Goal: Navigation & Orientation: Find specific page/section

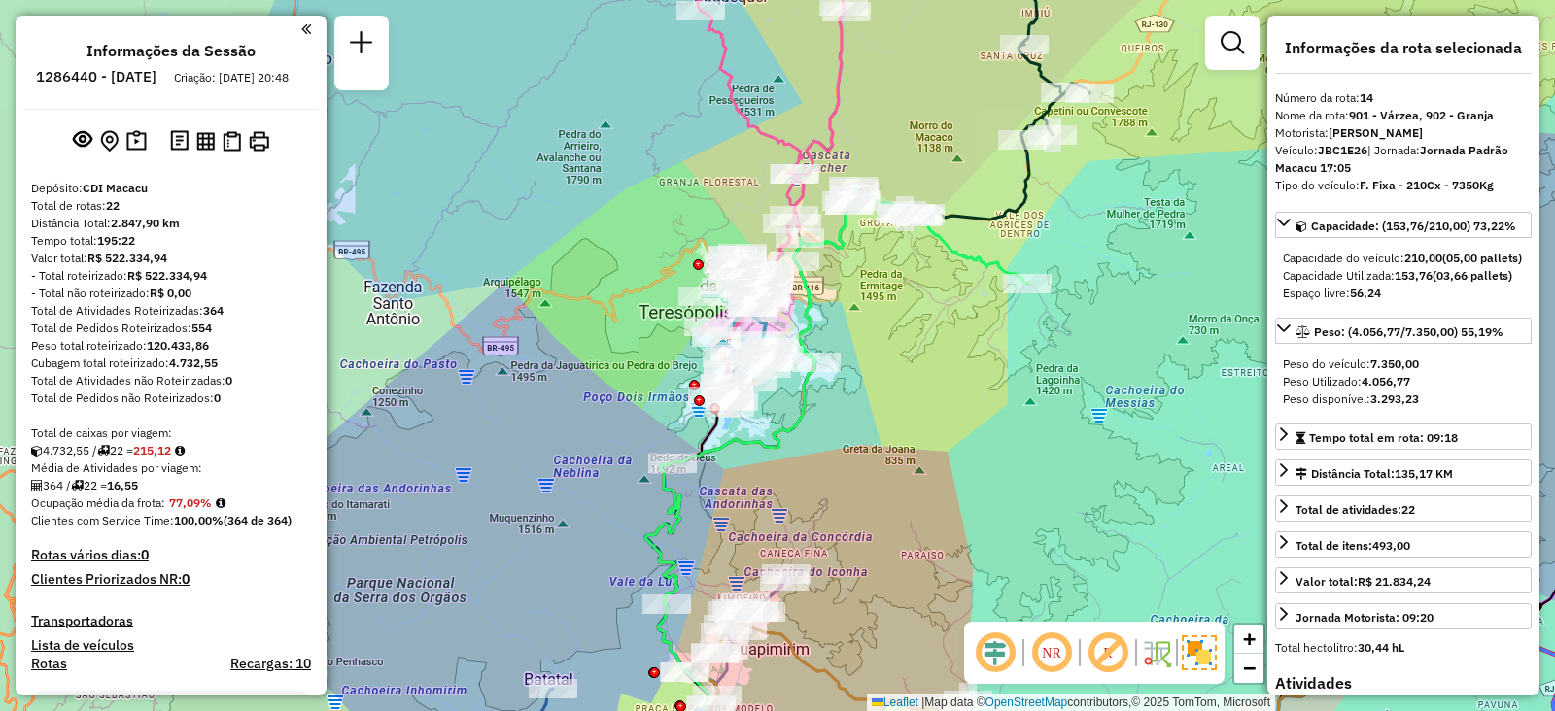
select select "**********"
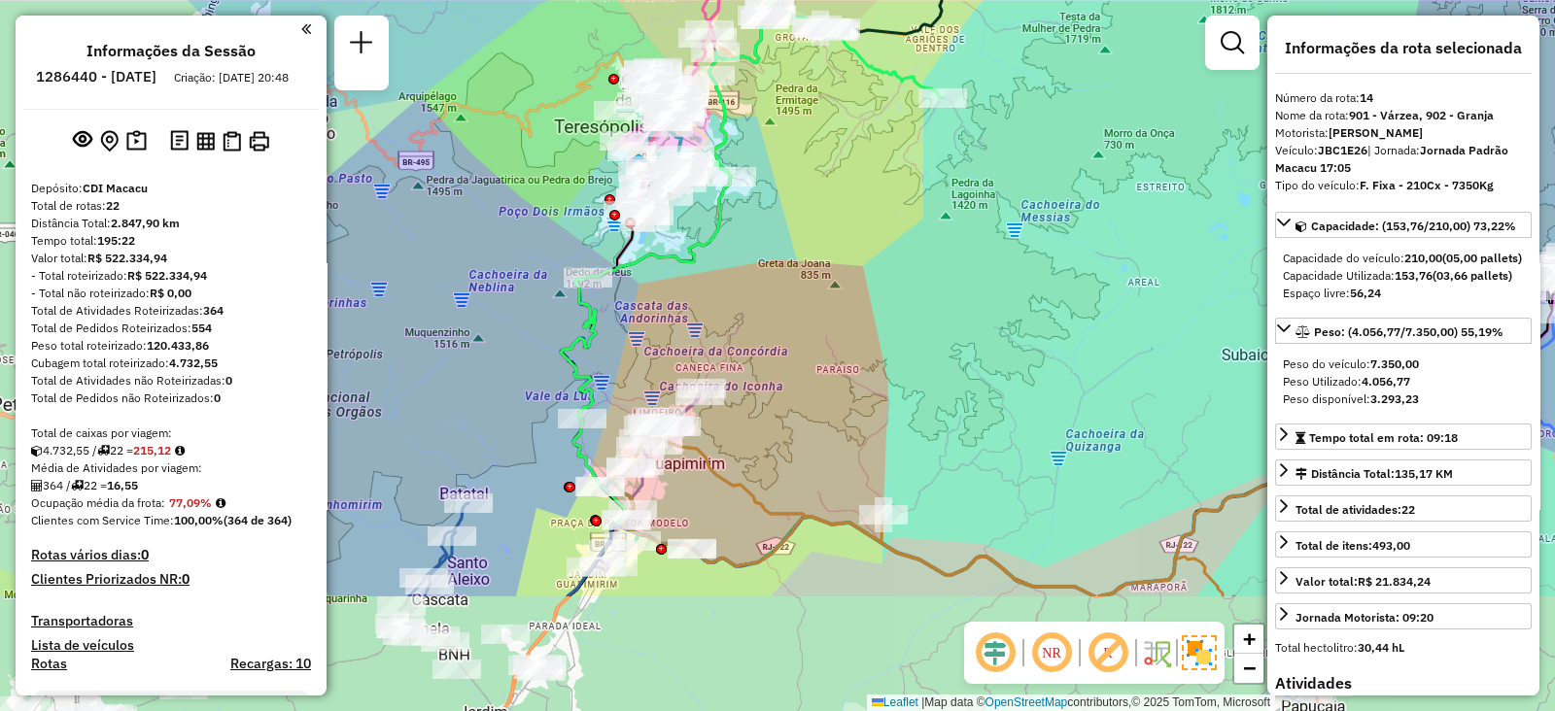
drag, startPoint x: 953, startPoint y: 470, endPoint x: 868, endPoint y: 284, distance: 205.2
click at [868, 284] on div "Janela de atendimento Grade de atendimento Capacidade Transportadoras Veículos …" at bounding box center [777, 355] width 1555 height 711
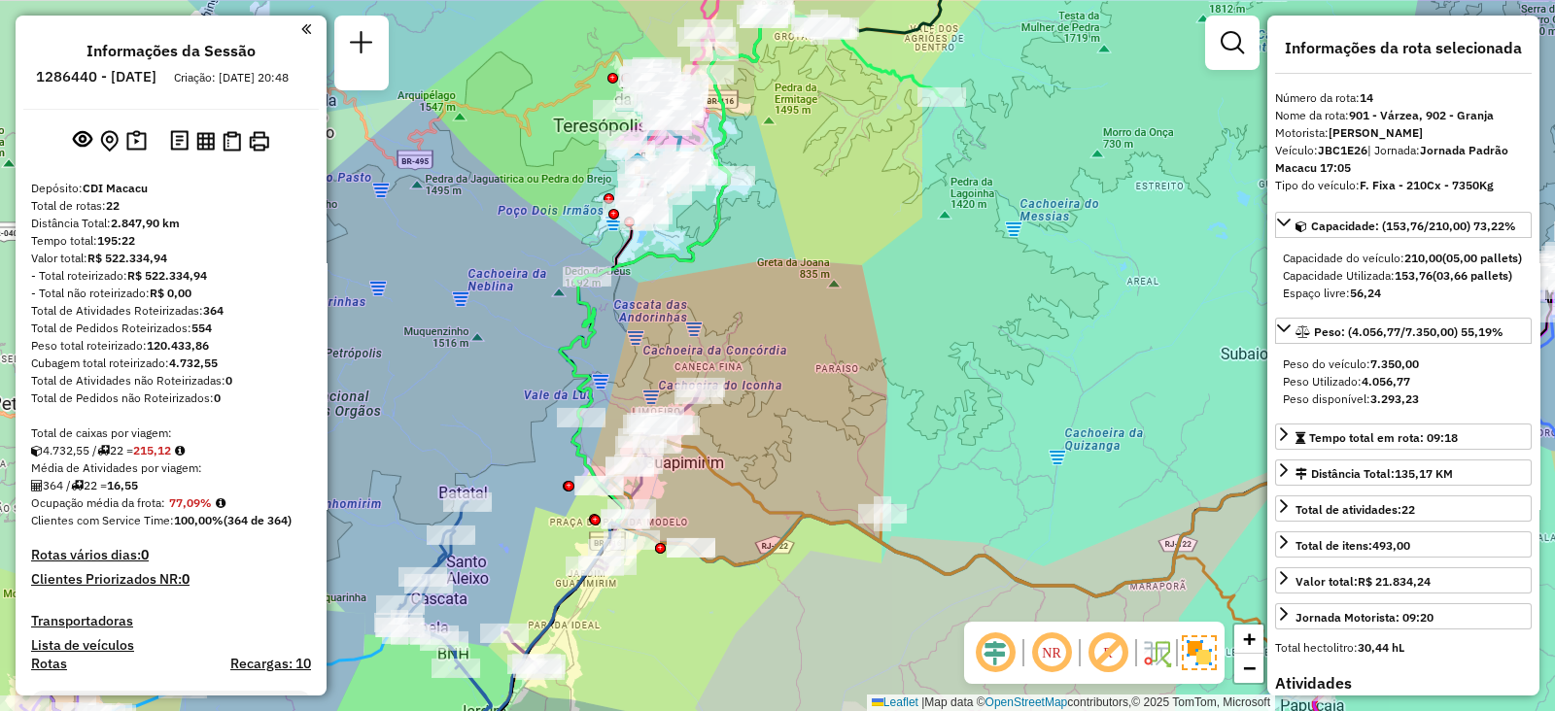
click at [868, 284] on div "Janela de atendimento Grade de atendimento Capacidade Transportadoras Veículos …" at bounding box center [777, 355] width 1555 height 711
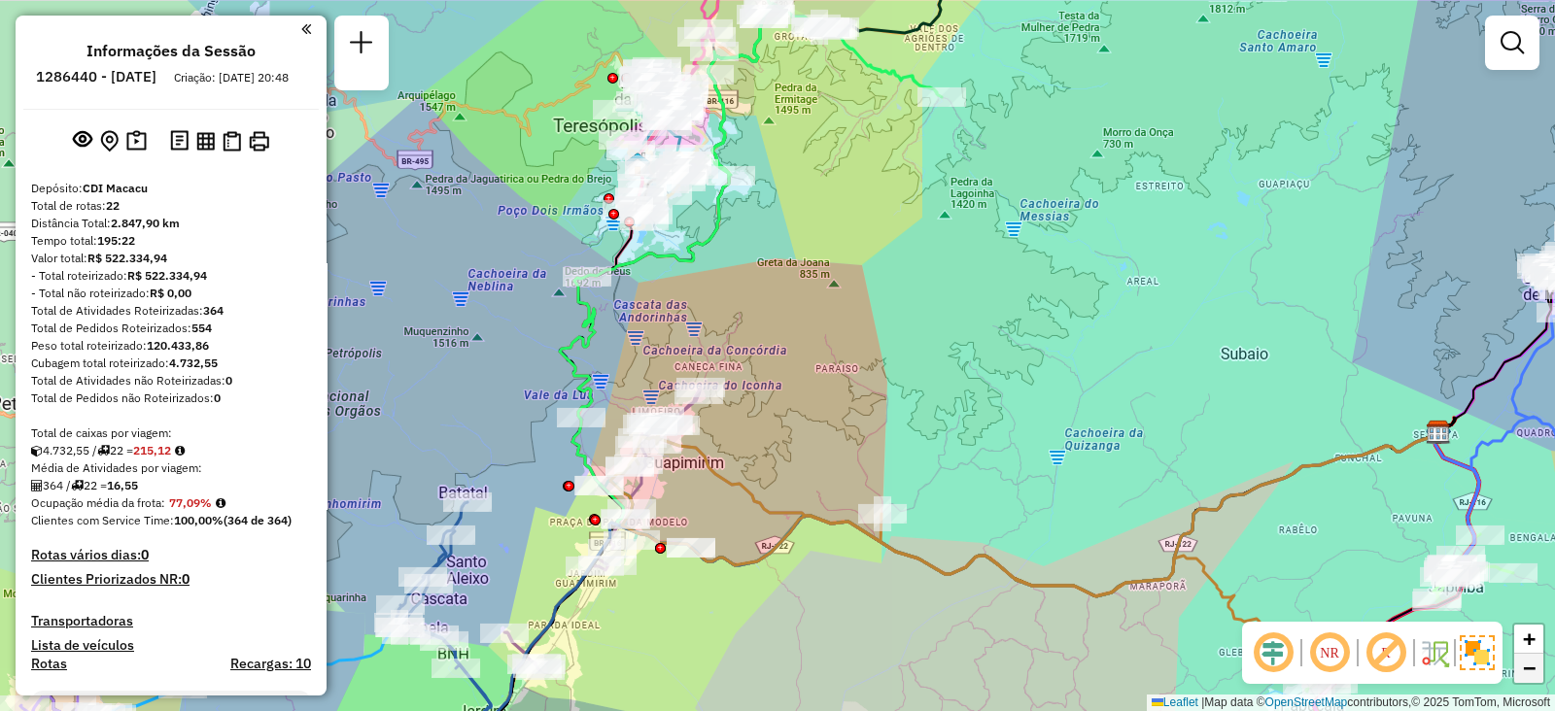
click at [1536, 669] on link "−" at bounding box center [1528, 668] width 29 height 29
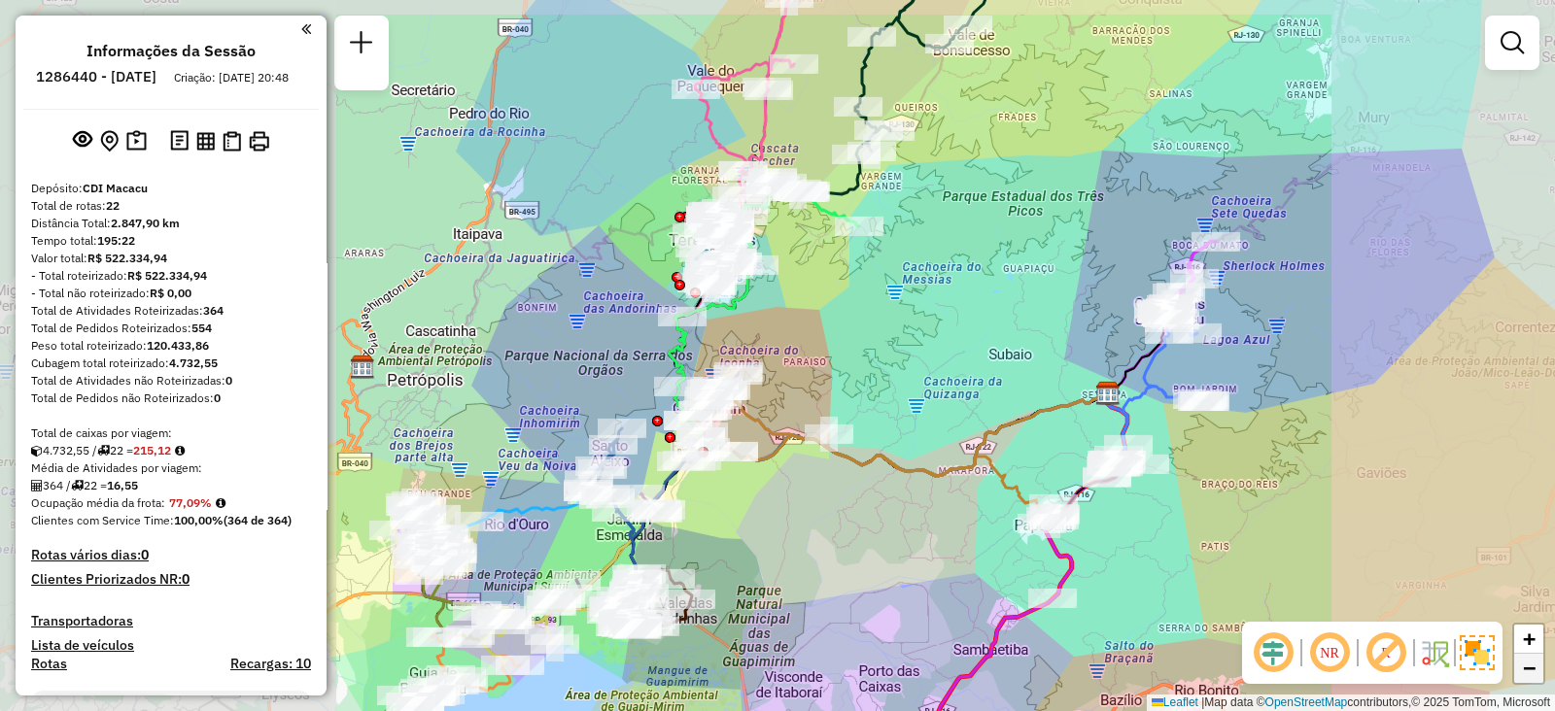
click at [1536, 669] on link "−" at bounding box center [1528, 668] width 29 height 29
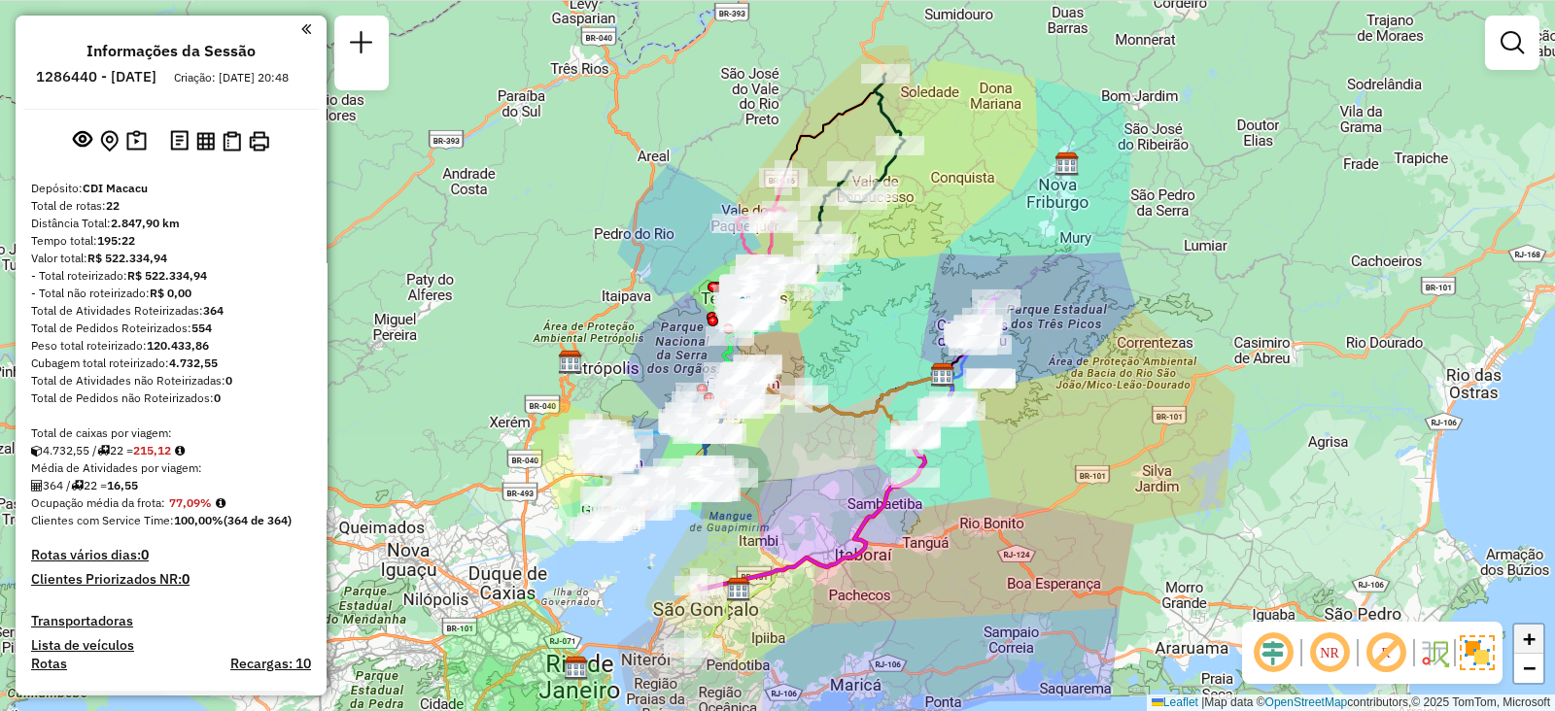
click at [1523, 647] on span "+" at bounding box center [1529, 639] width 13 height 24
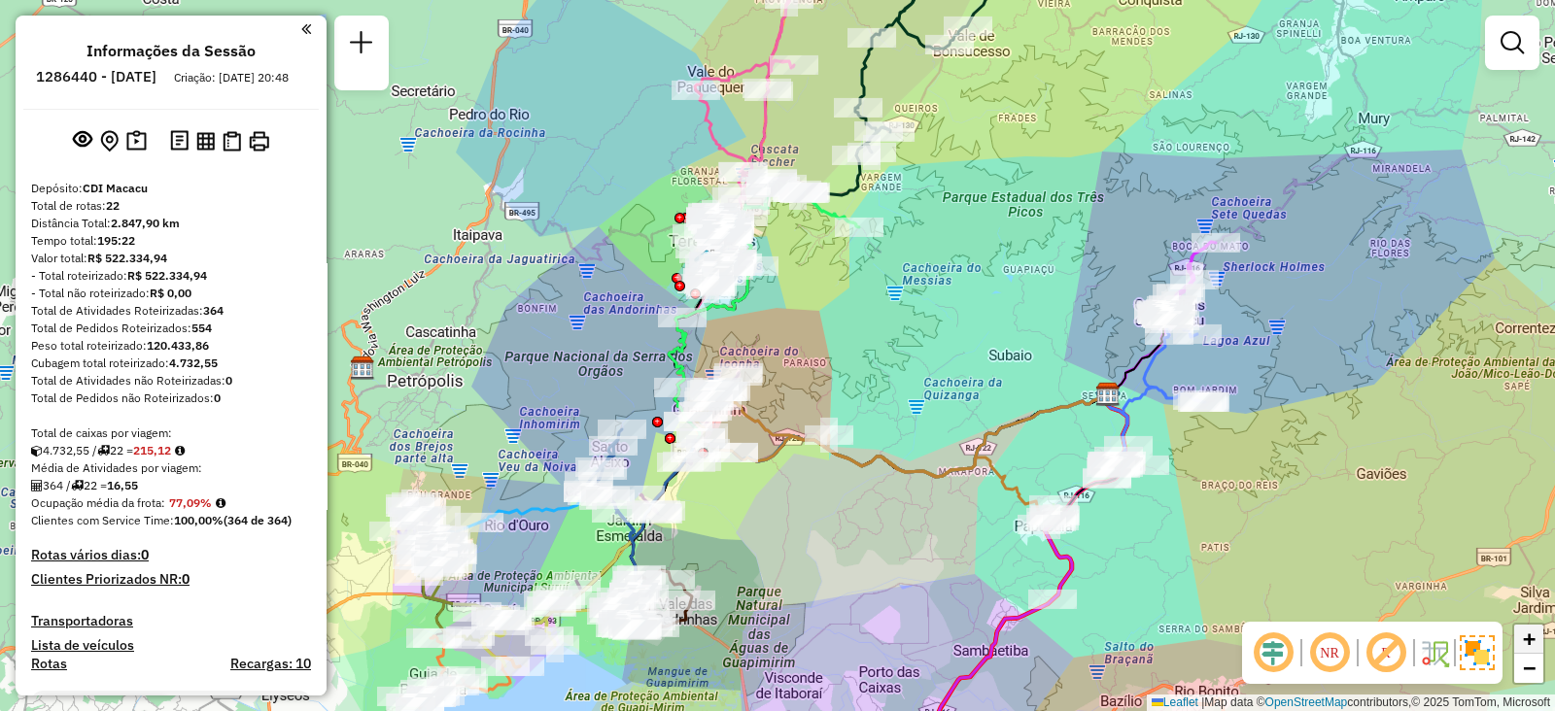
click at [1523, 647] on span "+" at bounding box center [1529, 639] width 13 height 24
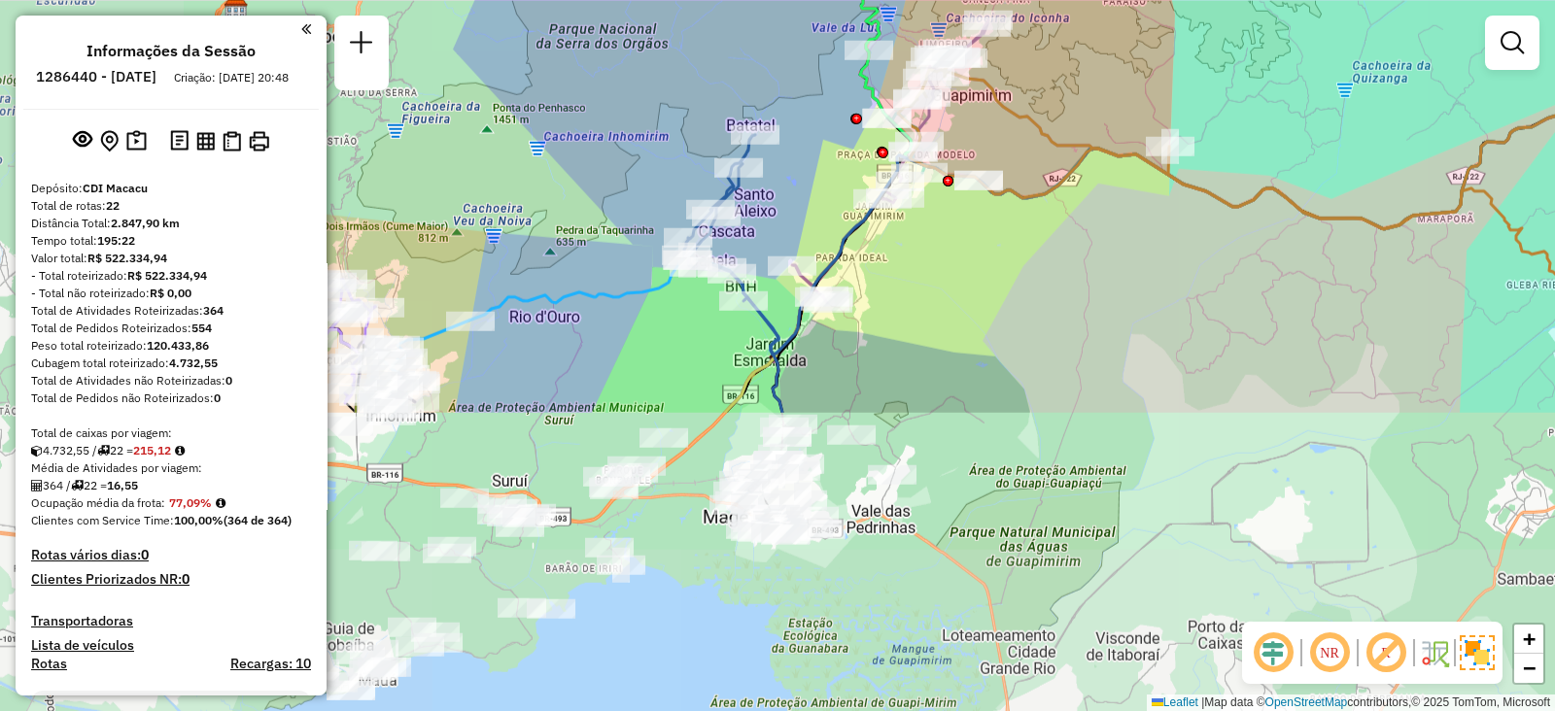
drag, startPoint x: 1014, startPoint y: 529, endPoint x: 1373, endPoint y: 50, distance: 599.0
click at [1373, 50] on div "Janela de atendimento Grade de atendimento Capacidade Transportadoras Veículos …" at bounding box center [777, 355] width 1555 height 711
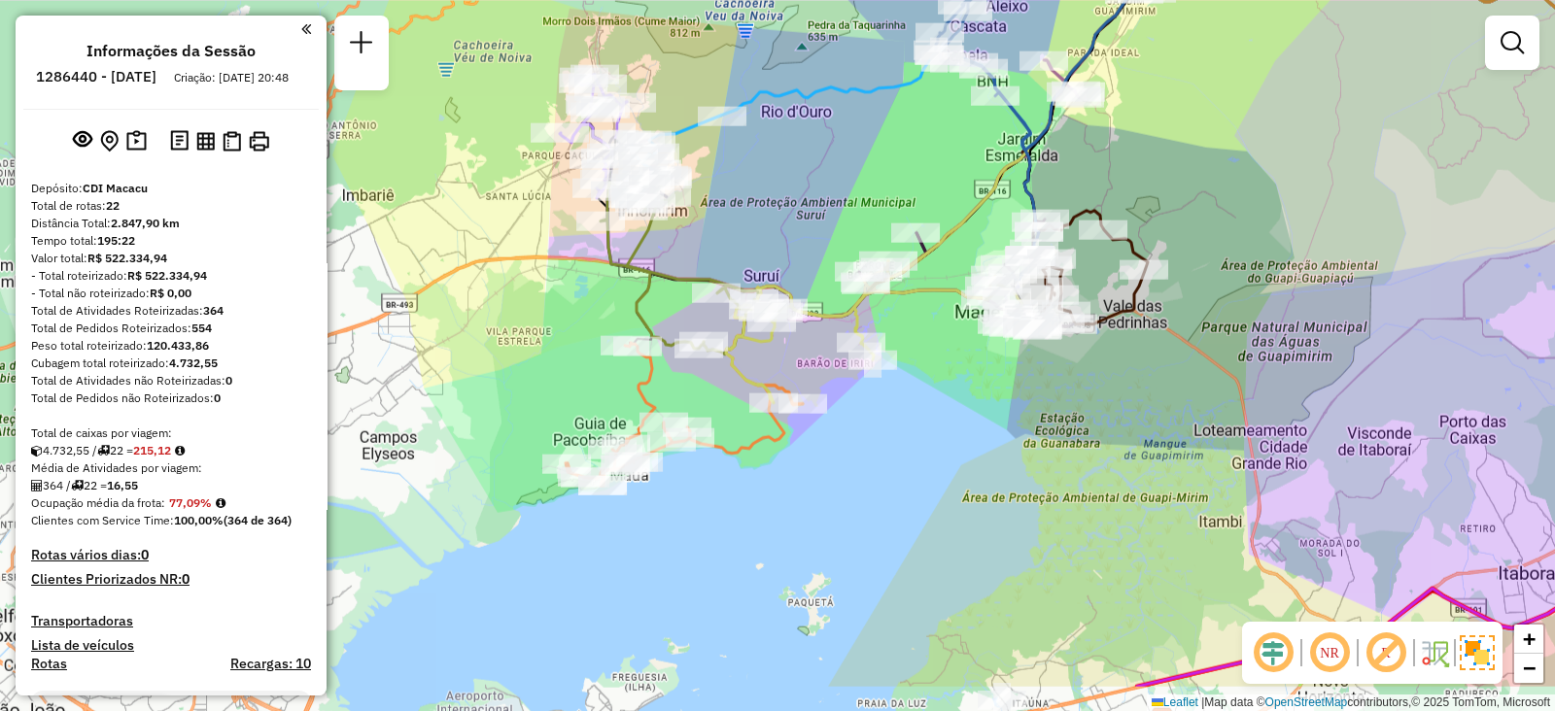
drag, startPoint x: 1056, startPoint y: 271, endPoint x: 1239, endPoint y: 176, distance: 206.0
click at [1239, 176] on div "Janela de atendimento Grade de atendimento Capacidade Transportadoras Veículos …" at bounding box center [777, 355] width 1555 height 711
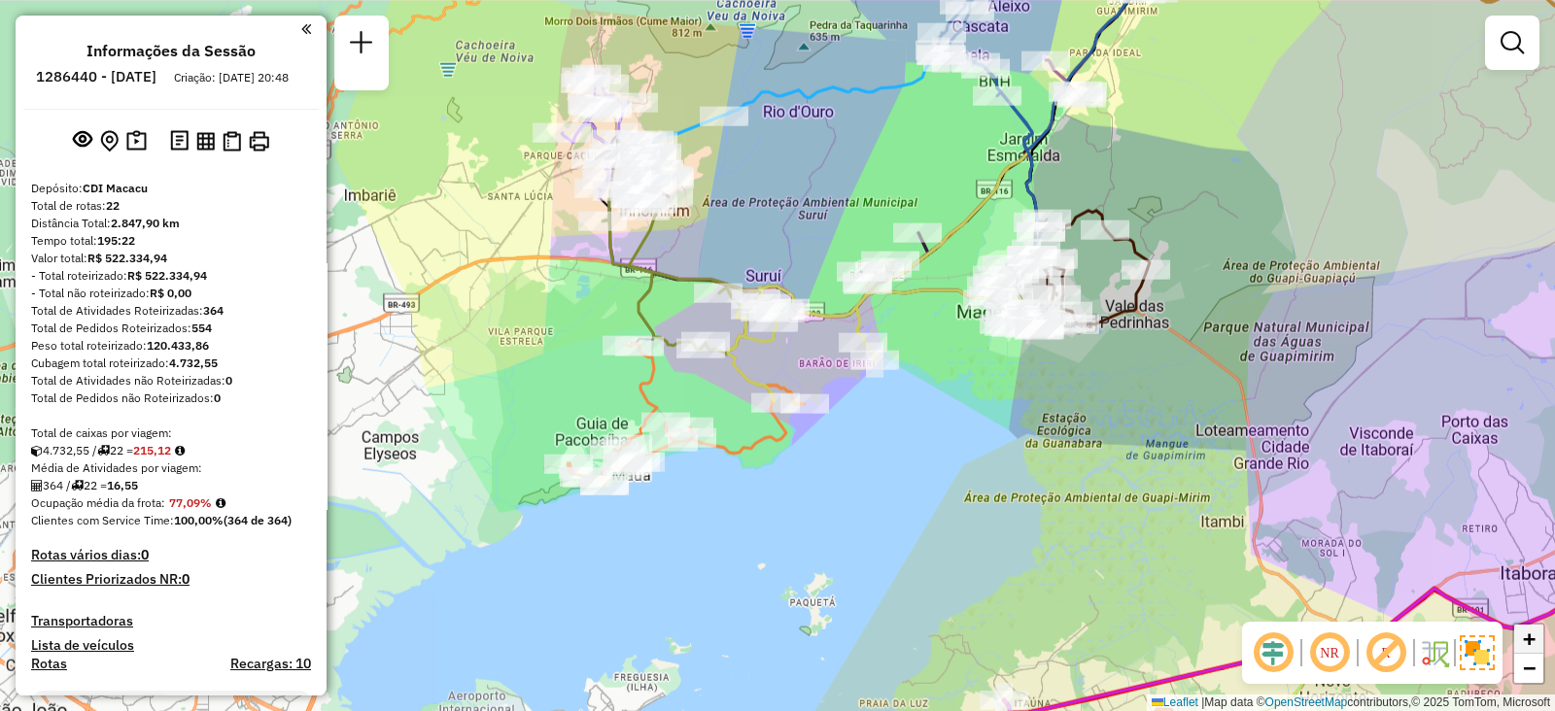
click at [1530, 639] on span "+" at bounding box center [1529, 639] width 13 height 24
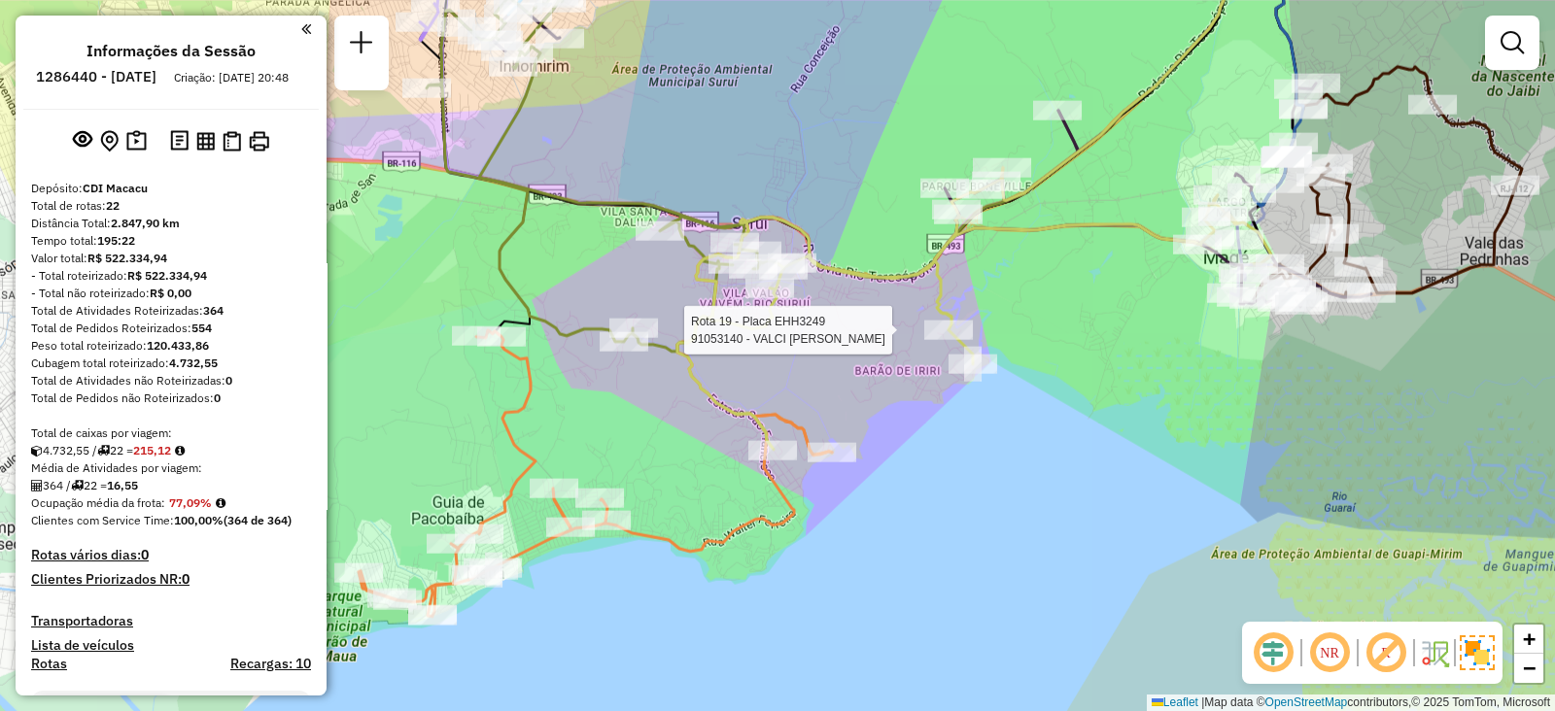
select select "**********"
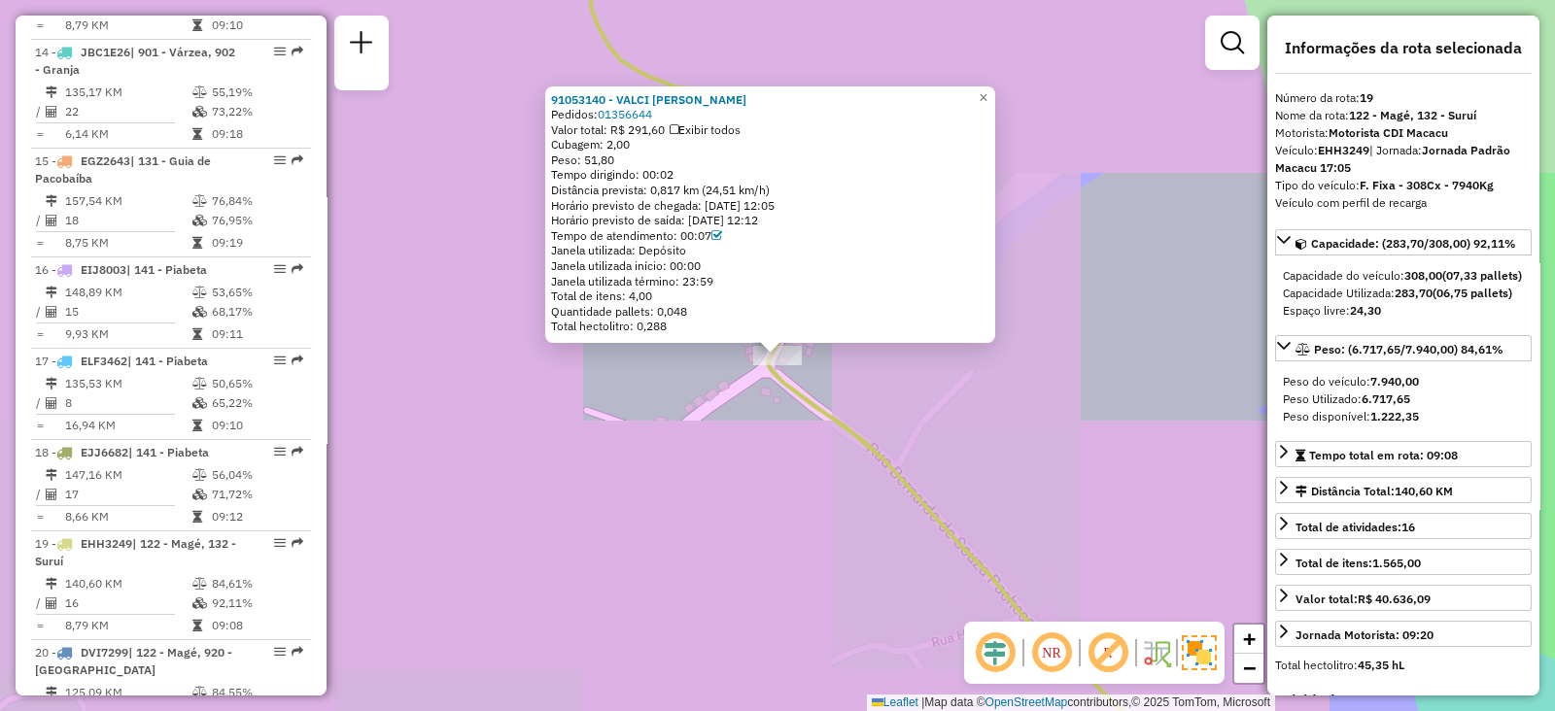
scroll to position [2322, 0]
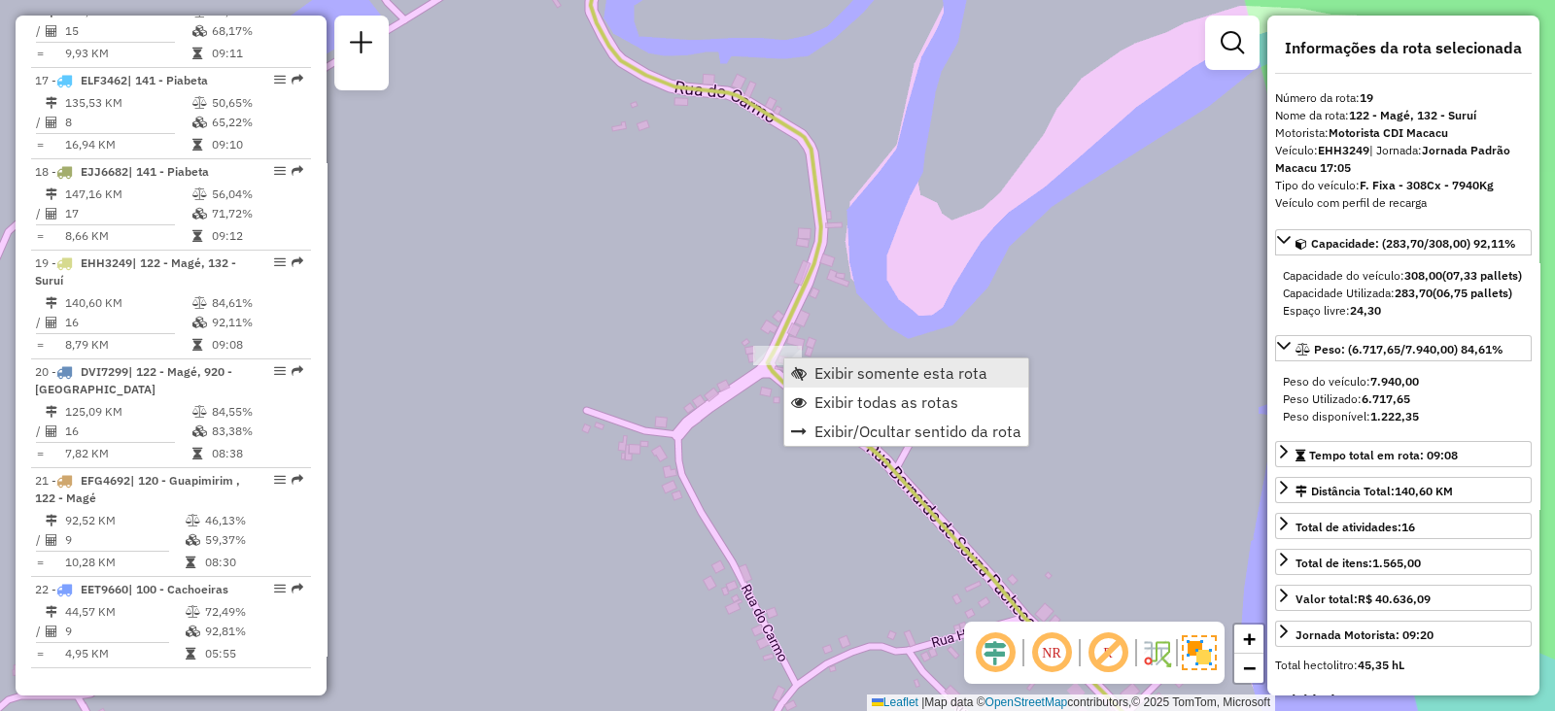
click at [800, 367] on span "Exibir somente esta rota" at bounding box center [799, 373] width 16 height 16
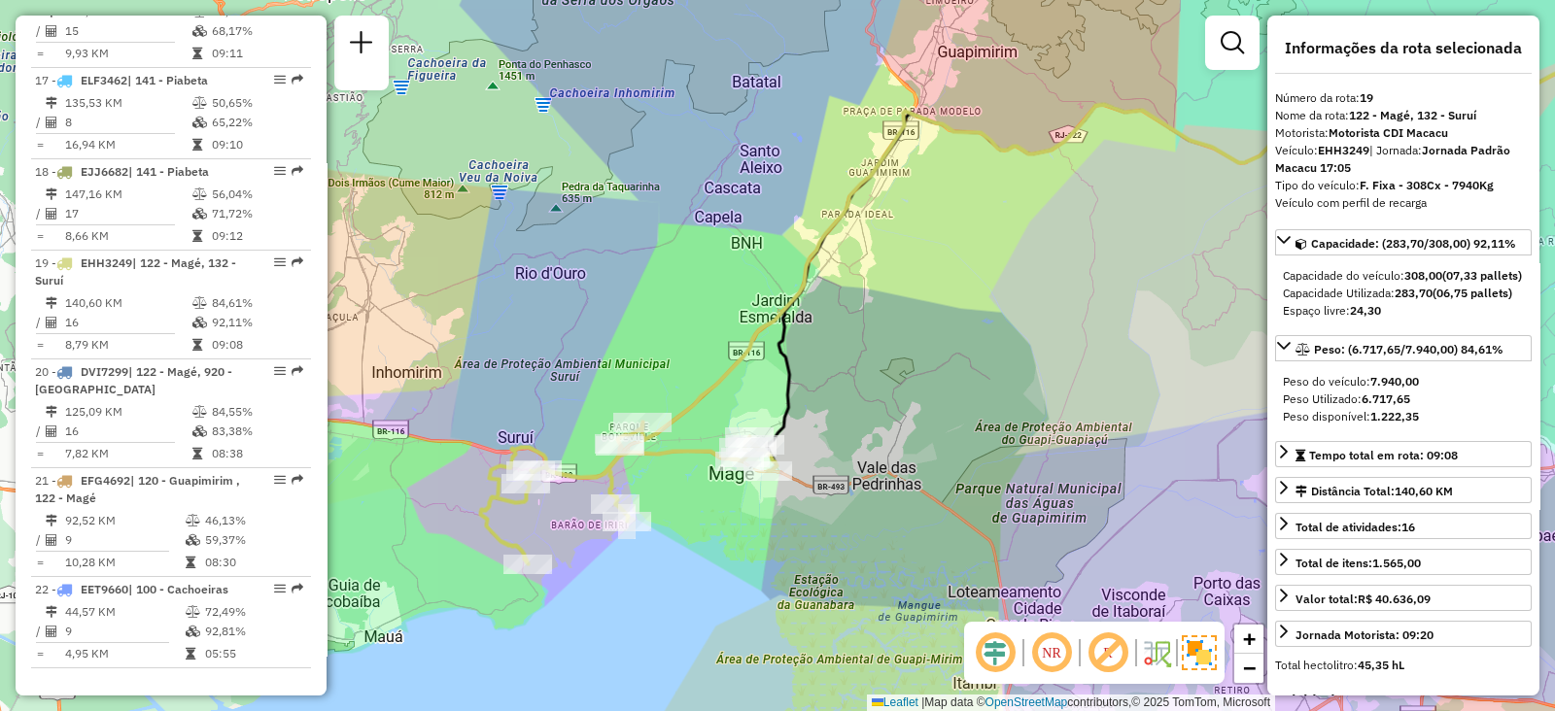
drag, startPoint x: 557, startPoint y: 460, endPoint x: 893, endPoint y: 391, distance: 343.2
click at [893, 391] on div "Janela de atendimento Grade de atendimento Capacidade Transportadoras Veículos …" at bounding box center [777, 355] width 1555 height 711
click at [1263, 650] on div "+ −" at bounding box center [1248, 654] width 33 height 62
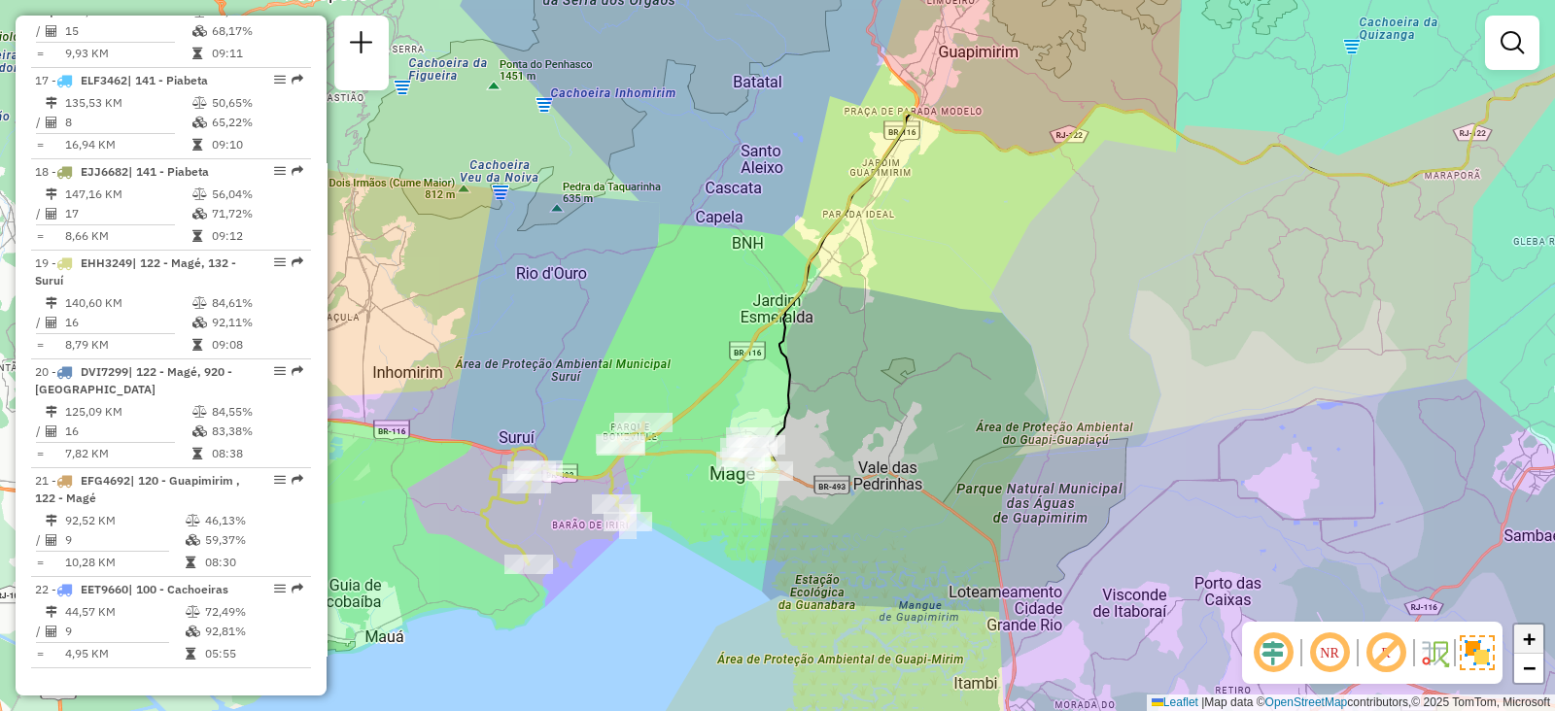
click at [1532, 649] on span "+" at bounding box center [1529, 639] width 13 height 24
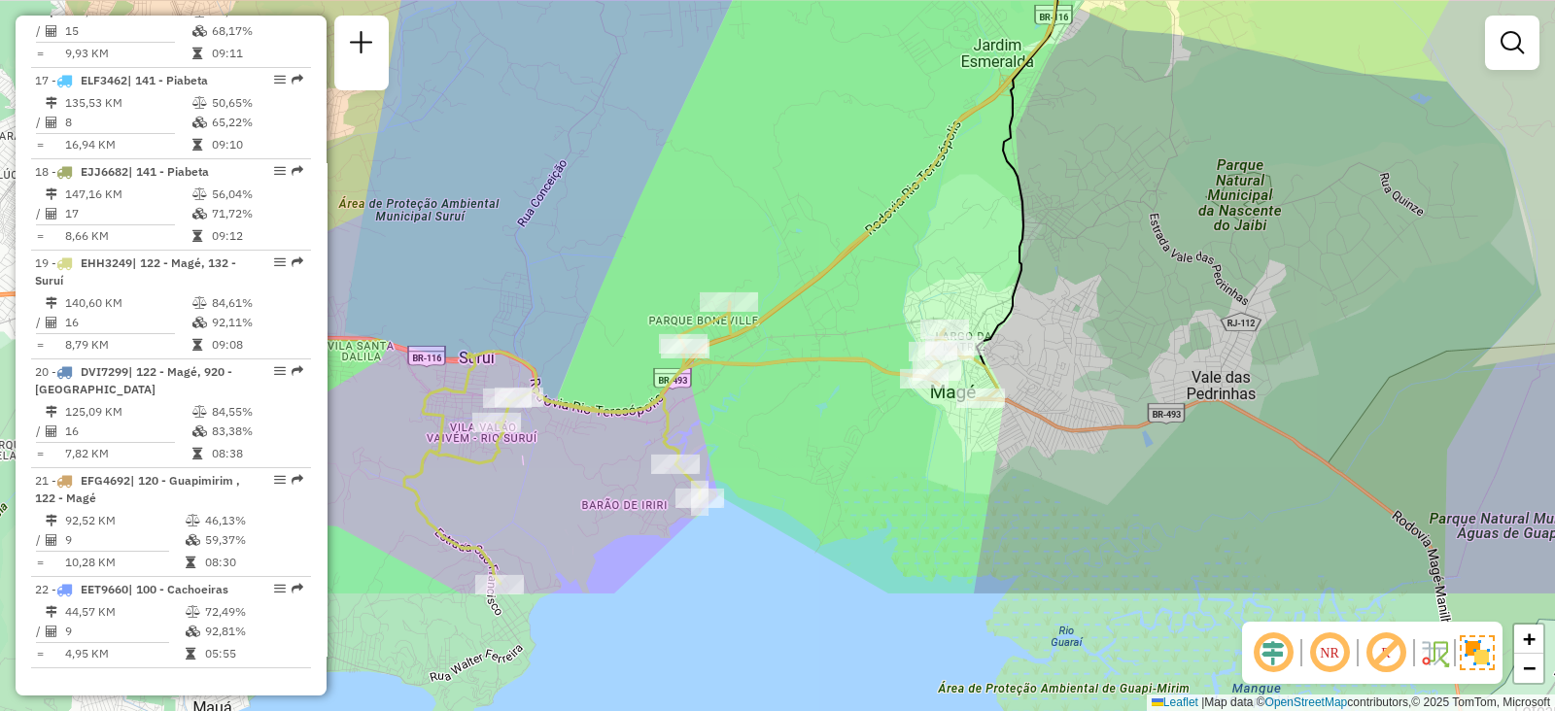
drag, startPoint x: 645, startPoint y: 501, endPoint x: 878, endPoint y: 300, distance: 307.3
click at [878, 300] on div "Janela de atendimento Grade de atendimento Capacidade Transportadoras Veículos …" at bounding box center [777, 355] width 1555 height 711
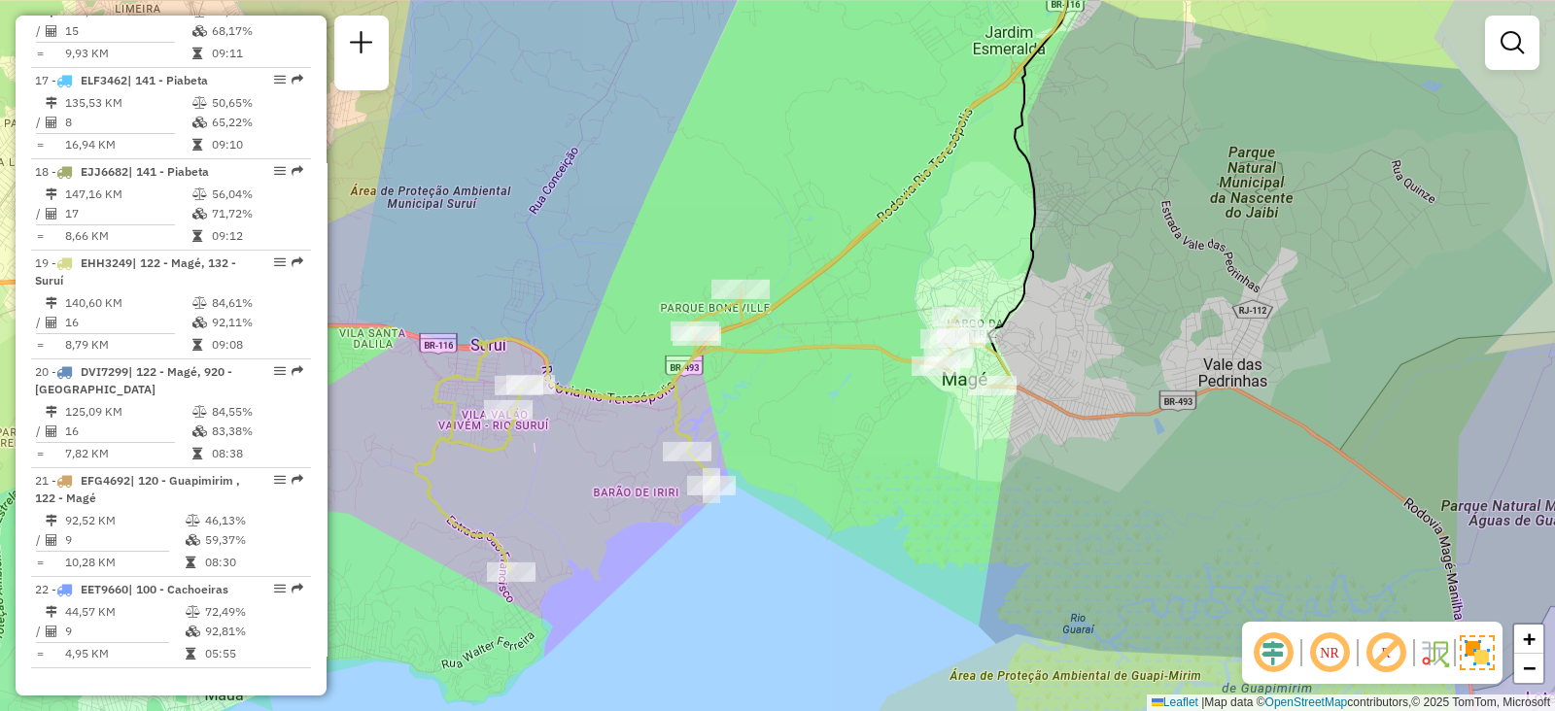
click at [878, 300] on div "Janela de atendimento Grade de atendimento Capacidade Transportadoras Veículos …" at bounding box center [777, 355] width 1555 height 711
select select "**********"
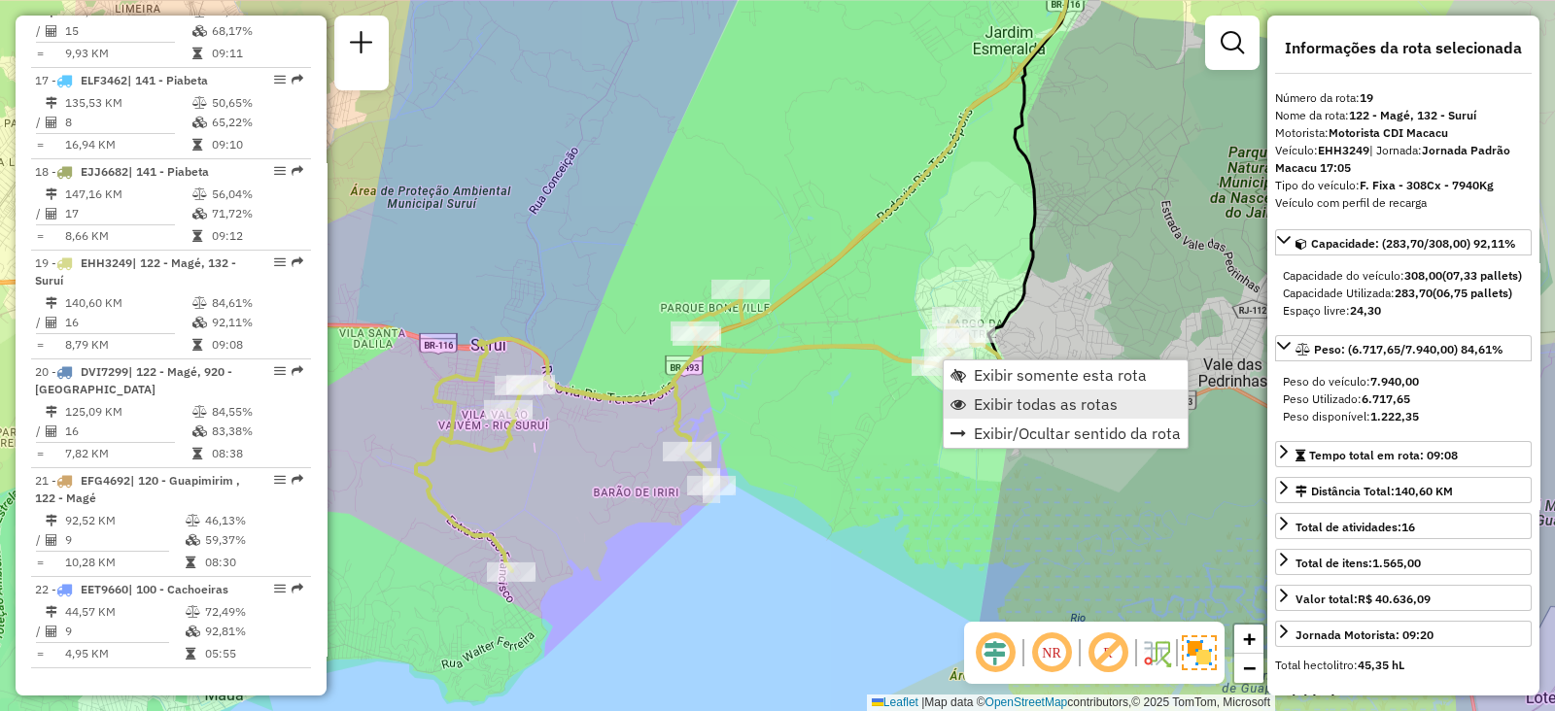
click at [1000, 400] on span "Exibir todas as rotas" at bounding box center [1046, 404] width 144 height 16
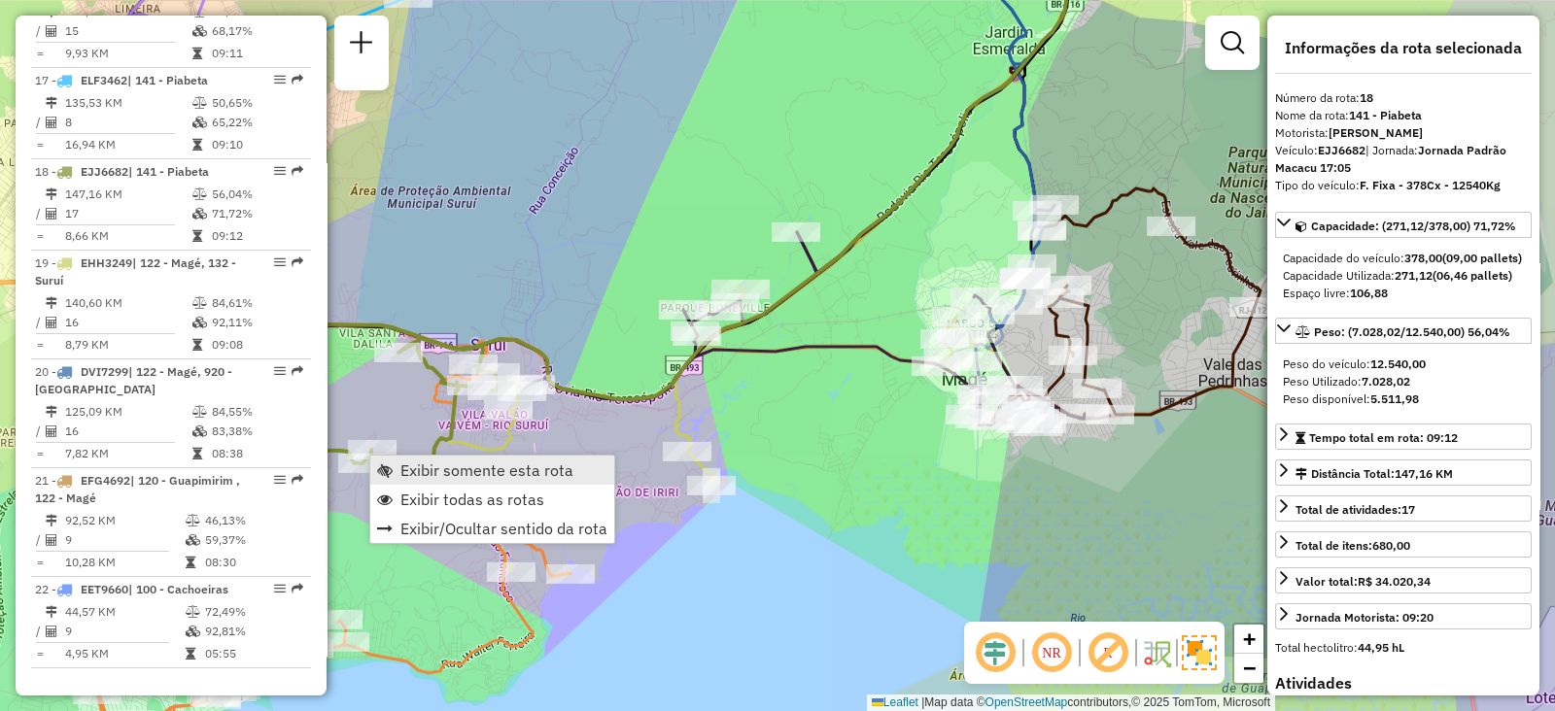
click at [389, 465] on span "Exibir somente esta rota" at bounding box center [385, 471] width 16 height 16
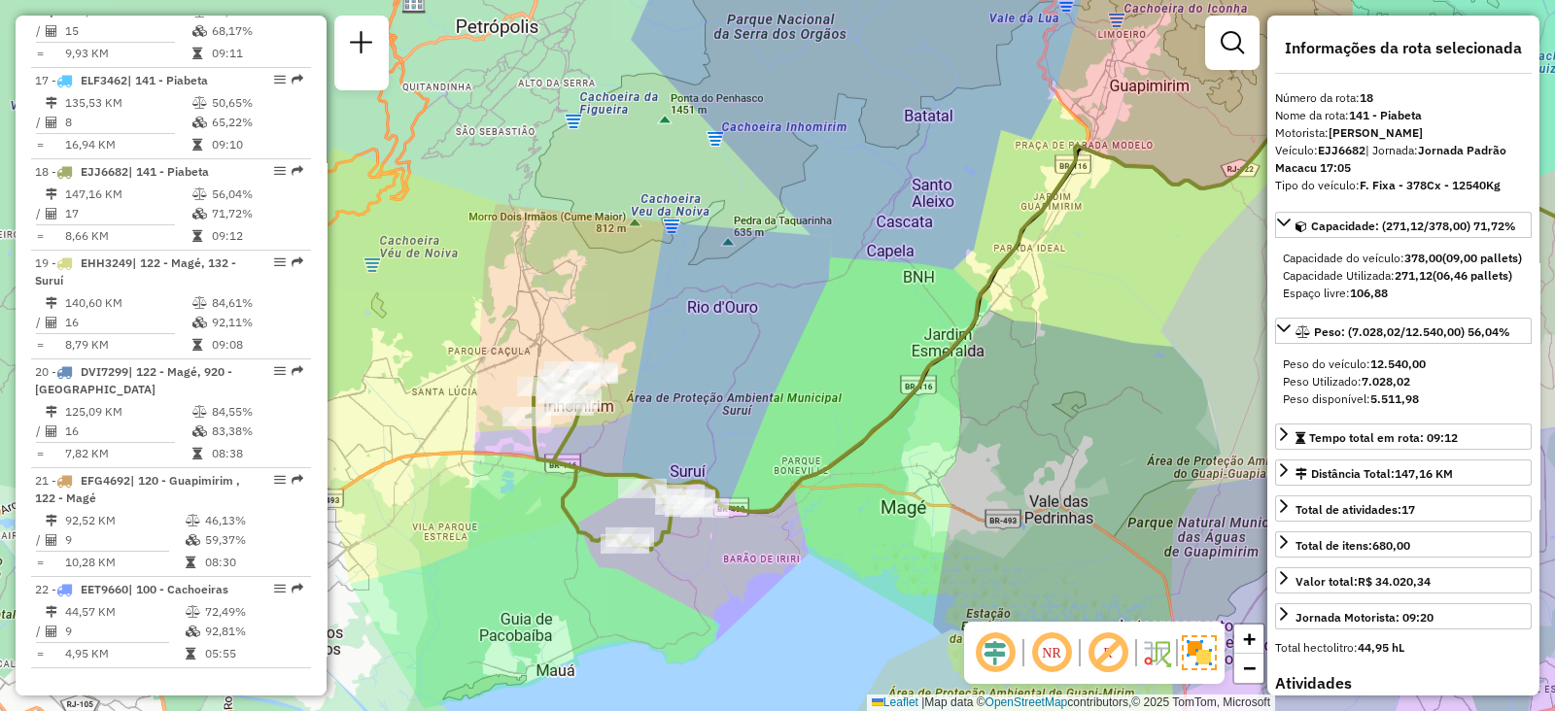
drag, startPoint x: 400, startPoint y: 466, endPoint x: 846, endPoint y: 406, distance: 450.1
click at [846, 406] on div "Janela de atendimento Grade de atendimento Capacidade Transportadoras Veículos …" at bounding box center [777, 355] width 1555 height 711
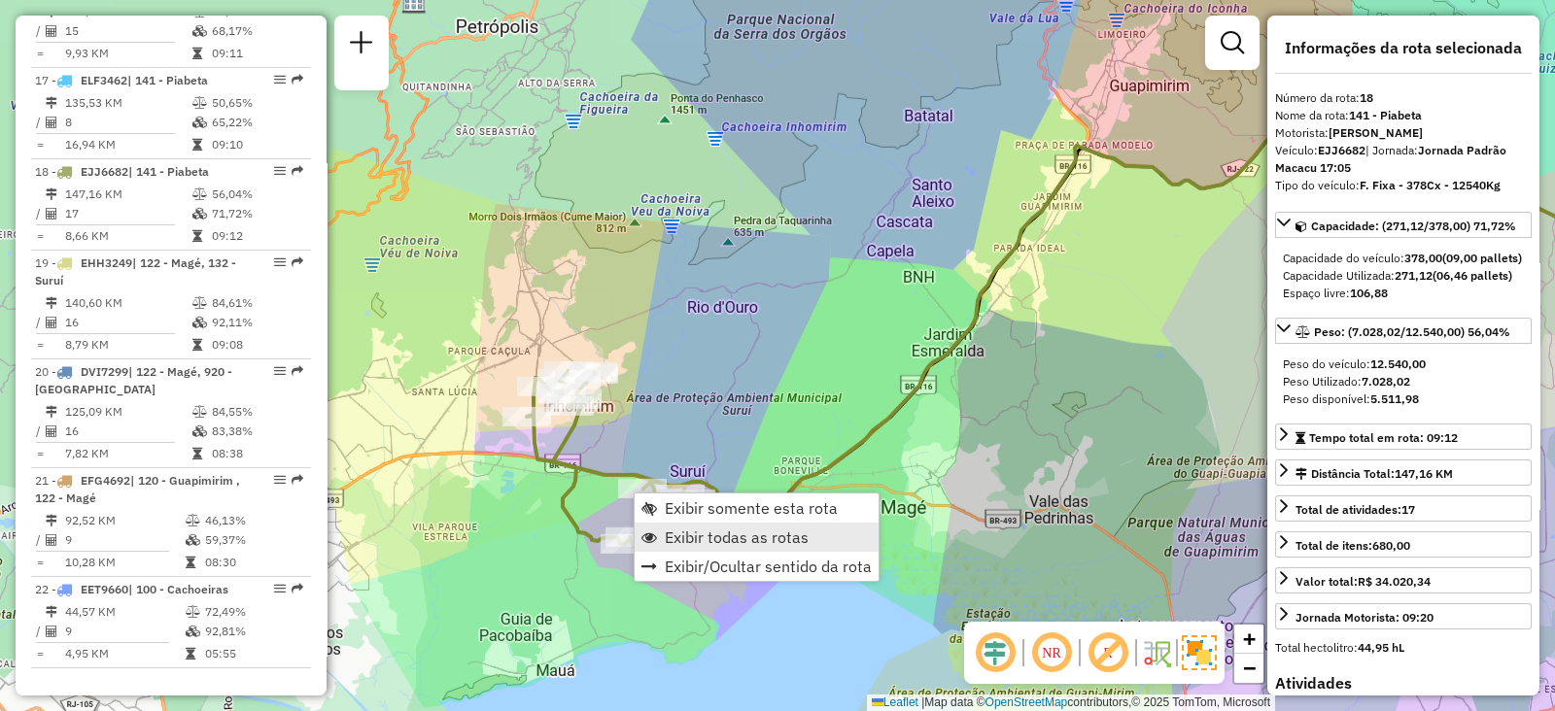
click at [685, 535] on span "Exibir todas as rotas" at bounding box center [737, 538] width 144 height 16
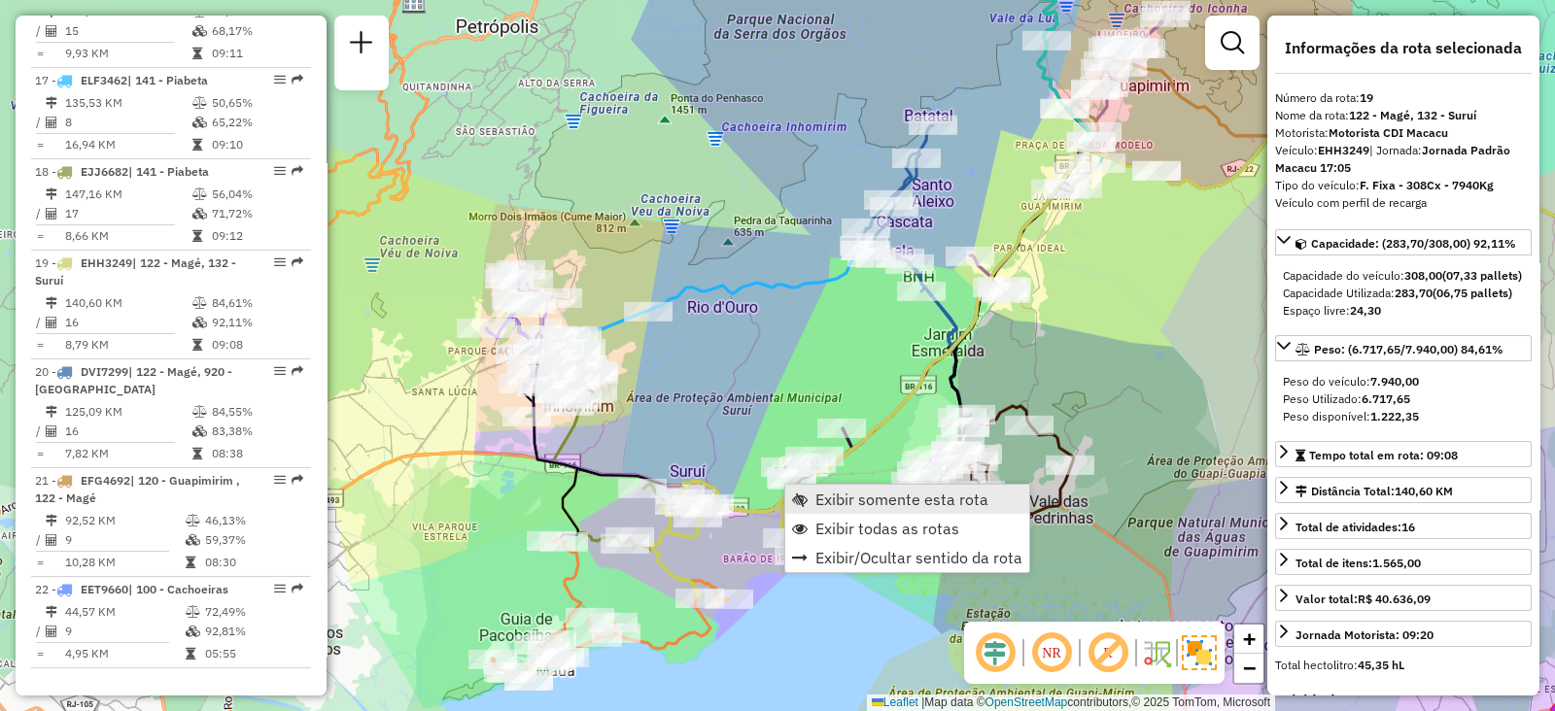
click at [806, 496] on span "Exibir somente esta rota" at bounding box center [800, 500] width 16 height 16
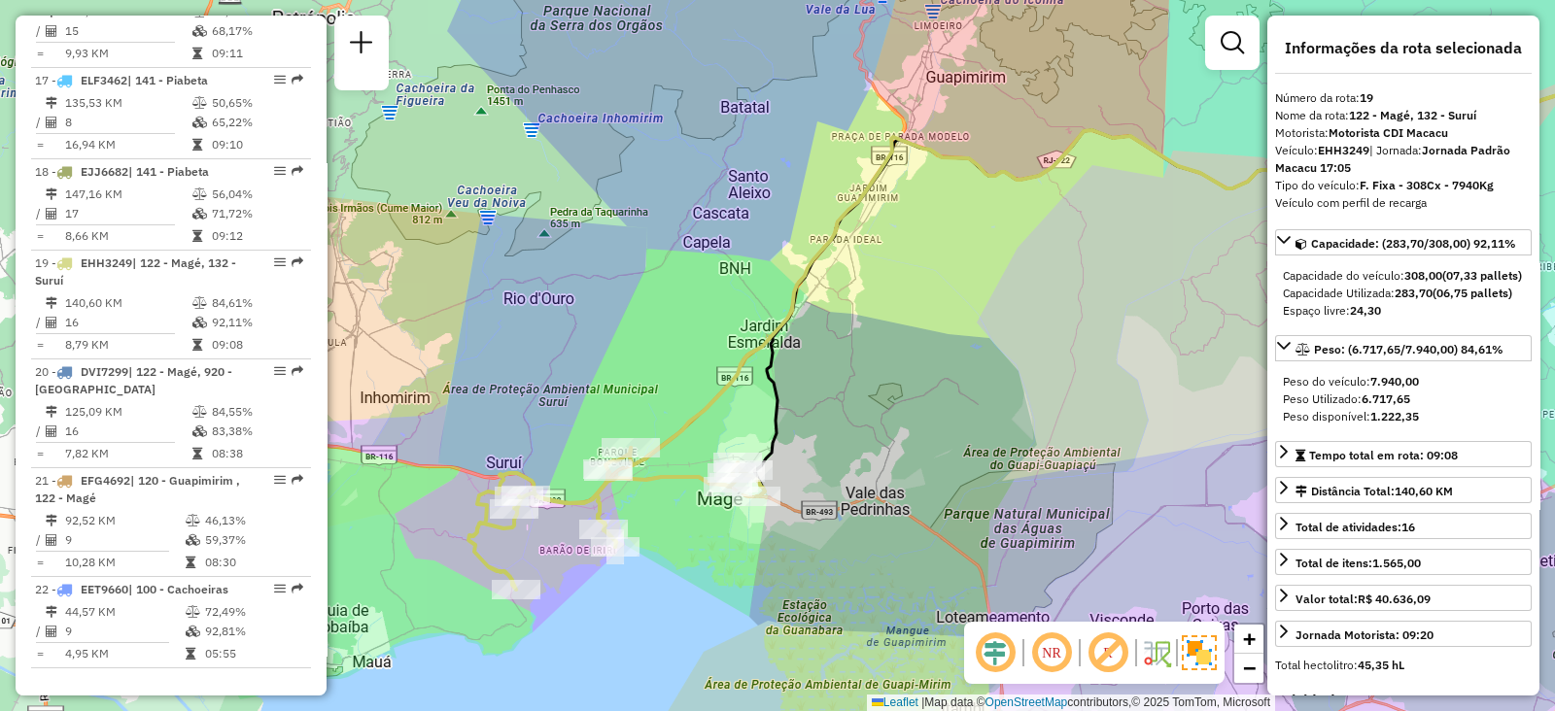
drag, startPoint x: 579, startPoint y: 506, endPoint x: 909, endPoint y: 460, distance: 332.7
click at [909, 460] on div "Janela de atendimento Grade de atendimento Capacidade Transportadoras Veículos …" at bounding box center [777, 355] width 1555 height 711
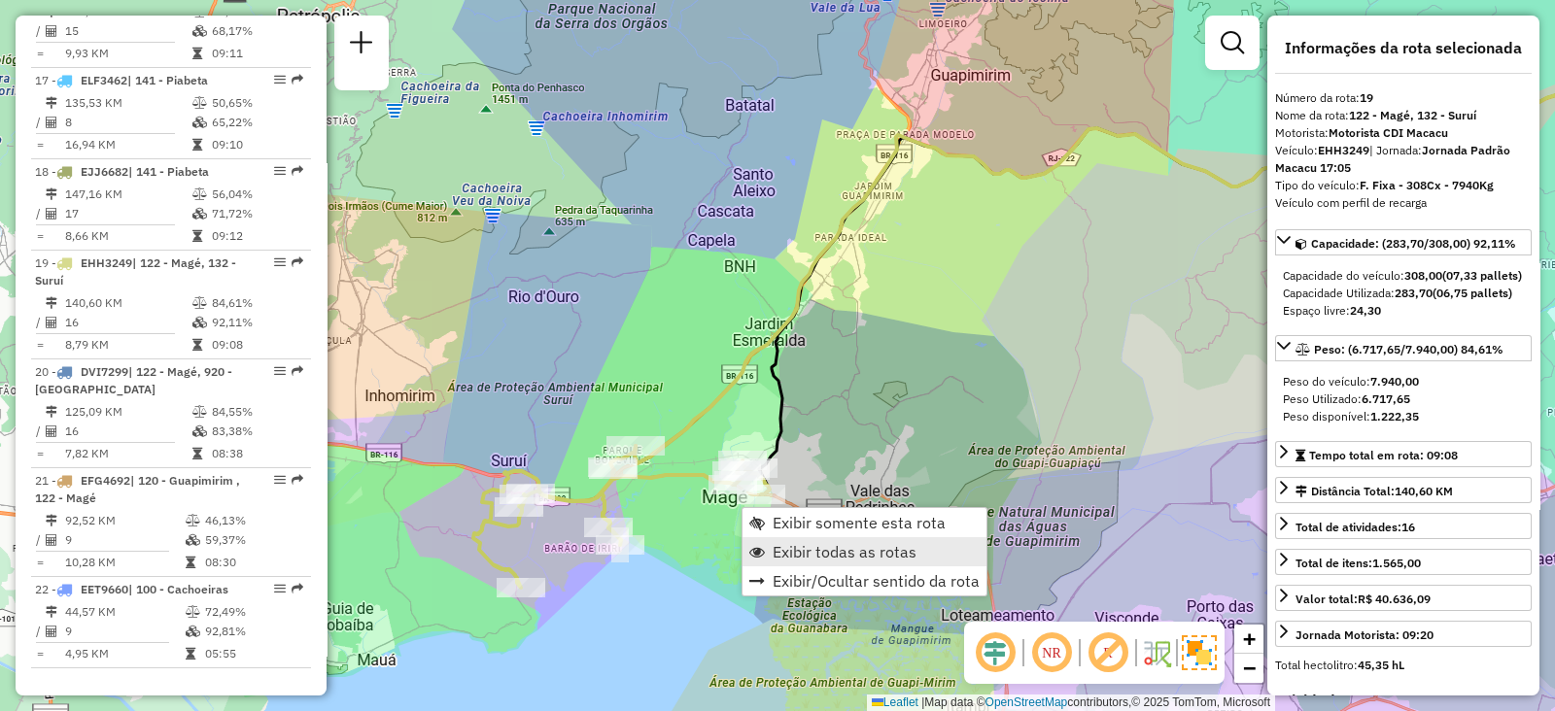
click at [796, 563] on link "Exibir todas as rotas" at bounding box center [864, 551] width 244 height 29
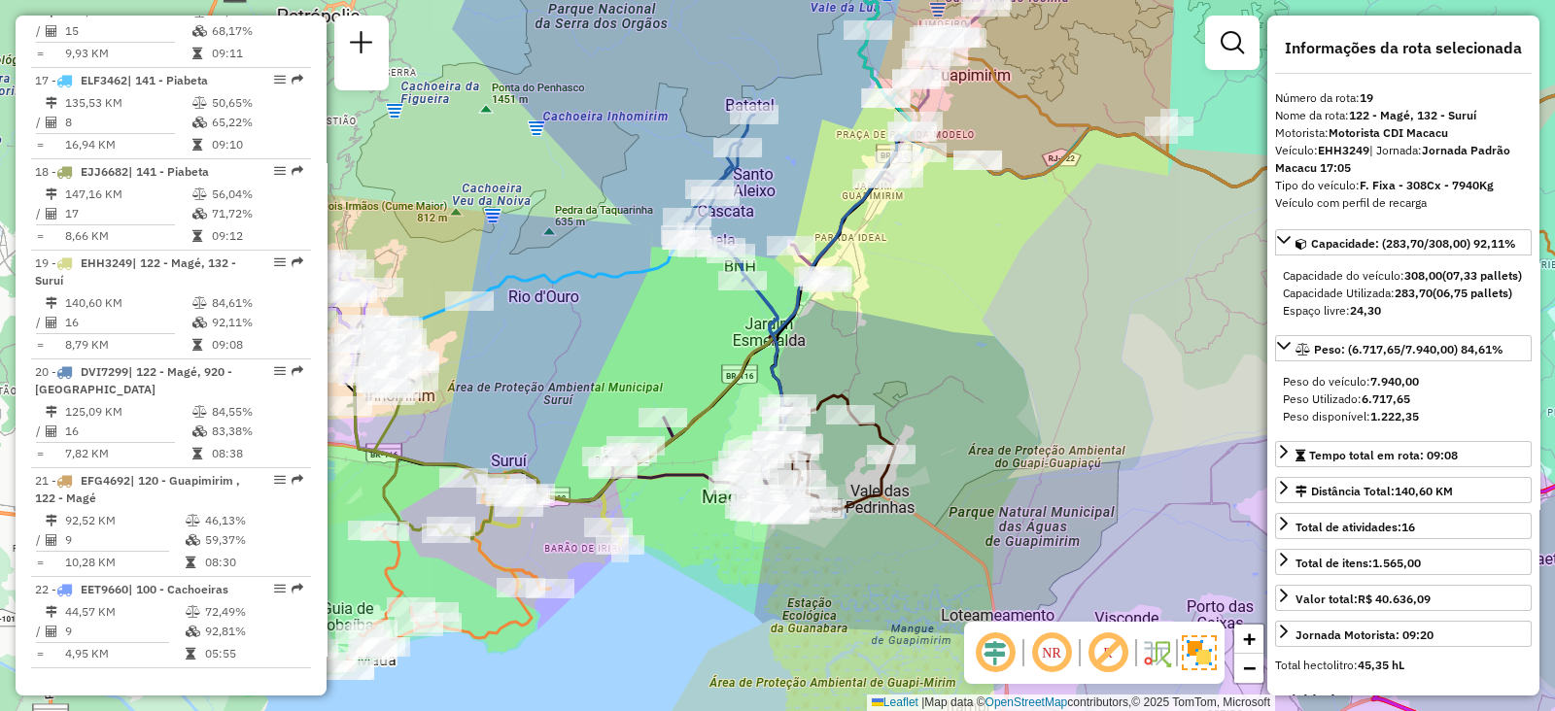
click at [986, 234] on div "Janela de atendimento Grade de atendimento Capacidade Transportadoras Veículos …" at bounding box center [777, 355] width 1555 height 711
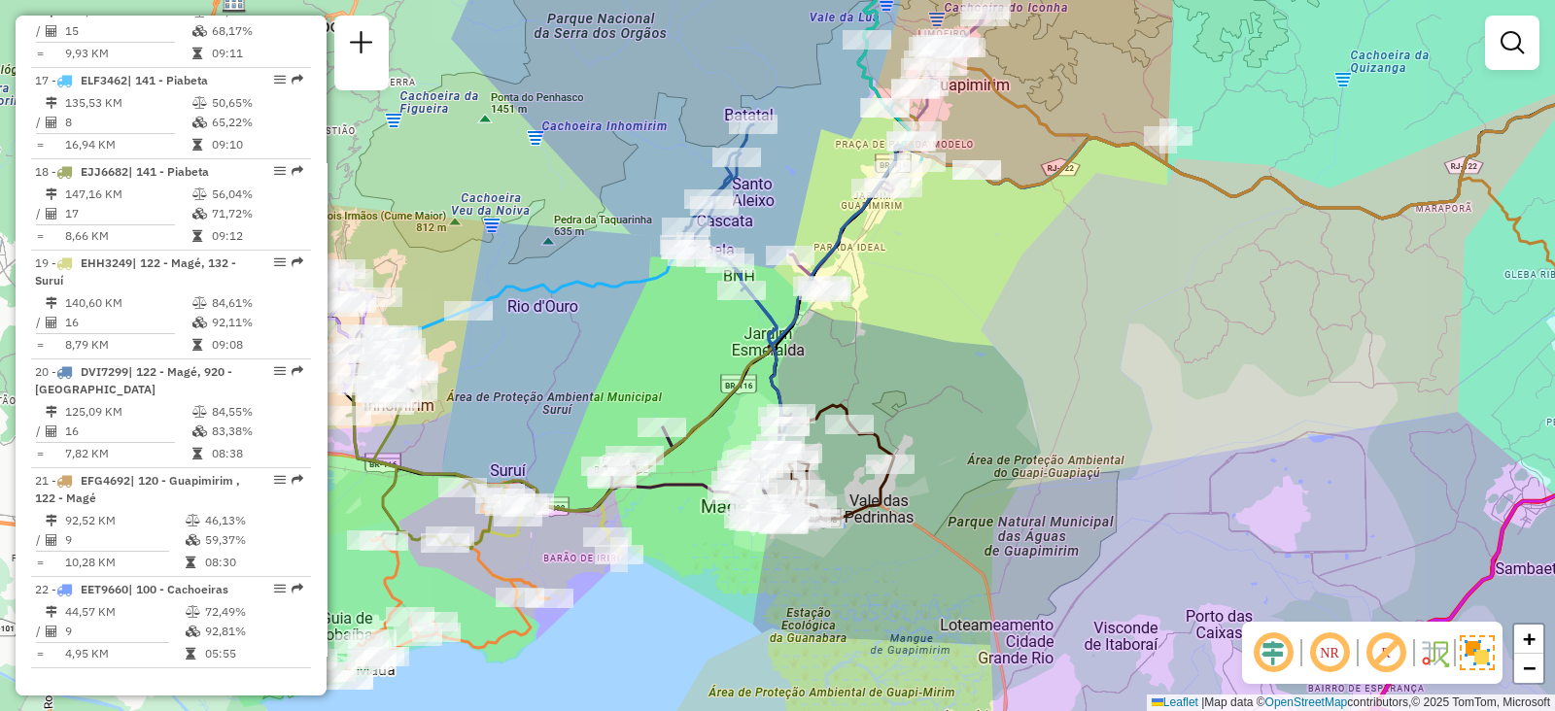
drag, startPoint x: 948, startPoint y: 444, endPoint x: 946, endPoint y: 464, distance: 19.7
click at [945, 471] on div "Janela de atendimento Grade de atendimento Capacidade Transportadoras Veículos …" at bounding box center [777, 355] width 1555 height 711
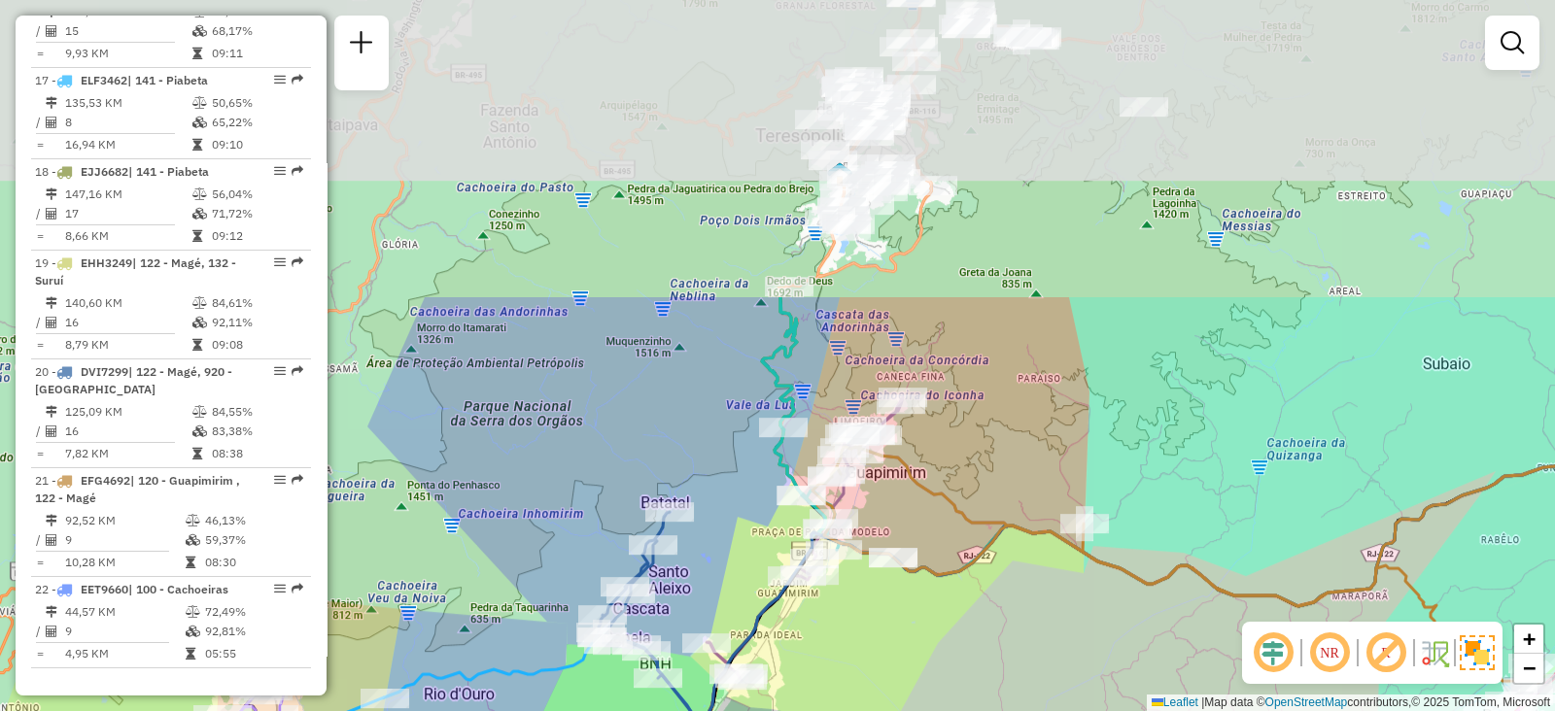
drag, startPoint x: 1063, startPoint y: 225, endPoint x: 973, endPoint y: 628, distance: 412.3
click at [973, 628] on div "Janela de atendimento Grade de atendimento Capacidade Transportadoras Veículos …" at bounding box center [777, 355] width 1555 height 711
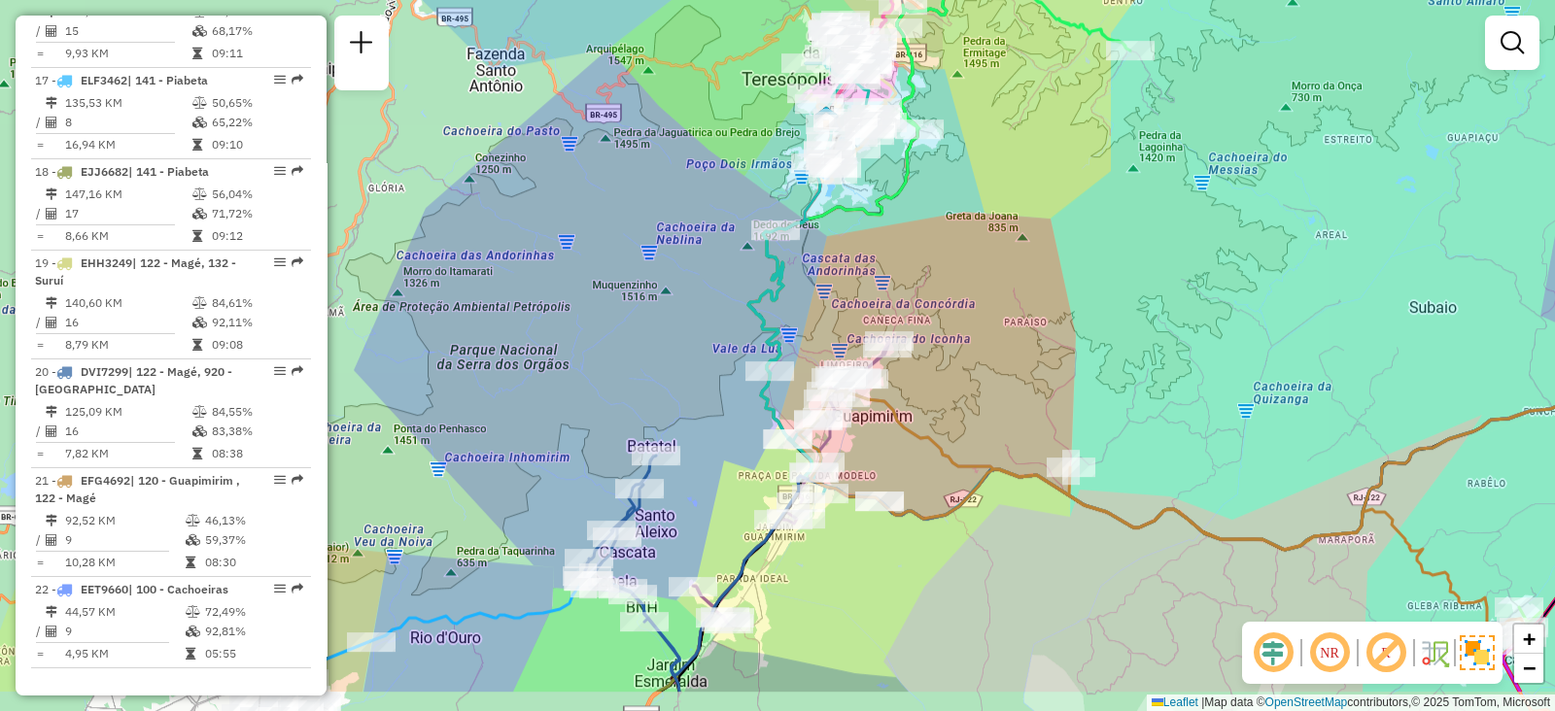
drag, startPoint x: 1018, startPoint y: 327, endPoint x: 1015, endPoint y: 236, distance: 90.5
click at [1015, 236] on div "Janela de atendimento Grade de atendimento Capacidade Transportadoras Veículos …" at bounding box center [777, 355] width 1555 height 711
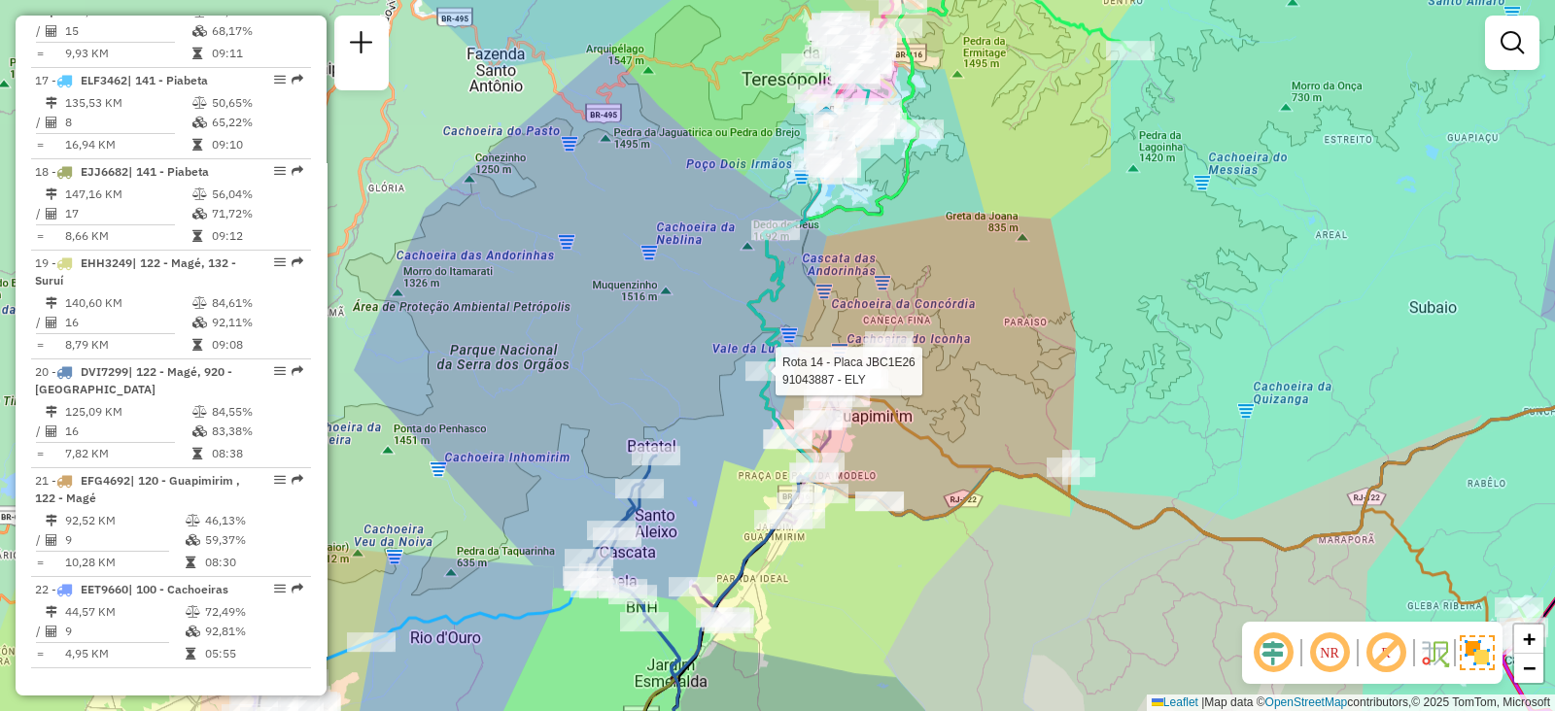
select select "**********"
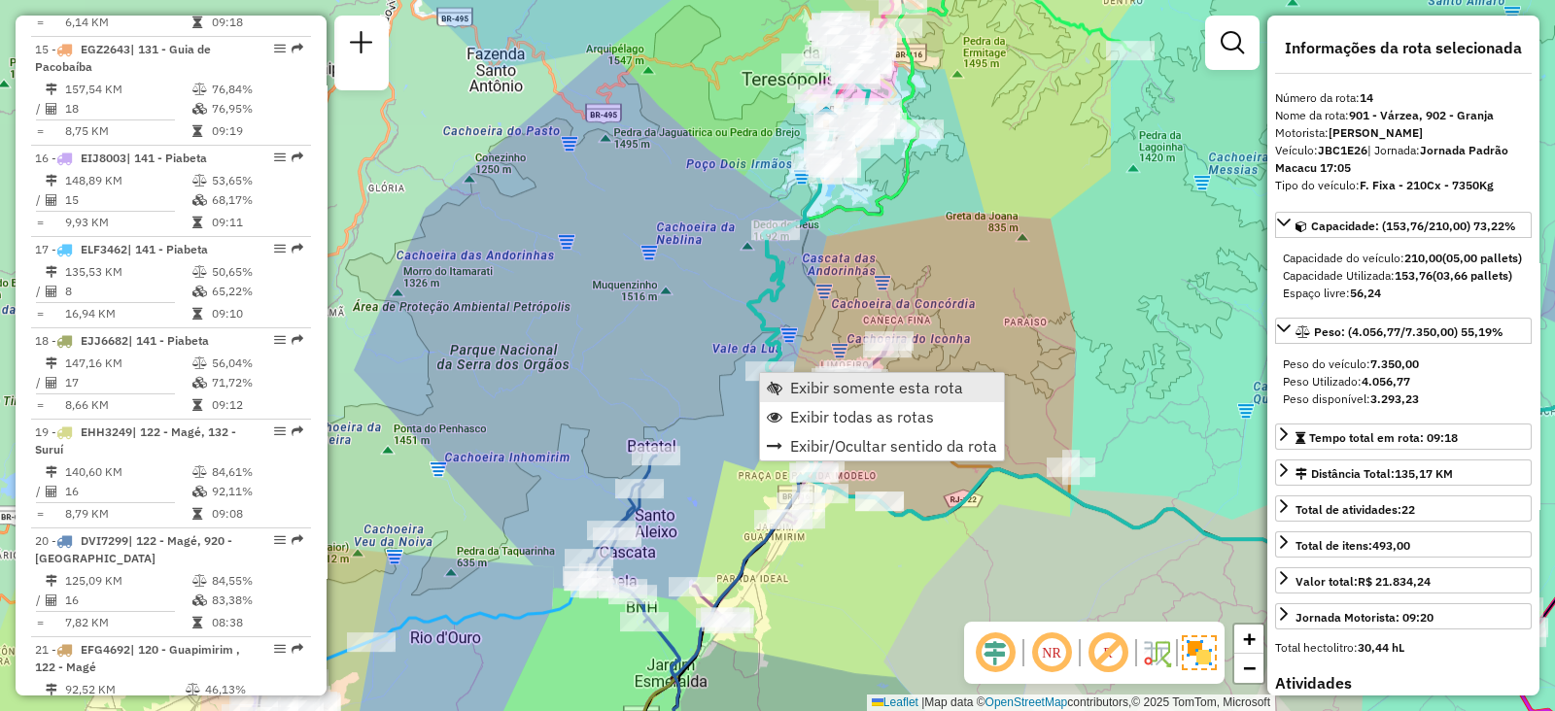
scroll to position [2060, 0]
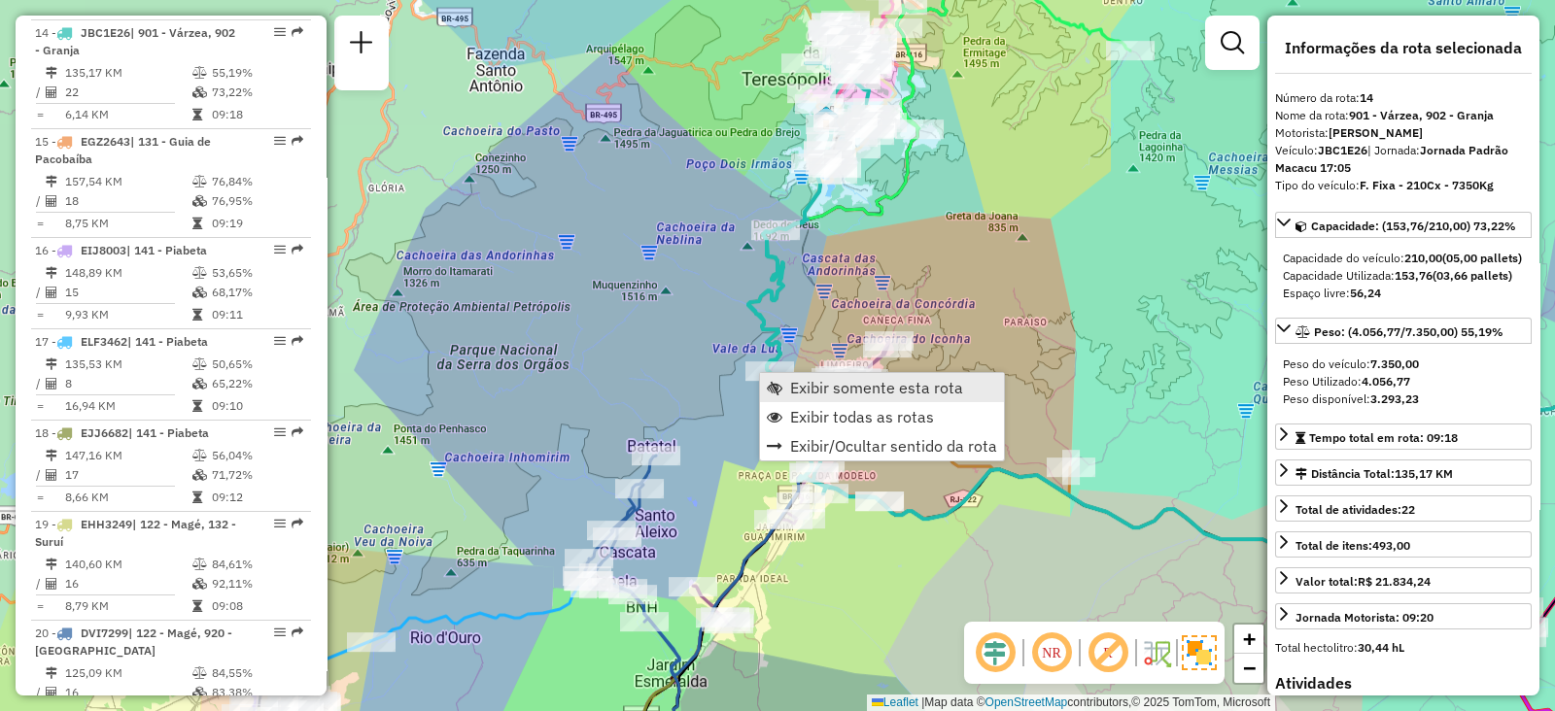
click at [798, 386] on span "Exibir somente esta rota" at bounding box center [876, 388] width 173 height 16
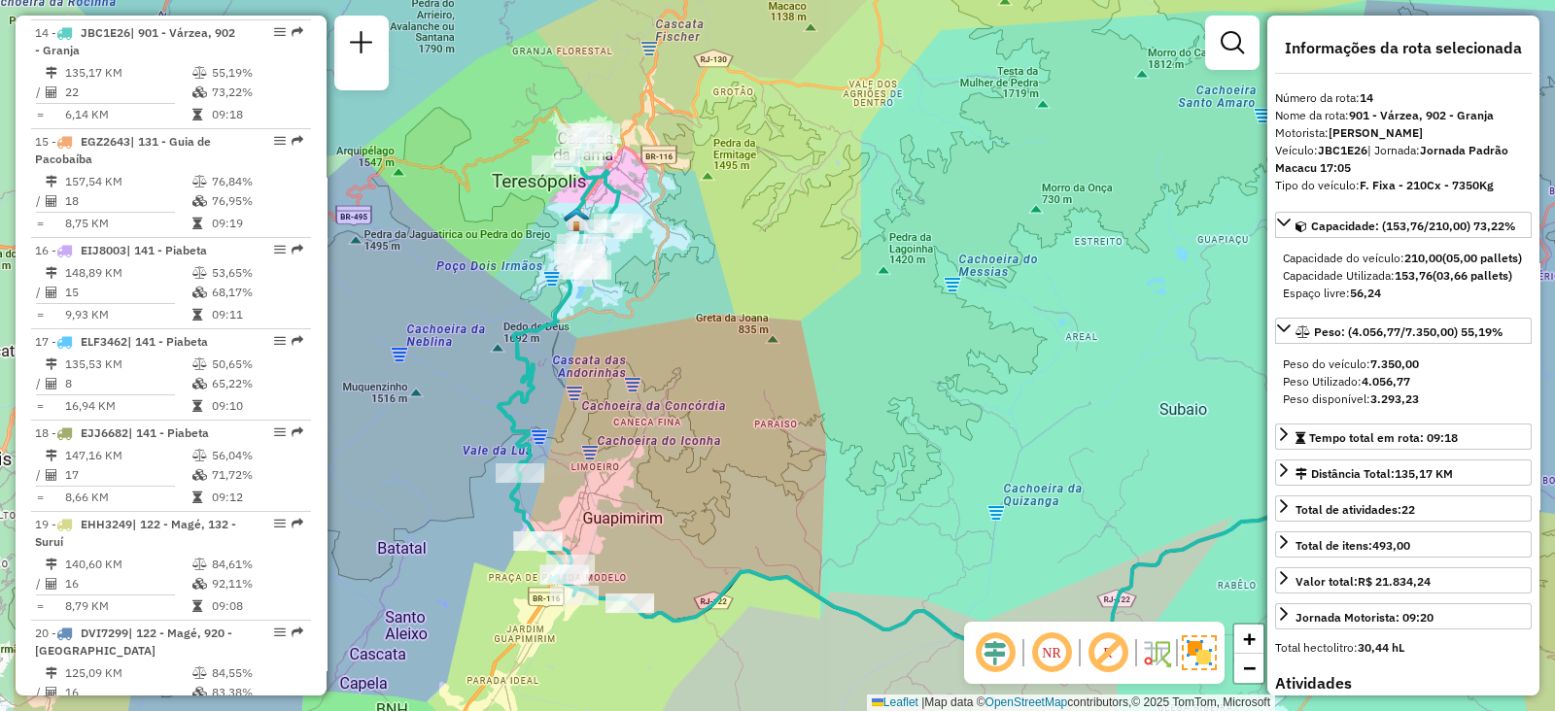
drag, startPoint x: 567, startPoint y: 385, endPoint x: 736, endPoint y: 422, distance: 173.1
click at [736, 422] on div "Janela de atendimento Grade de atendimento Capacidade Transportadoras Veículos …" at bounding box center [777, 355] width 1555 height 711
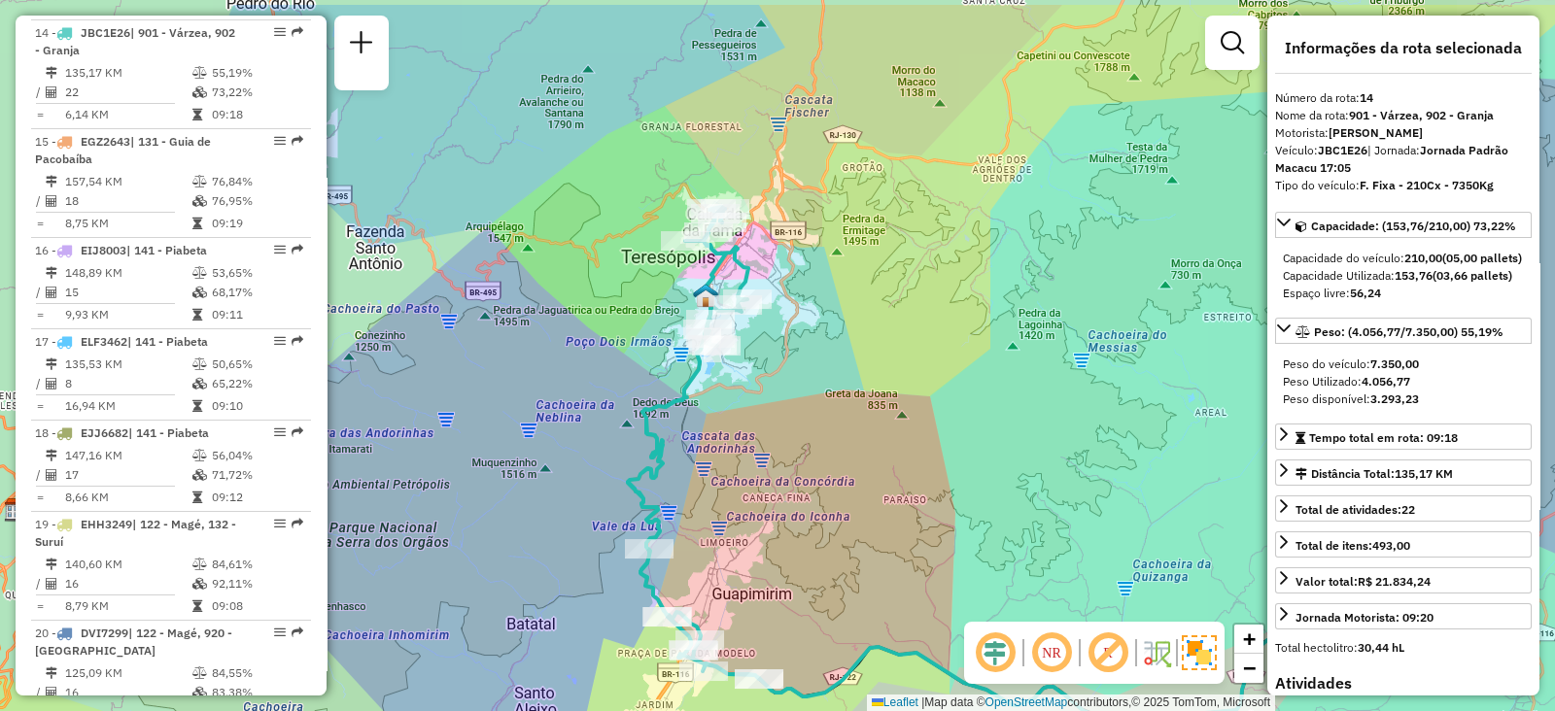
drag, startPoint x: 687, startPoint y: 178, endPoint x: 824, endPoint y: 262, distance: 161.0
click at [824, 262] on div "Janela de atendimento Grade de atendimento Capacidade Transportadoras Veículos …" at bounding box center [777, 355] width 1555 height 711
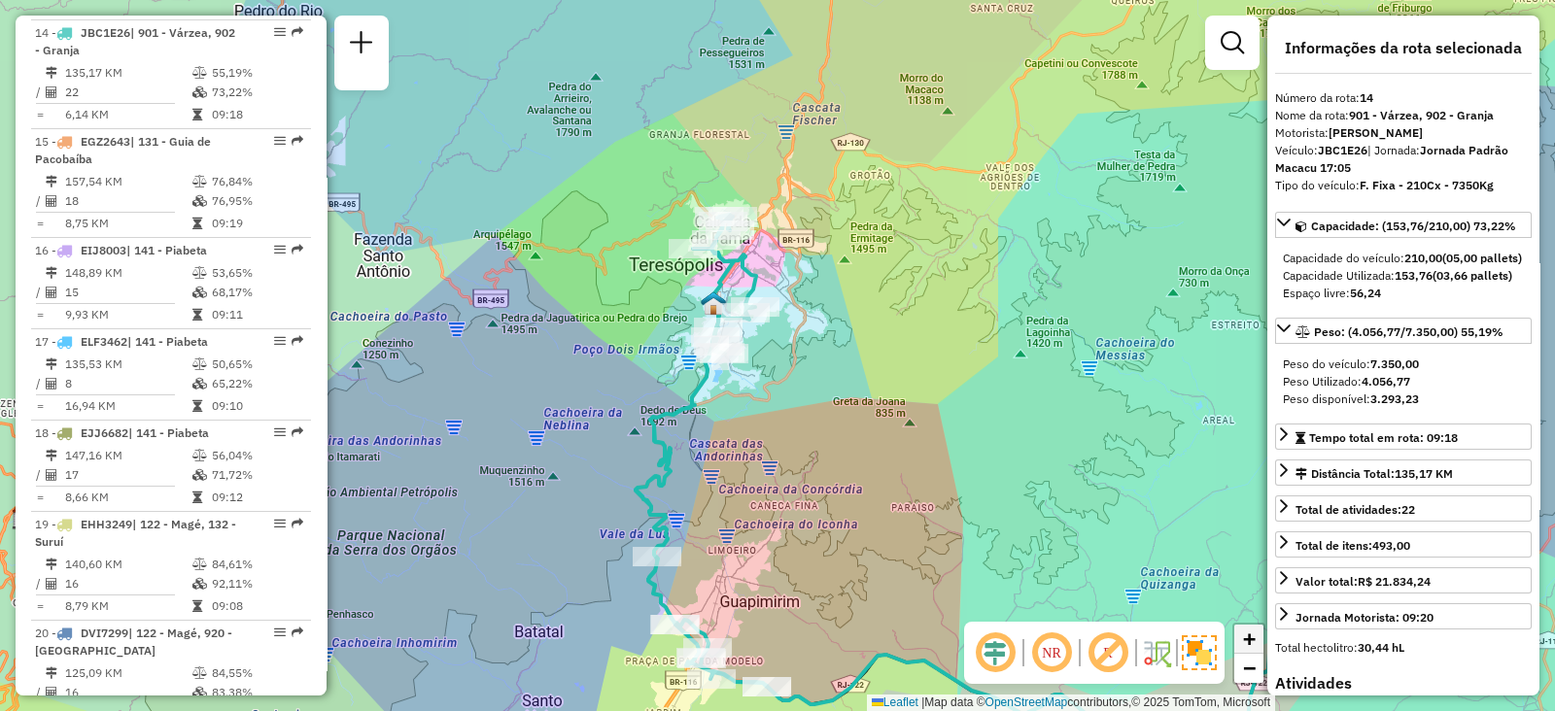
click at [1258, 634] on link "+" at bounding box center [1248, 639] width 29 height 29
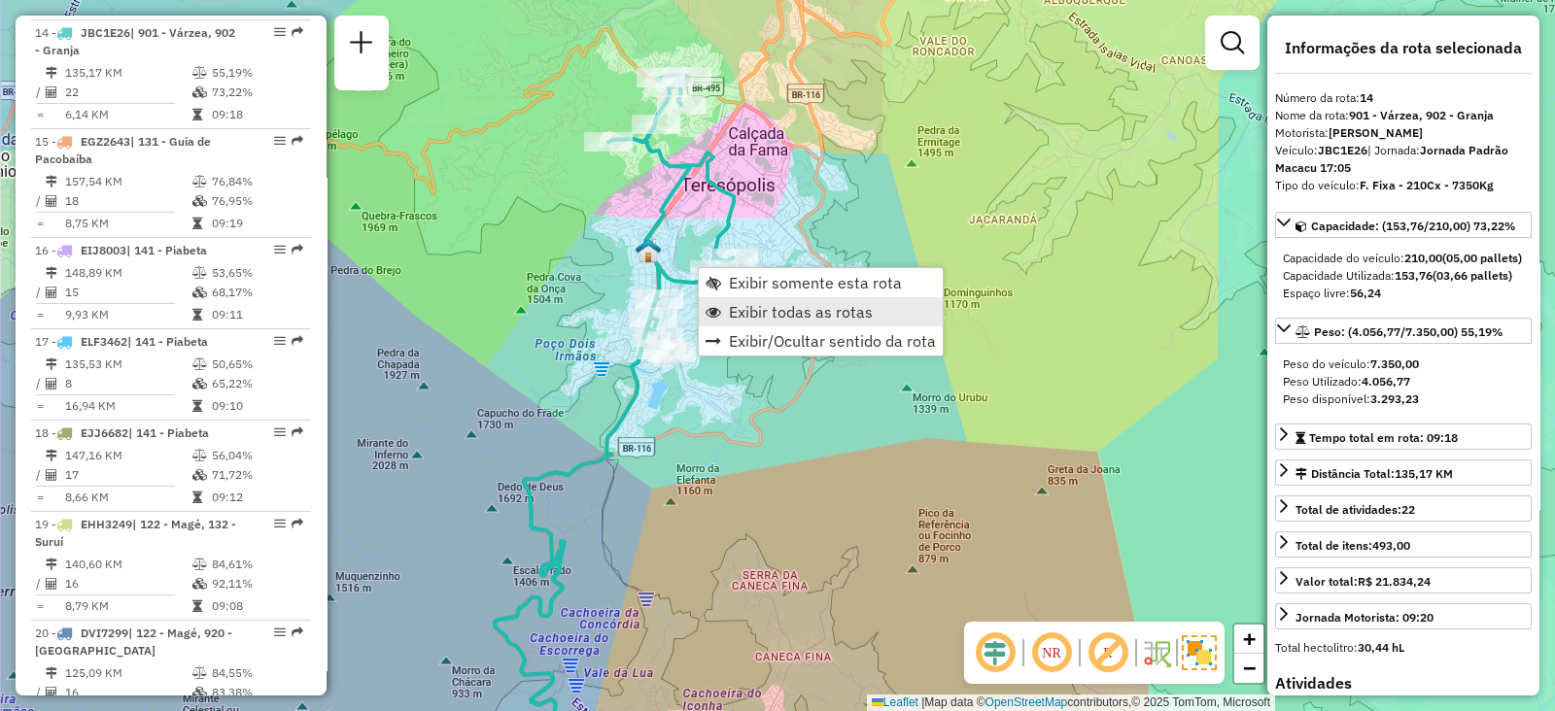
click at [741, 309] on span "Exibir todas as rotas" at bounding box center [801, 312] width 144 height 16
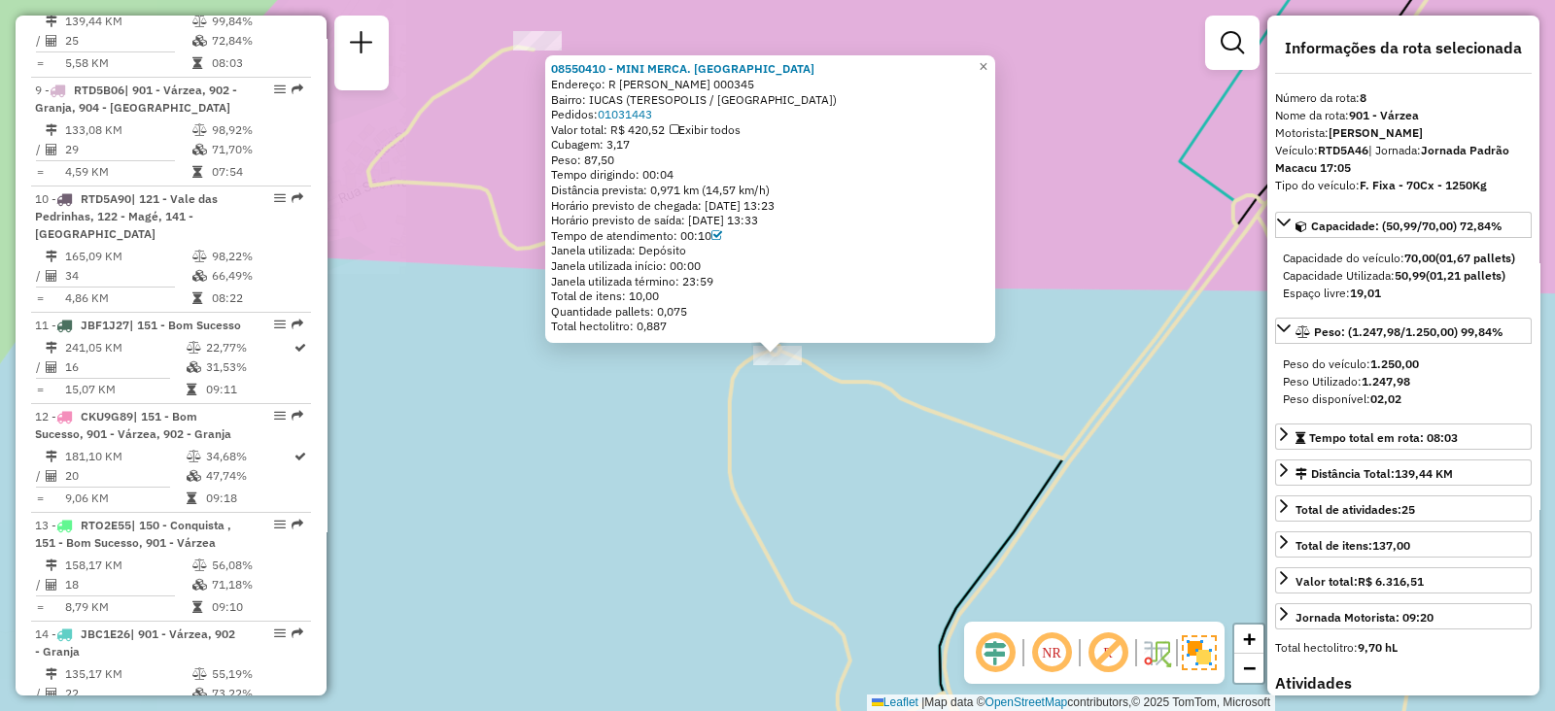
scroll to position [1428, 0]
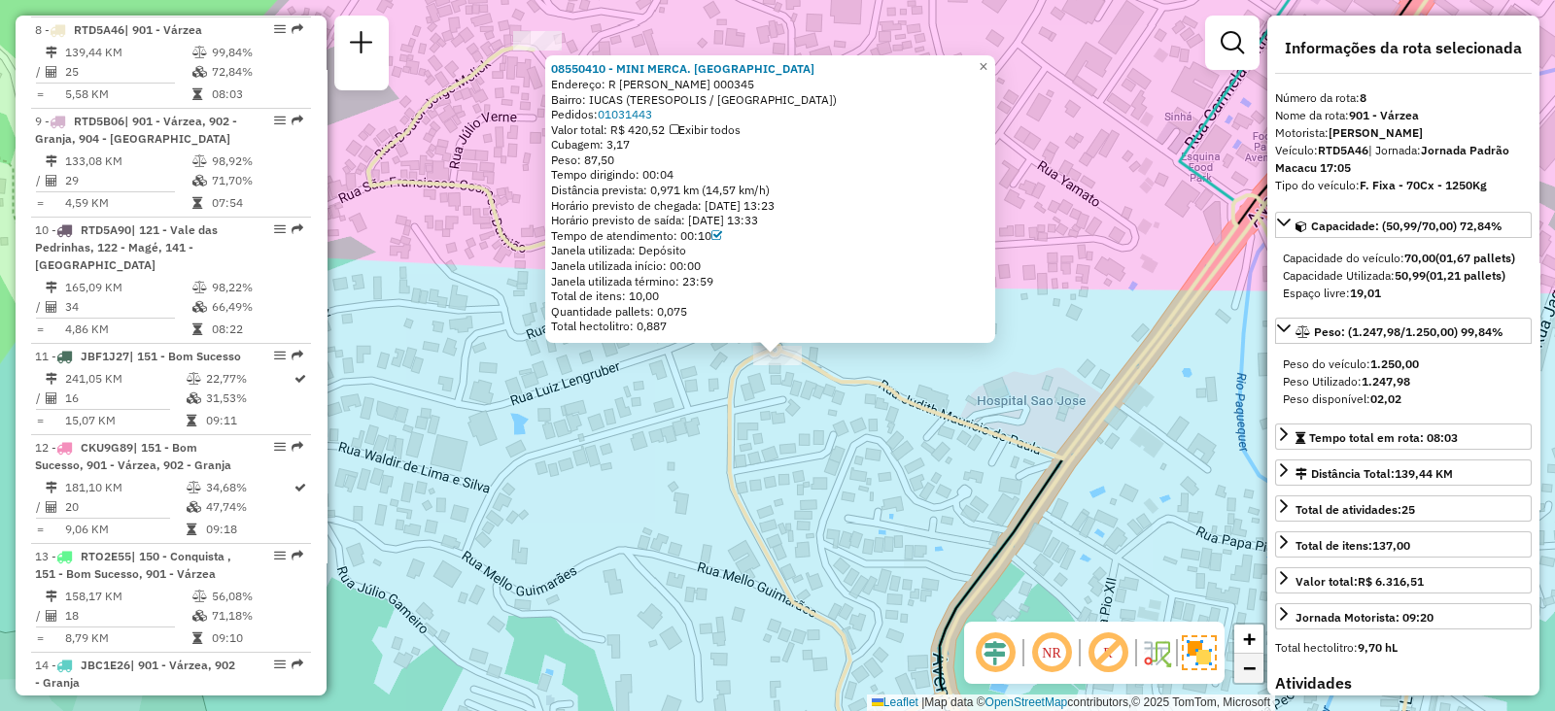
click at [1246, 666] on span "−" at bounding box center [1249, 668] width 13 height 24
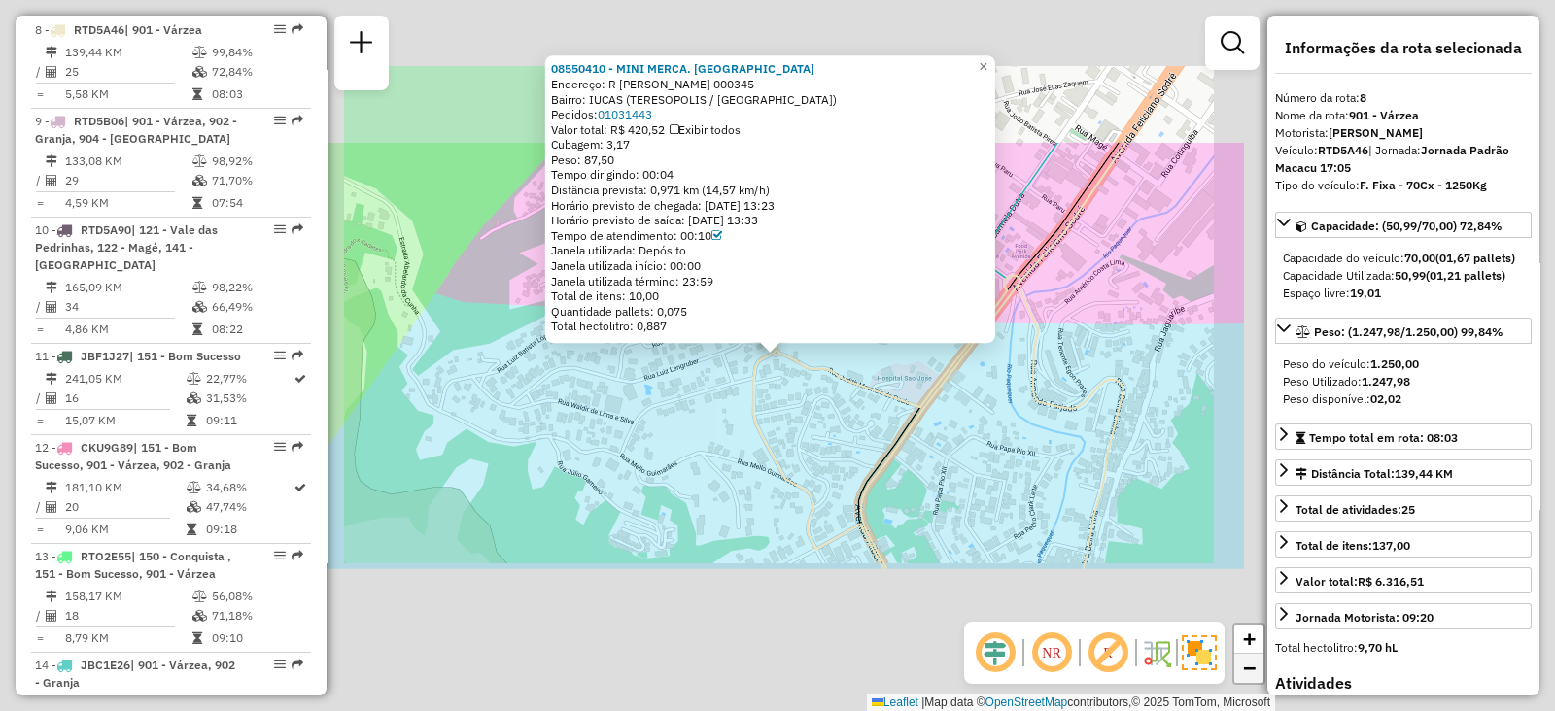
click at [1246, 666] on span "−" at bounding box center [1249, 668] width 13 height 24
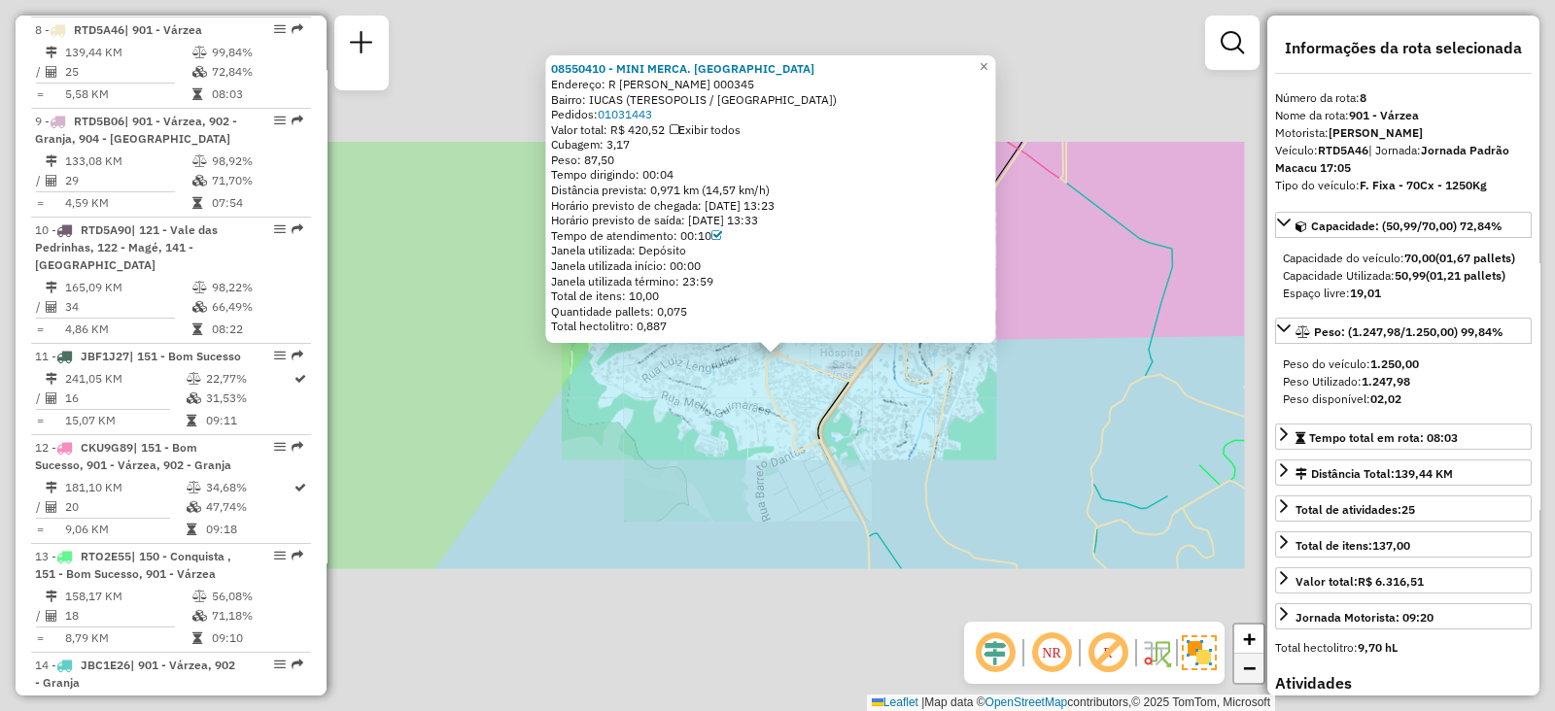
click at [1246, 666] on span "−" at bounding box center [1249, 668] width 13 height 24
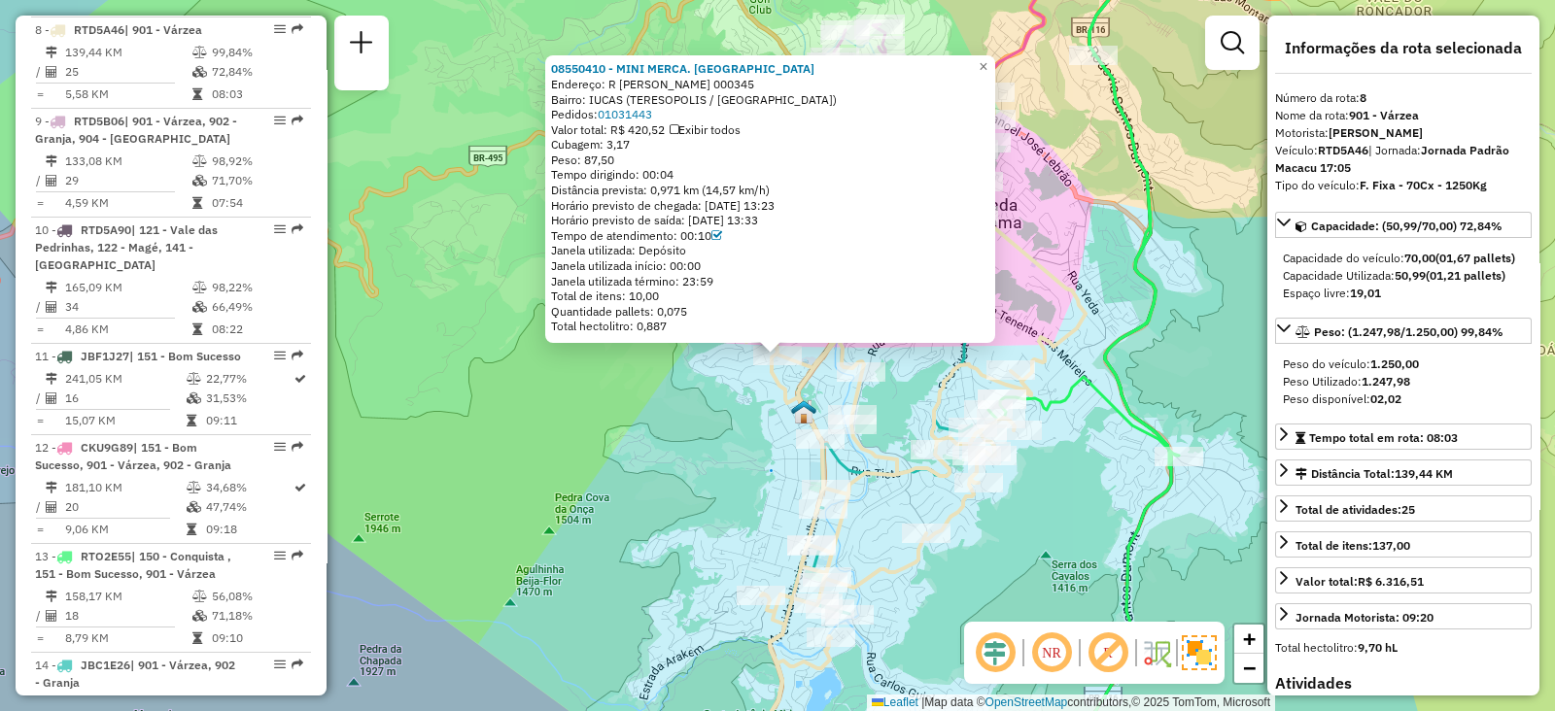
click at [1042, 536] on div "08550410 - MINI MERCA. VITORIA Endereço: R JUDITH MAURICIO DE PAULA 000345 Bair…" at bounding box center [777, 355] width 1555 height 711
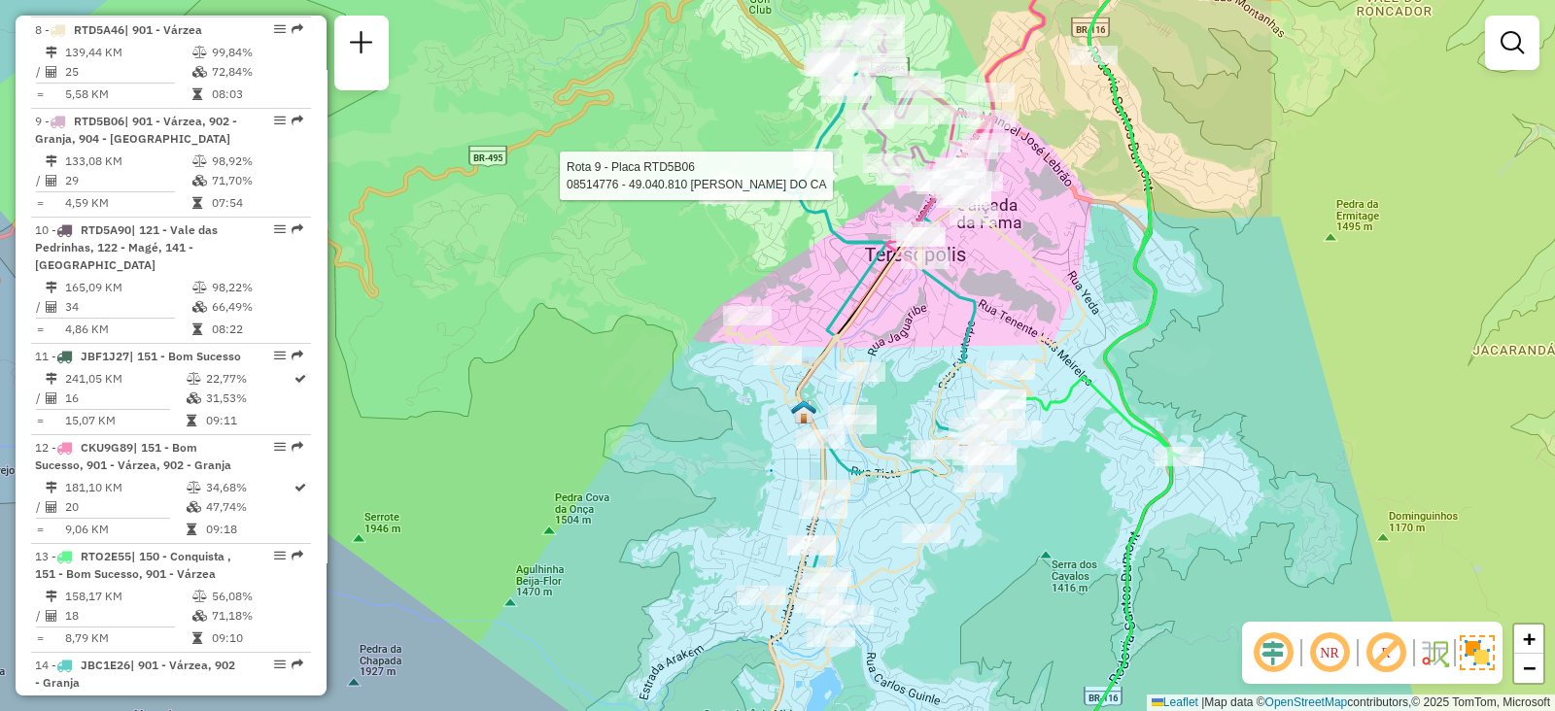
select select "**********"
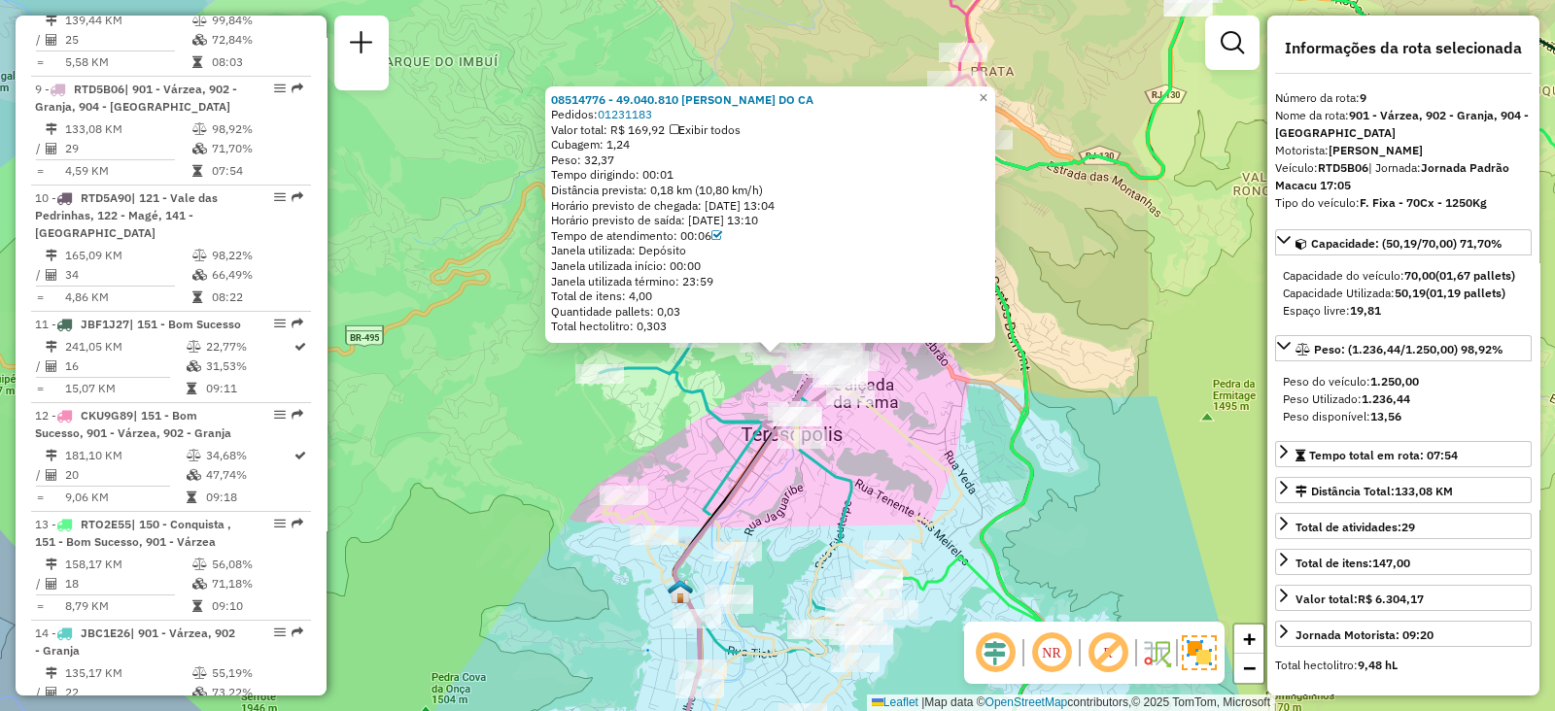
scroll to position [1517, 0]
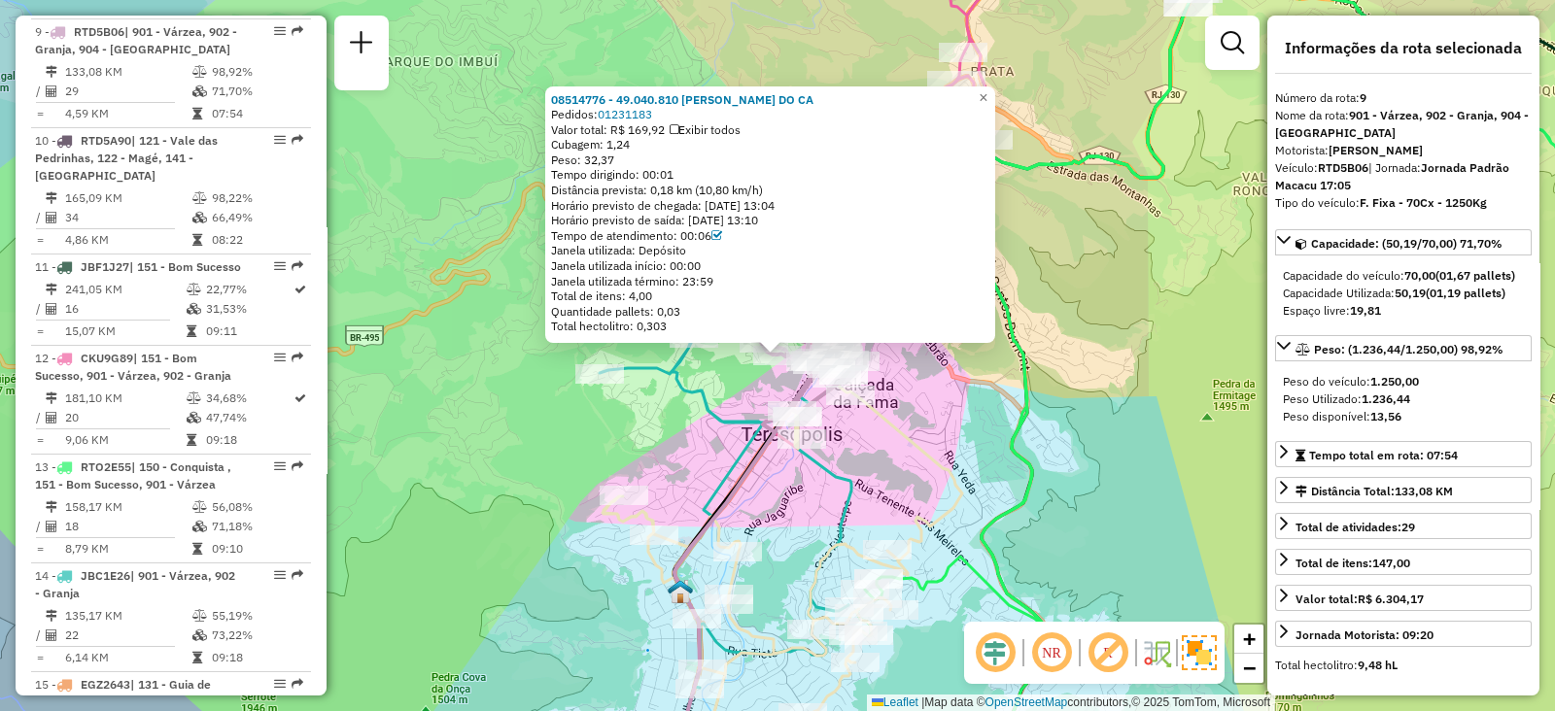
click at [960, 450] on div "08514776 - 49.040.810 JOSE FRANCISCO TEIXEIRA DO CA Pedidos: 01231183 Valor tot…" at bounding box center [777, 355] width 1555 height 711
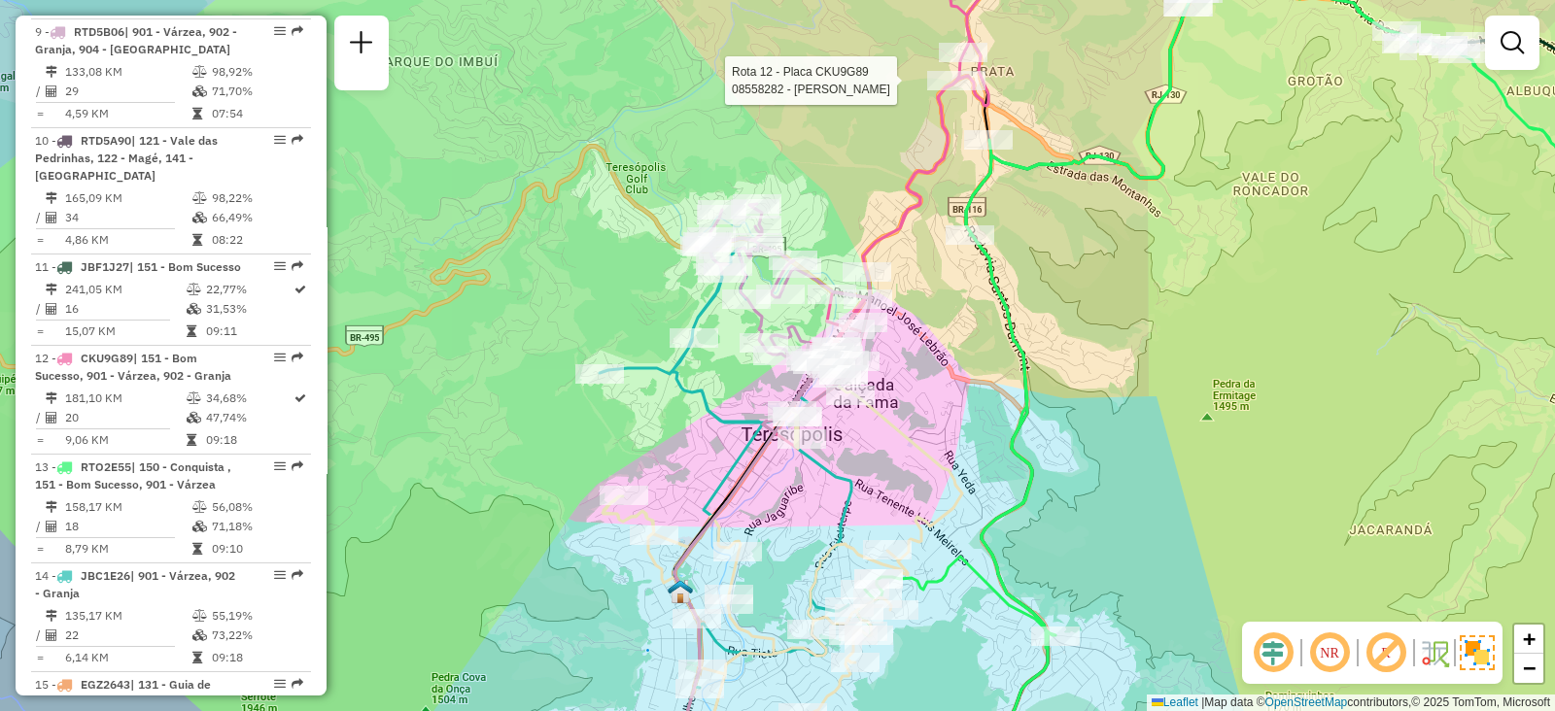
select select "**********"
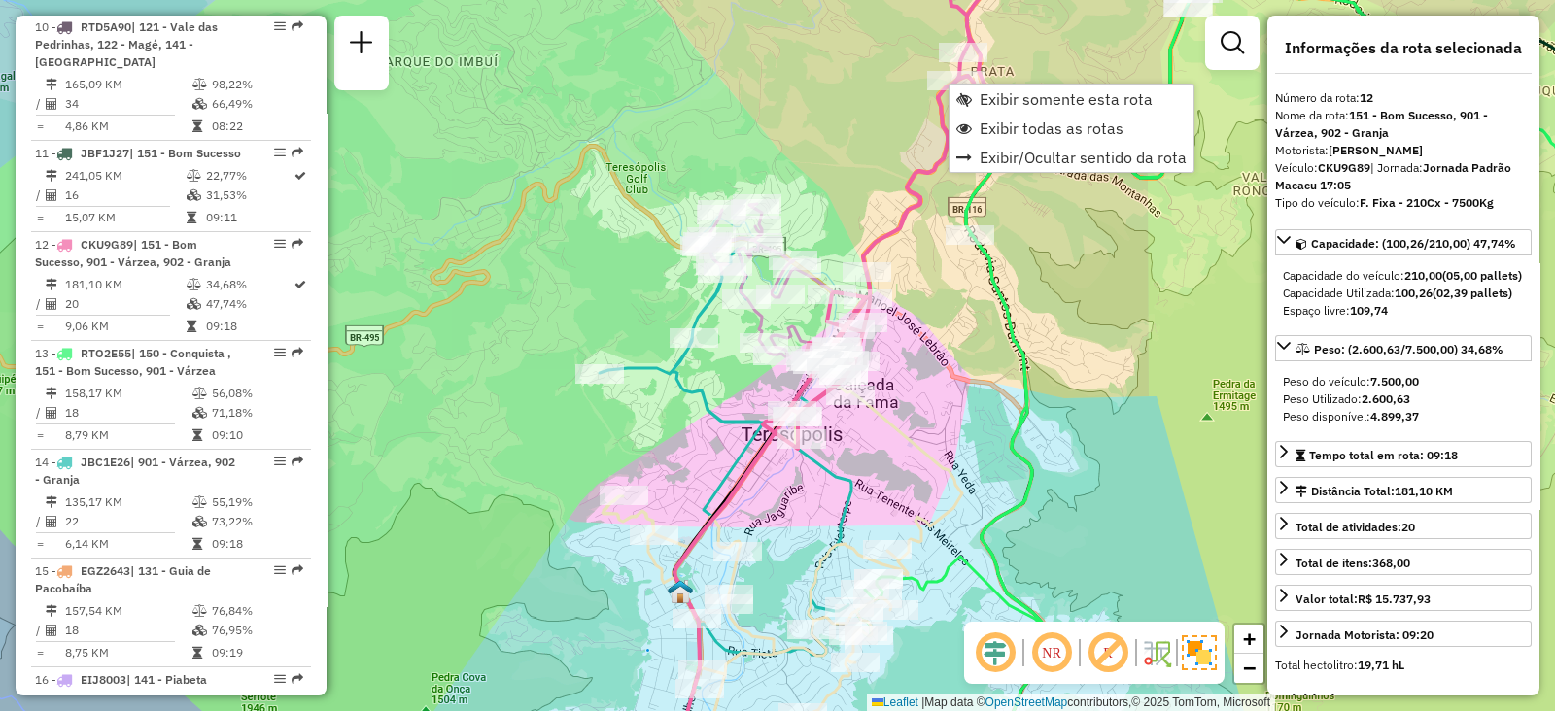
scroll to position [1844, 0]
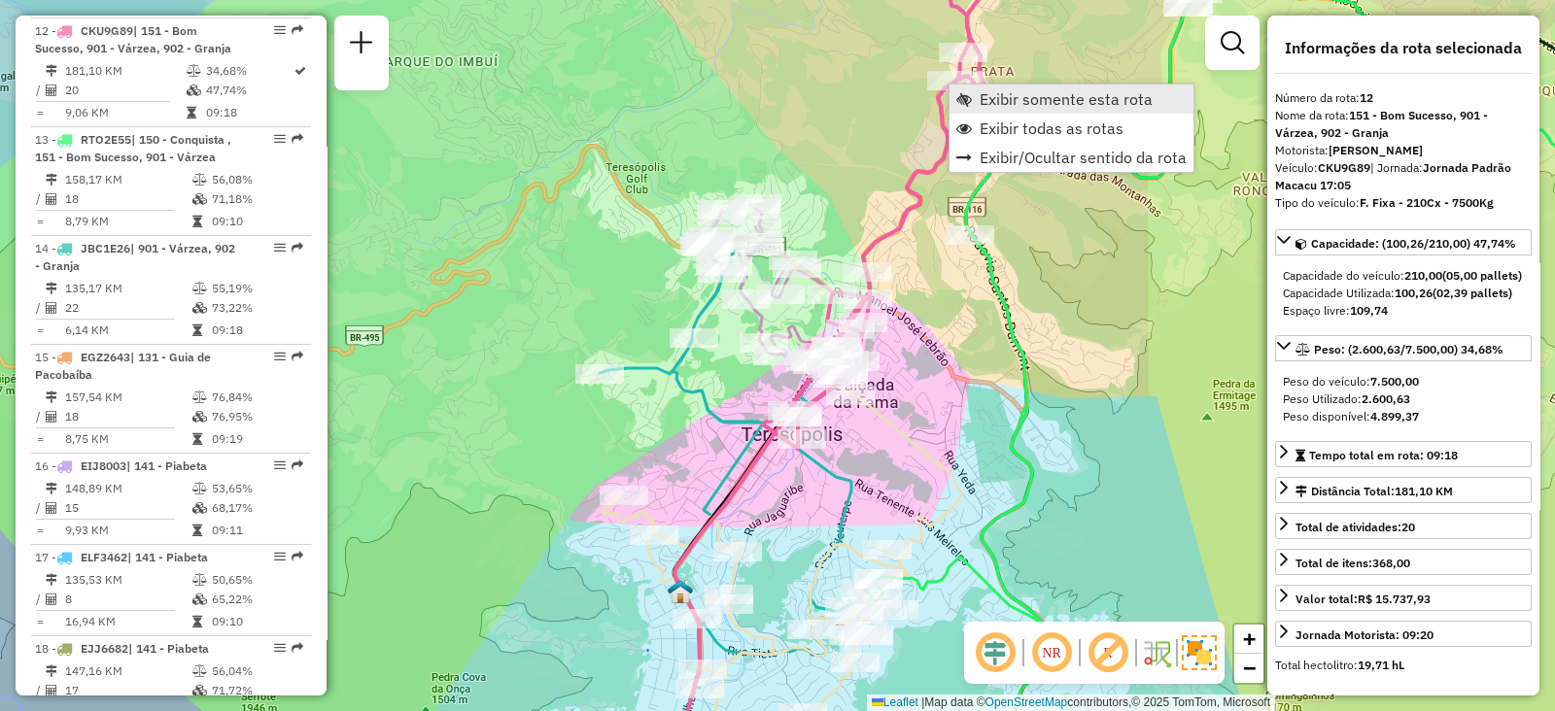
click at [967, 95] on span "Exibir somente esta rota" at bounding box center [964, 99] width 16 height 16
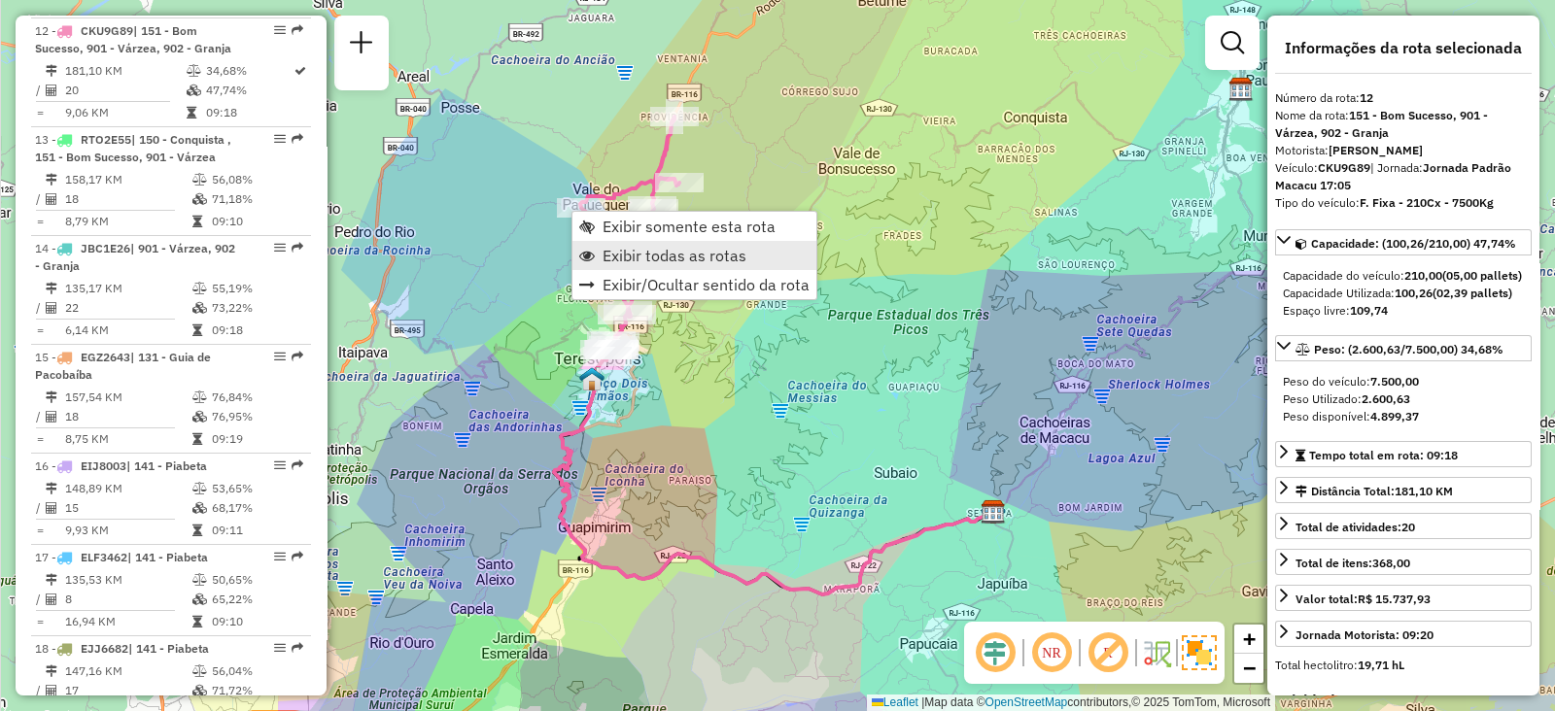
click at [612, 250] on span "Exibir todas as rotas" at bounding box center [674, 256] width 144 height 16
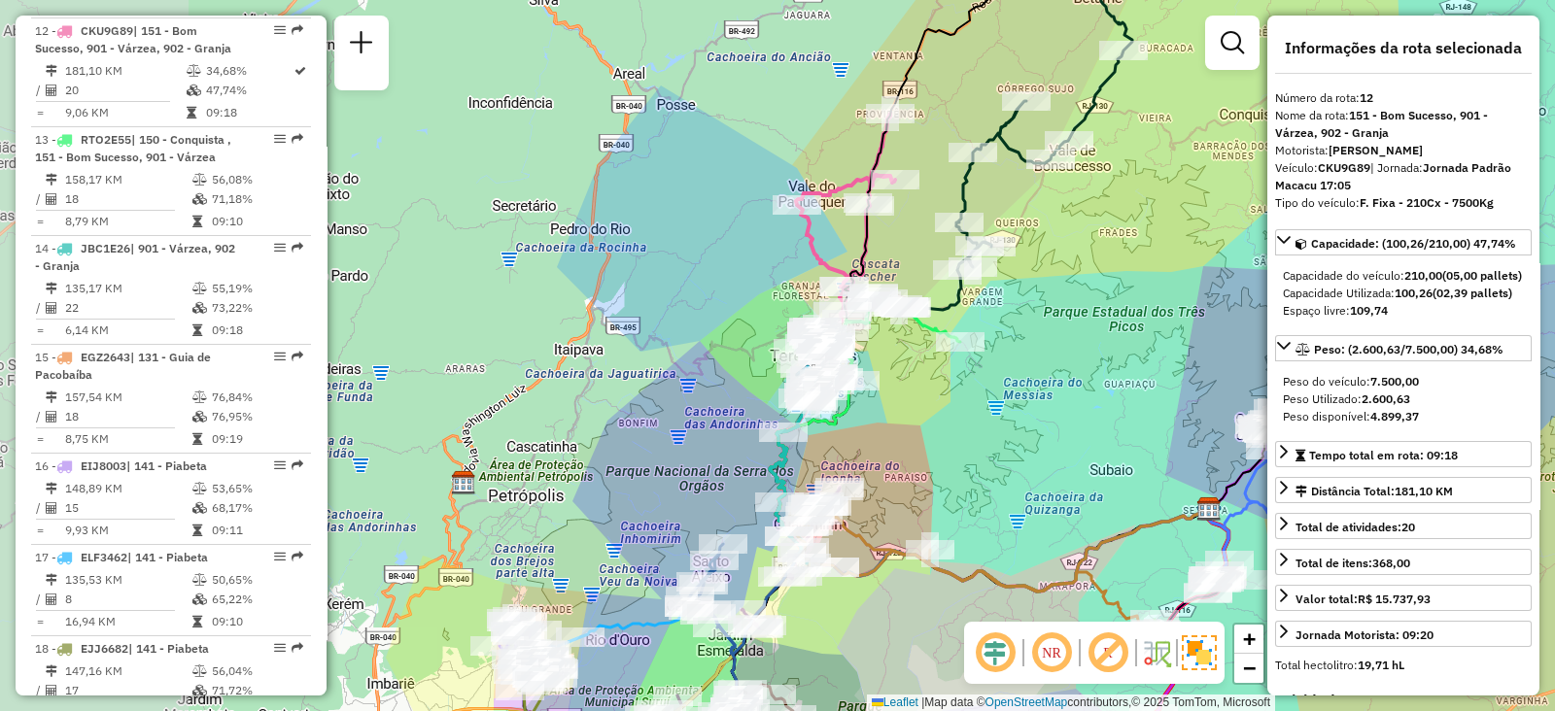
drag, startPoint x: 822, startPoint y: 448, endPoint x: 1135, endPoint y: 419, distance: 314.3
click at [1135, 419] on div "Janela de atendimento Grade de atendimento Capacidade Transportadoras Veículos …" at bounding box center [777, 355] width 1555 height 711
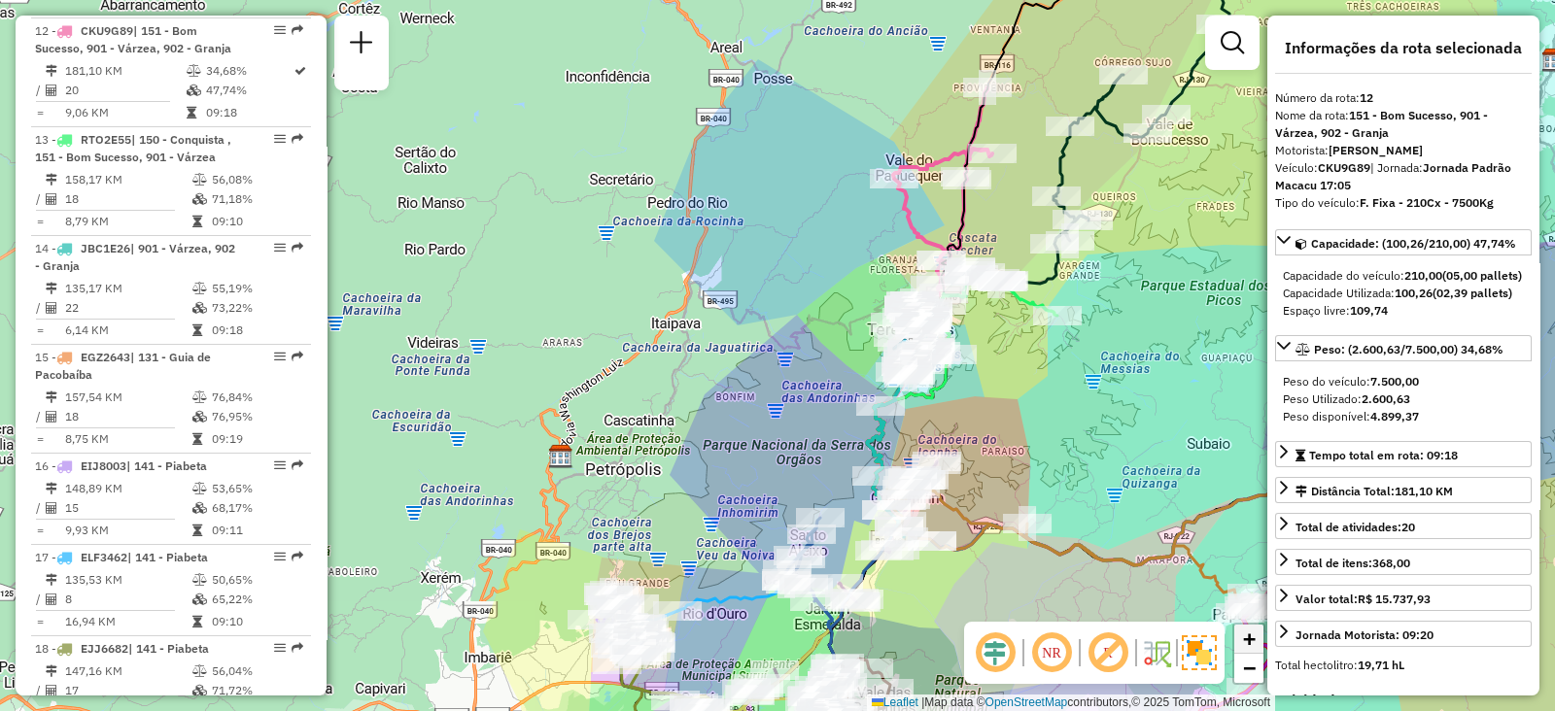
click at [1257, 639] on link "+" at bounding box center [1248, 639] width 29 height 29
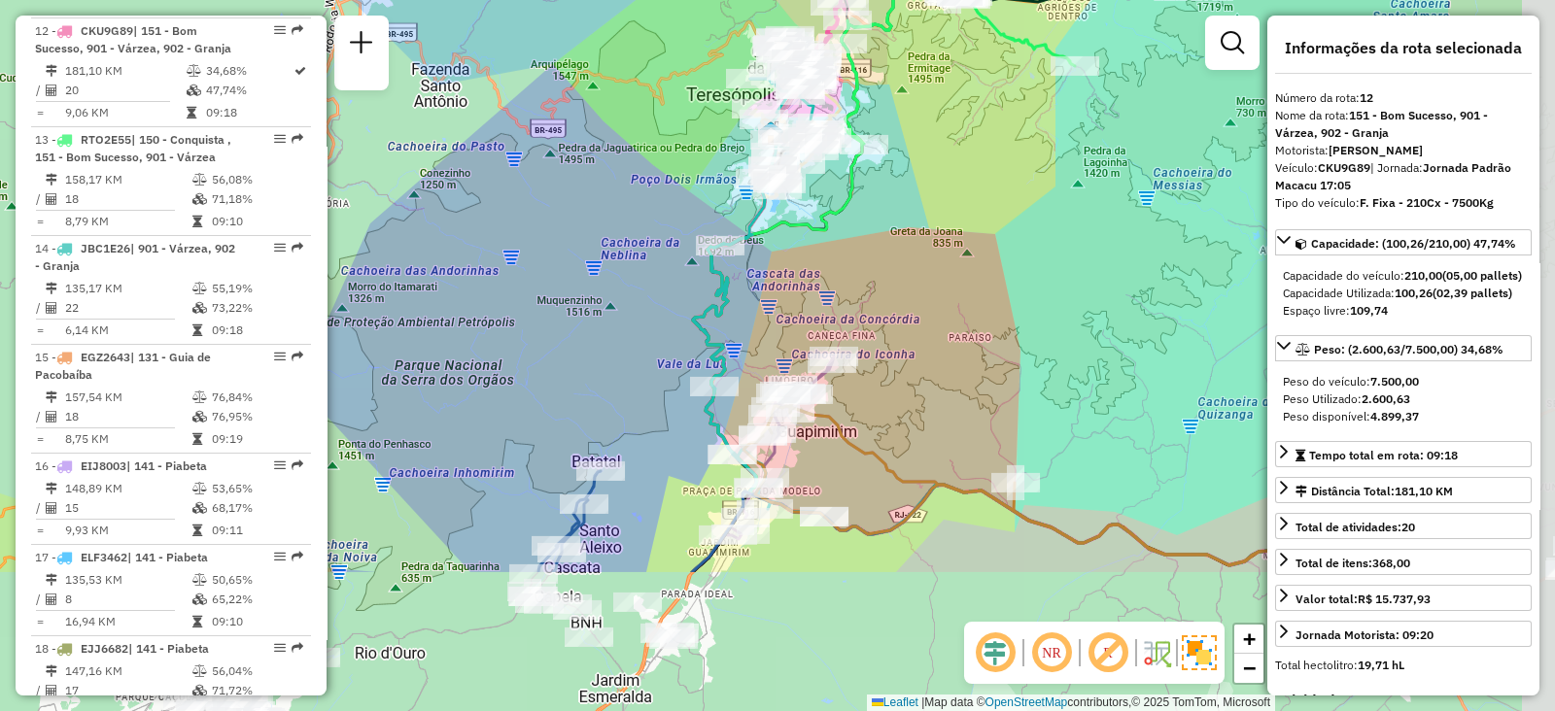
drag, startPoint x: 807, startPoint y: 463, endPoint x: 539, endPoint y: 244, distance: 345.3
click at [539, 244] on div "Janela de atendimento Grade de atendimento Capacidade Transportadoras Veículos …" at bounding box center [777, 355] width 1555 height 711
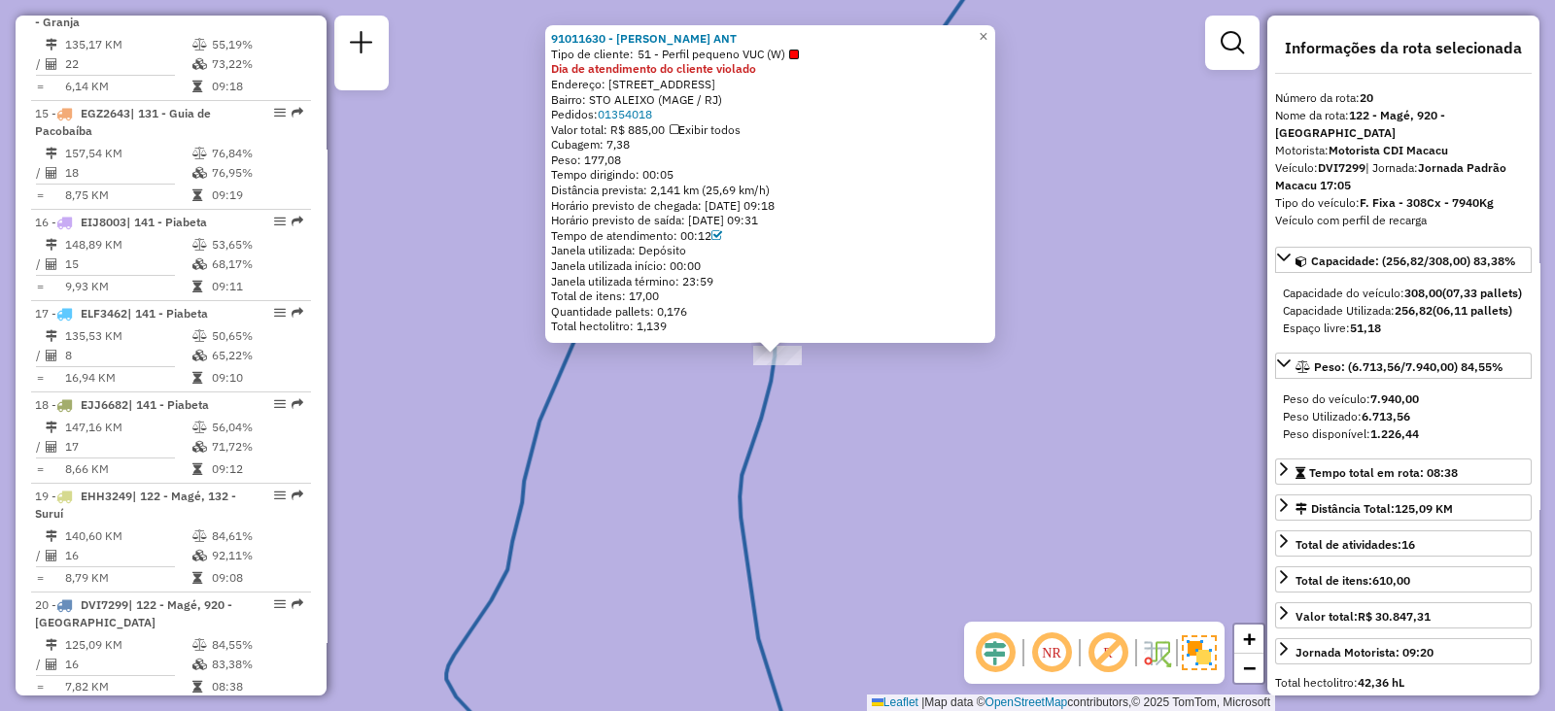
scroll to position [2322, 0]
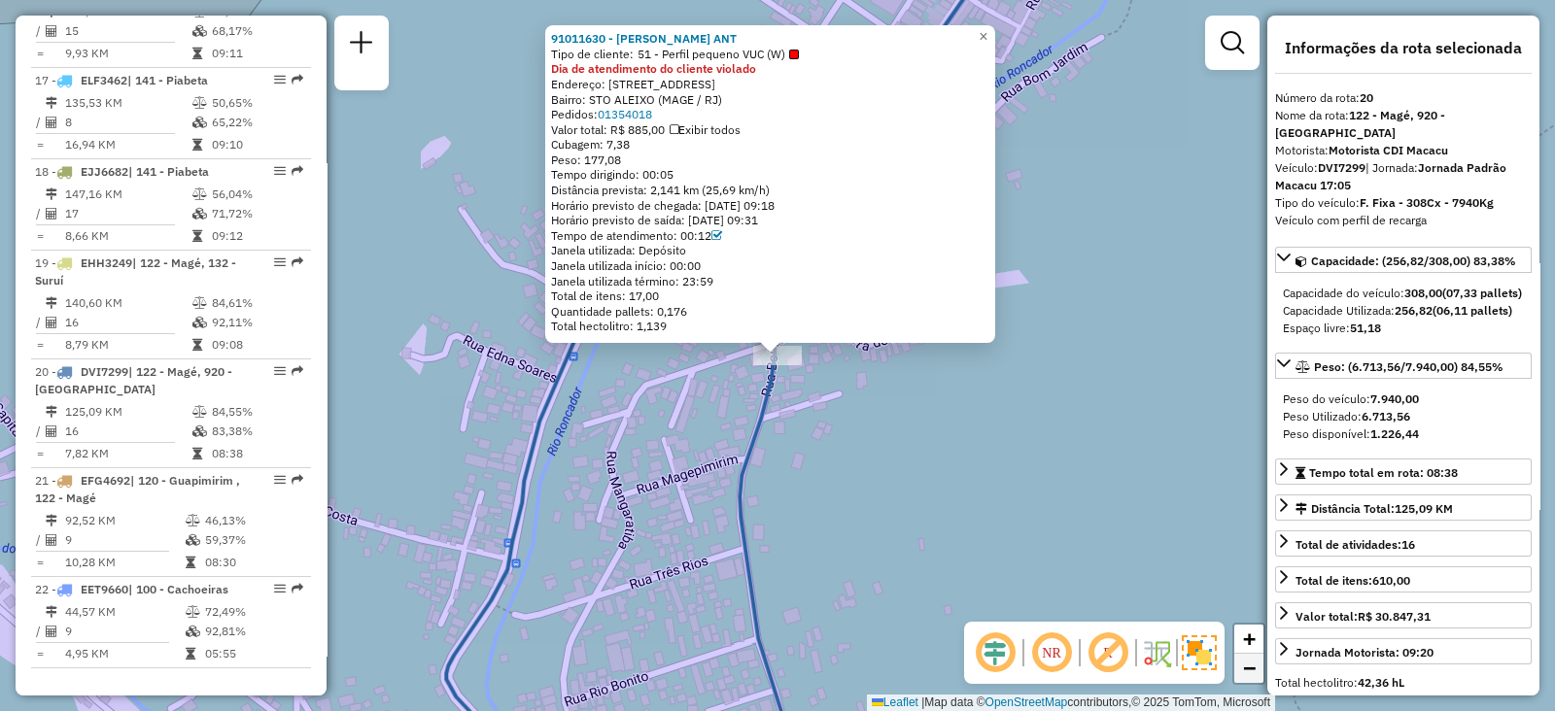
click at [1251, 668] on span "−" at bounding box center [1249, 668] width 13 height 24
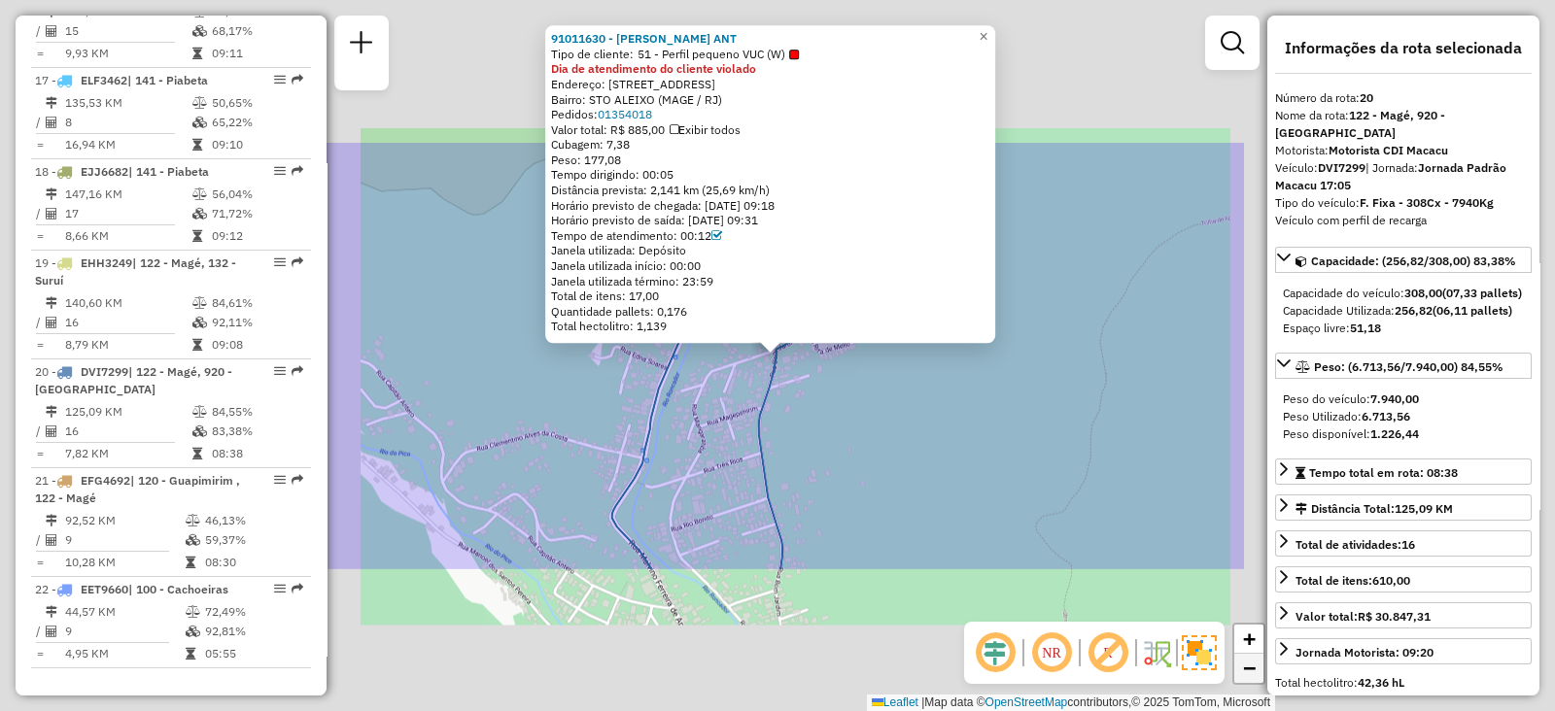
click at [1251, 668] on span "−" at bounding box center [1249, 668] width 13 height 24
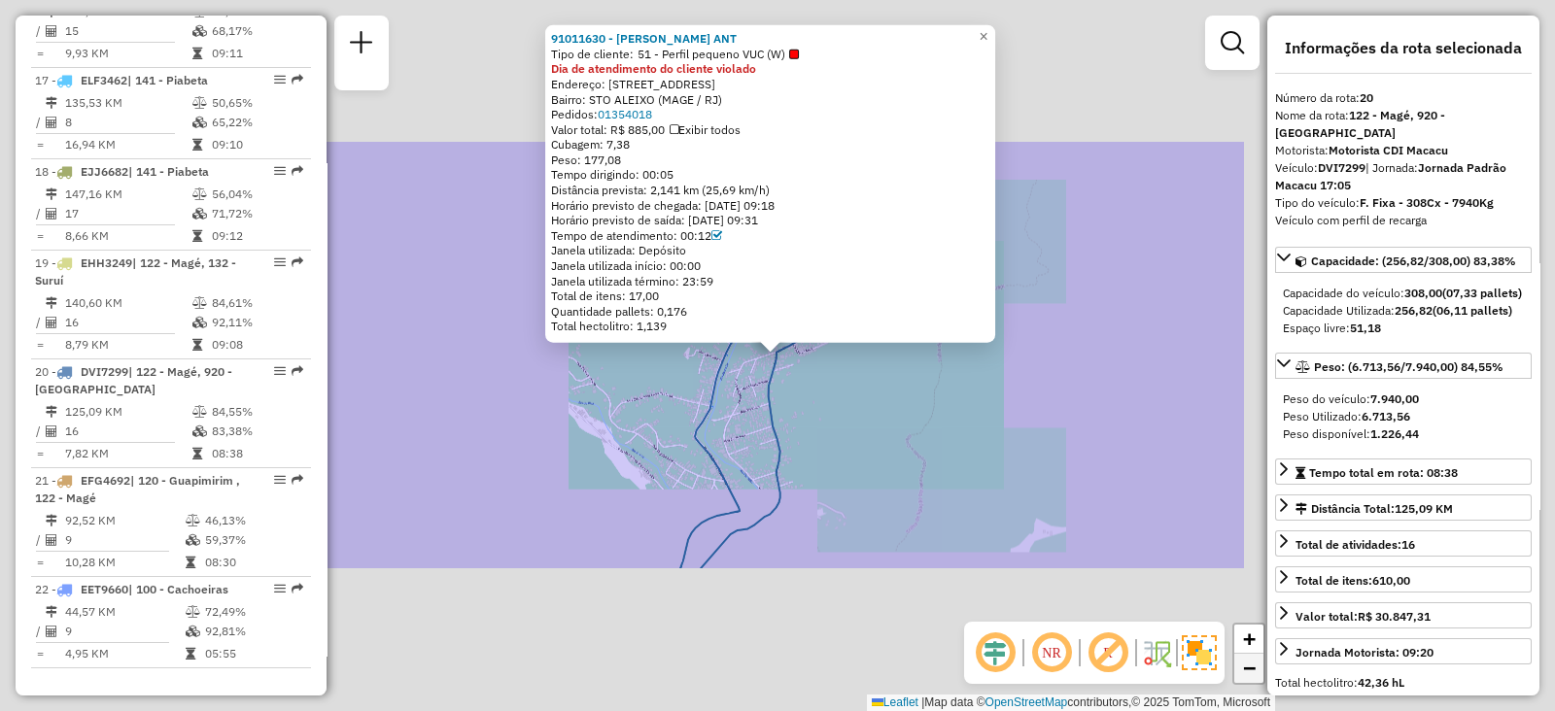
click at [1251, 668] on span "−" at bounding box center [1249, 668] width 13 height 24
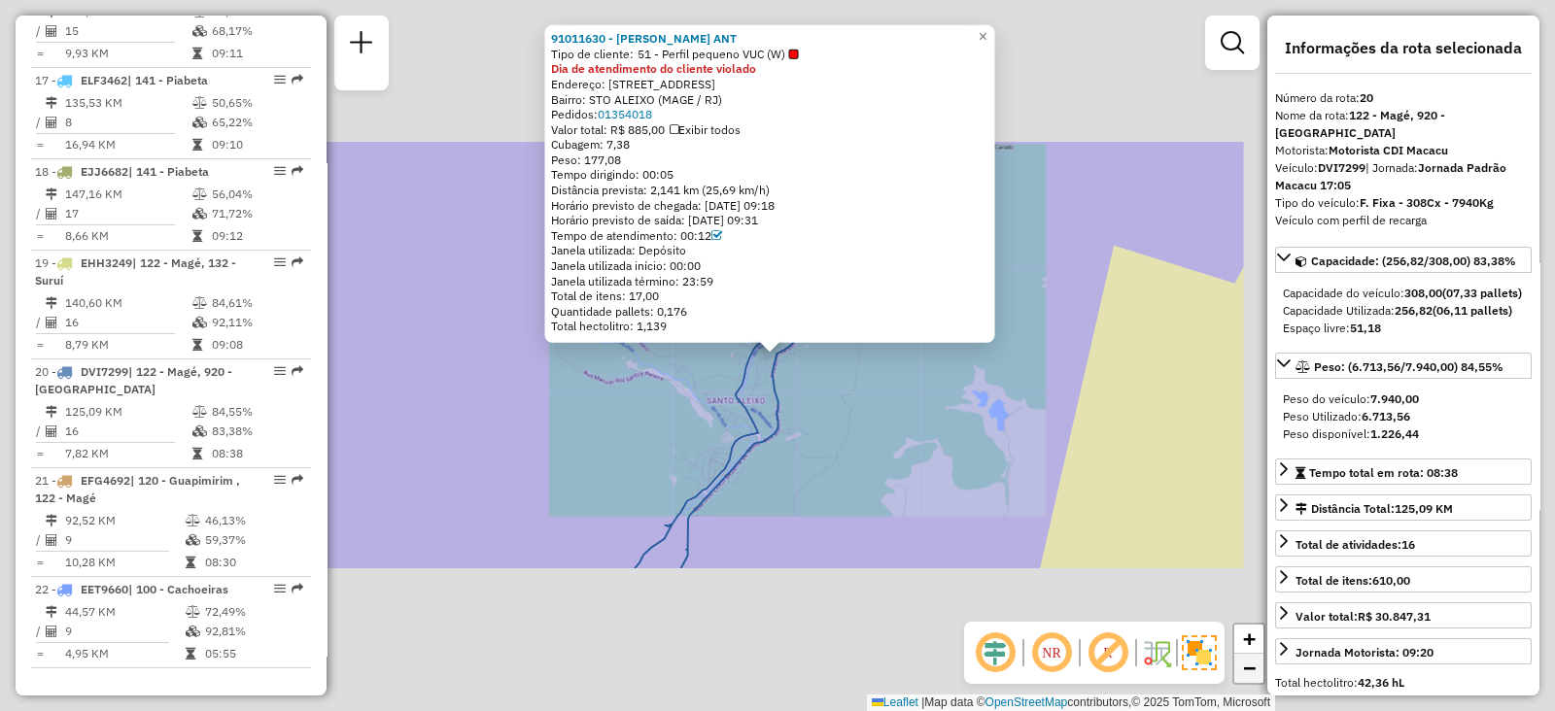
click at [1251, 668] on span "−" at bounding box center [1249, 668] width 13 height 24
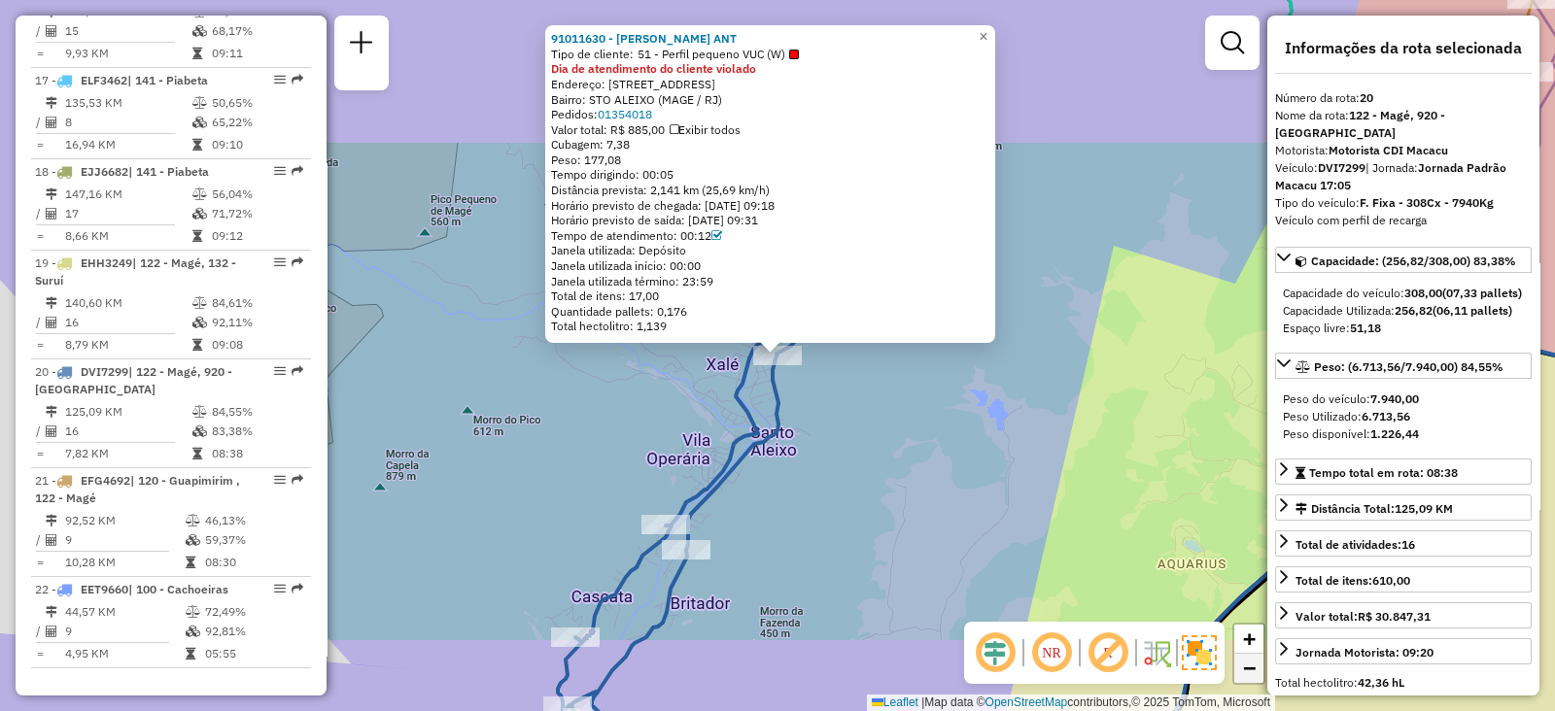
click at [1251, 668] on span "−" at bounding box center [1249, 668] width 13 height 24
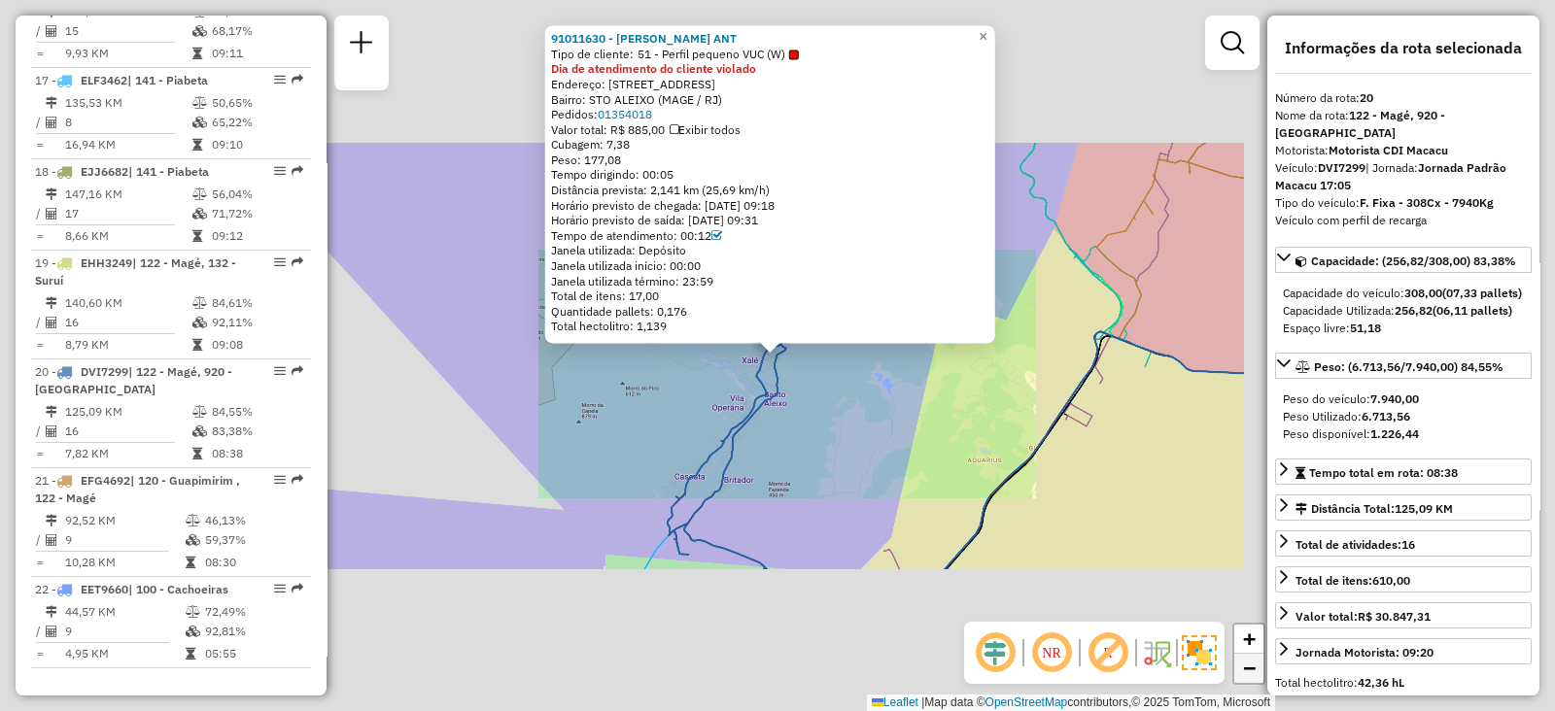
click at [1251, 668] on span "−" at bounding box center [1249, 668] width 13 height 24
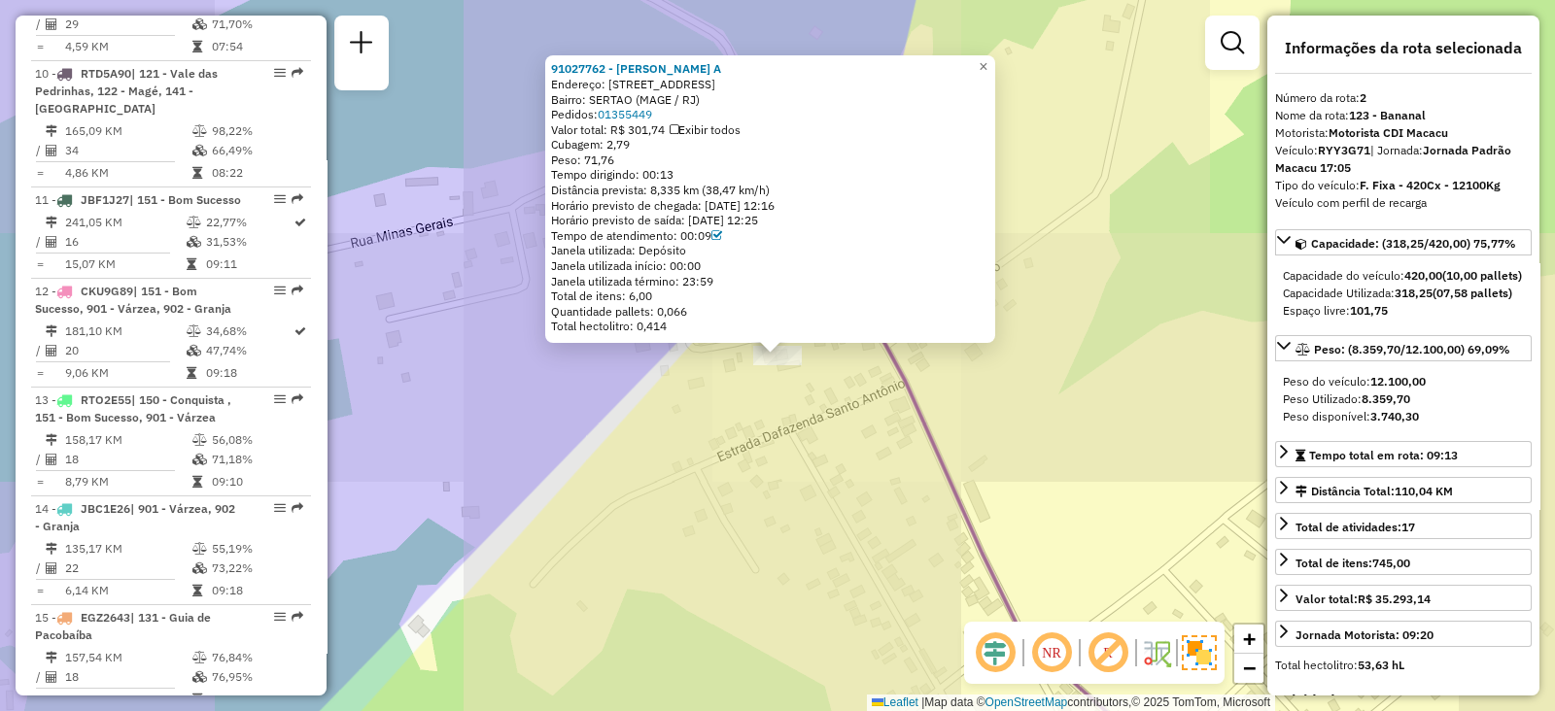
scroll to position [844, 0]
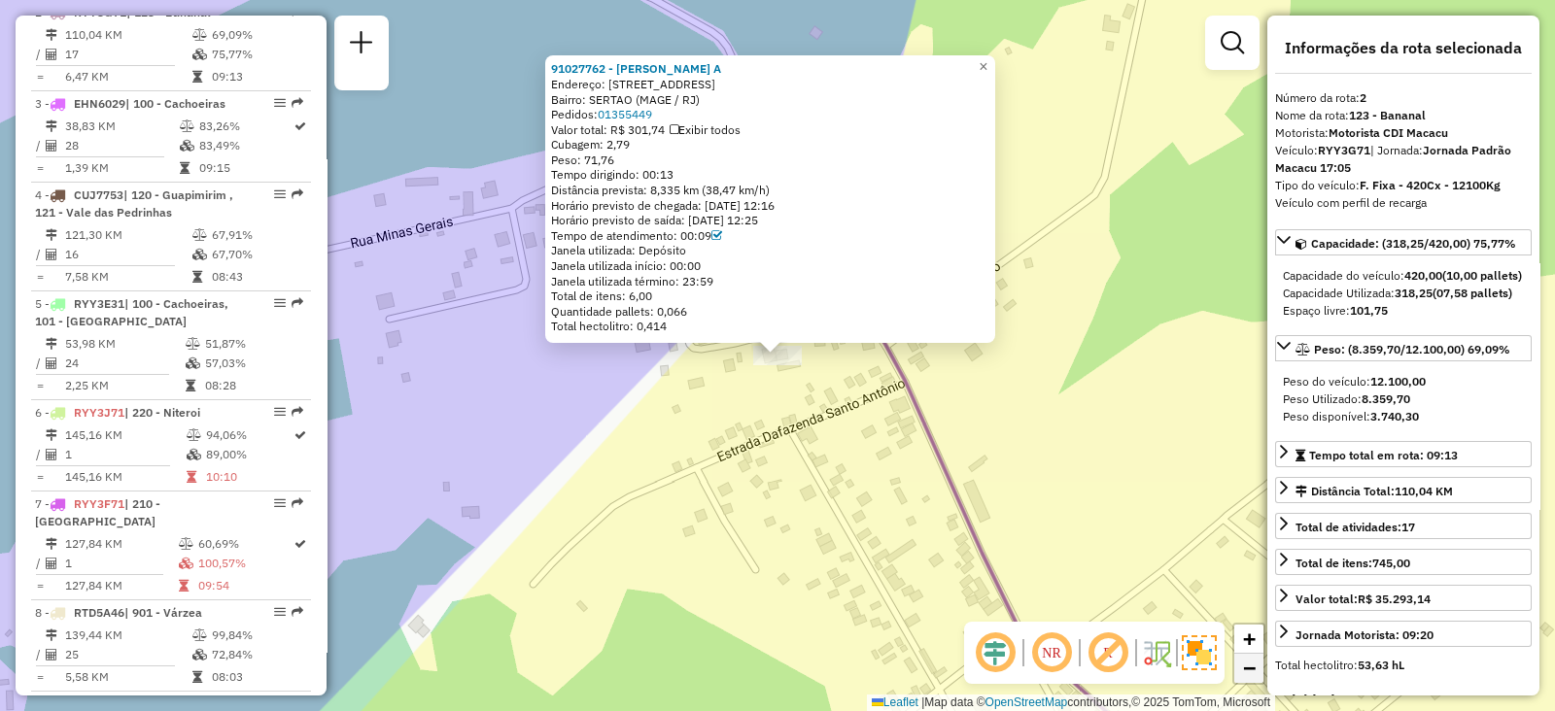
click at [1234, 661] on link "−" at bounding box center [1248, 668] width 29 height 29
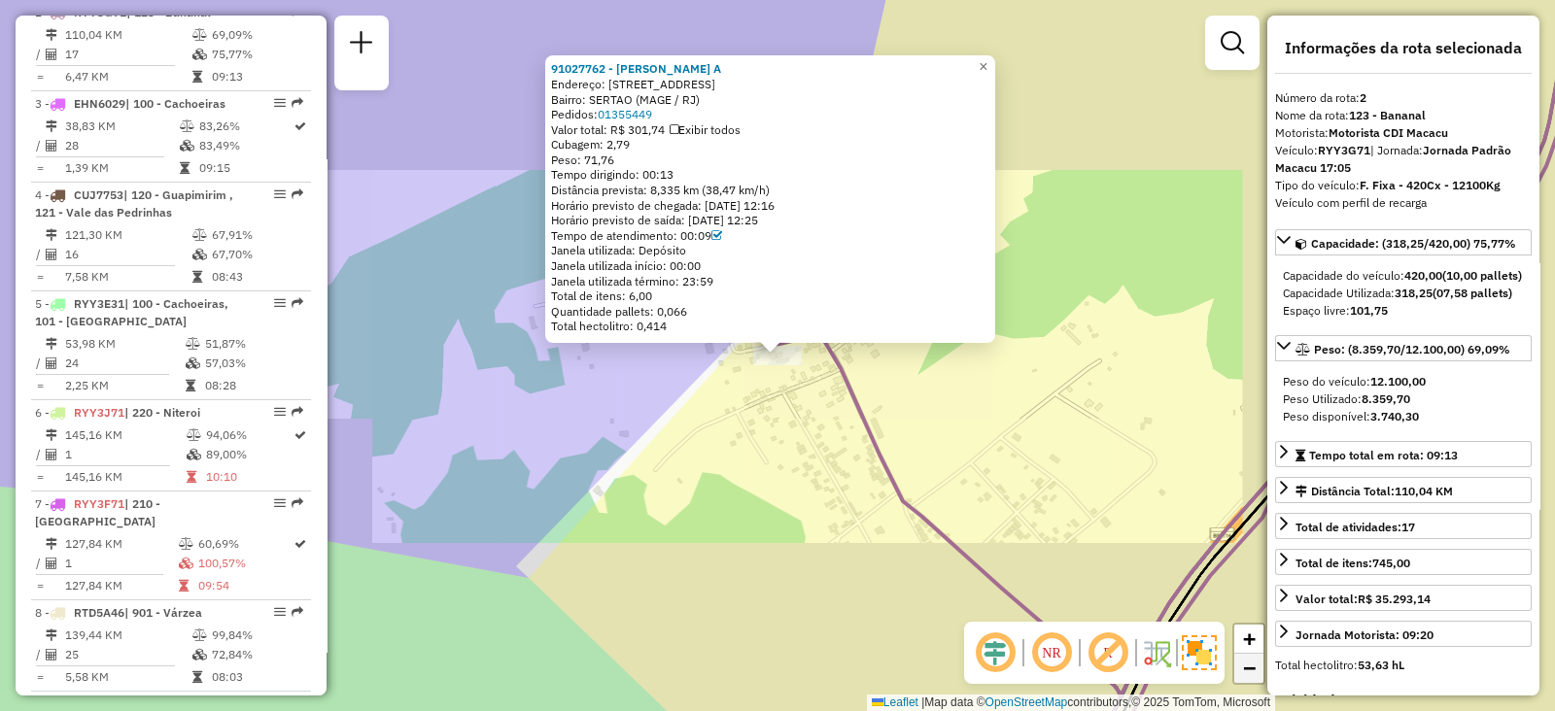
click at [1234, 661] on link "−" at bounding box center [1248, 668] width 29 height 29
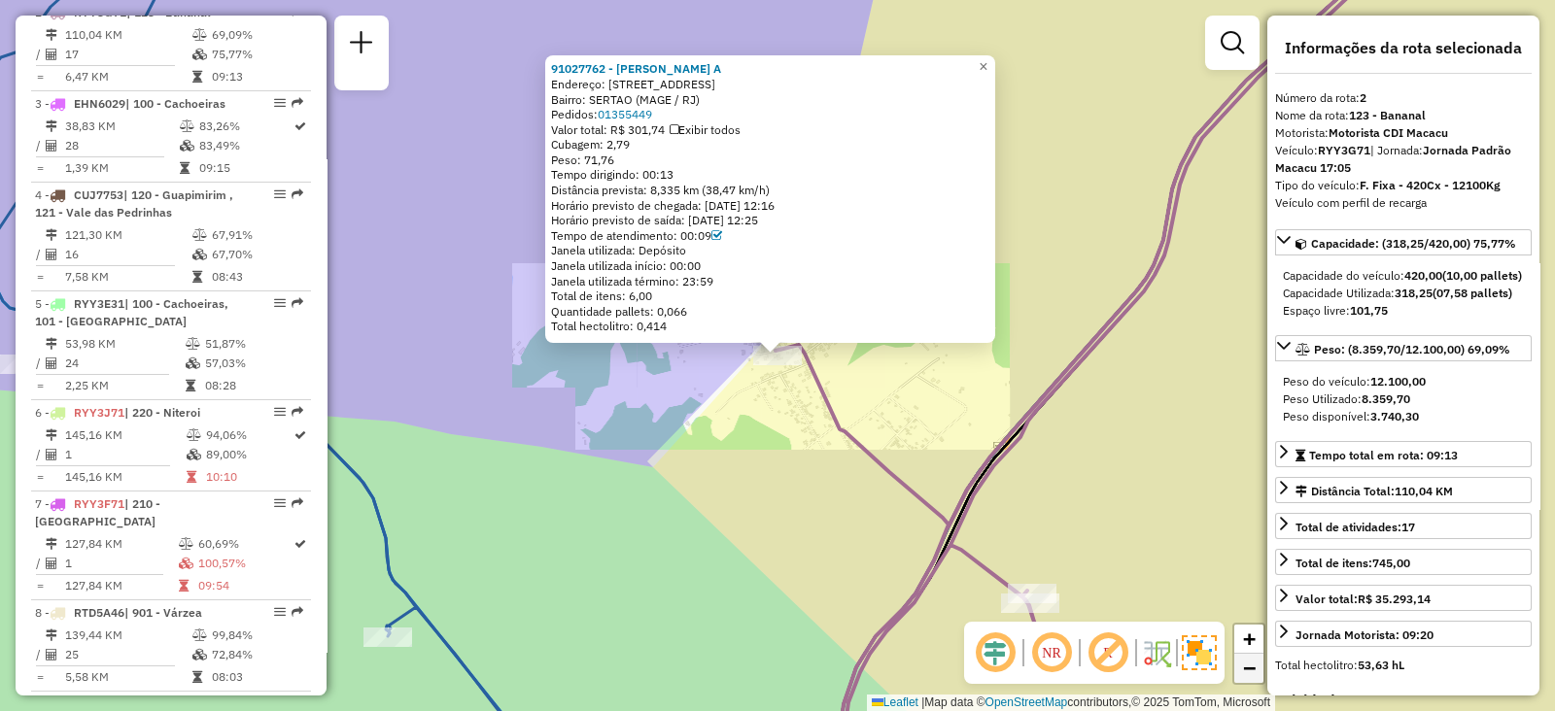
click at [1234, 661] on link "−" at bounding box center [1248, 668] width 29 height 29
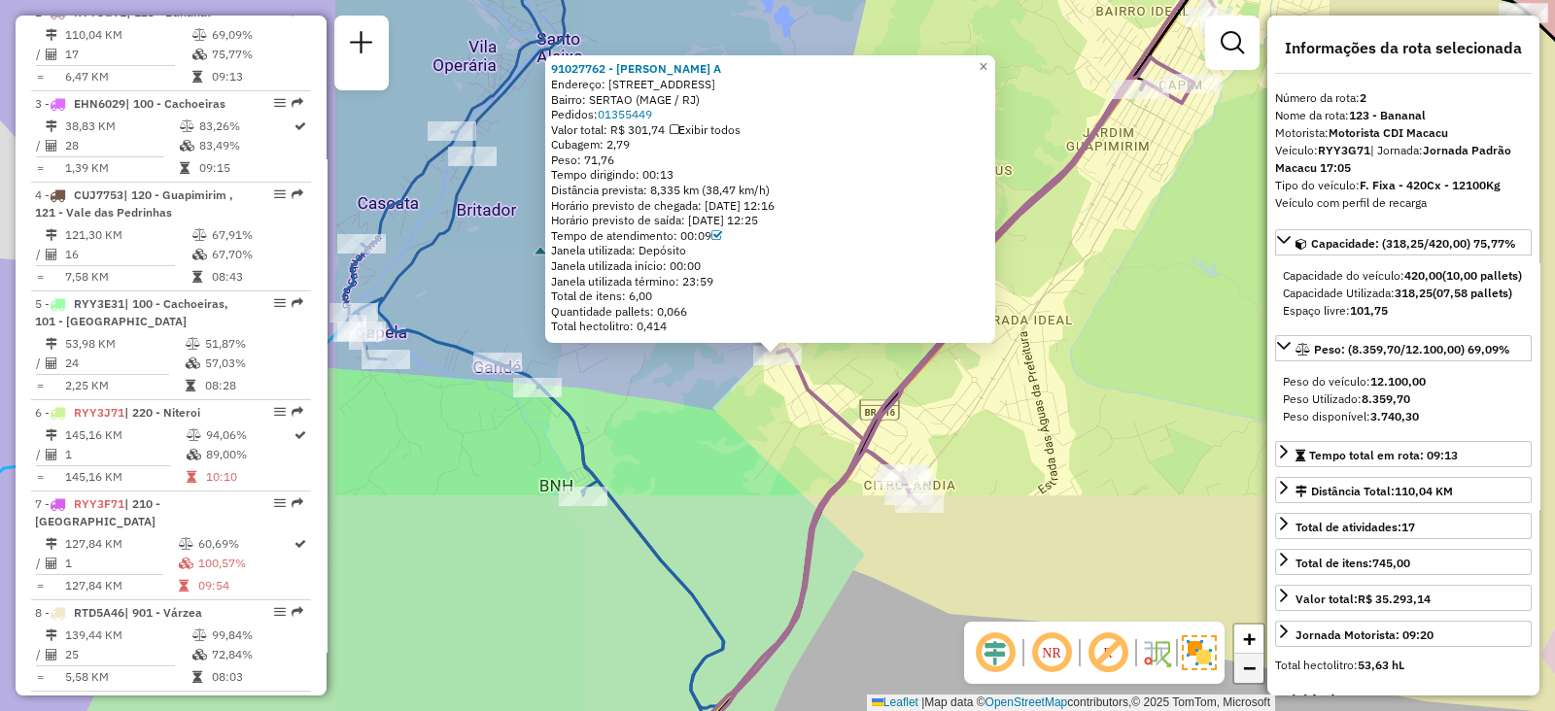
click at [1234, 661] on link "−" at bounding box center [1248, 668] width 29 height 29
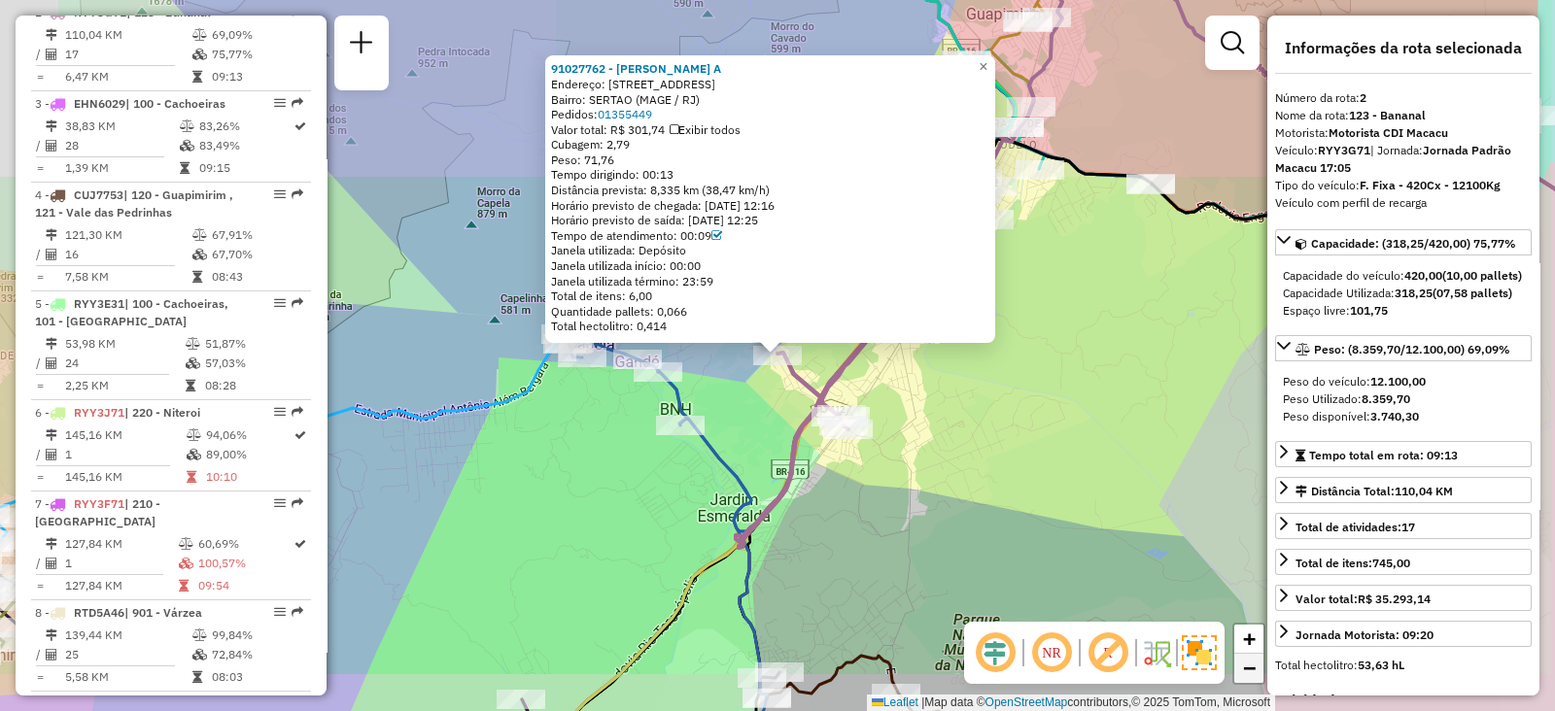
click at [1234, 661] on link "−" at bounding box center [1248, 668] width 29 height 29
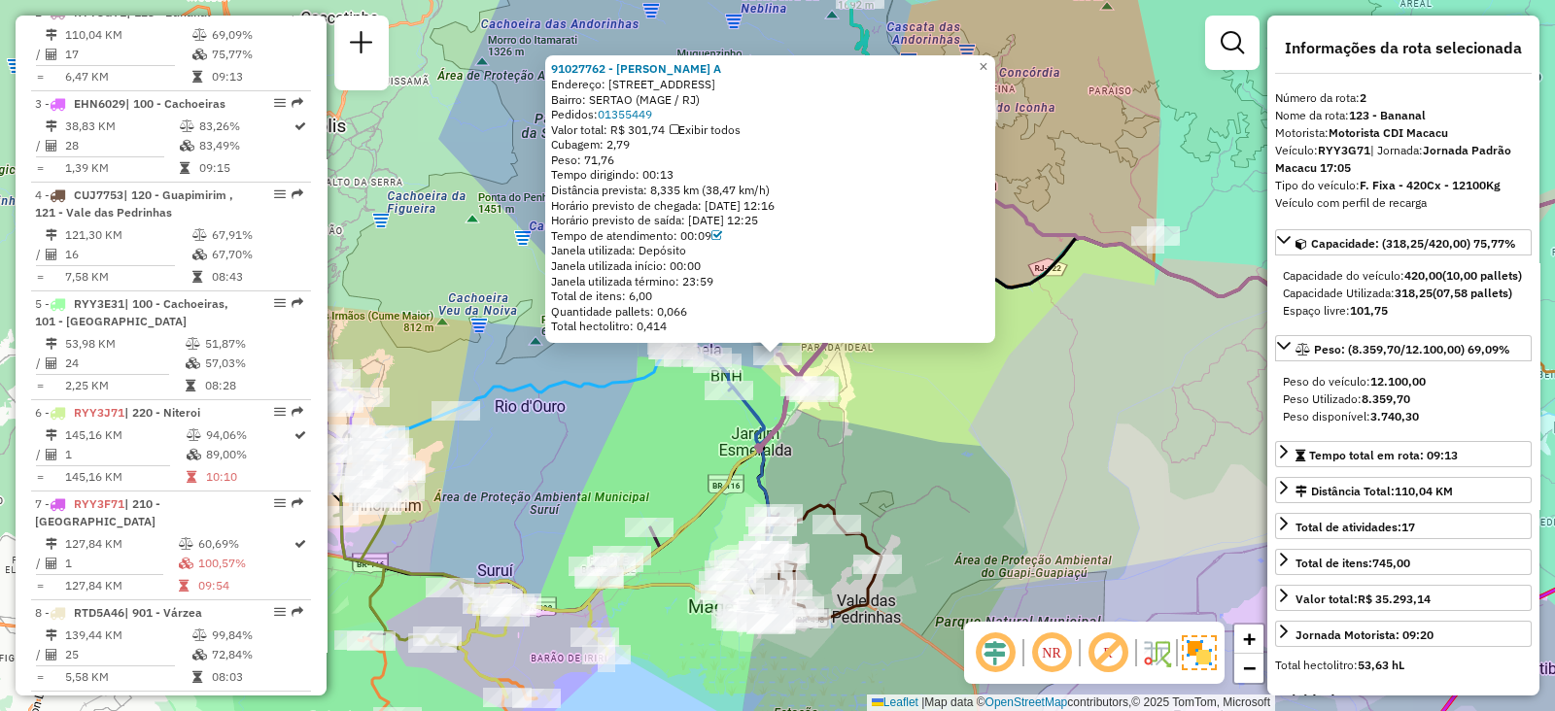
click at [979, 485] on div "91027762 - VANDERLEI DA SILVA A Endereço: 081 RUA PERNAMBUCO 10 Bairro: SERTAO …" at bounding box center [777, 355] width 1555 height 711
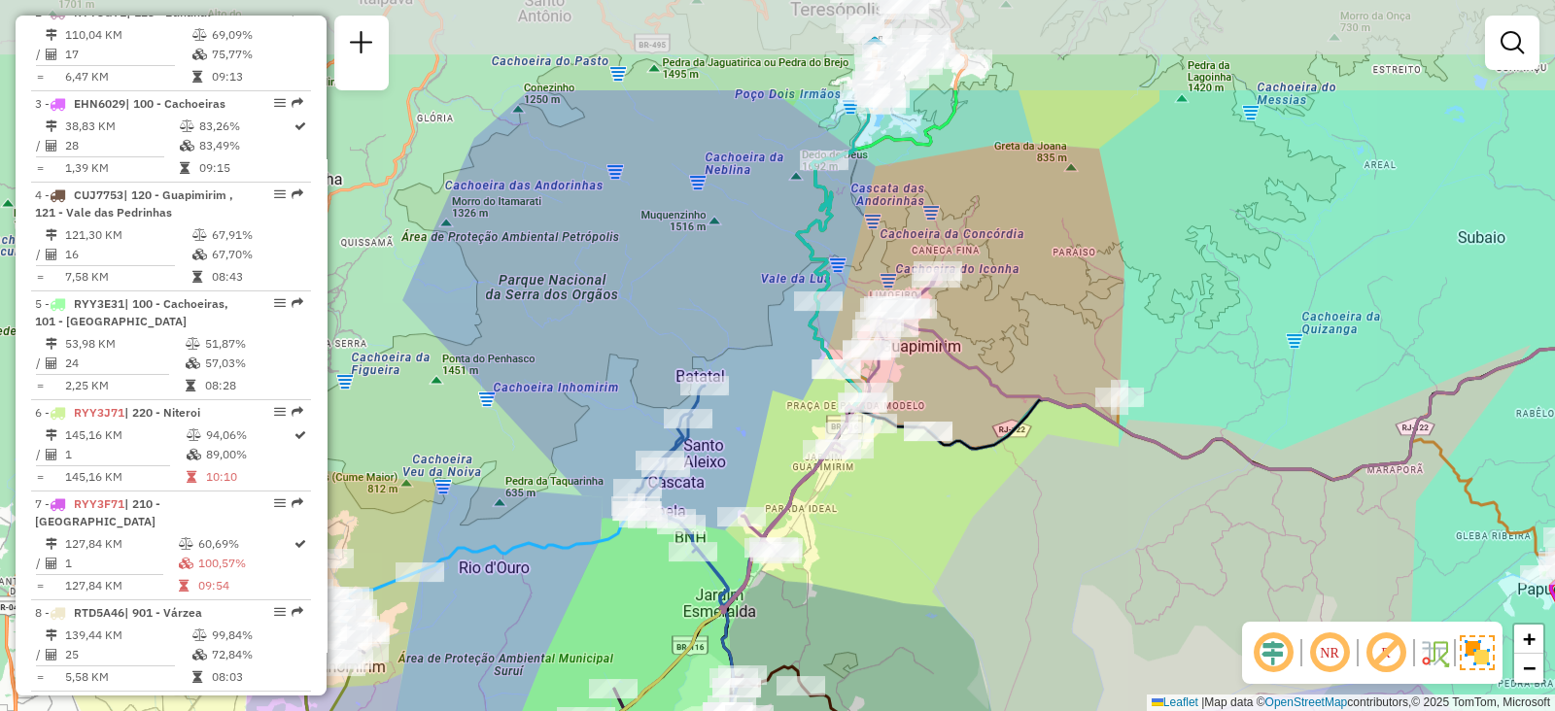
drag, startPoint x: 1072, startPoint y: 320, endPoint x: 994, endPoint y: 544, distance: 237.6
click at [994, 544] on div "Janela de atendimento Grade de atendimento Capacidade Transportadoras Veículos …" at bounding box center [777, 355] width 1555 height 711
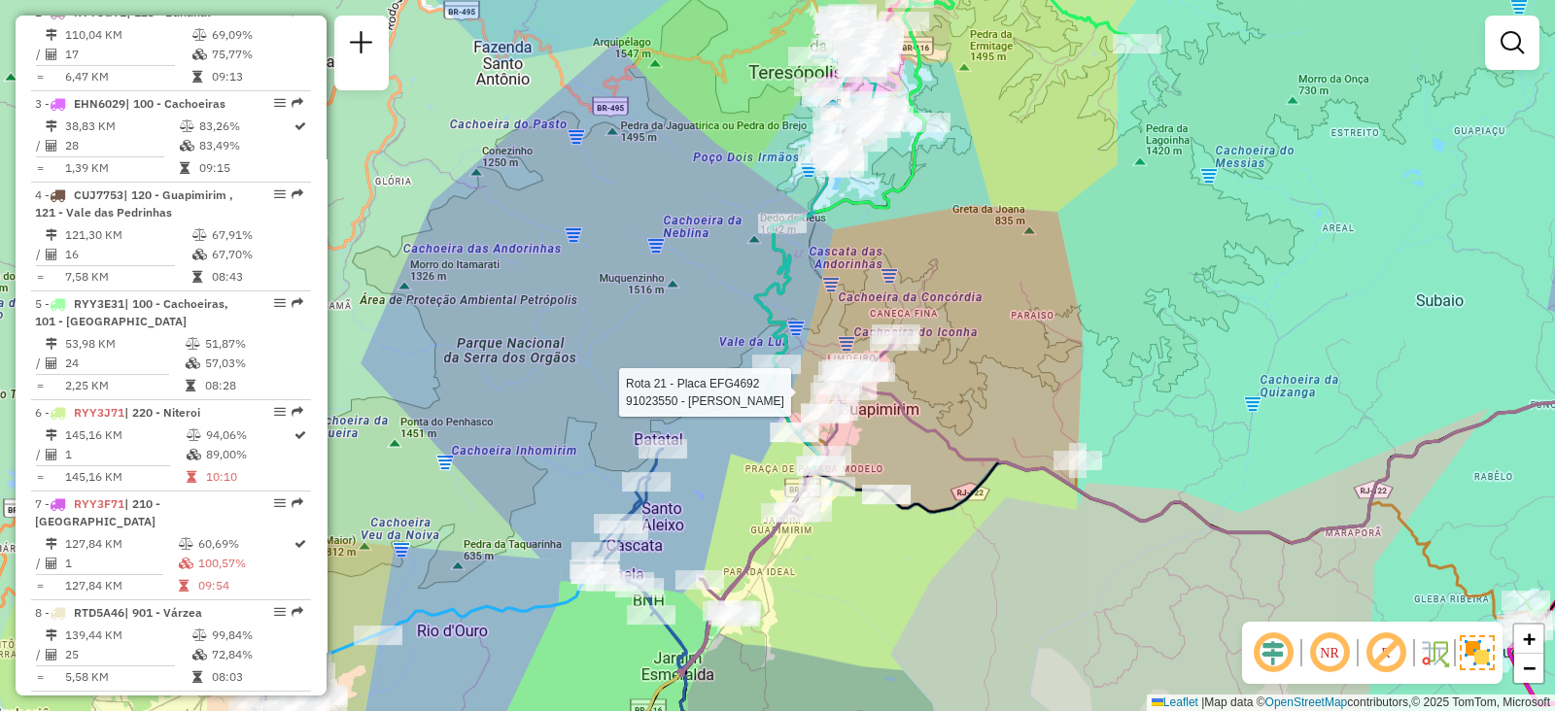
select select "**********"
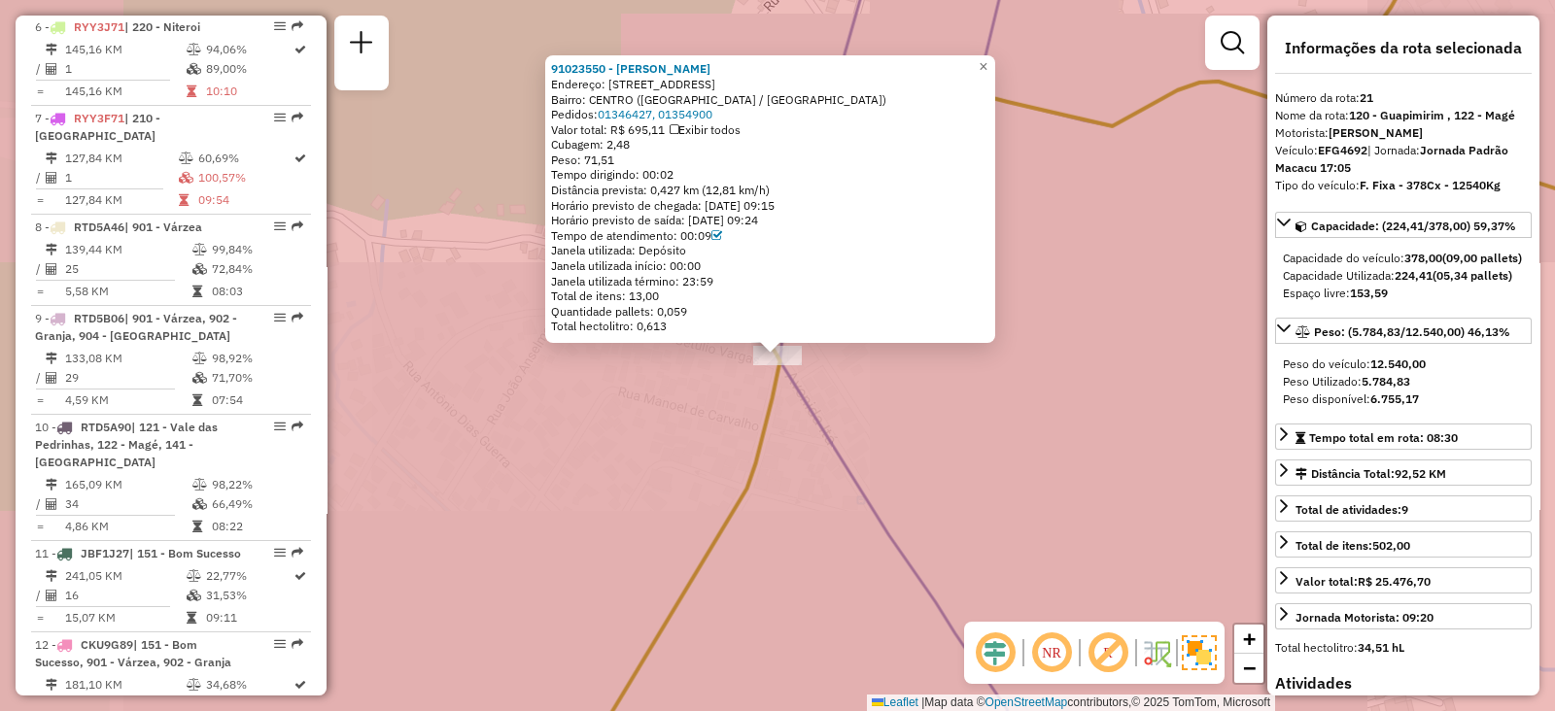
scroll to position [2322, 0]
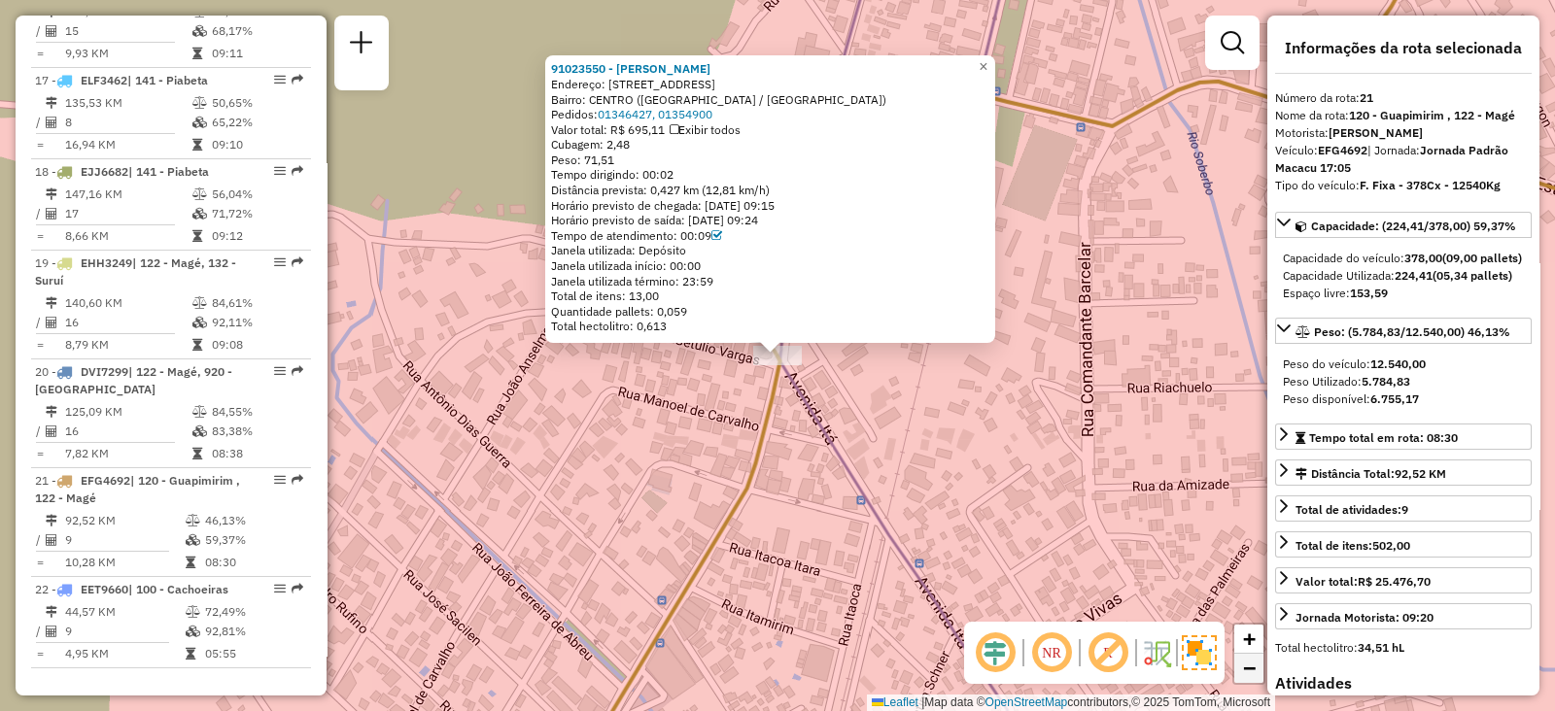
click at [1234, 674] on link "−" at bounding box center [1248, 668] width 29 height 29
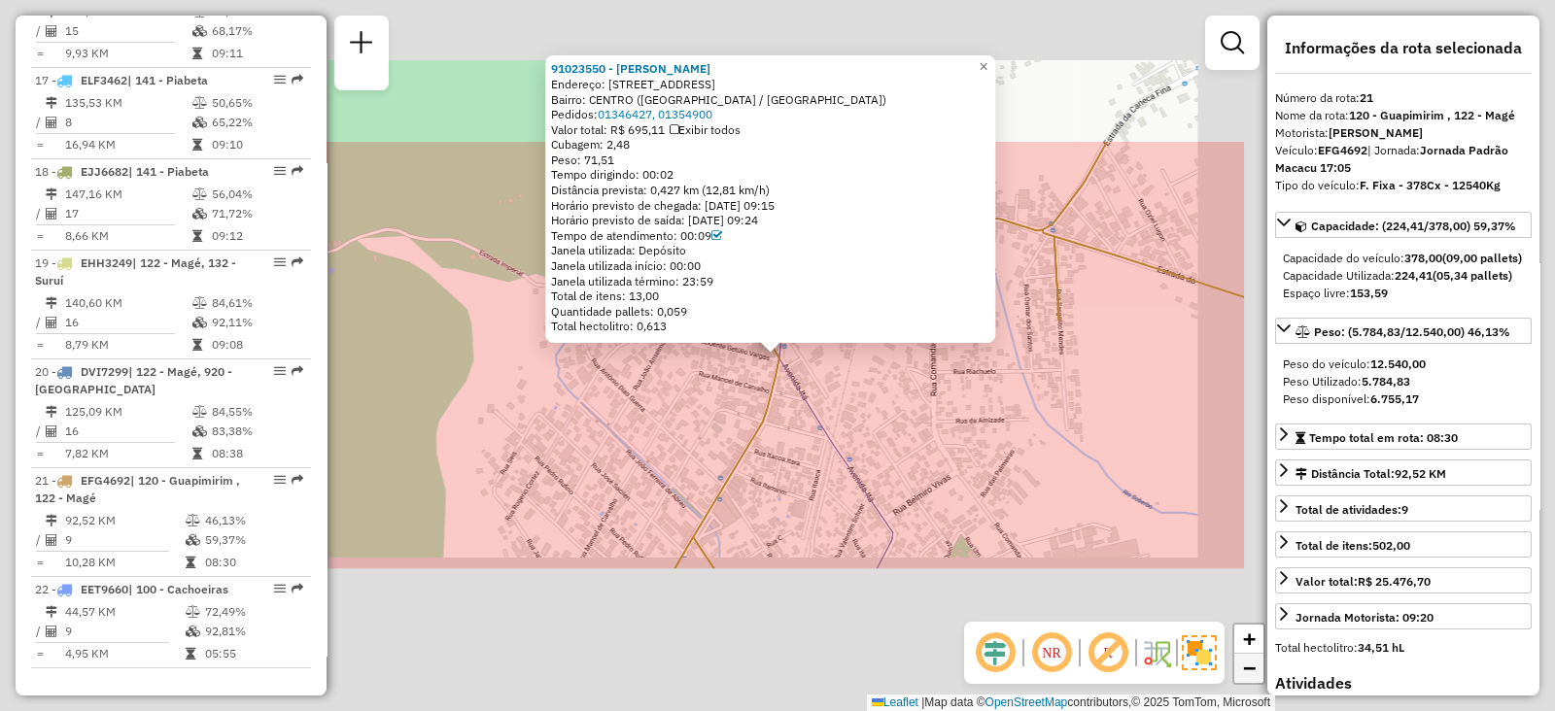
click at [1234, 674] on link "−" at bounding box center [1248, 668] width 29 height 29
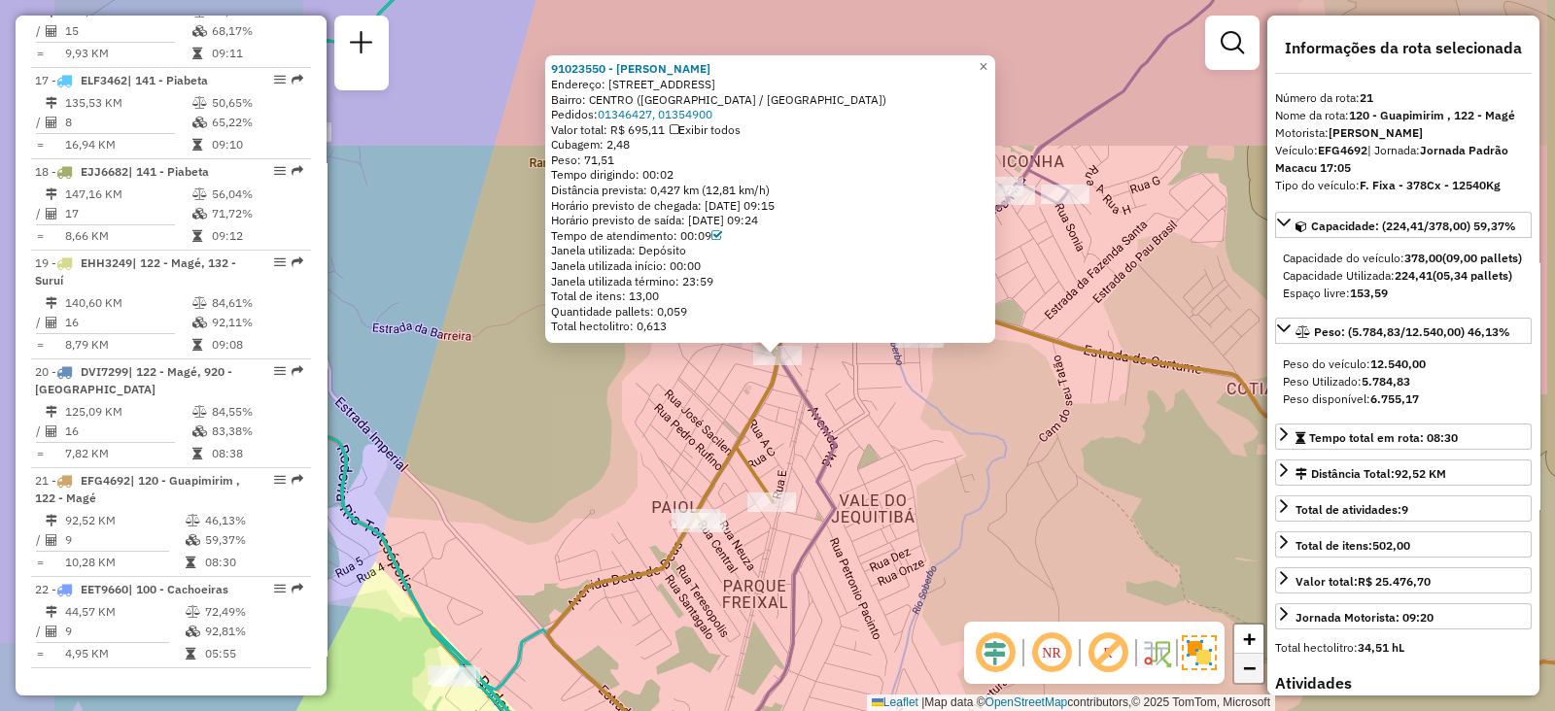
click at [1234, 674] on link "−" at bounding box center [1248, 668] width 29 height 29
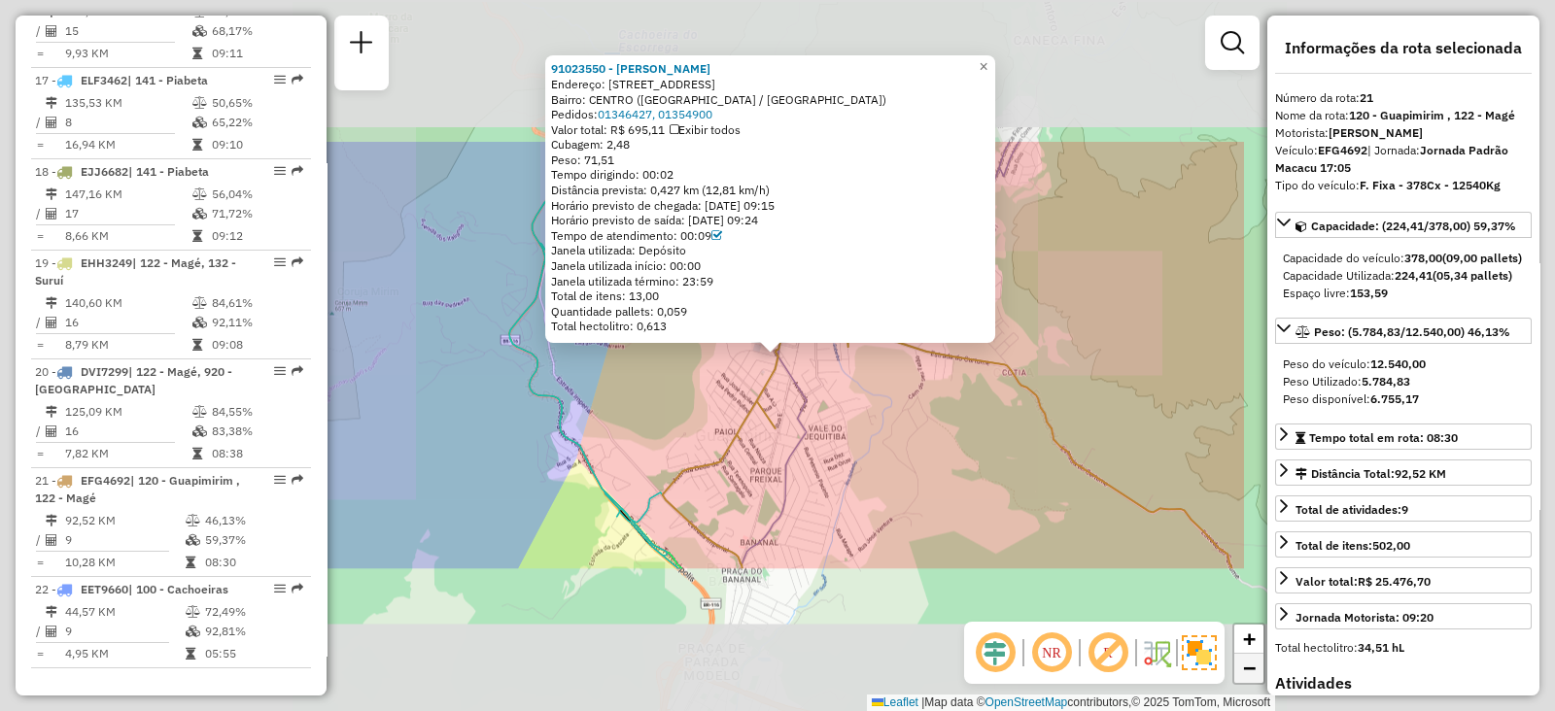
click at [1234, 674] on link "−" at bounding box center [1248, 668] width 29 height 29
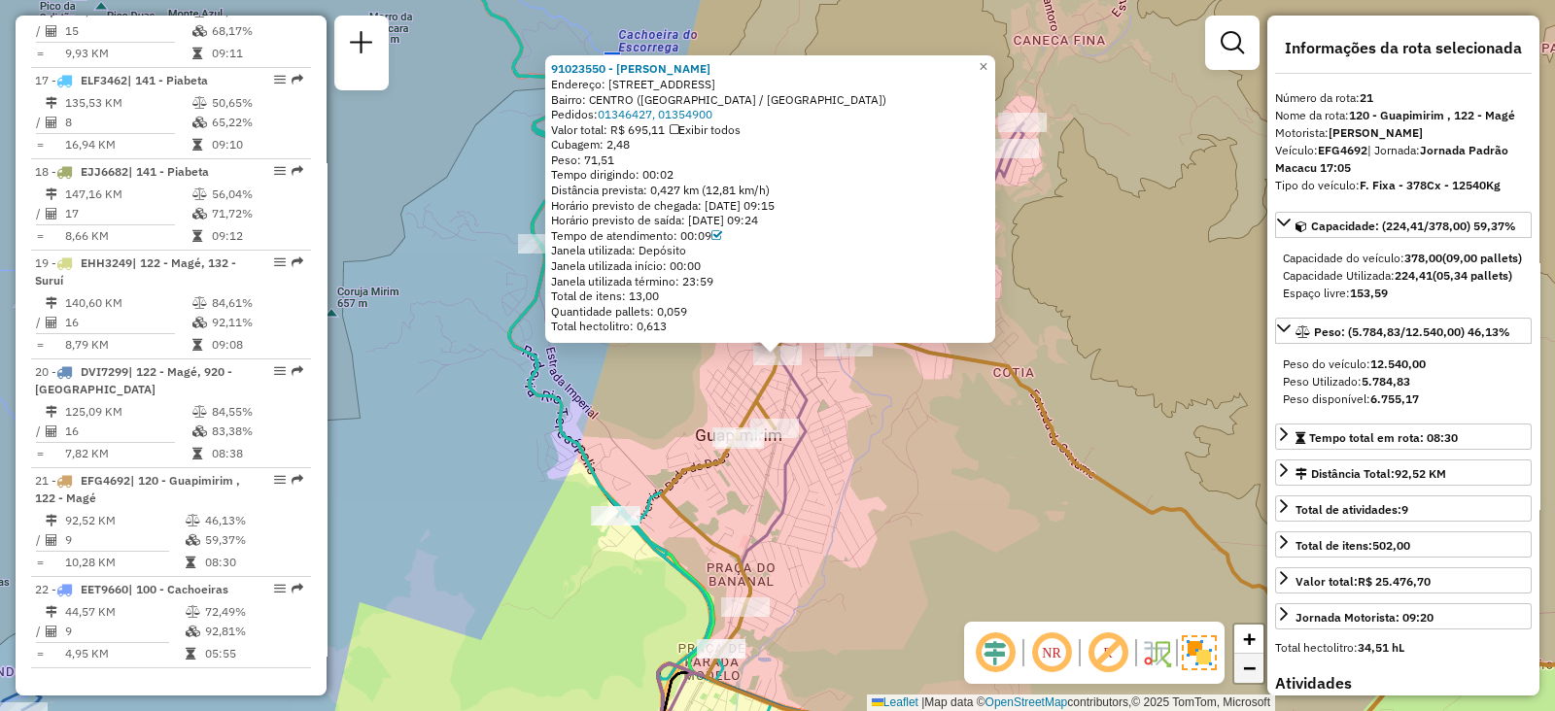
click at [1234, 674] on link "−" at bounding box center [1248, 668] width 29 height 29
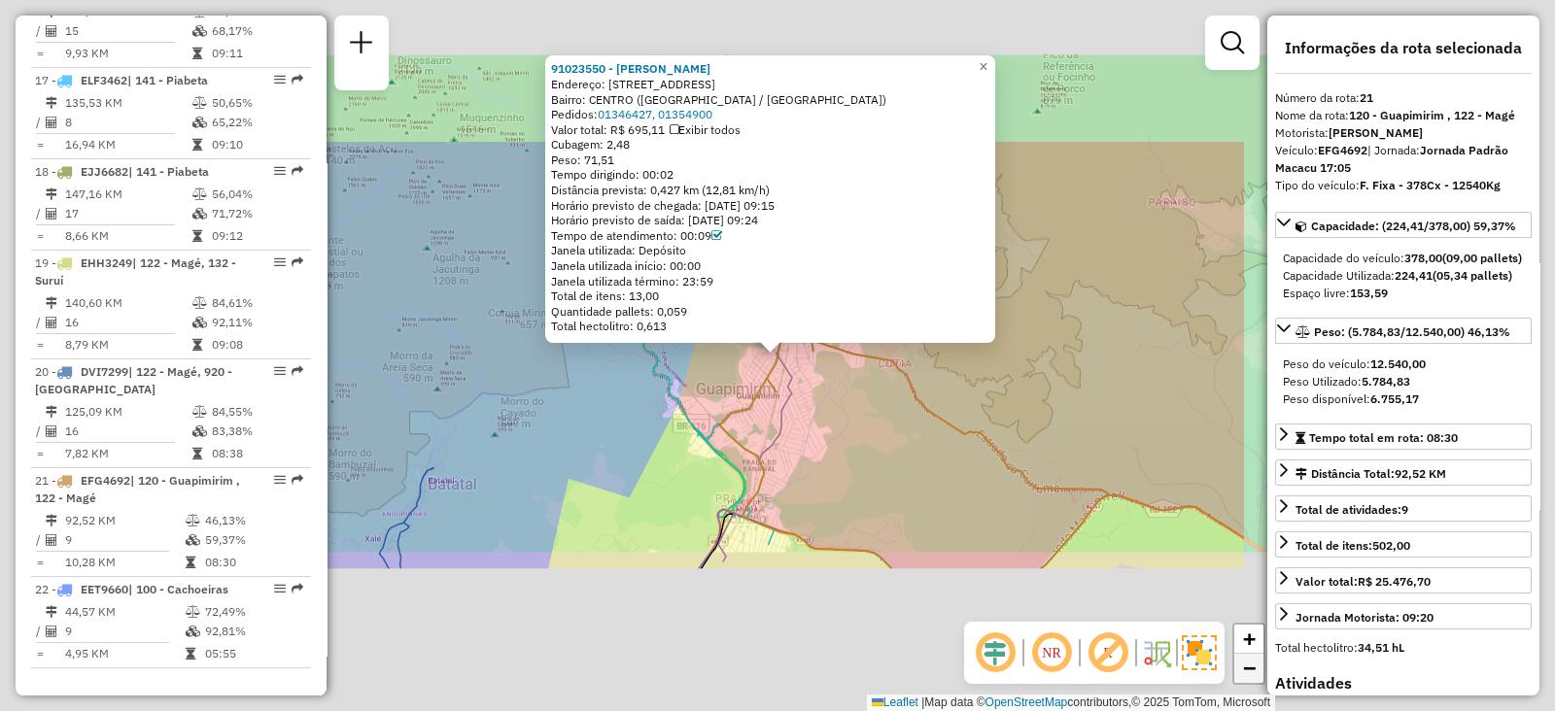
click at [1234, 674] on link "−" at bounding box center [1248, 668] width 29 height 29
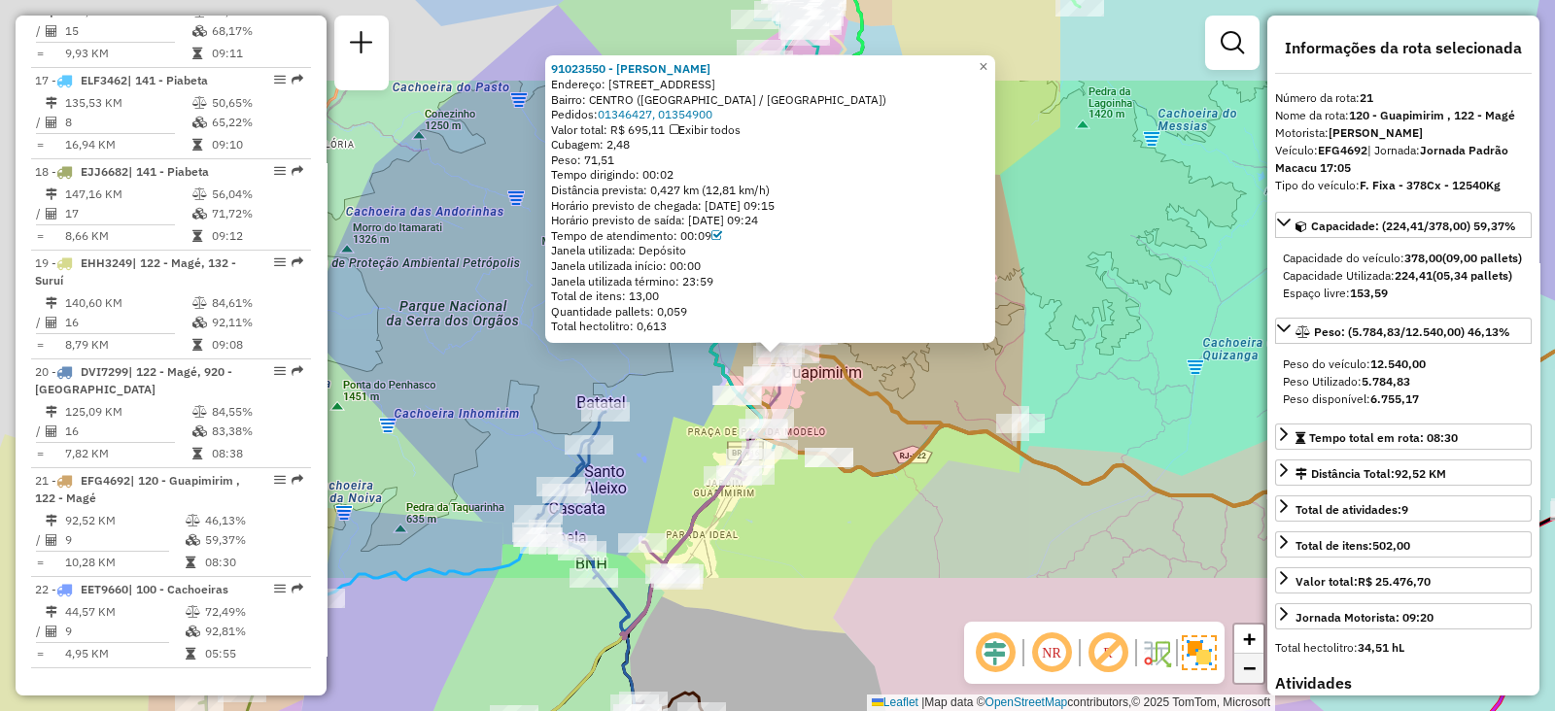
click at [1234, 674] on link "−" at bounding box center [1248, 668] width 29 height 29
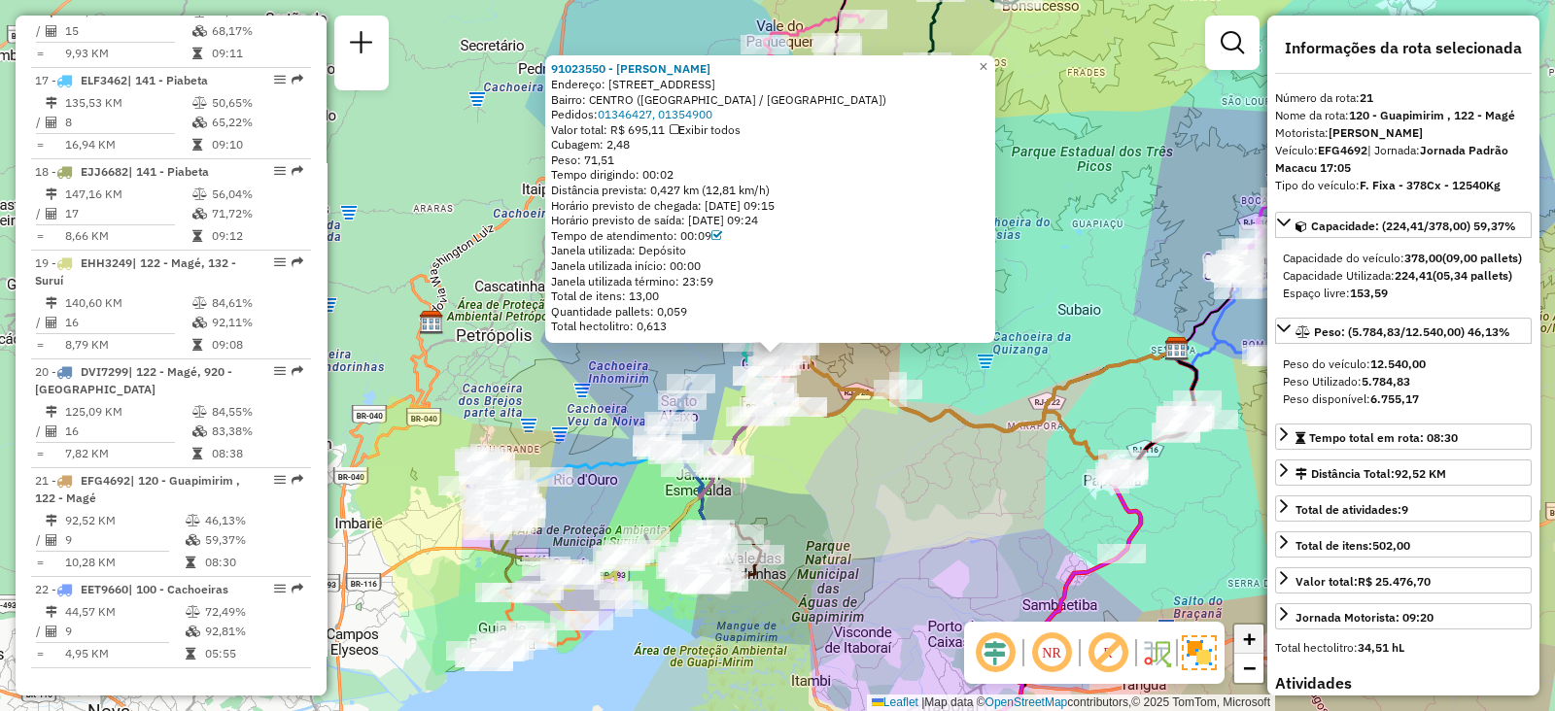
click at [1254, 643] on span "+" at bounding box center [1249, 639] width 13 height 24
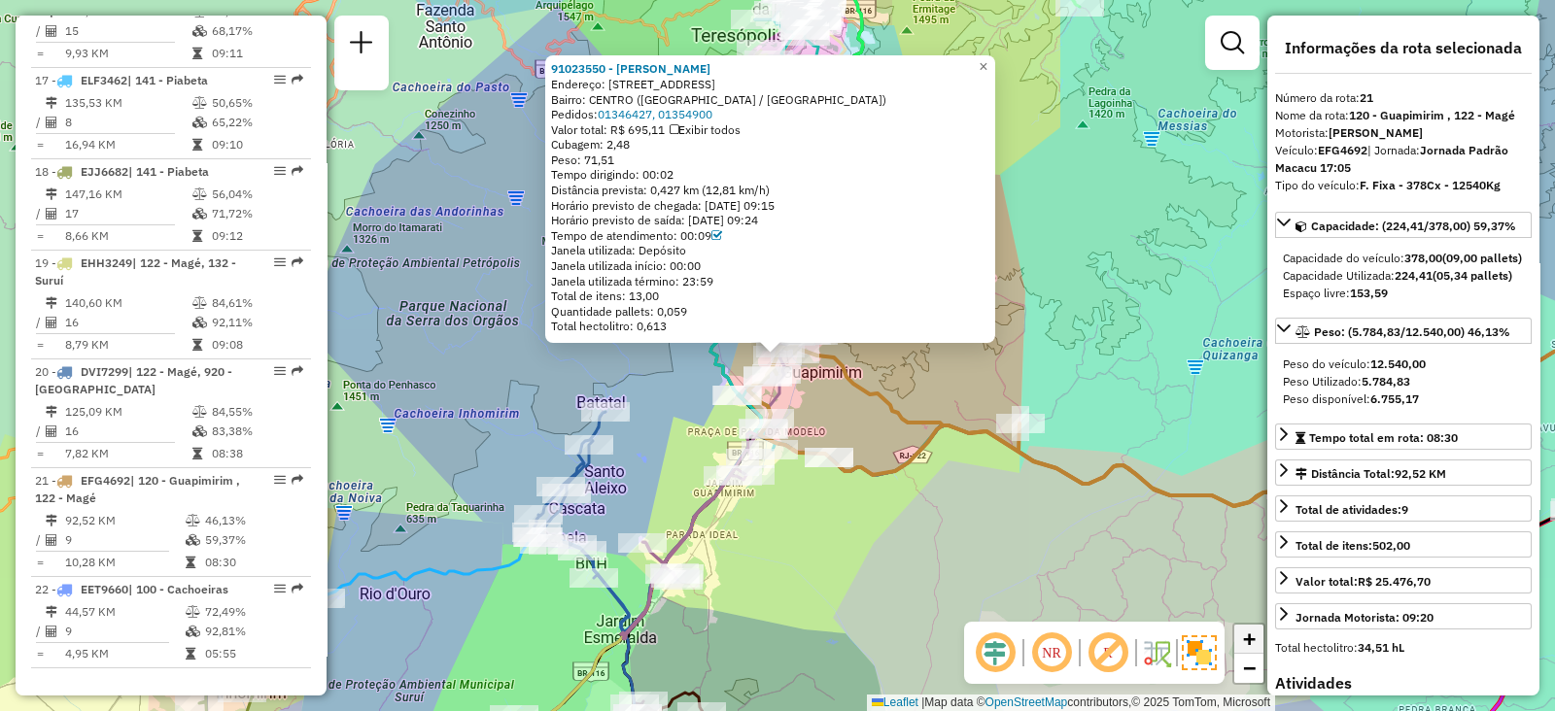
click at [1254, 643] on span "+" at bounding box center [1249, 639] width 13 height 24
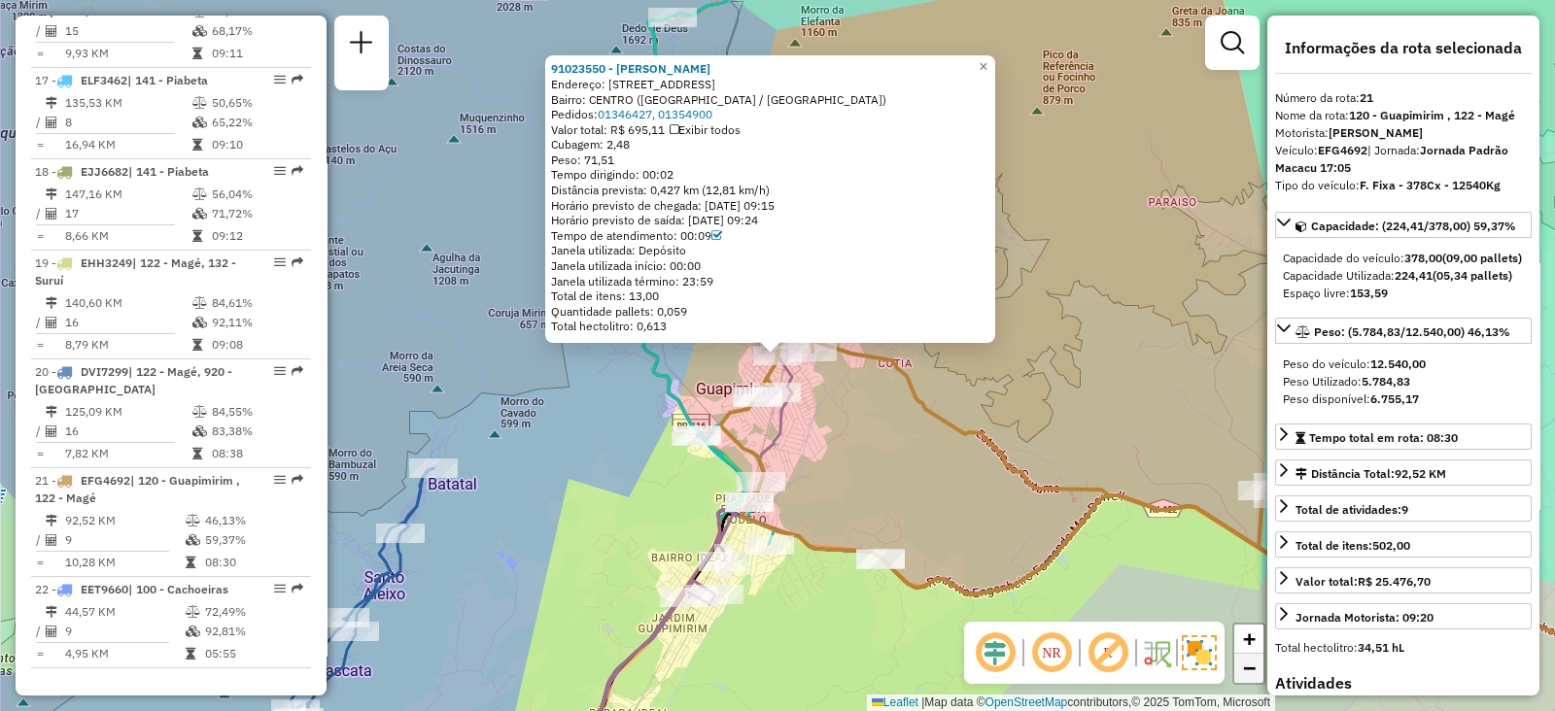
click at [1263, 675] on link "−" at bounding box center [1248, 668] width 29 height 29
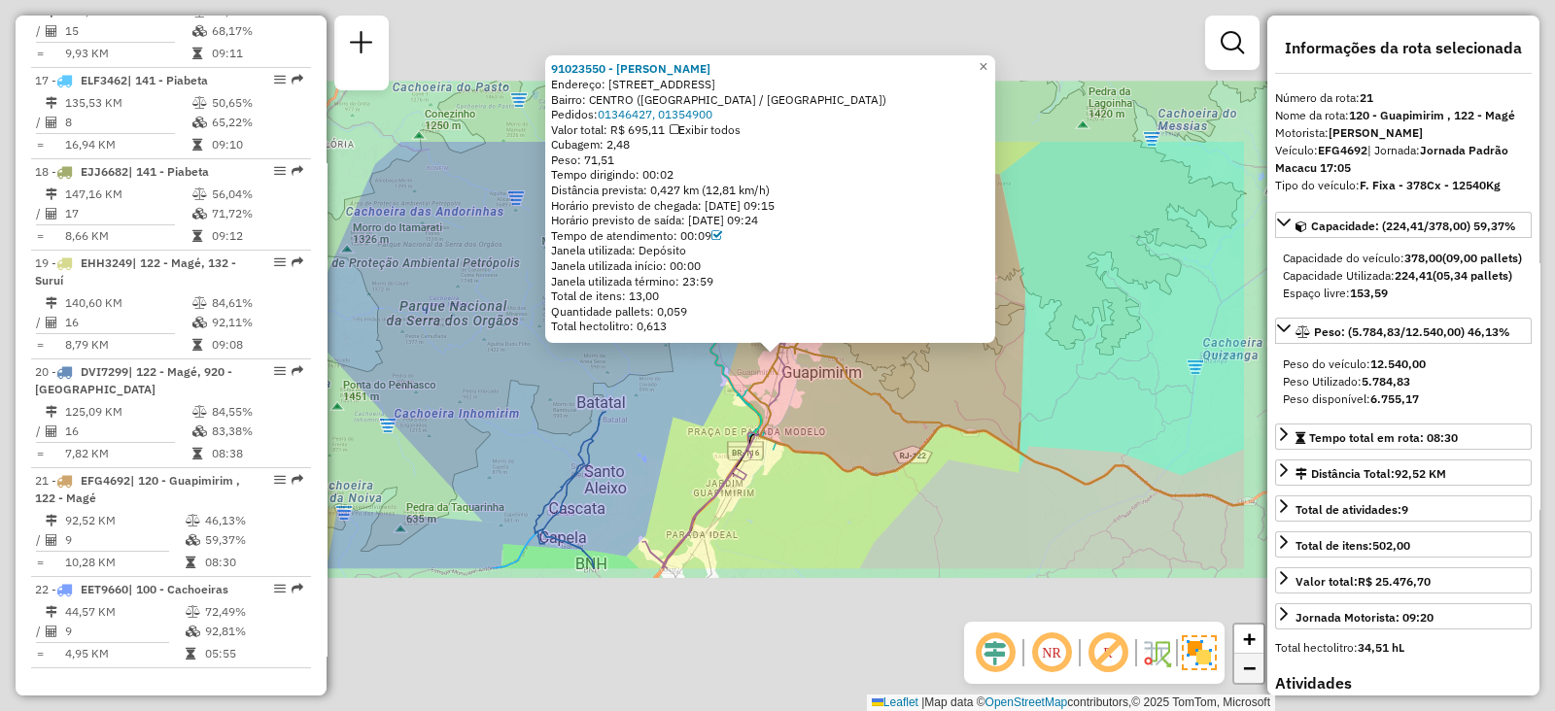
click at [1263, 675] on link "−" at bounding box center [1248, 668] width 29 height 29
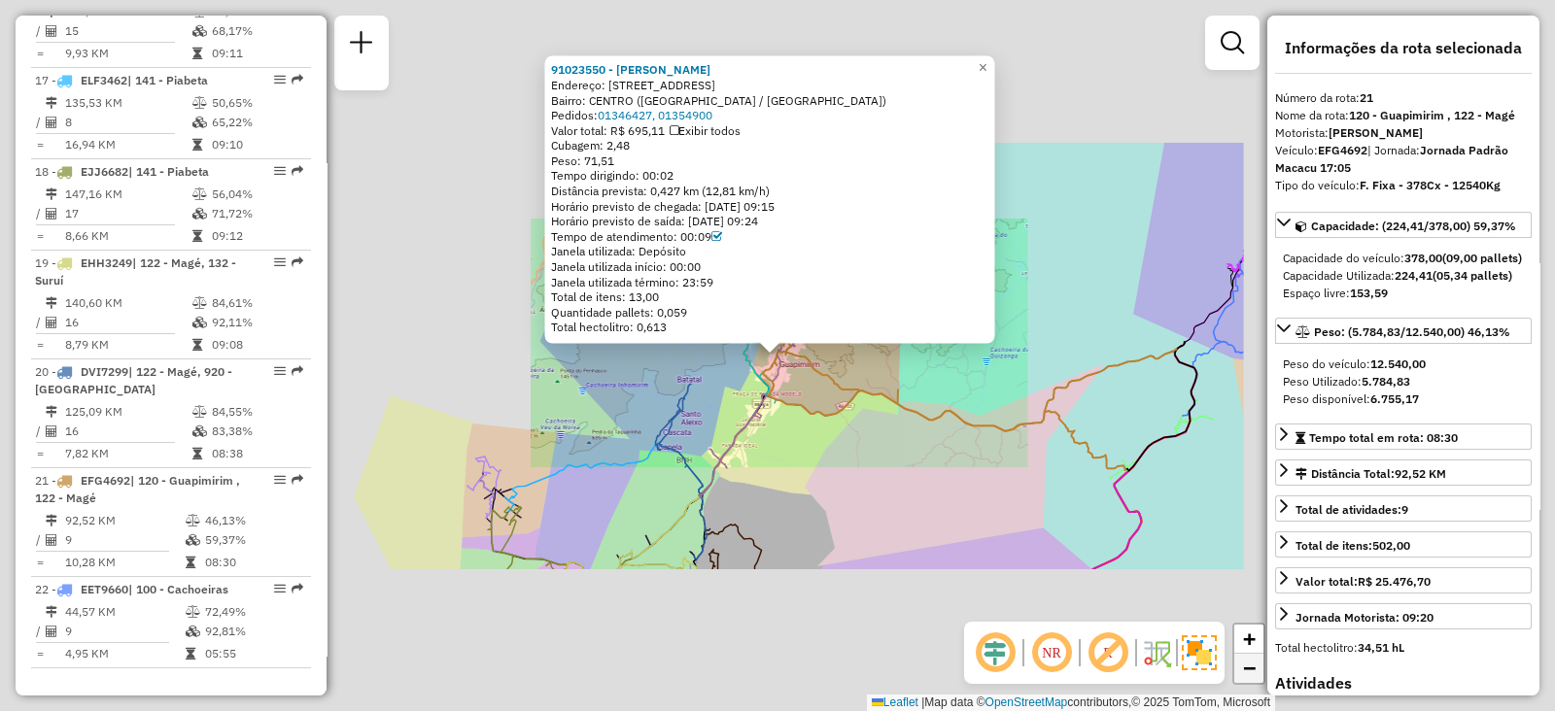
click at [1263, 675] on link "−" at bounding box center [1248, 668] width 29 height 29
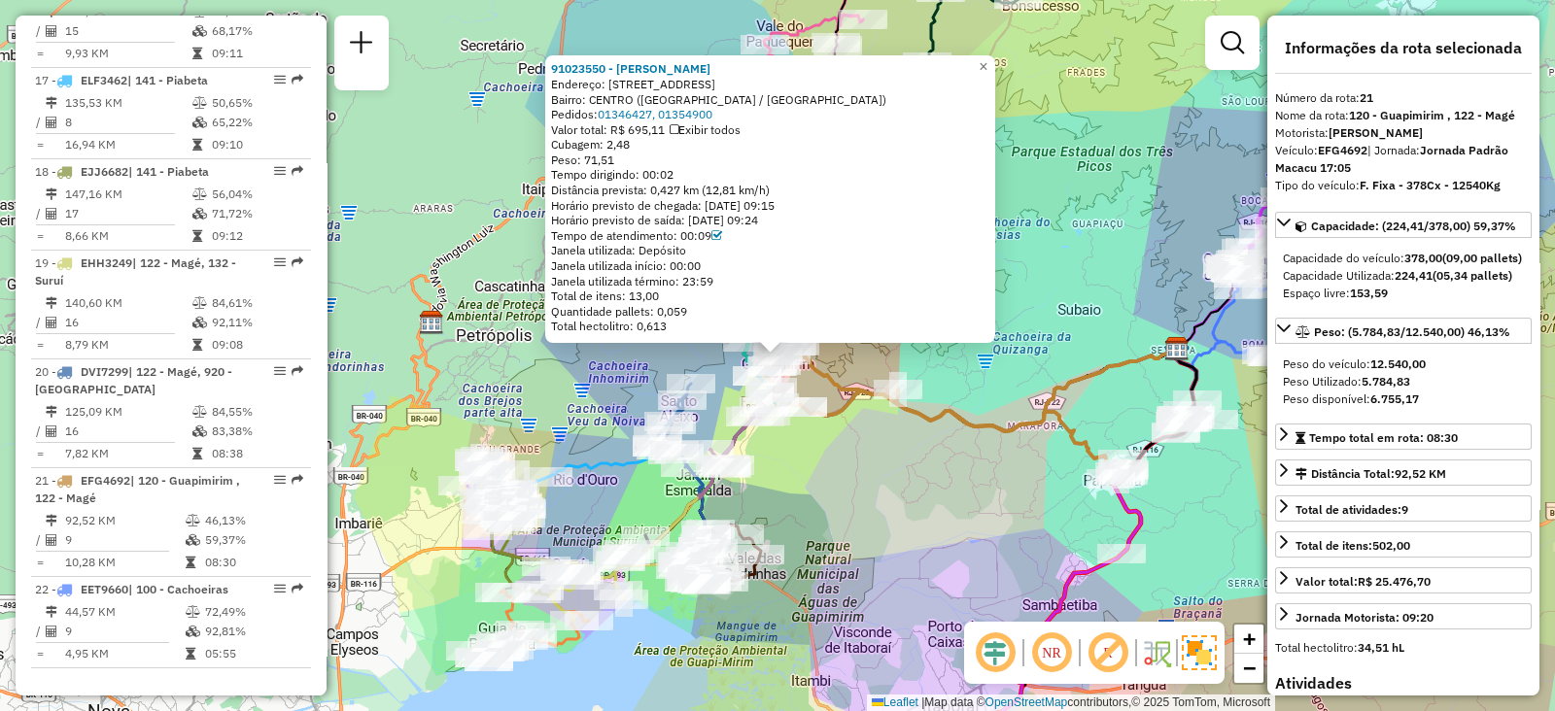
click at [996, 456] on div "91023550 - ADAUTO DA SILVA VENT Endereço: R PRAcA DA EMANCIPAcAO 49 Bairro: CEN…" at bounding box center [777, 355] width 1555 height 711
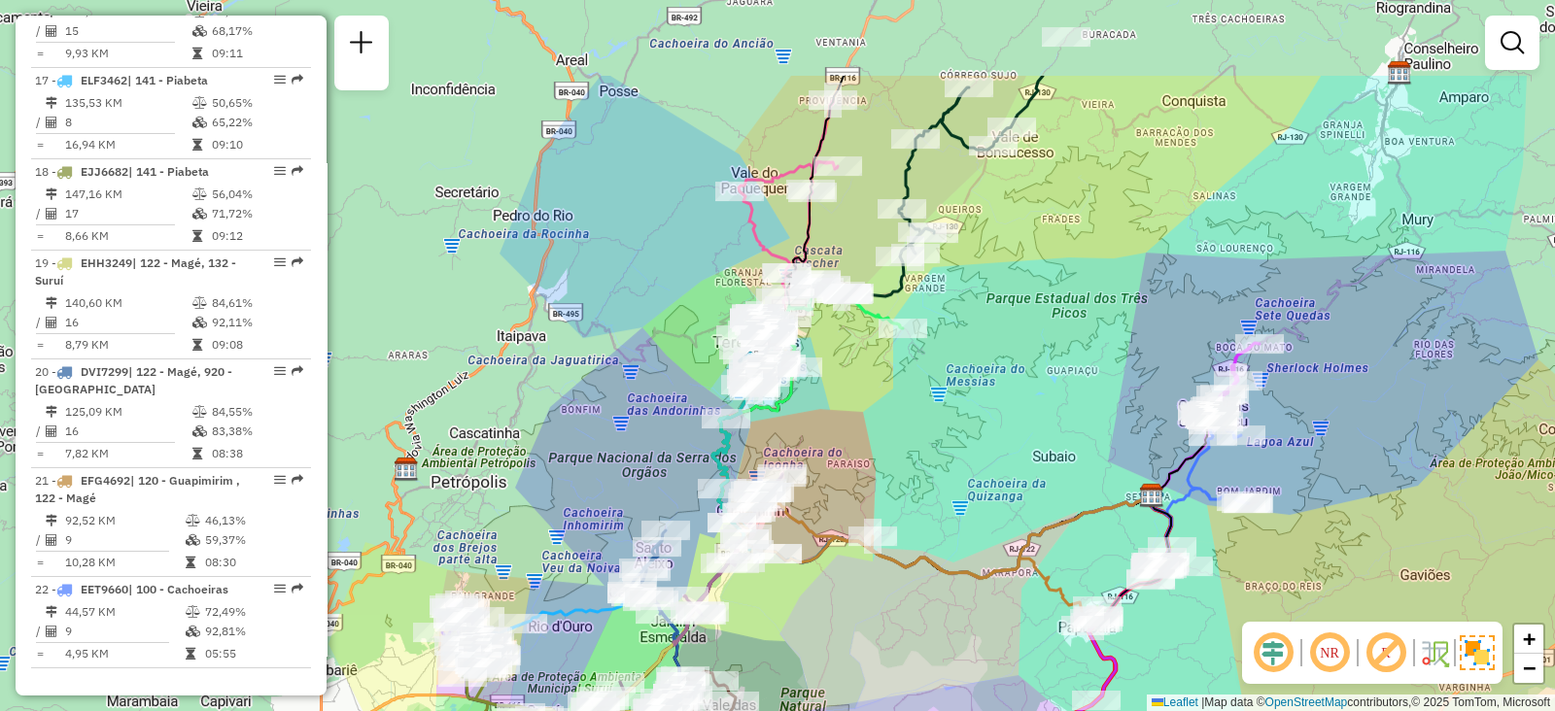
drag, startPoint x: 850, startPoint y: 291, endPoint x: 824, endPoint y: 460, distance: 171.1
click at [824, 460] on div "Janela de atendimento Grade de atendimento Capacidade Transportadoras Veículos …" at bounding box center [777, 355] width 1555 height 711
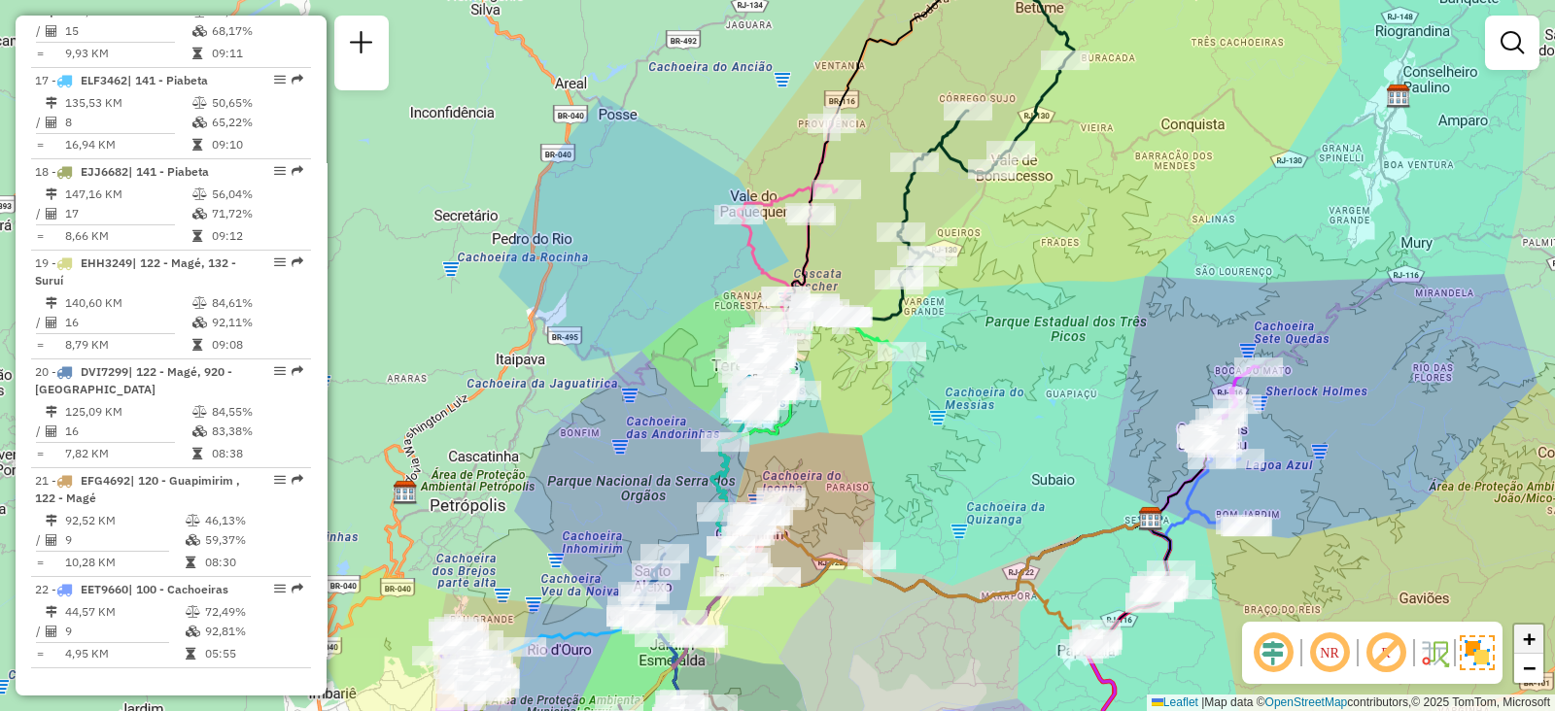
click at [1539, 639] on link "+" at bounding box center [1528, 639] width 29 height 29
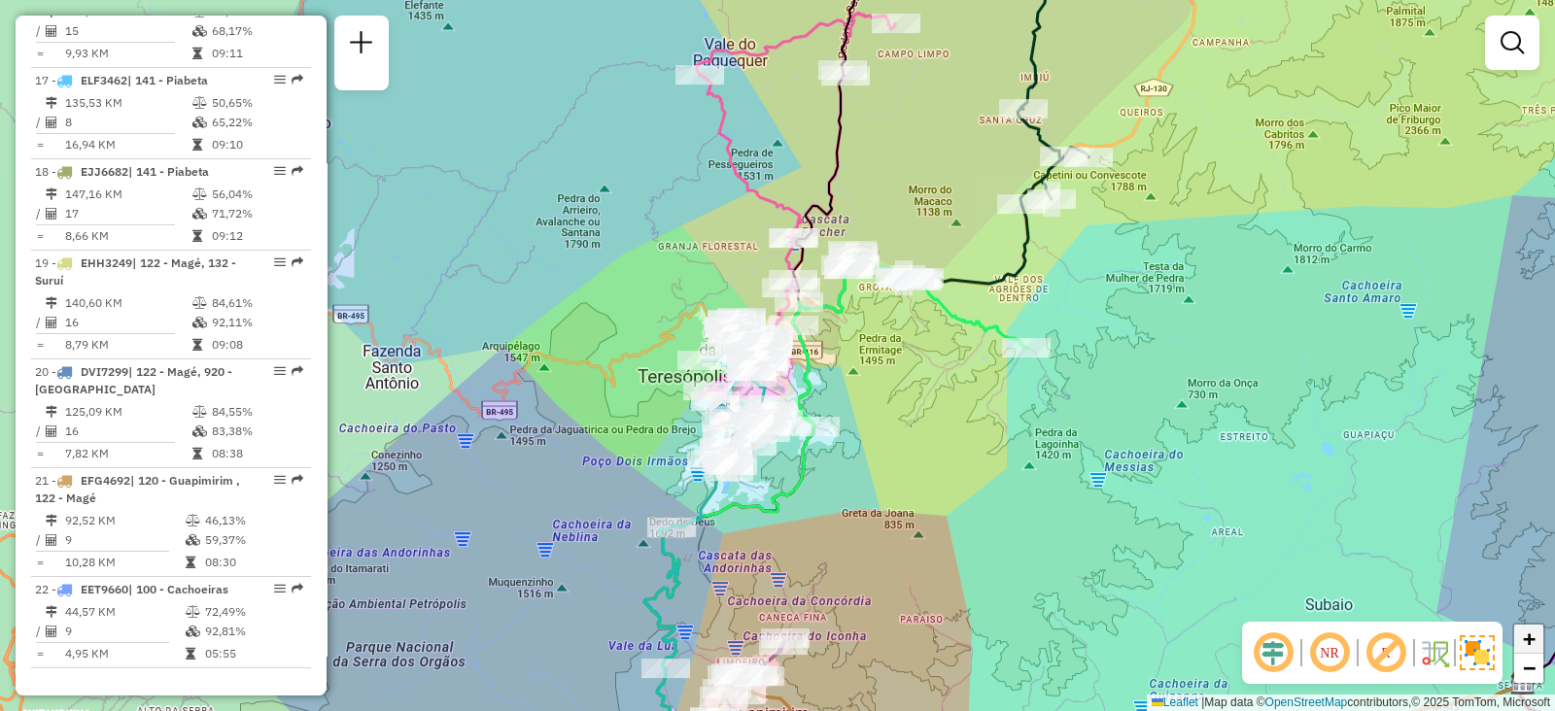
click at [1539, 639] on link "+" at bounding box center [1528, 639] width 29 height 29
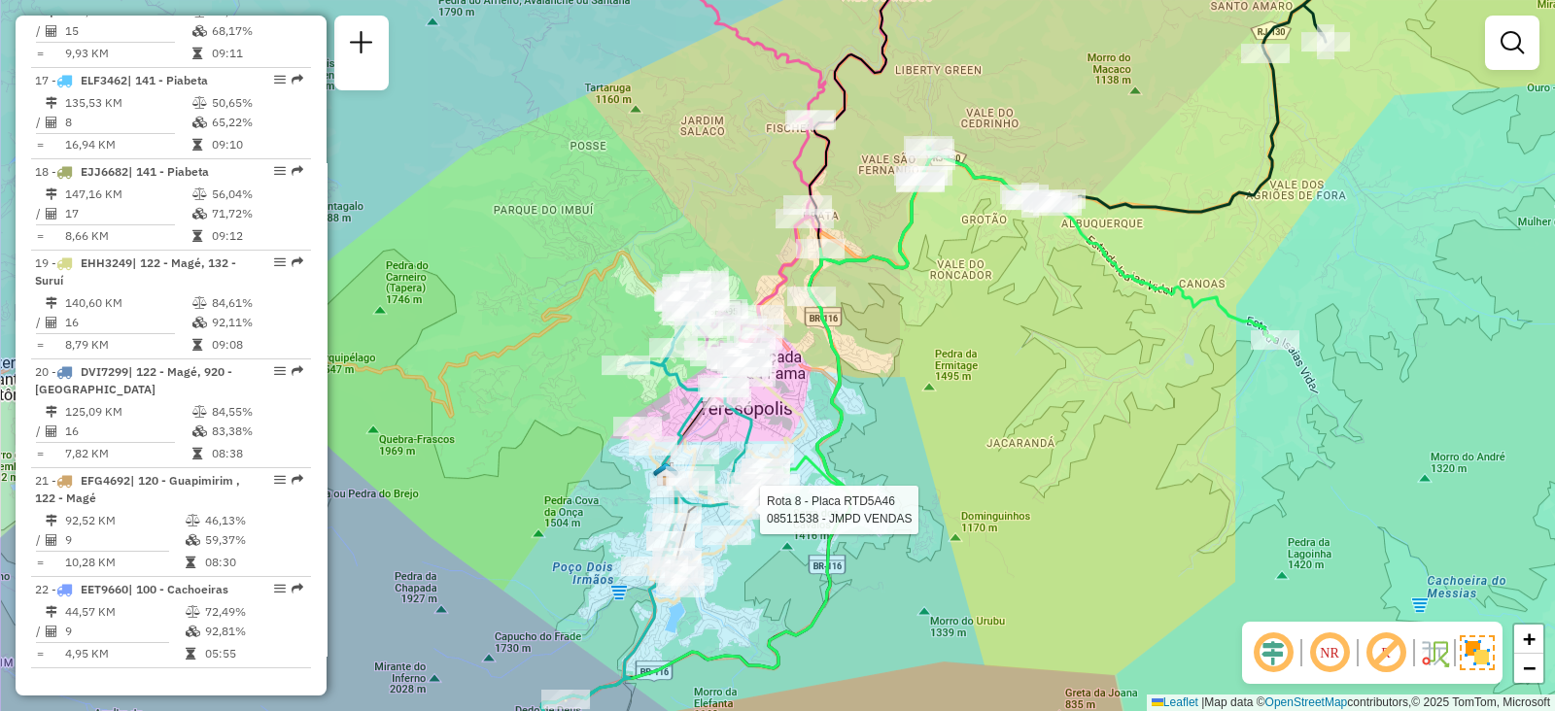
select select "**********"
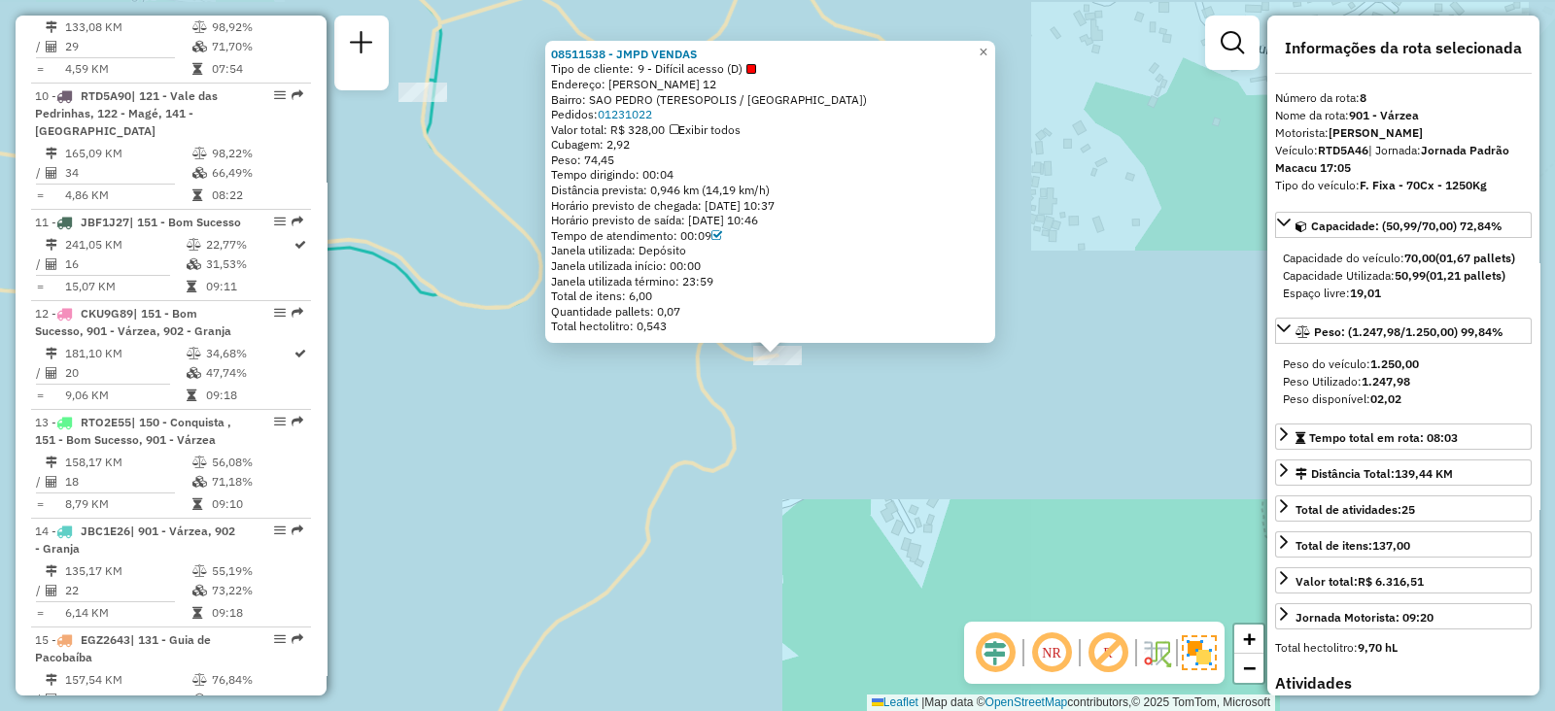
scroll to position [1428, 0]
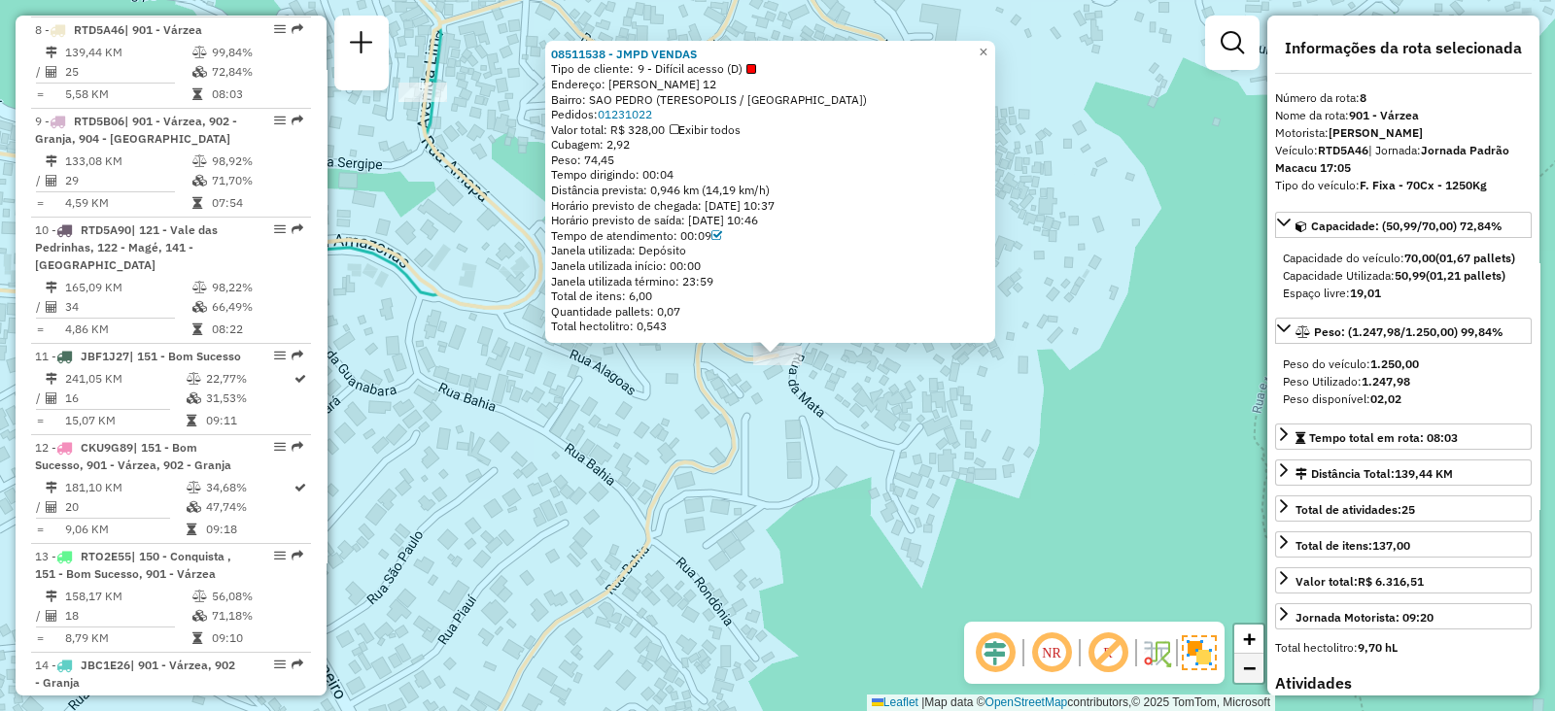
click at [1249, 668] on span "−" at bounding box center [1249, 668] width 13 height 24
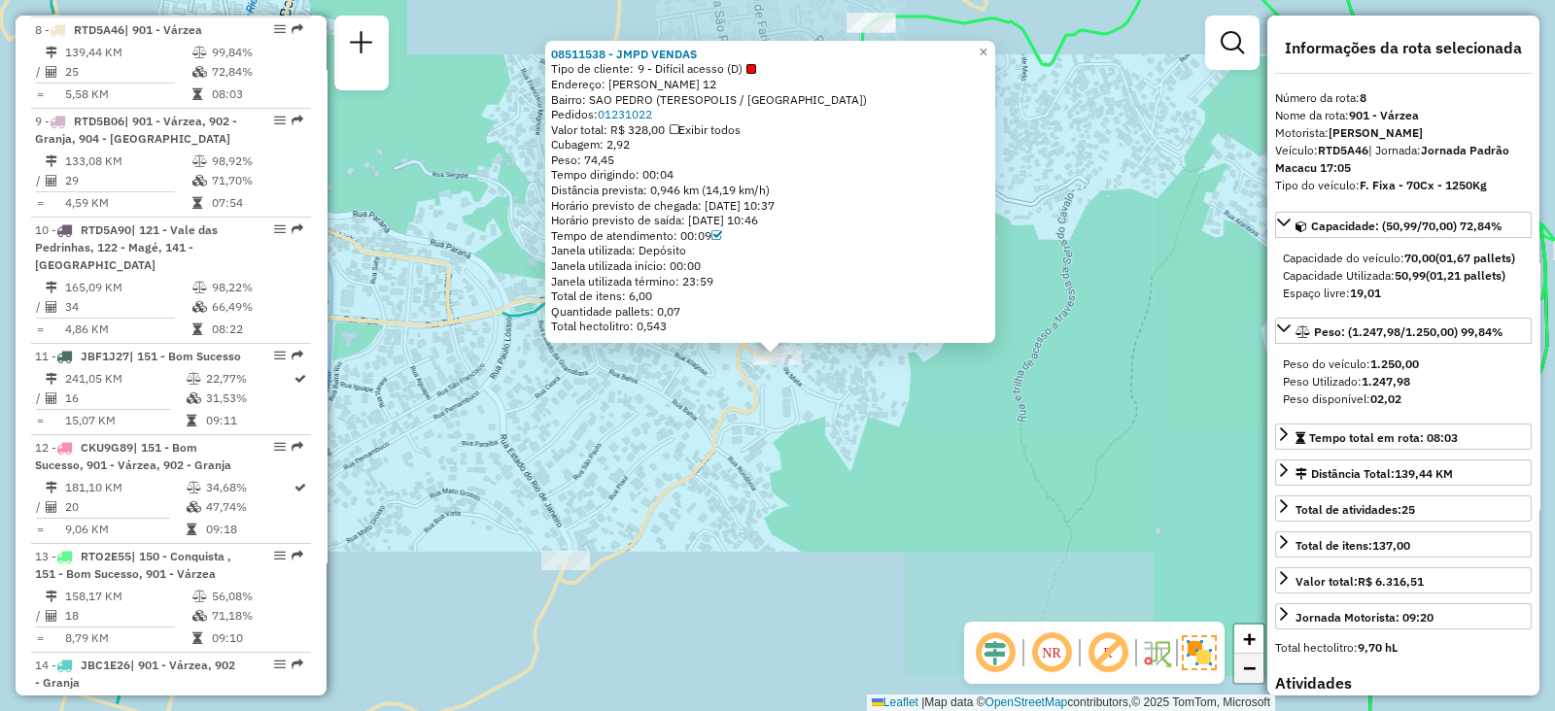
click at [1249, 668] on span "−" at bounding box center [1249, 668] width 13 height 24
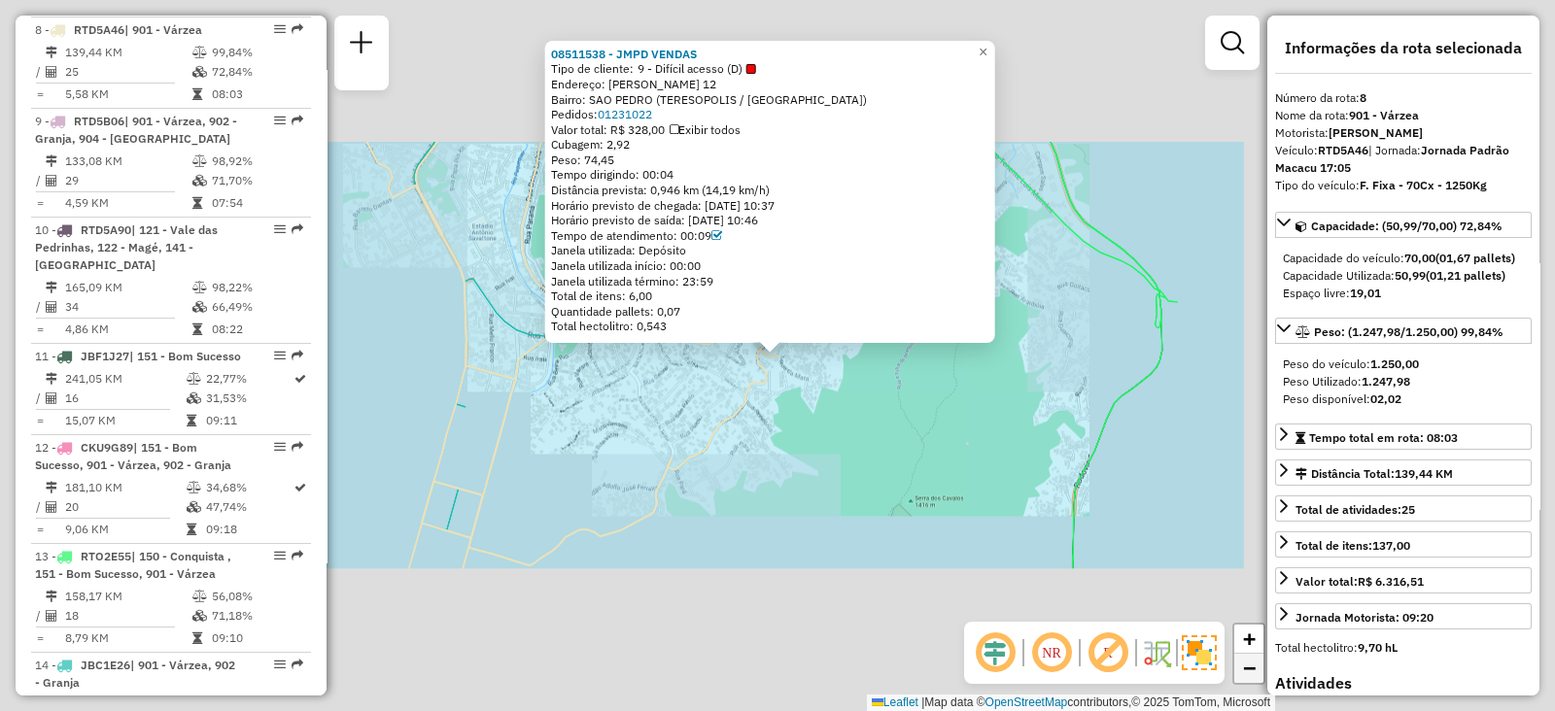
click at [1249, 668] on span "−" at bounding box center [1249, 668] width 13 height 24
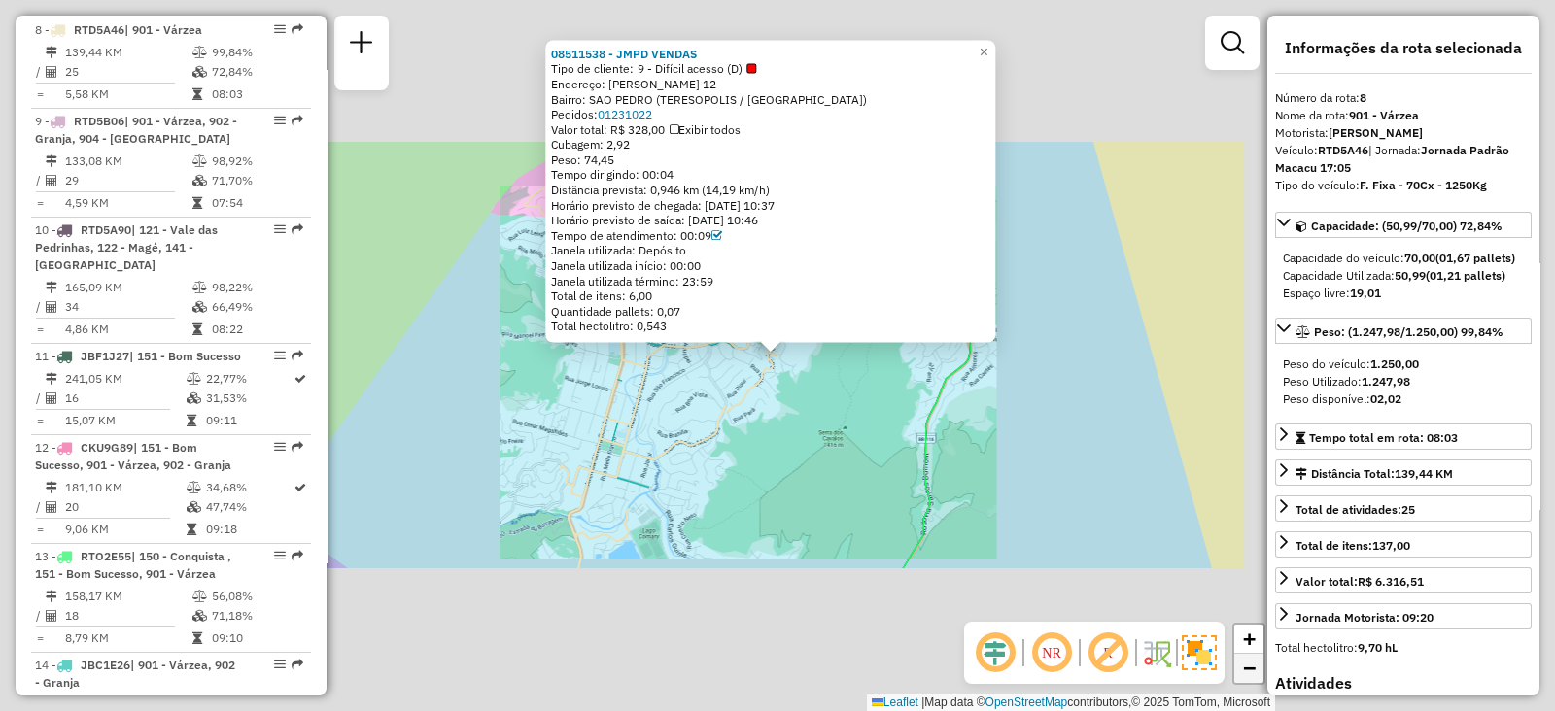
click at [1249, 668] on span "−" at bounding box center [1249, 668] width 13 height 24
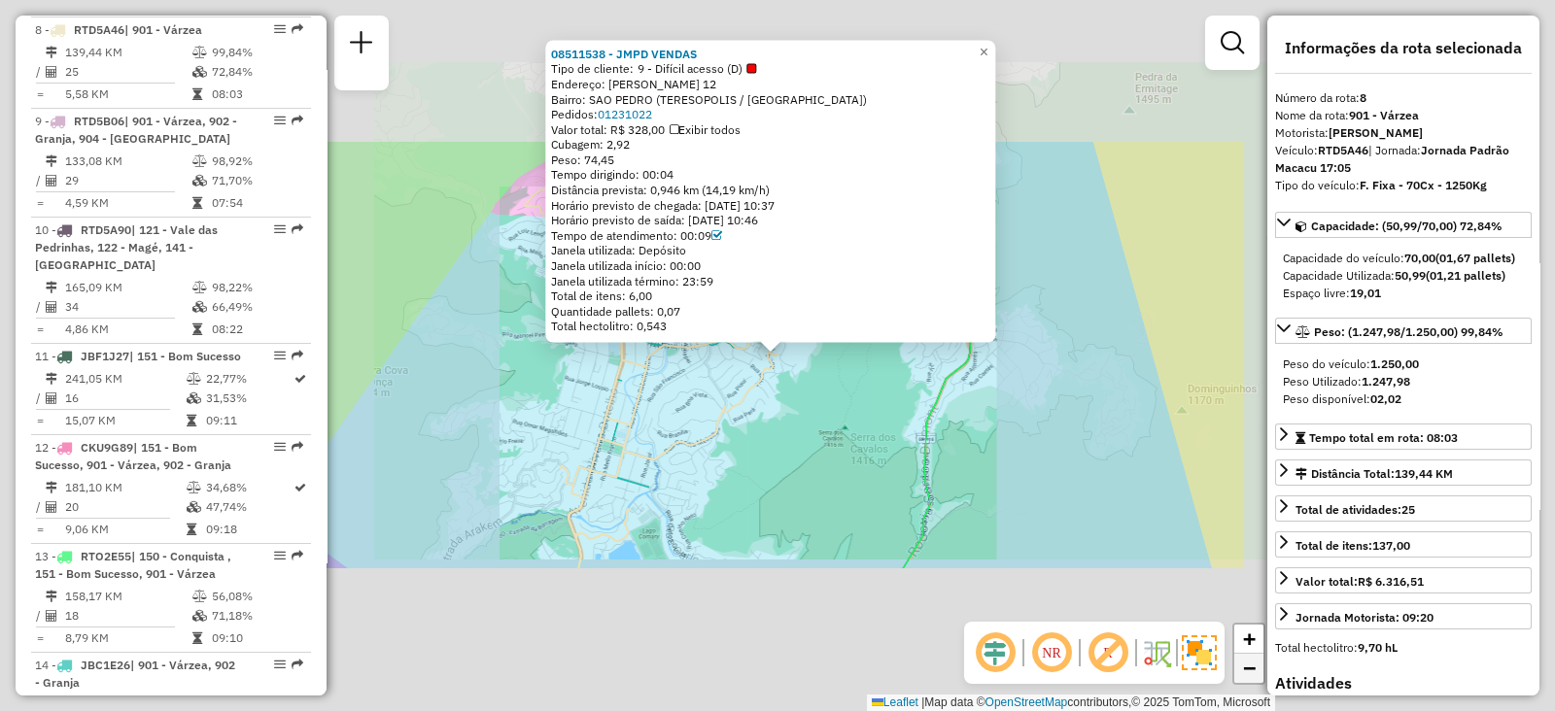
click at [1249, 668] on span "−" at bounding box center [1249, 668] width 13 height 24
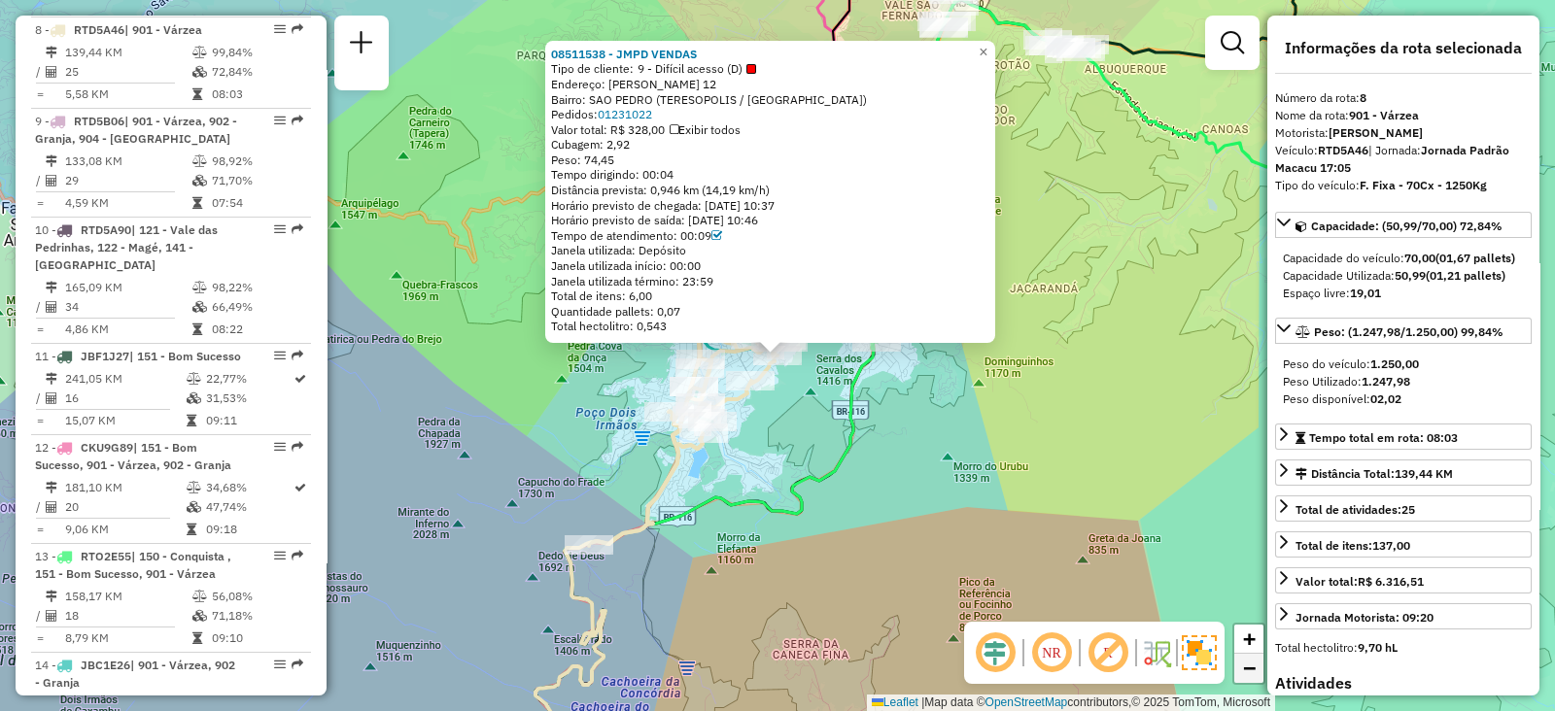
click at [1249, 668] on span "−" at bounding box center [1249, 668] width 13 height 24
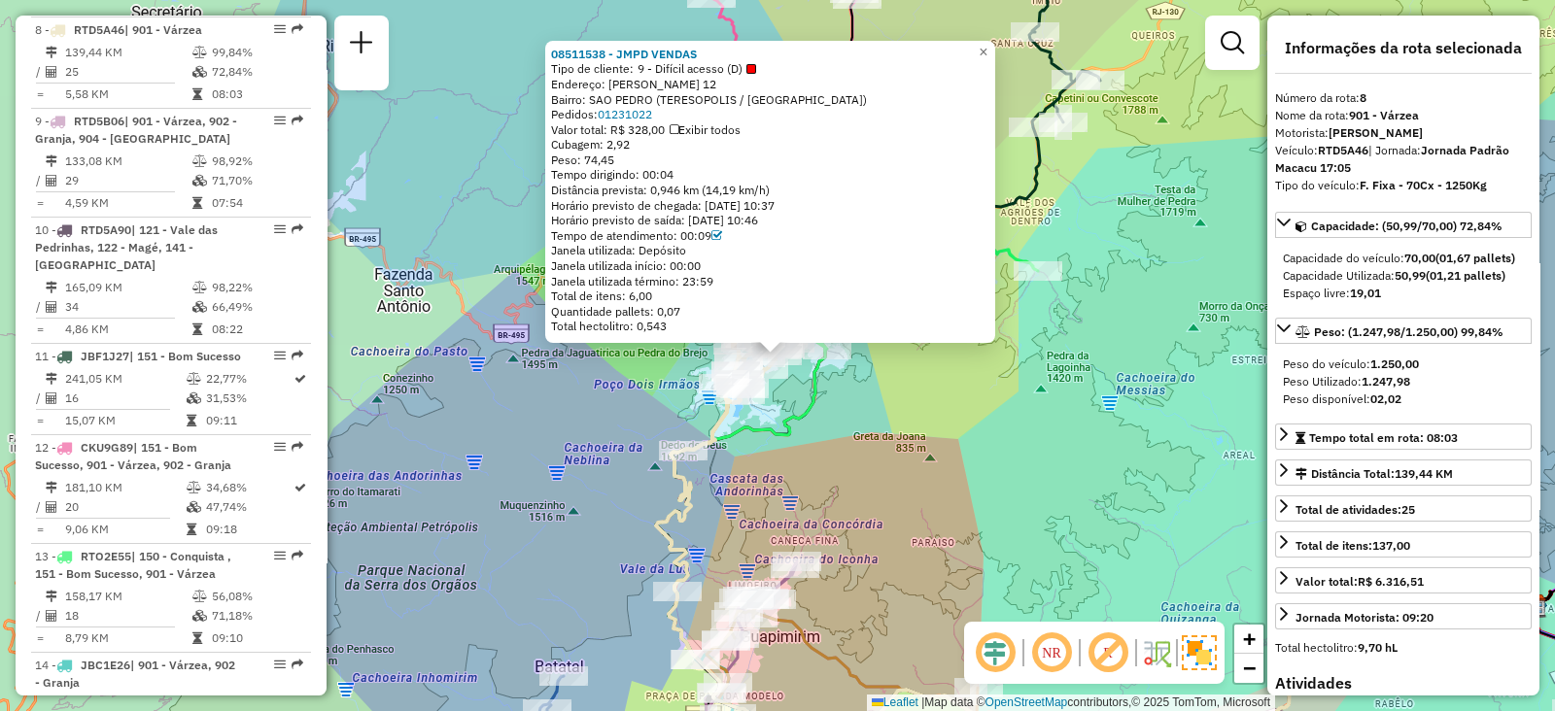
click at [1017, 510] on div "08511538 - JMPD VENDAS Tipo de cliente: 9 - Difícil acesso (D) Endereço: GENECI…" at bounding box center [777, 355] width 1555 height 711
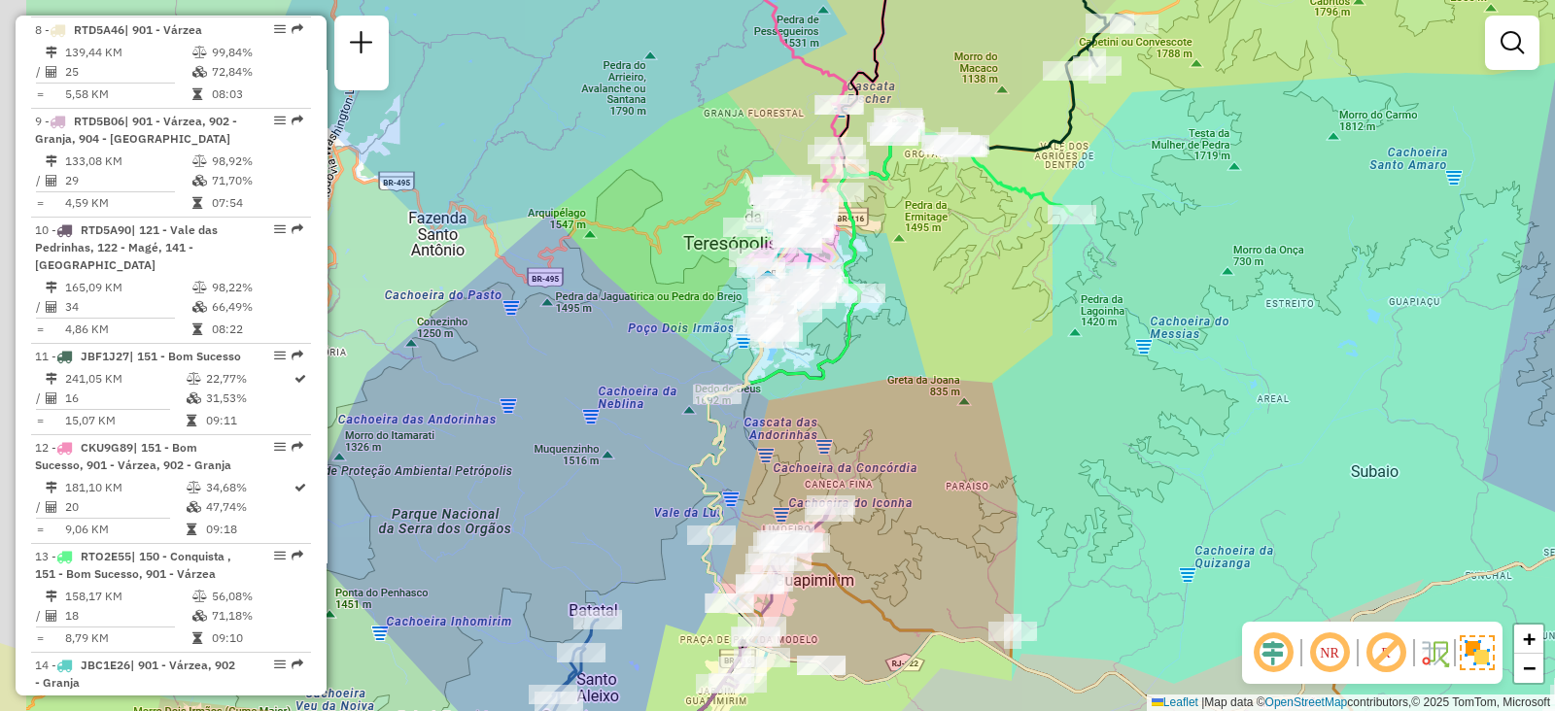
drag, startPoint x: 1045, startPoint y: 329, endPoint x: 1090, endPoint y: 197, distance: 139.8
click at [1090, 197] on div "Janela de atendimento Grade de atendimento Capacidade Transportadoras Veículos …" at bounding box center [777, 355] width 1555 height 711
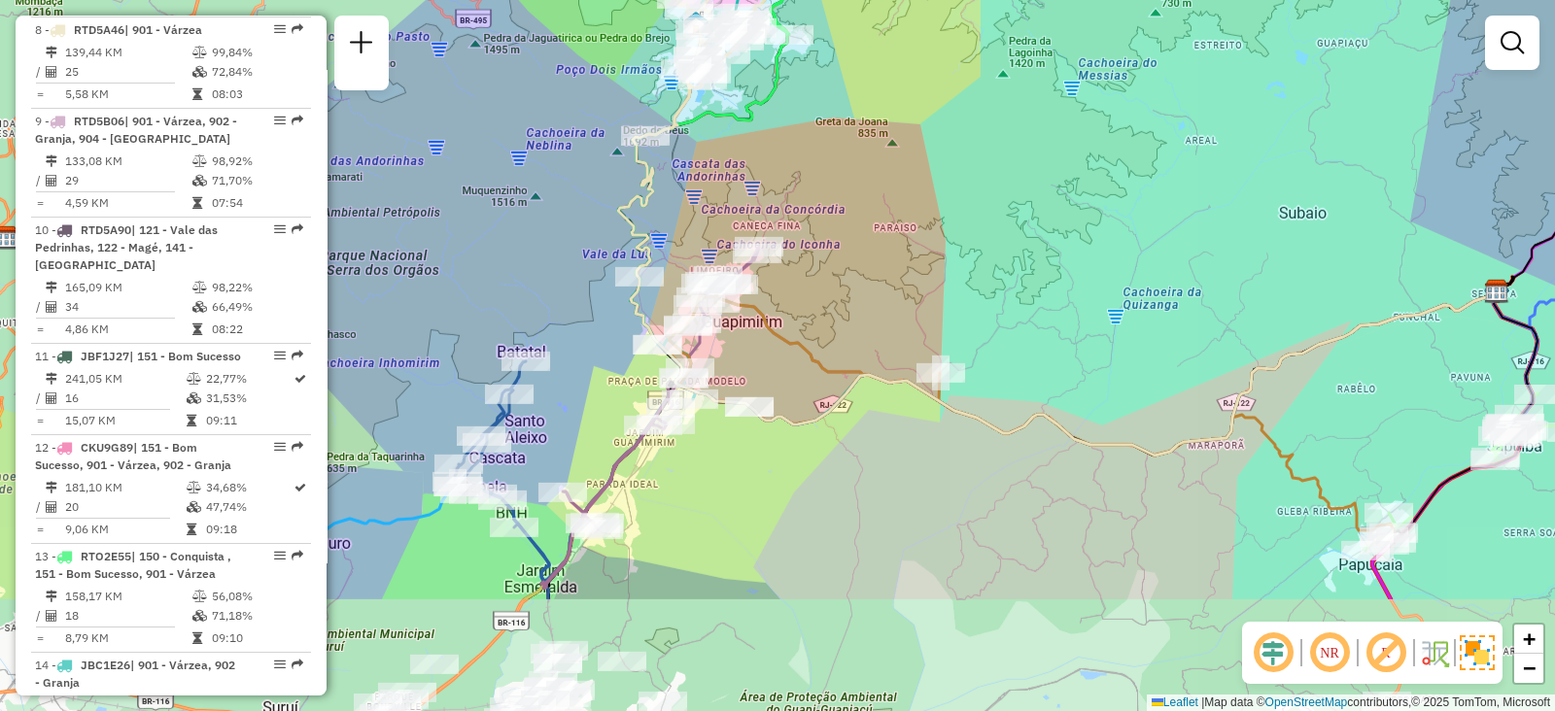
drag, startPoint x: 1093, startPoint y: 402, endPoint x: 1008, endPoint y: 188, distance: 231.2
click at [1008, 188] on div "Janela de atendimento Grade de atendimento Capacidade Transportadoras Veículos …" at bounding box center [777, 355] width 1555 height 711
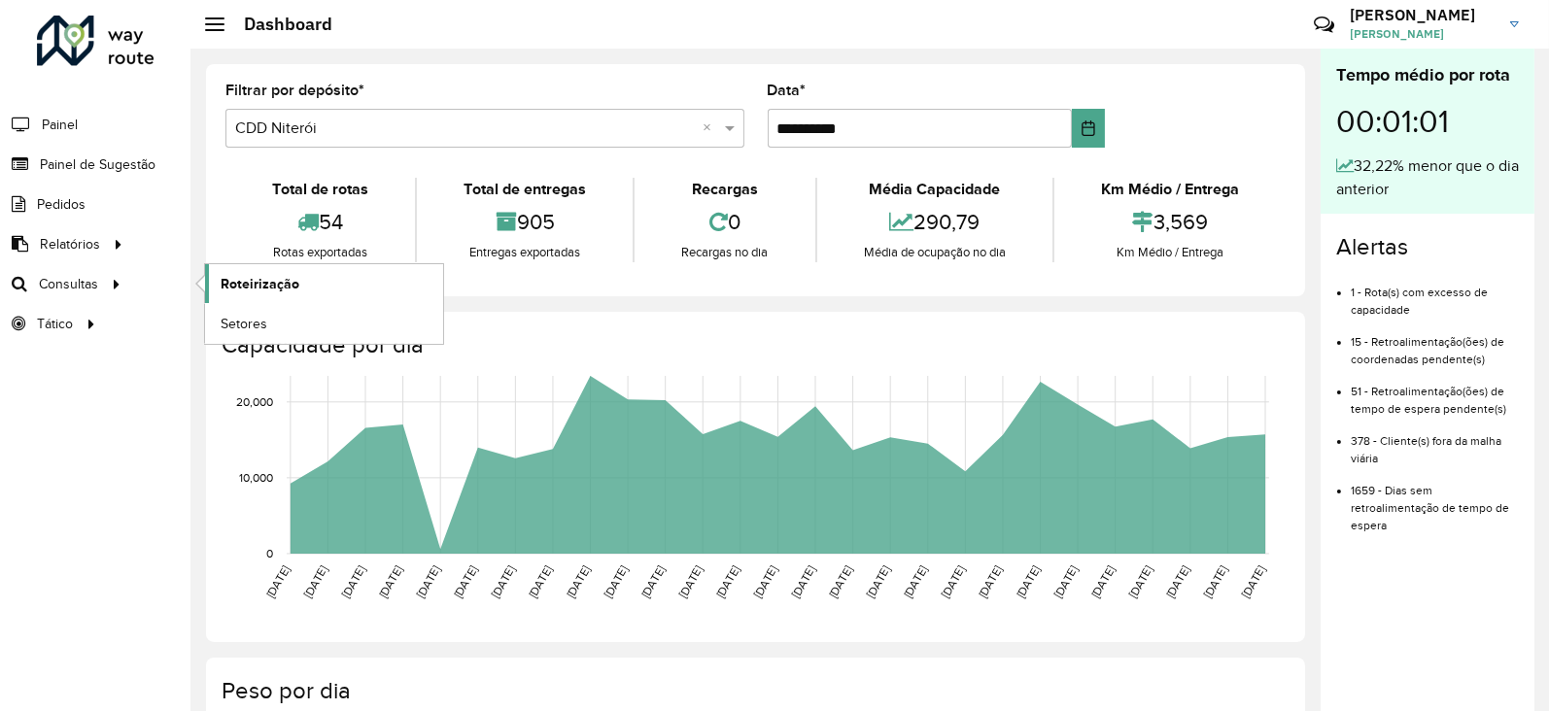
click at [253, 286] on span "Roteirização" at bounding box center [260, 284] width 79 height 20
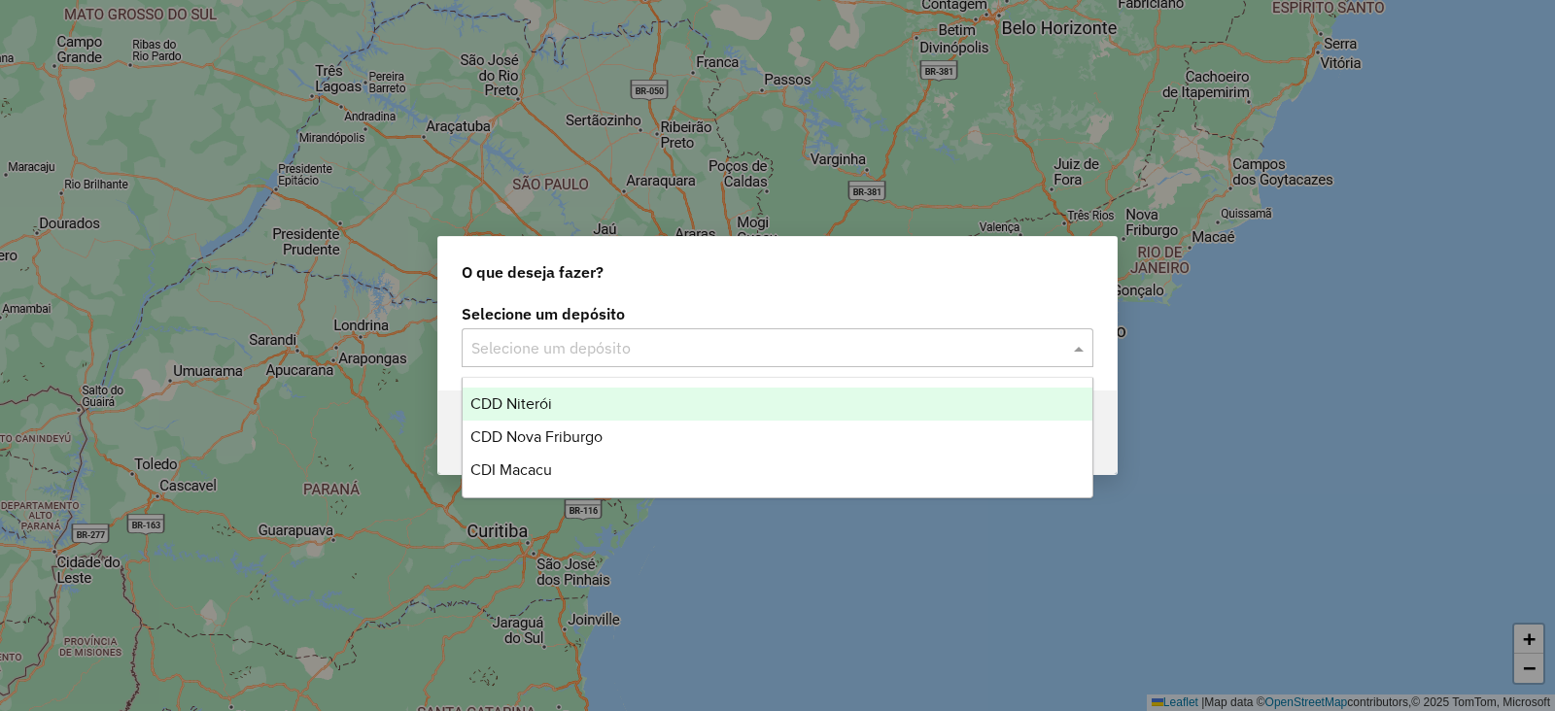
click at [627, 349] on input "text" at bounding box center [757, 348] width 573 height 23
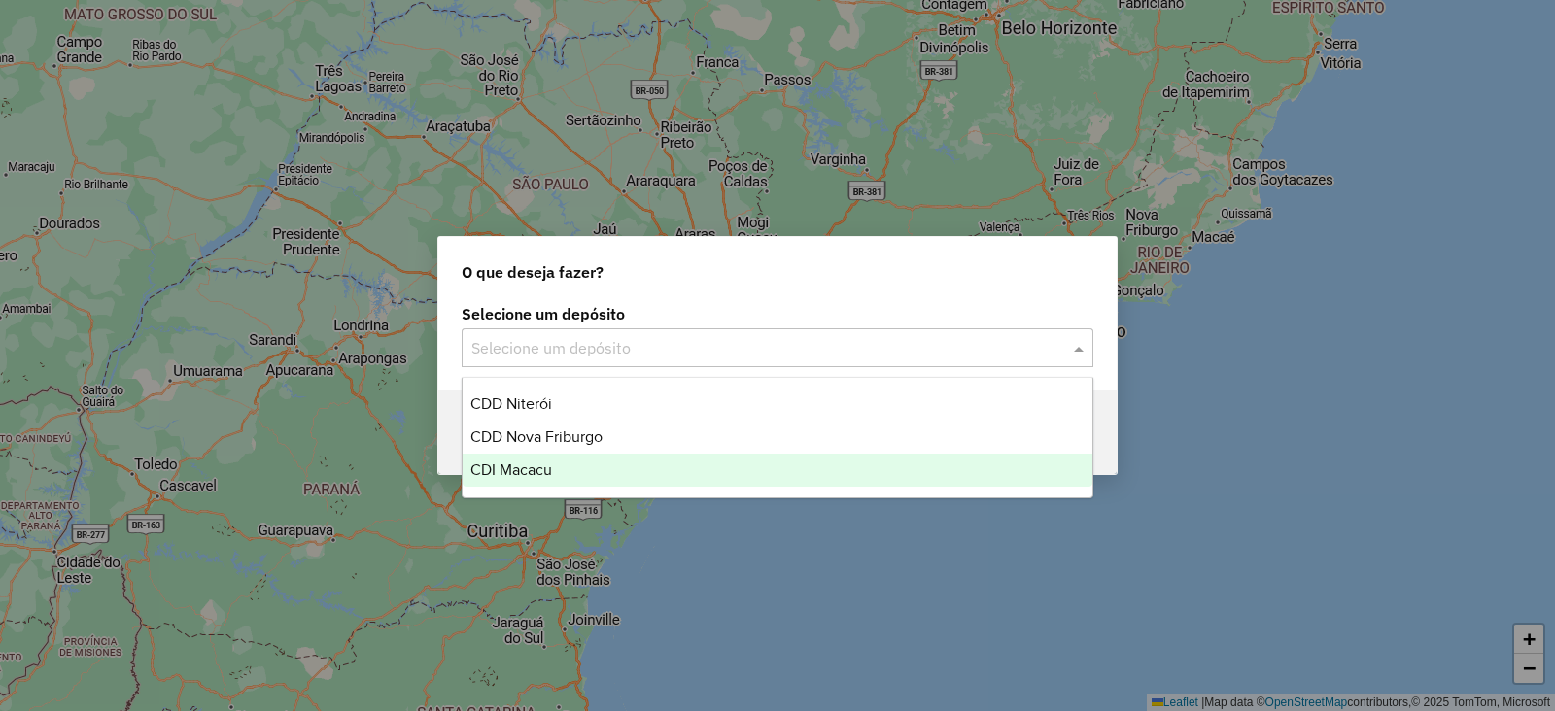
click at [529, 483] on div "CDI Macacu" at bounding box center [778, 470] width 630 height 33
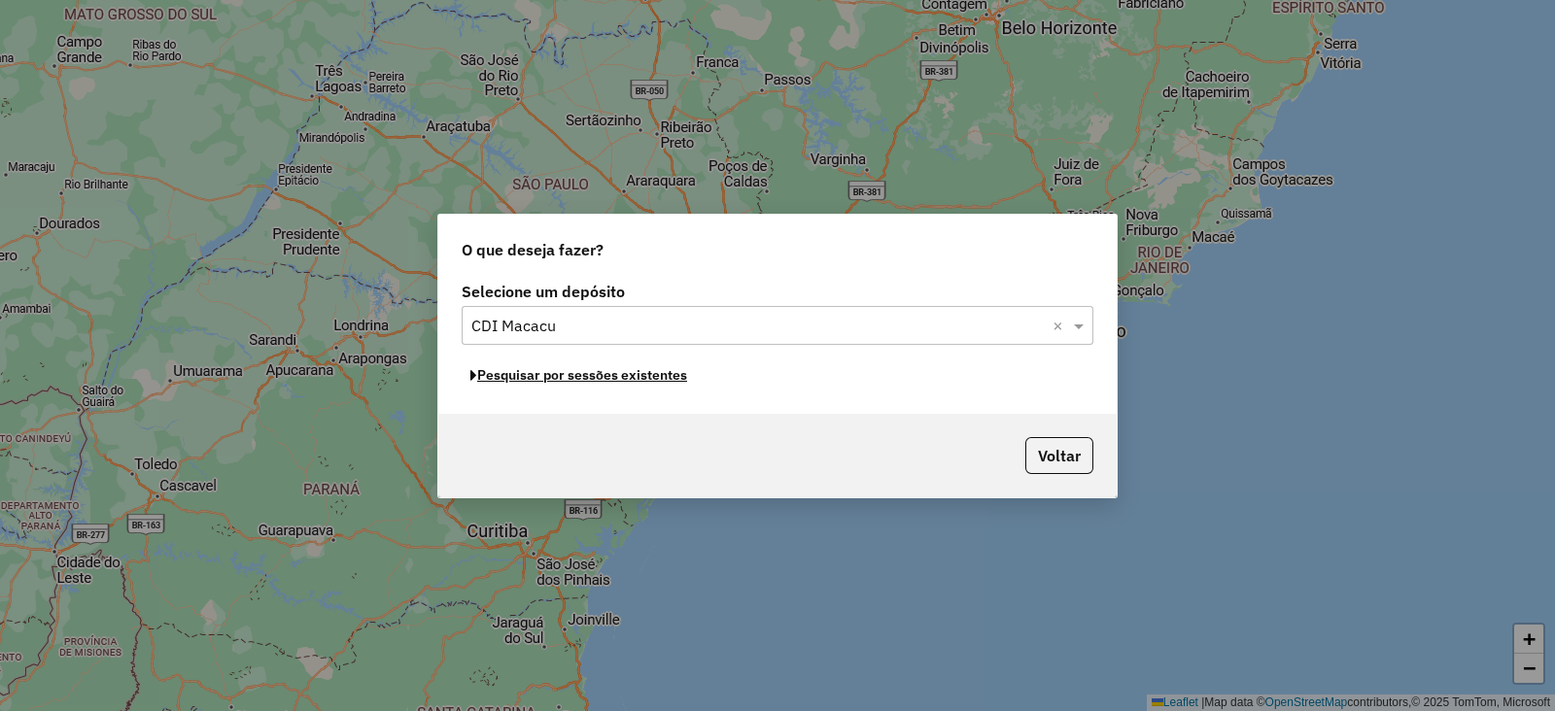
click at [580, 381] on button "Pesquisar por sessões existentes" at bounding box center [579, 376] width 234 height 30
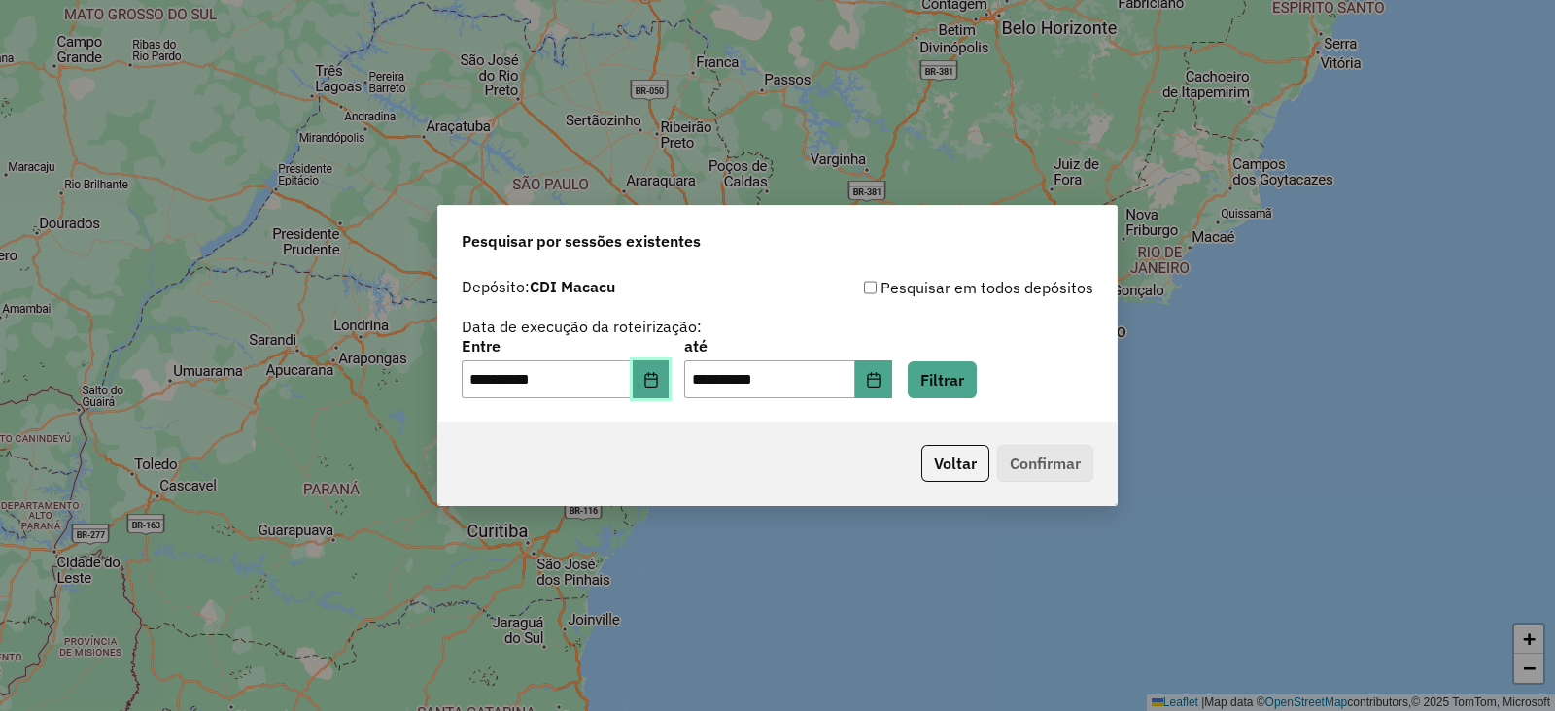
click at [659, 386] on icon "Choose Date" at bounding box center [651, 380] width 16 height 16
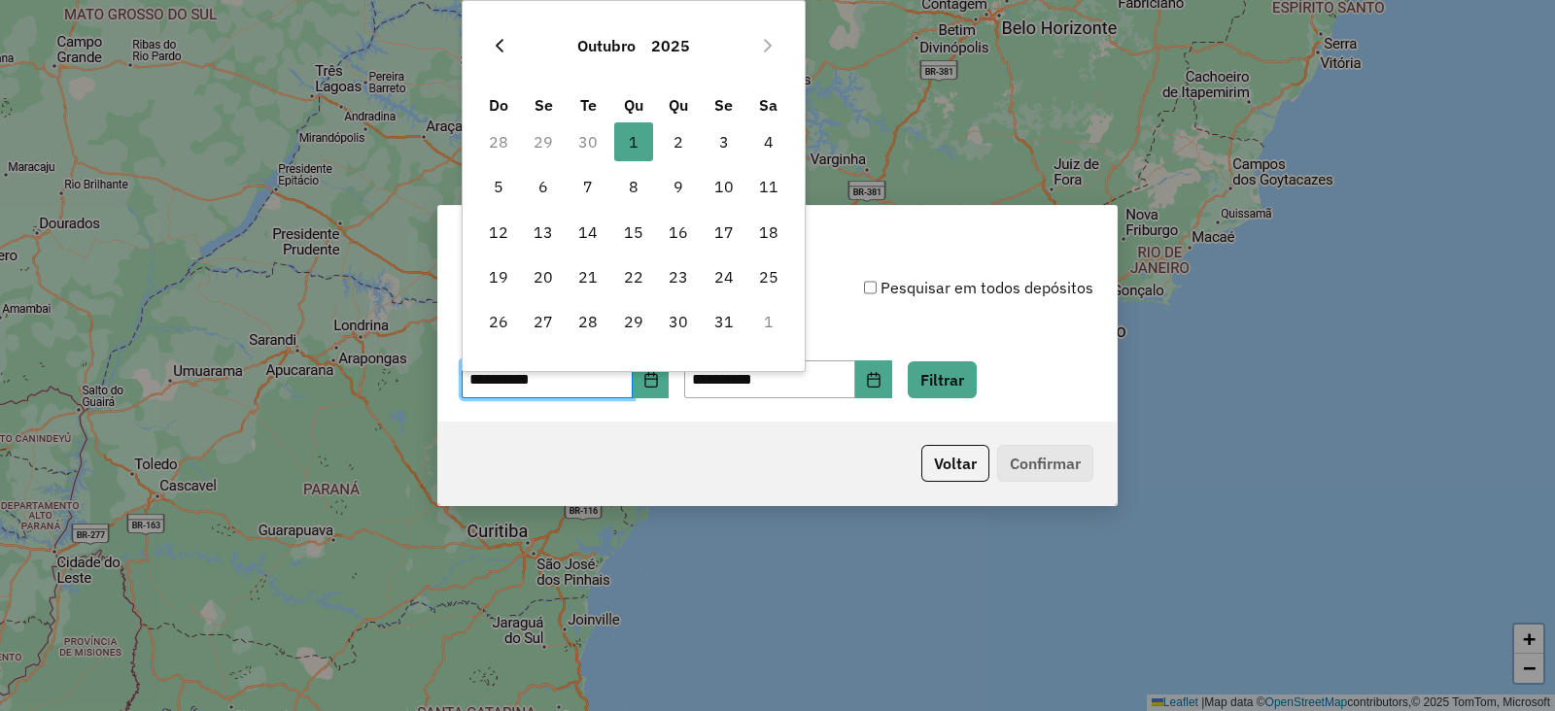
click at [493, 42] on icon "Previous Month" at bounding box center [500, 46] width 16 height 16
click at [588, 326] on span "30" at bounding box center [587, 321] width 39 height 39
type input "**********"
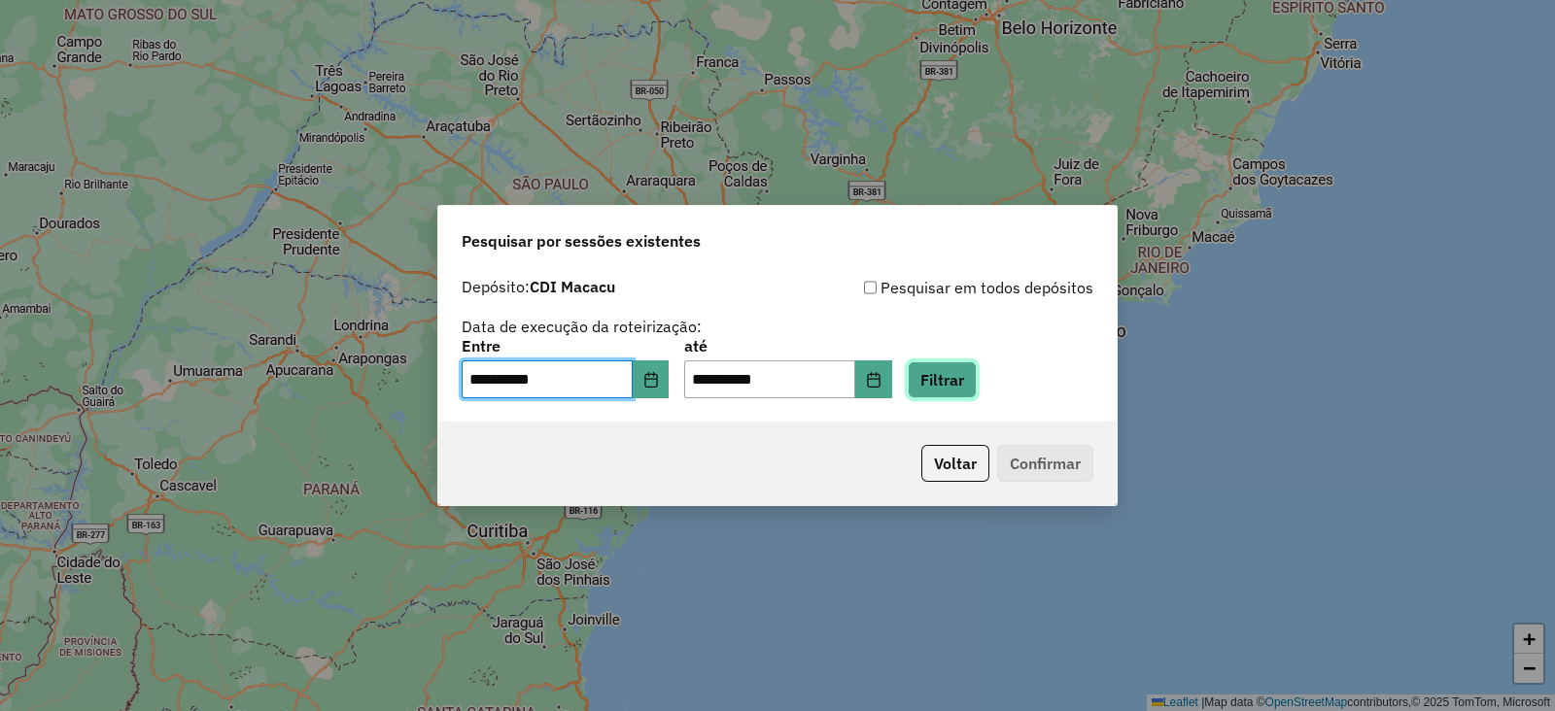
click at [977, 378] on button "Filtrar" at bounding box center [942, 379] width 69 height 37
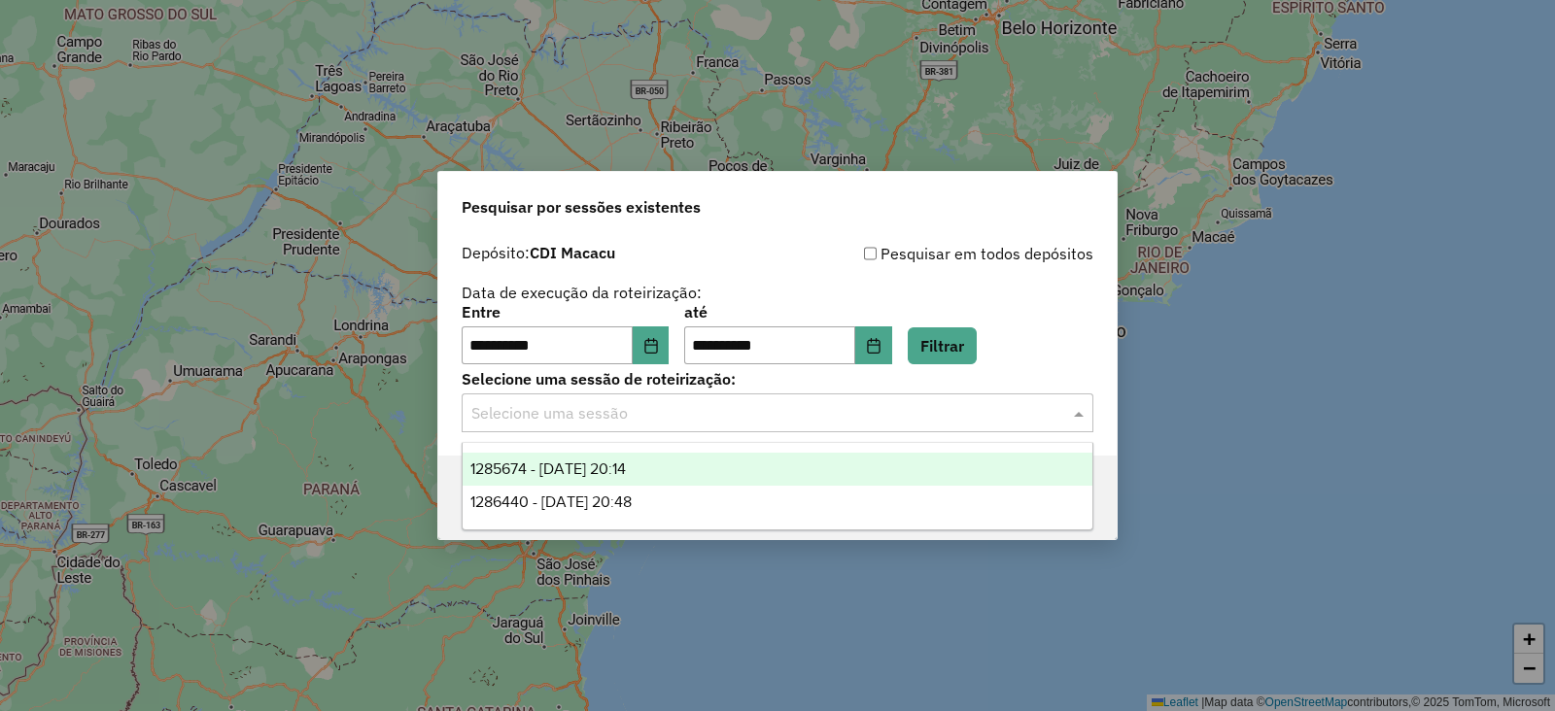
click at [559, 405] on input "text" at bounding box center [757, 413] width 573 height 23
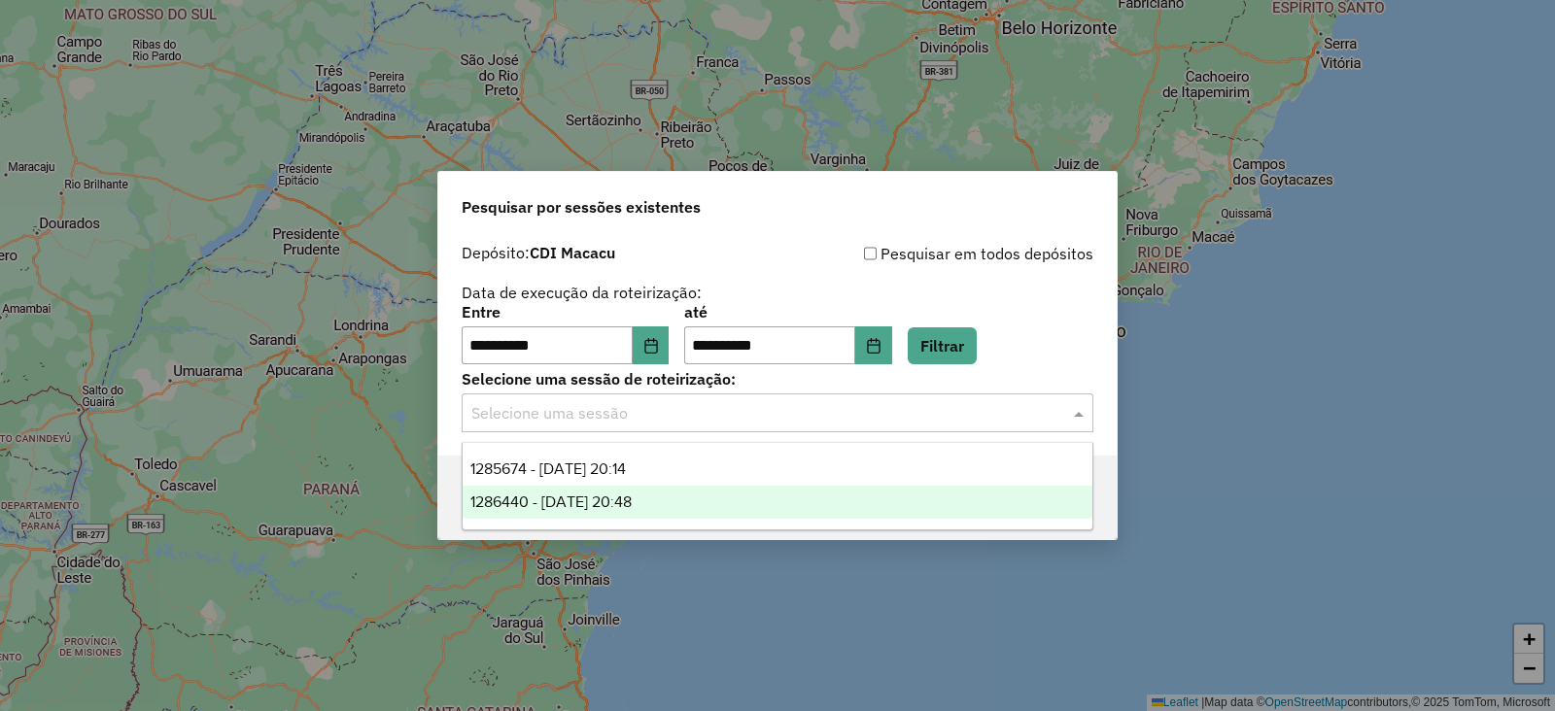
click at [612, 494] on span "1286440 - 01/10/2025 20:48" at bounding box center [550, 502] width 161 height 17
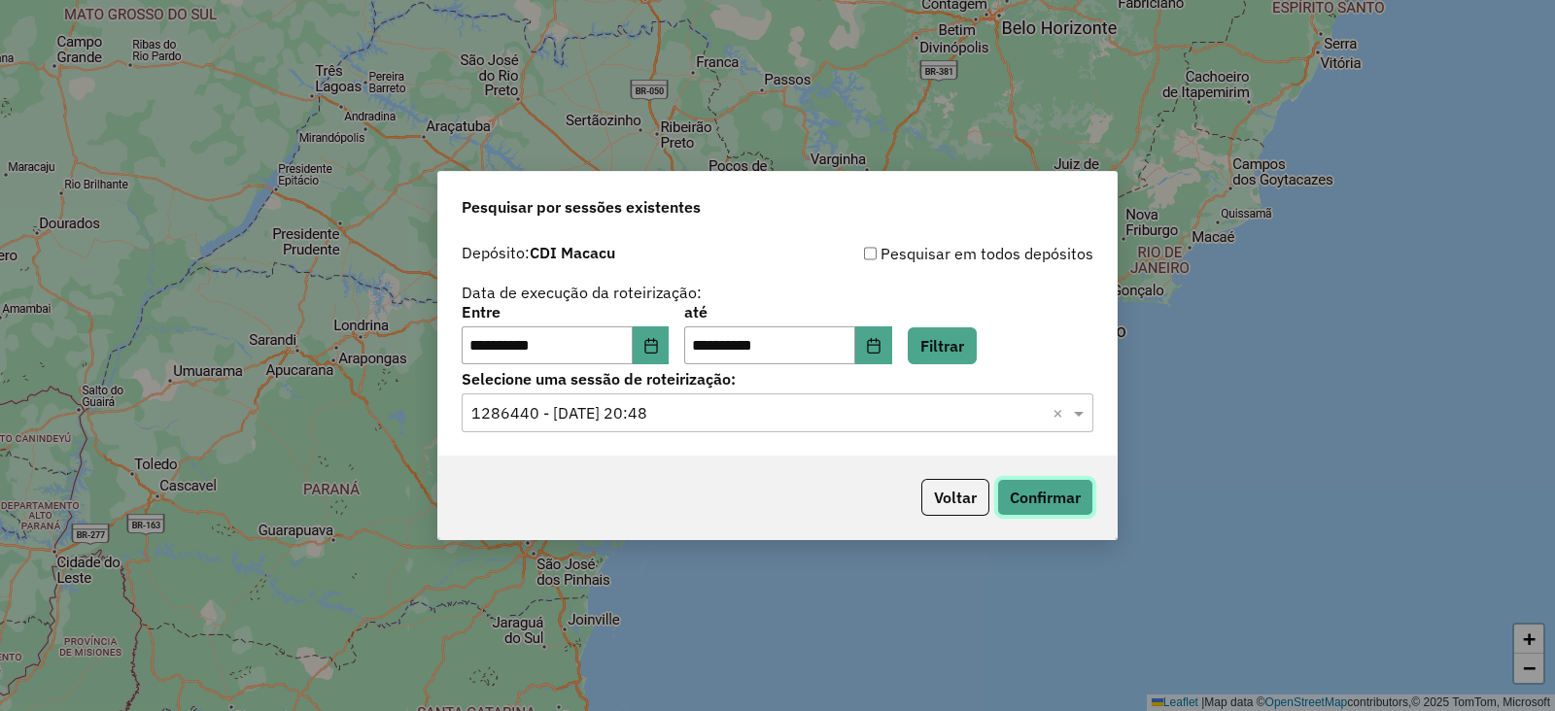
click at [1033, 494] on button "Confirmar" at bounding box center [1045, 497] width 96 height 37
click at [651, 416] on input "text" at bounding box center [757, 413] width 573 height 23
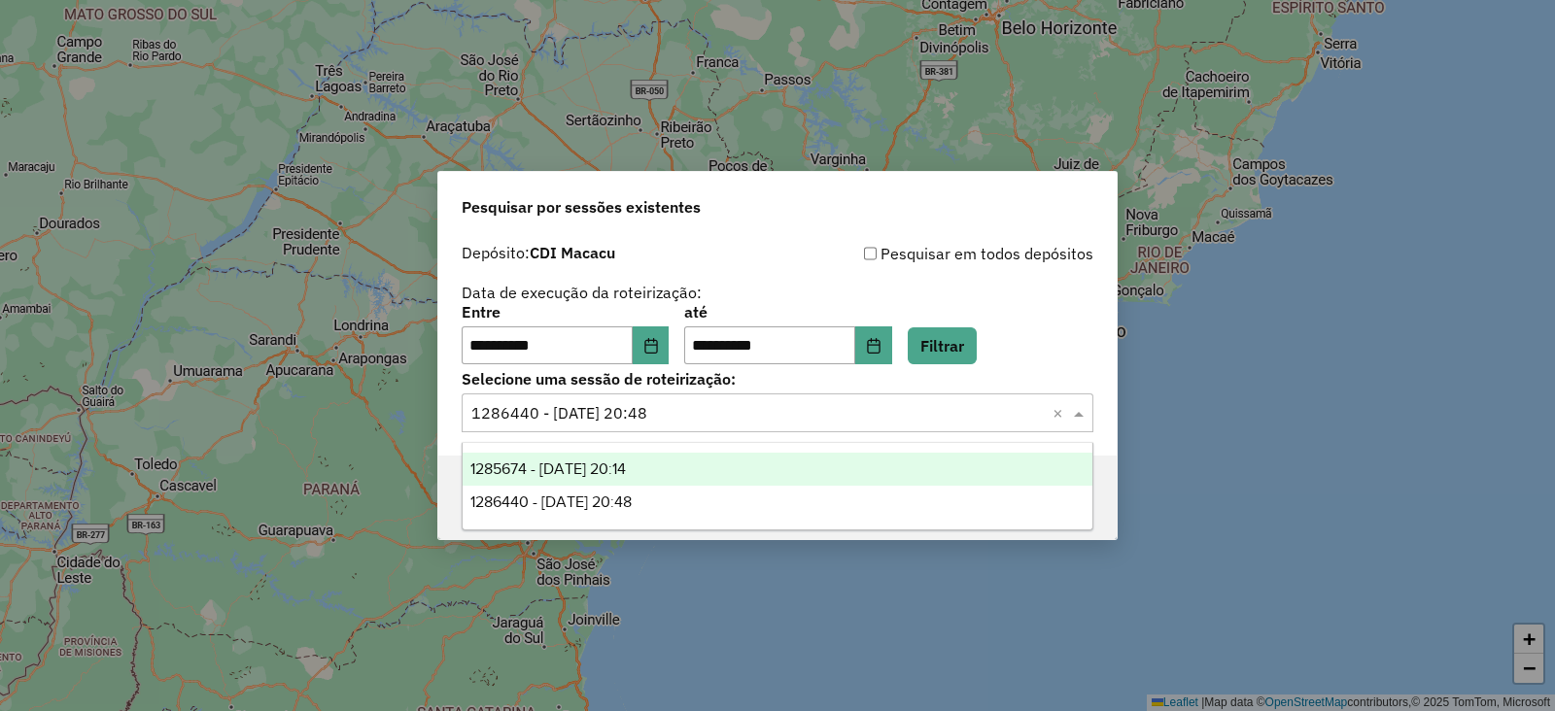
click at [598, 472] on span "1285674 - 30/09/2025 20:14" at bounding box center [547, 469] width 155 height 17
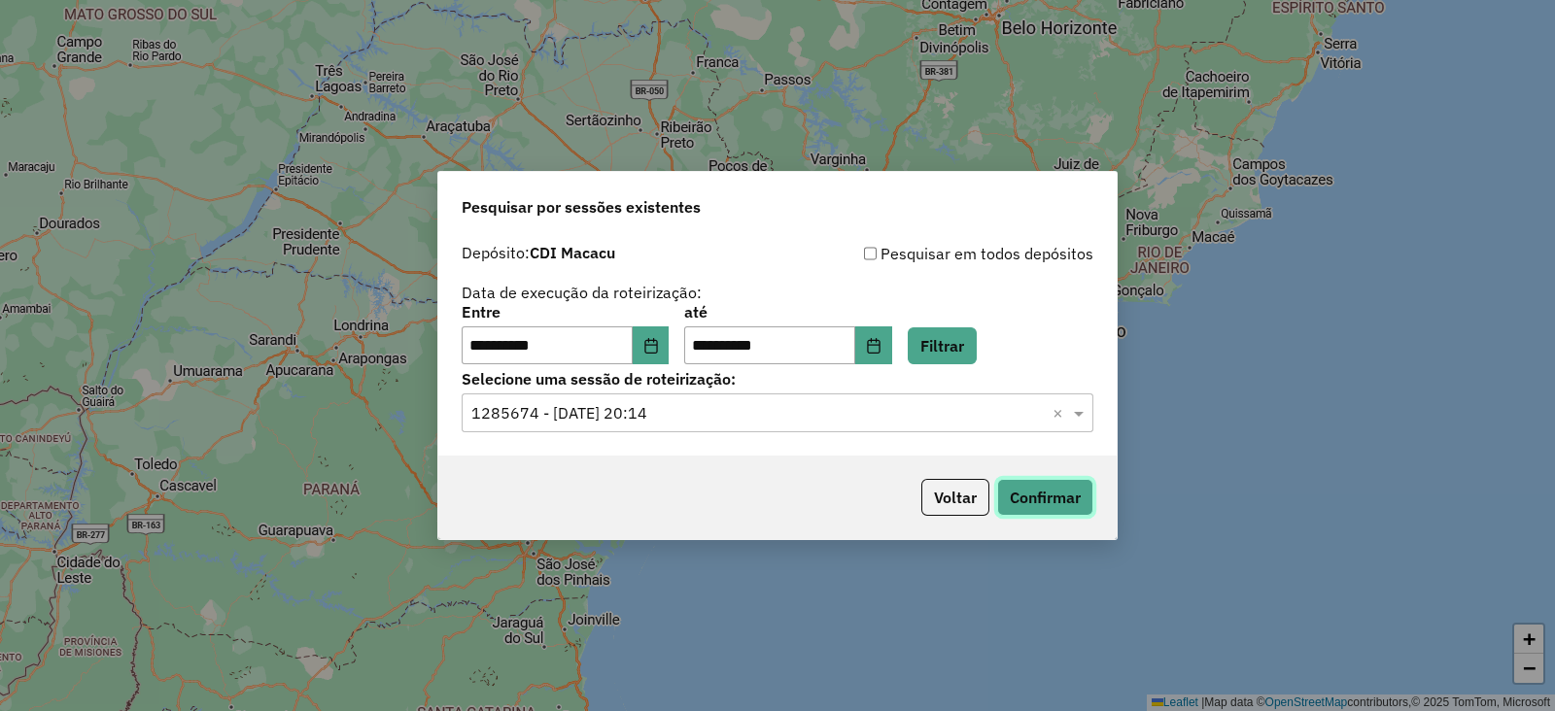
click at [1048, 499] on button "Confirmar" at bounding box center [1045, 497] width 96 height 37
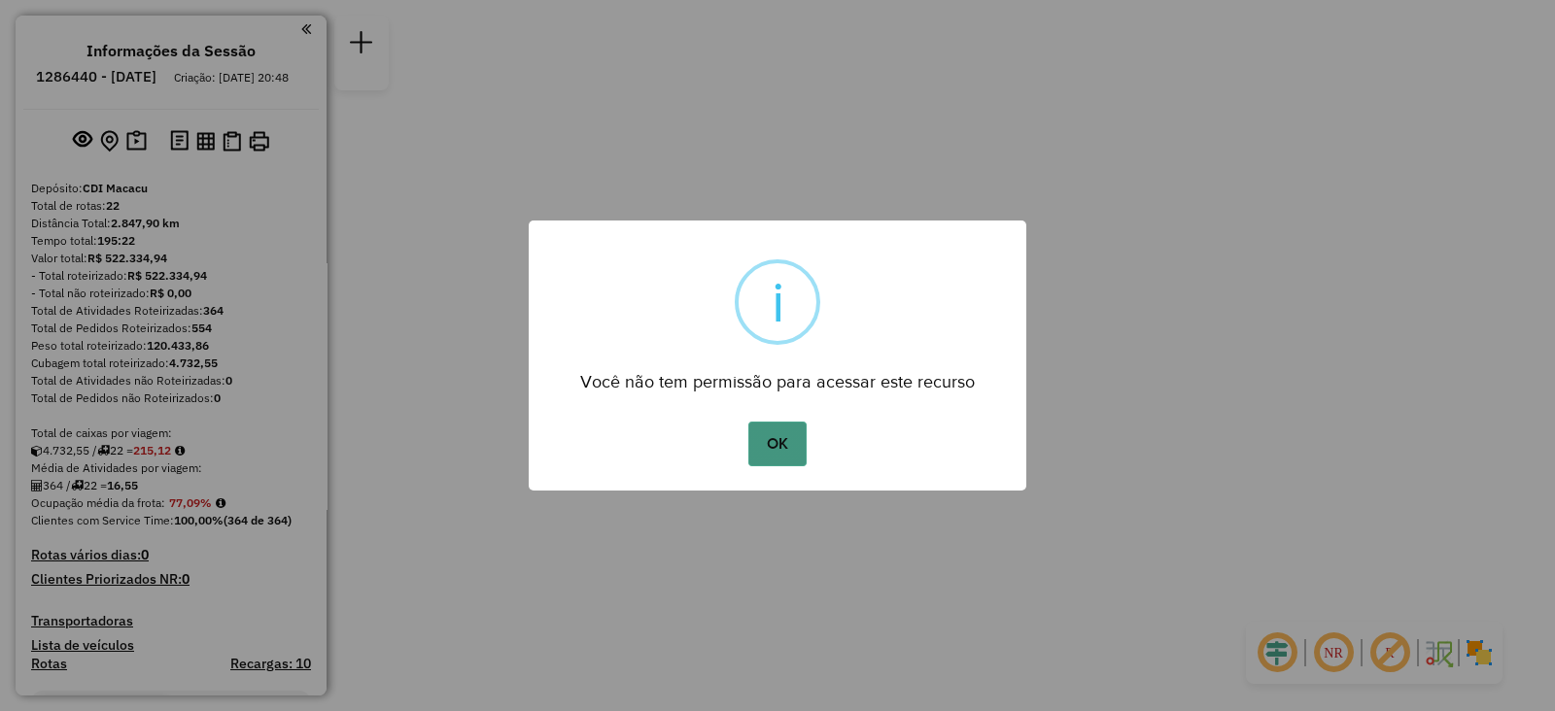
click at [791, 448] on button "OK" at bounding box center [776, 444] width 57 height 45
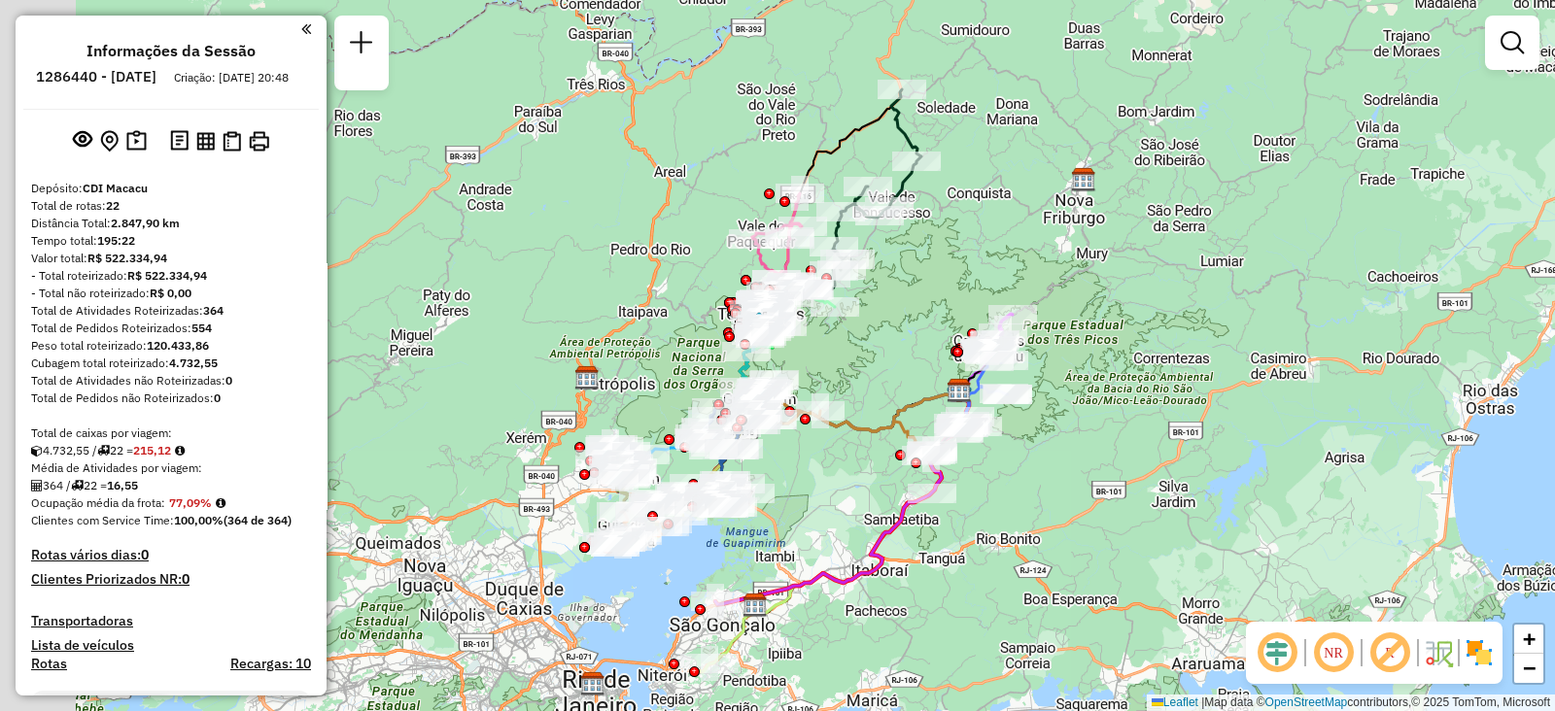
drag, startPoint x: 666, startPoint y: 307, endPoint x: 994, endPoint y: 361, distance: 332.9
click at [994, 361] on div "Janela de atendimento Grade de atendimento Capacidade Transportadoras Veículos …" at bounding box center [777, 355] width 1555 height 711
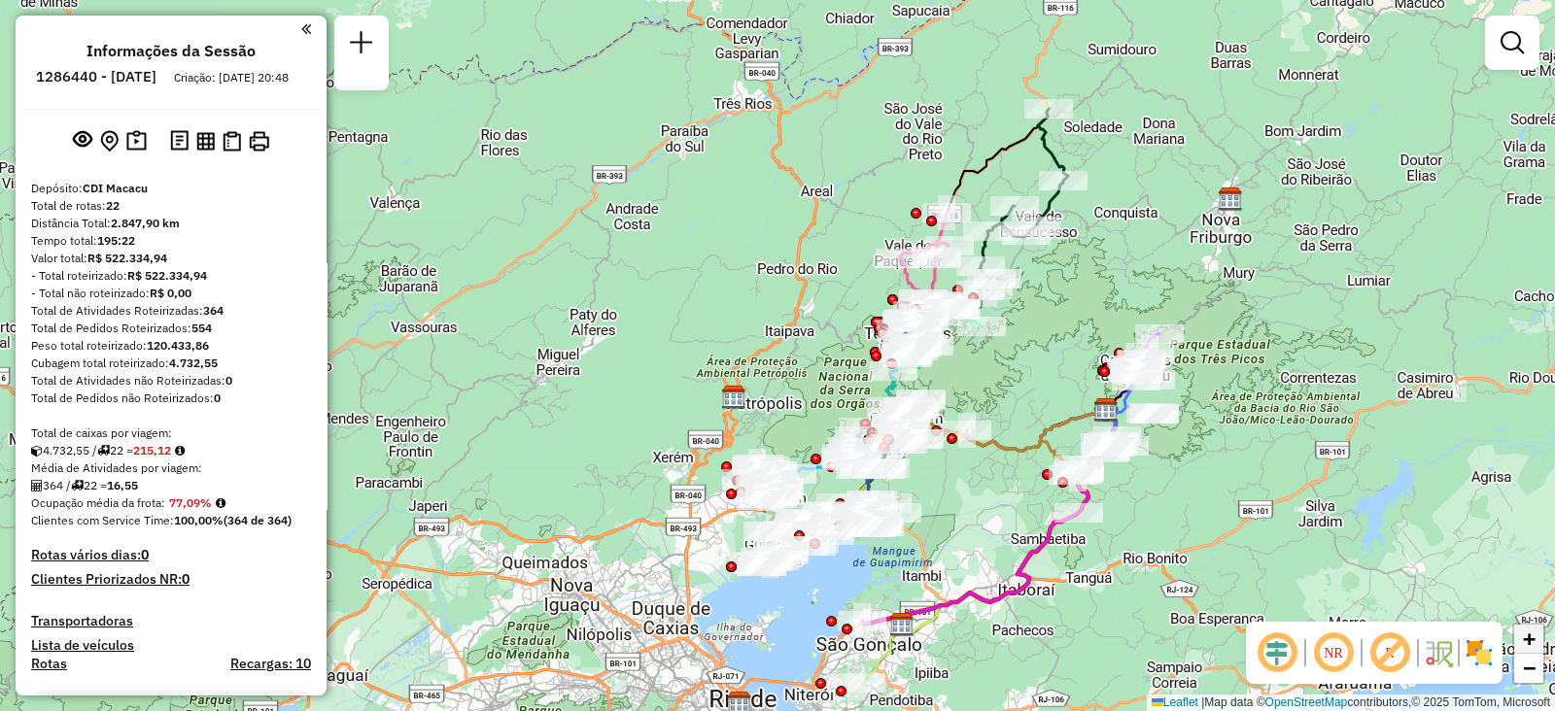
click at [1540, 643] on link "+" at bounding box center [1528, 639] width 29 height 29
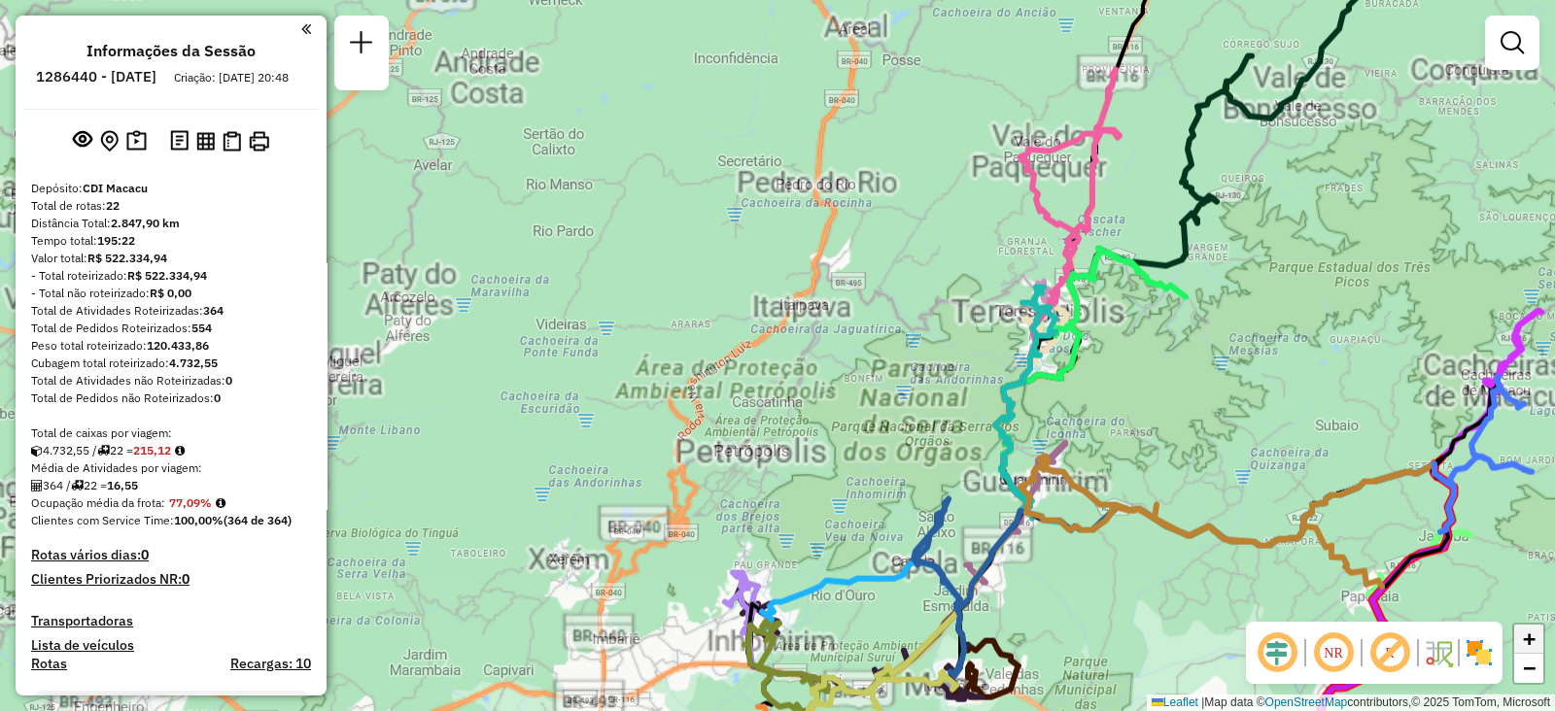
click at [1540, 643] on link "+" at bounding box center [1528, 639] width 29 height 29
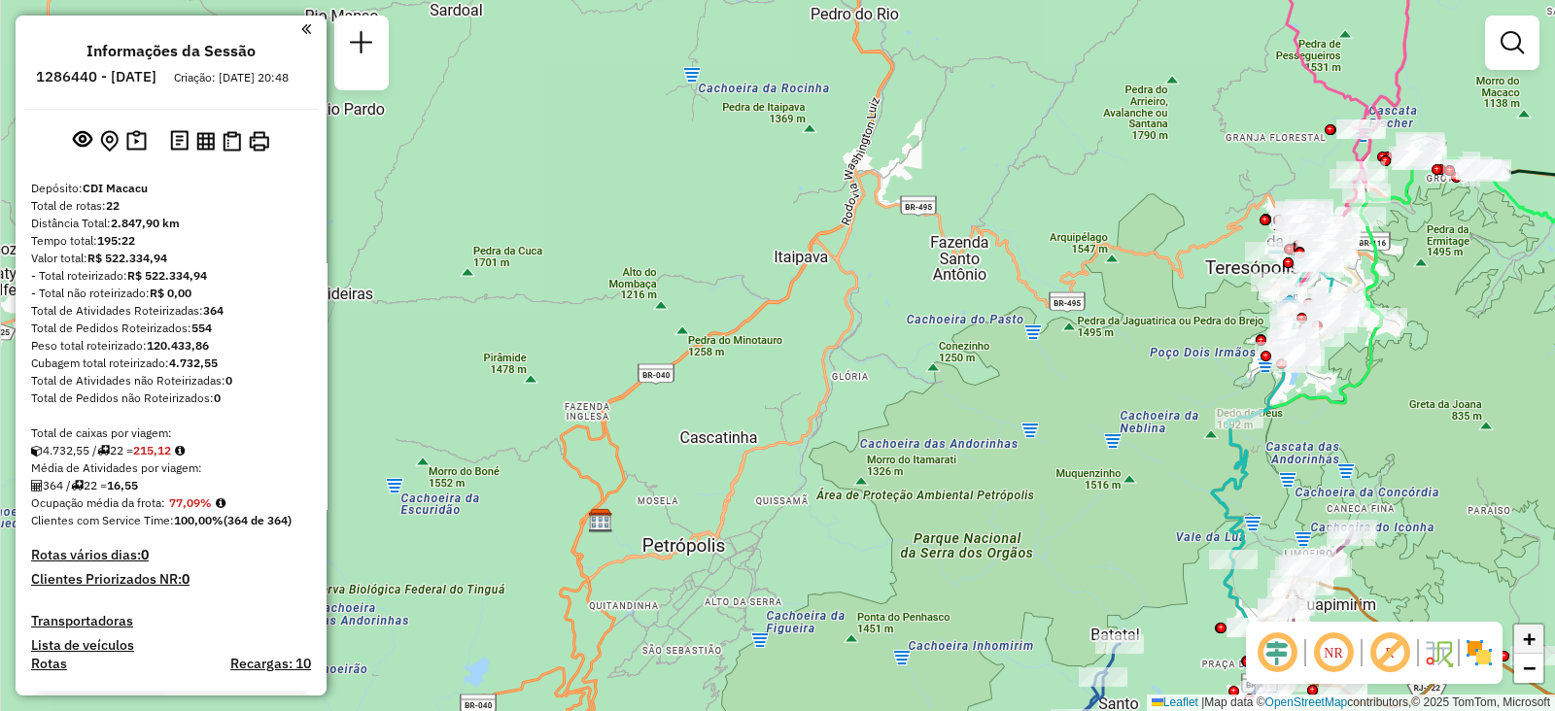
click at [1540, 643] on link "+" at bounding box center [1528, 639] width 29 height 29
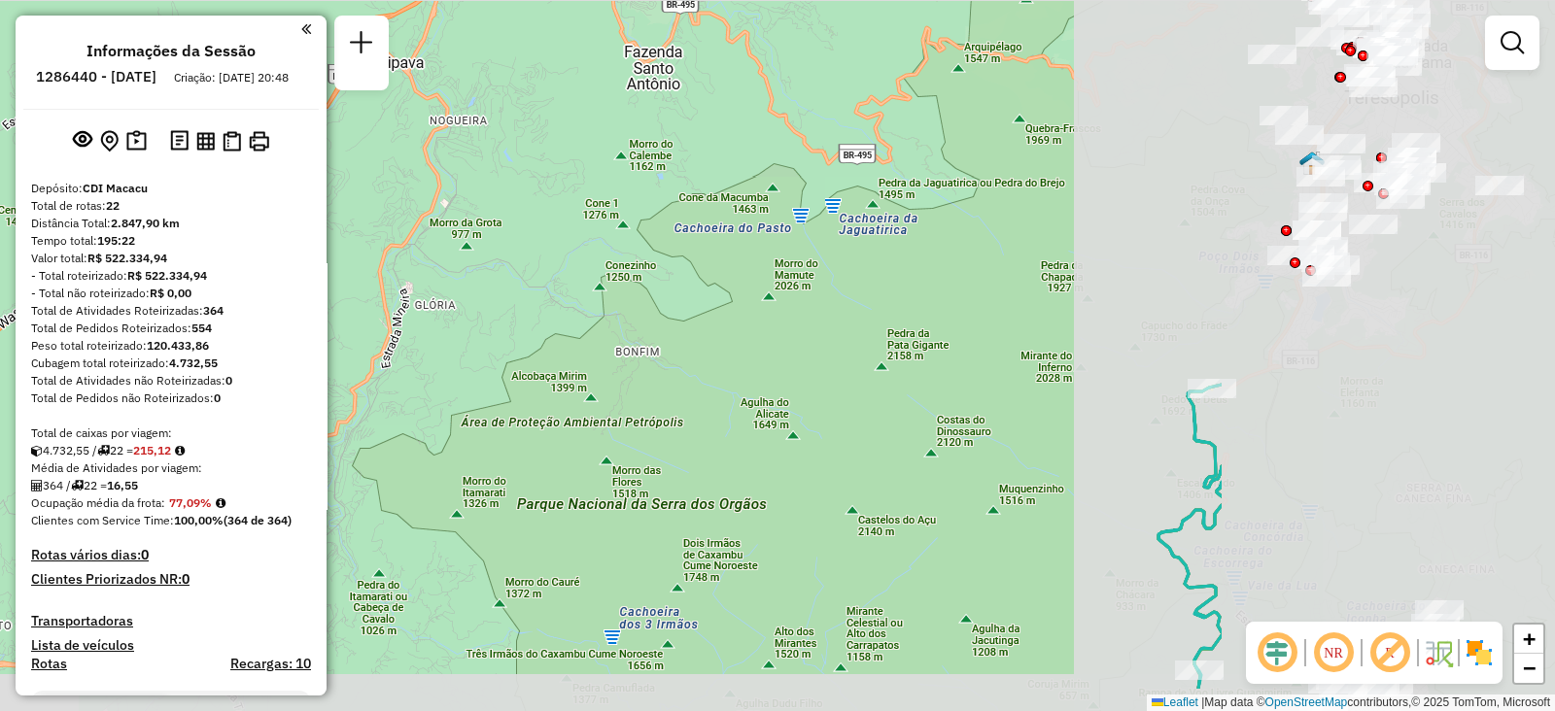
drag, startPoint x: 1261, startPoint y: 525, endPoint x: 699, endPoint y: 414, distance: 573.5
click at [699, 414] on div "Janela de atendimento Grade de atendimento Capacidade Transportadoras Veículos …" at bounding box center [777, 355] width 1555 height 711
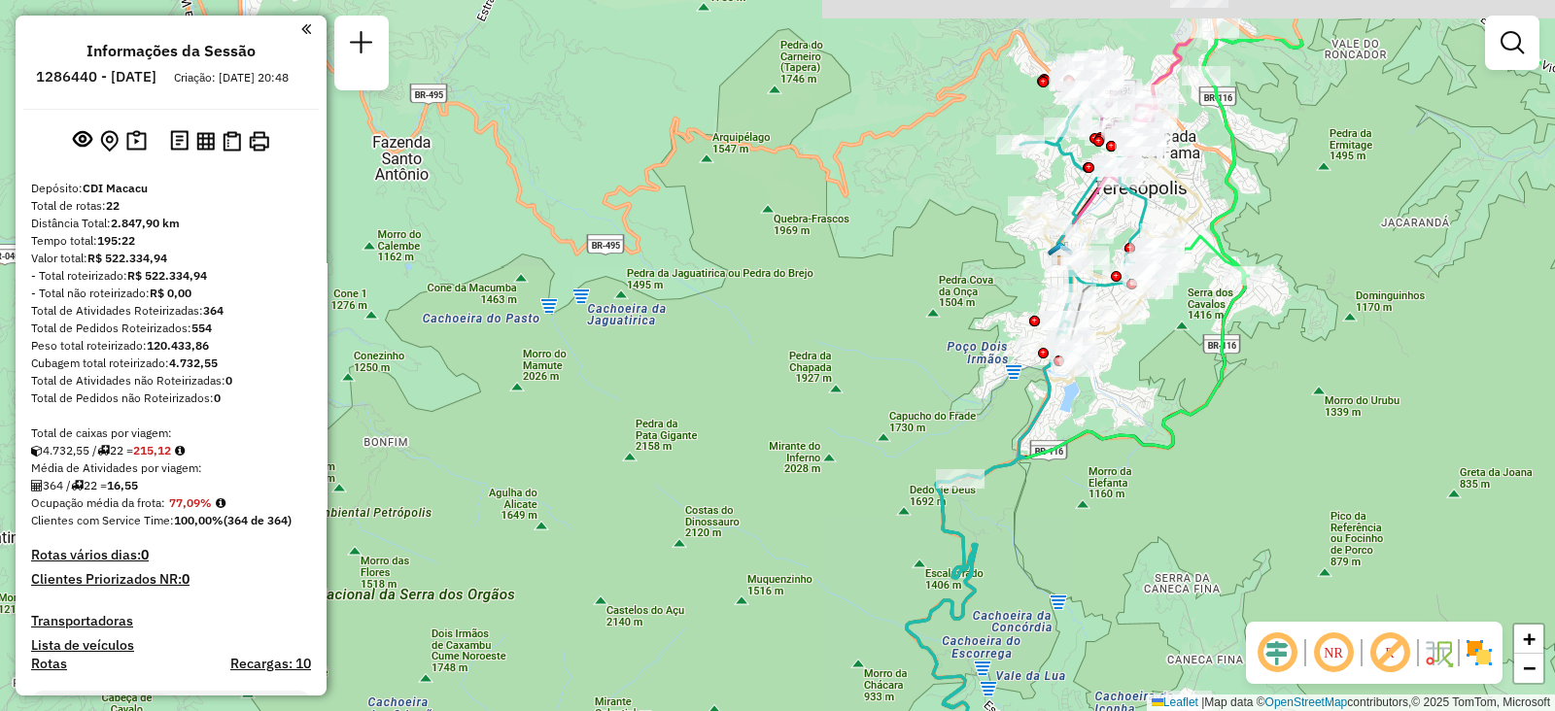
drag, startPoint x: 1190, startPoint y: 337, endPoint x: 997, endPoint y: 464, distance: 231.0
click at [997, 464] on icon at bounding box center [1026, 485] width 239 height 814
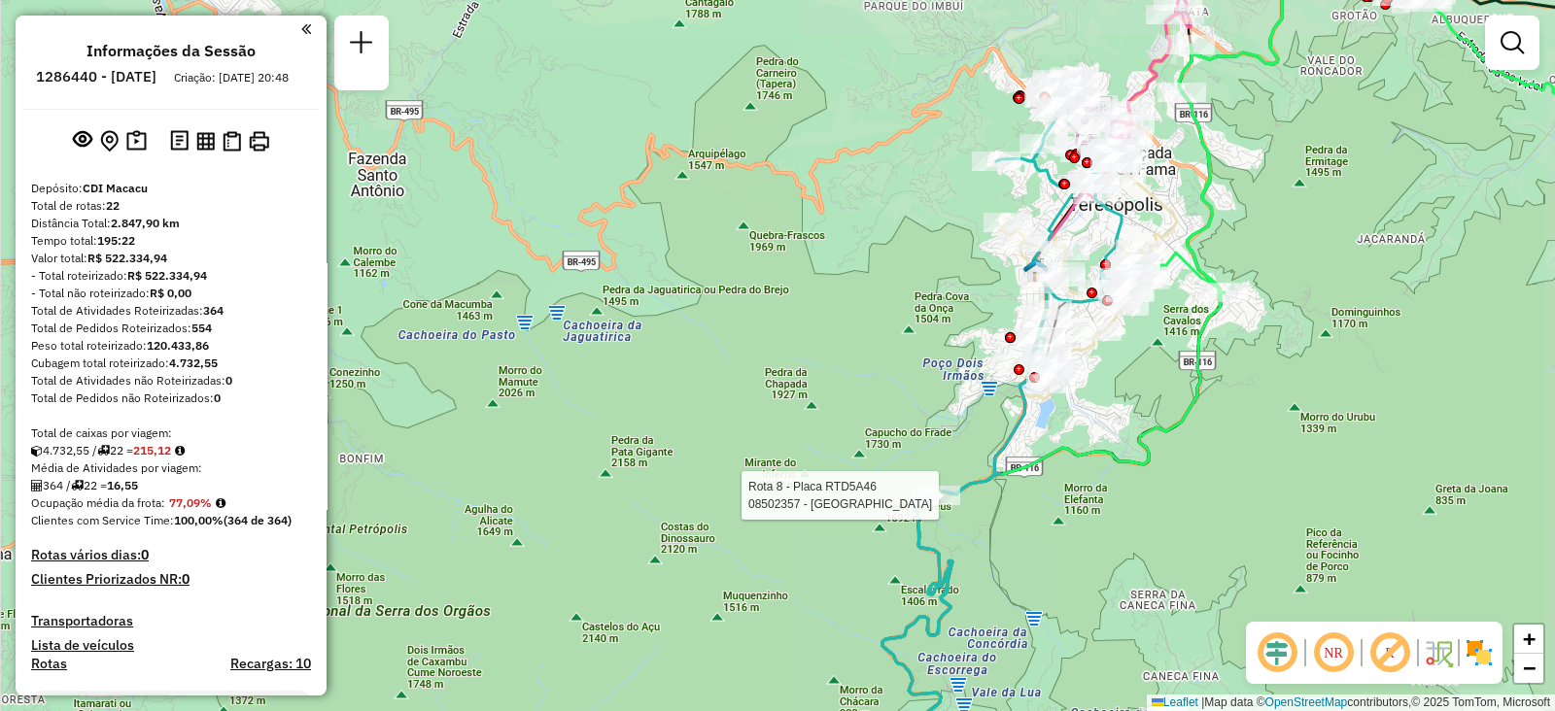
click at [997, 464] on icon at bounding box center [1001, 438] width 239 height 688
select select "**********"
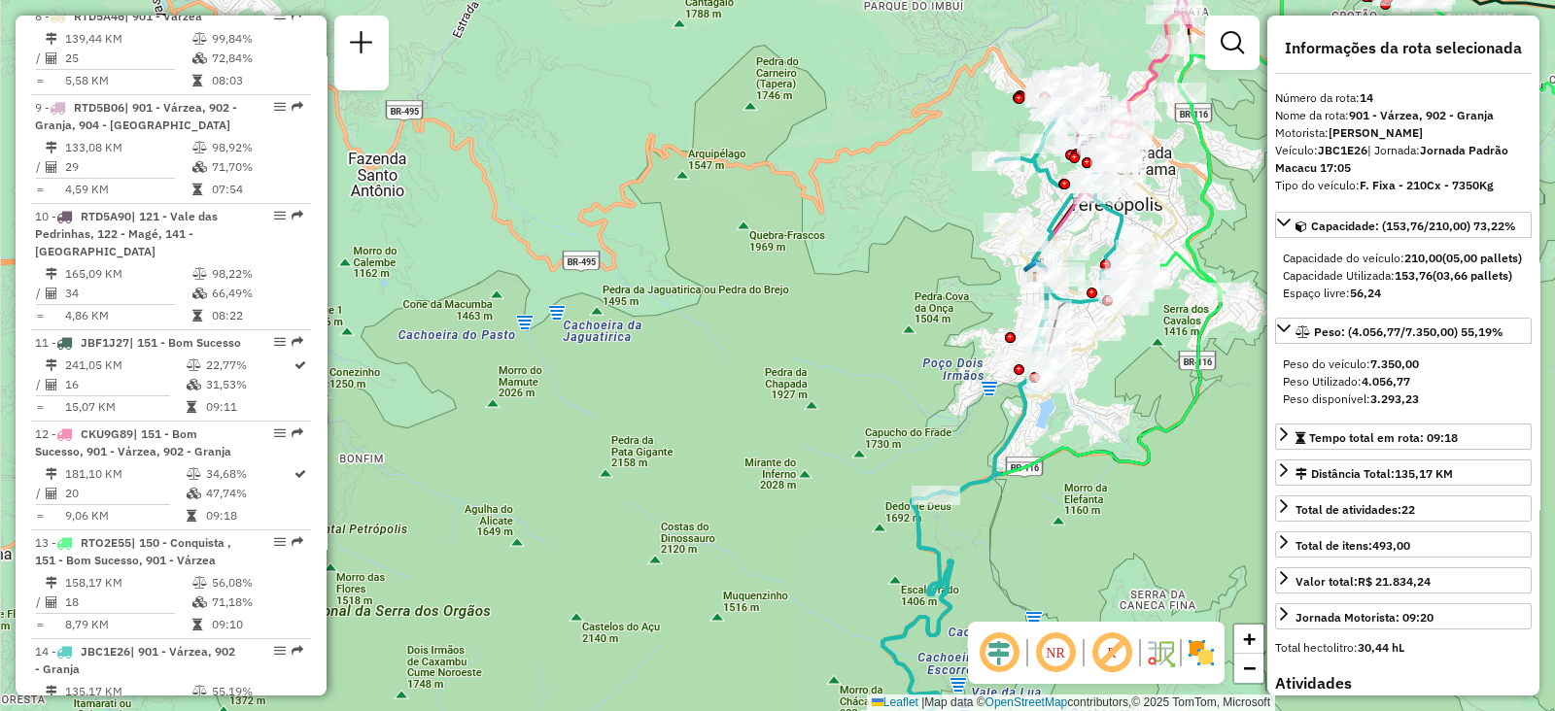
scroll to position [2060, 0]
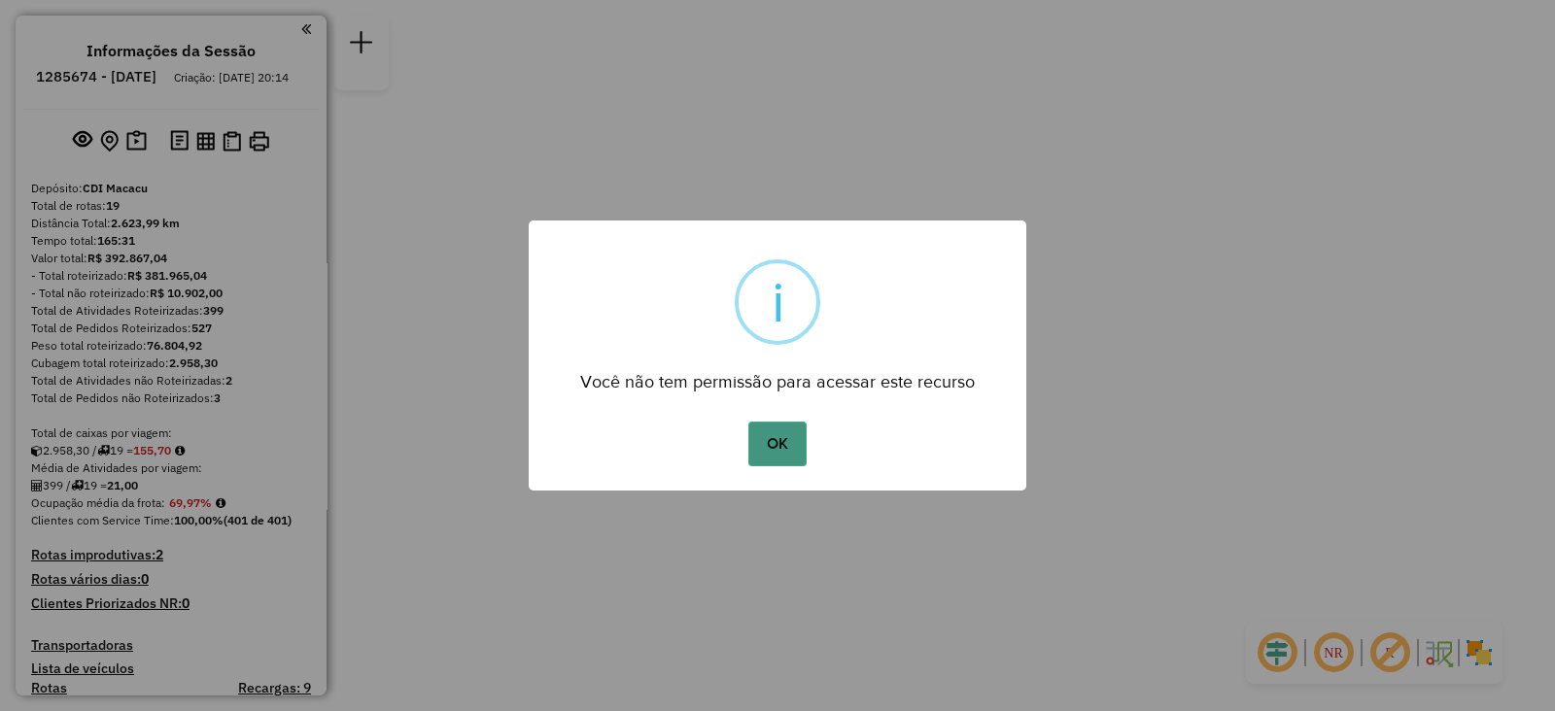
click at [777, 454] on button "OK" at bounding box center [776, 444] width 57 height 45
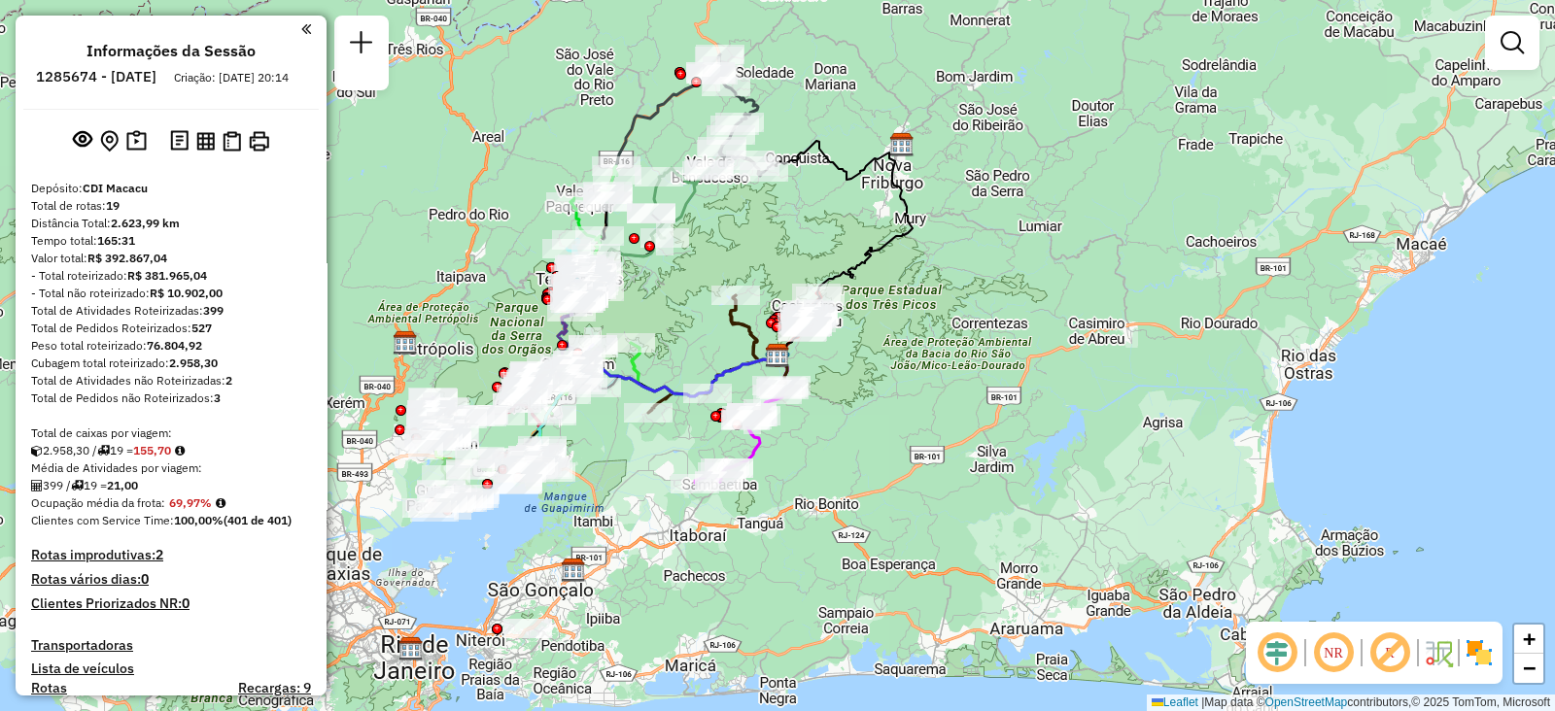
drag, startPoint x: 909, startPoint y: 452, endPoint x: 1123, endPoint y: 533, distance: 229.4
click at [1123, 533] on div "Janela de atendimento Grade de atendimento Capacidade Transportadoras Veículos …" at bounding box center [777, 355] width 1555 height 711
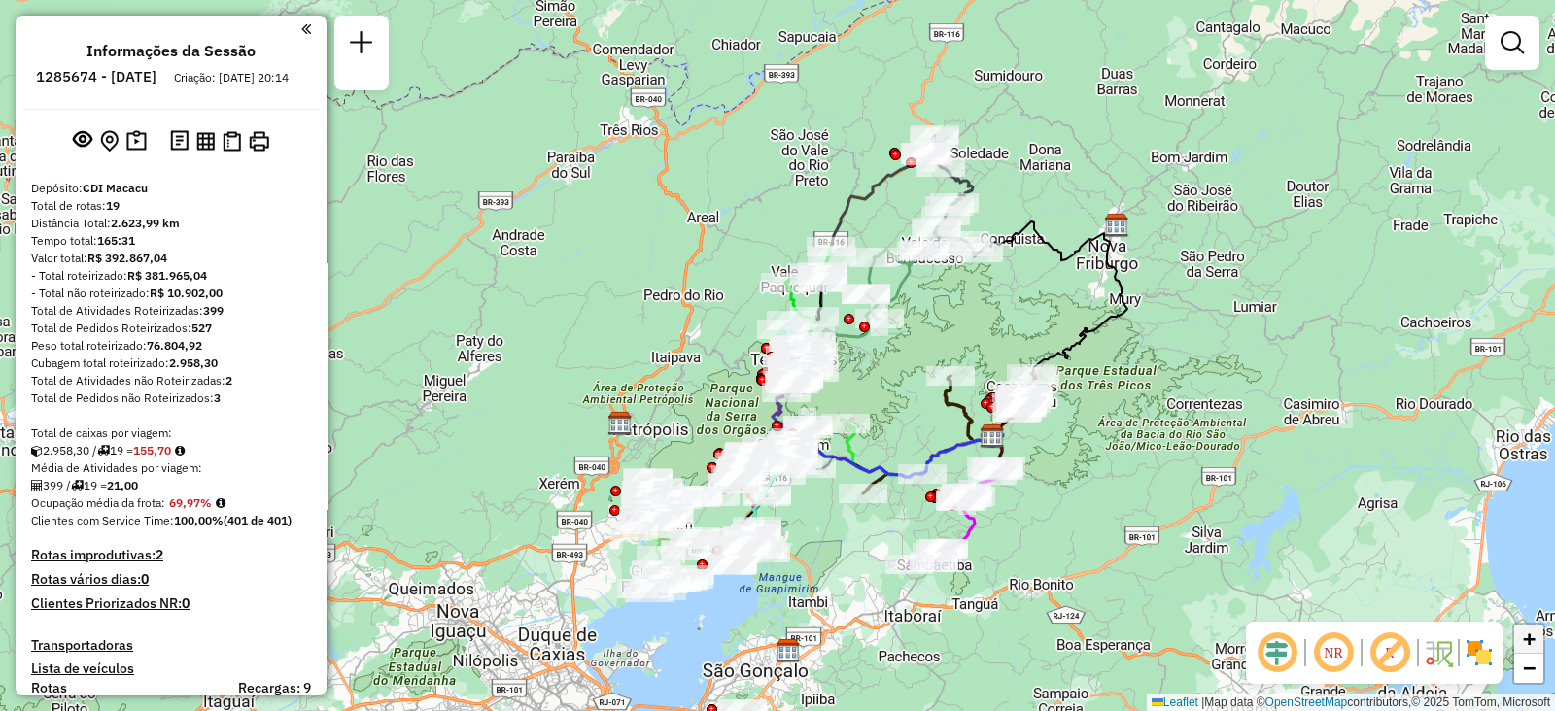
click at [1523, 640] on span "+" at bounding box center [1529, 639] width 13 height 24
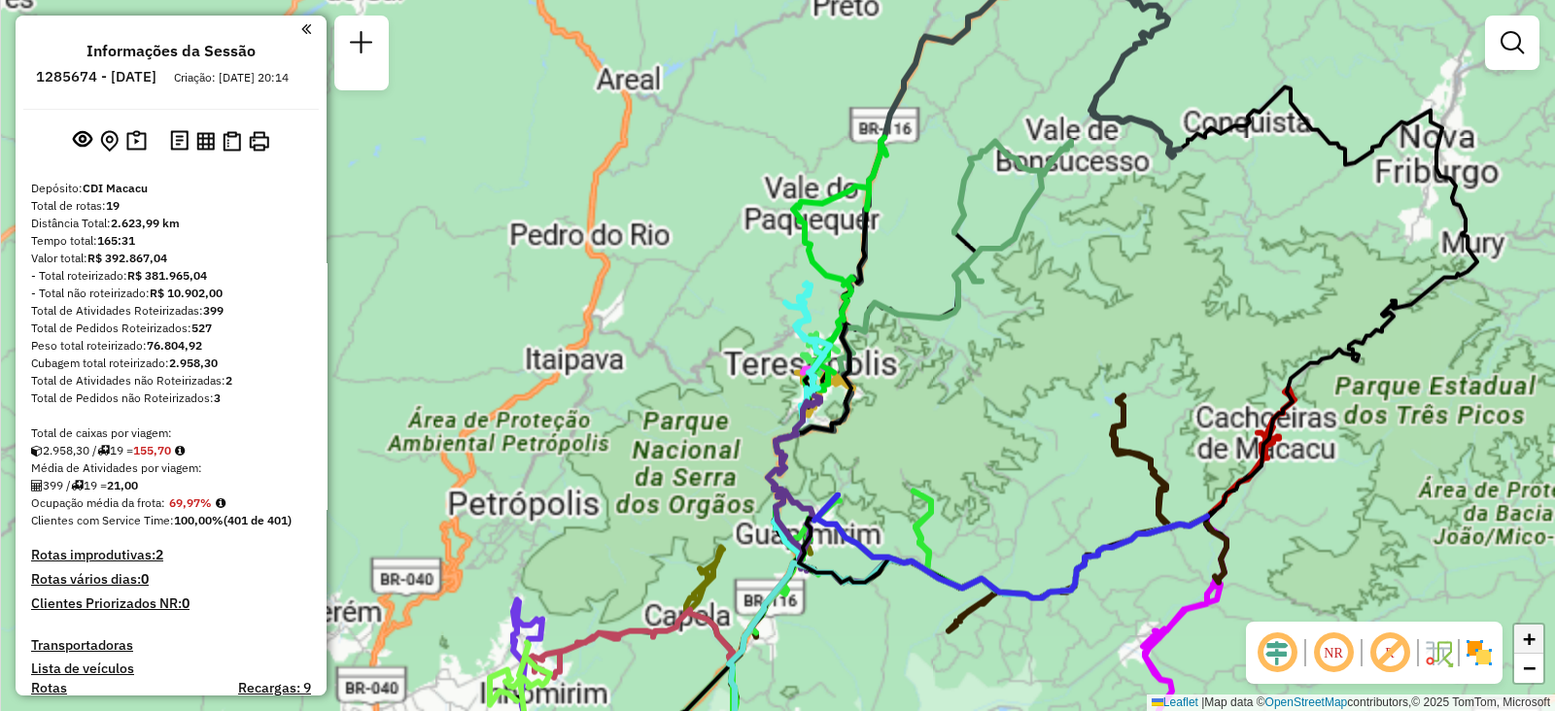
click at [1523, 640] on span "+" at bounding box center [1529, 639] width 13 height 24
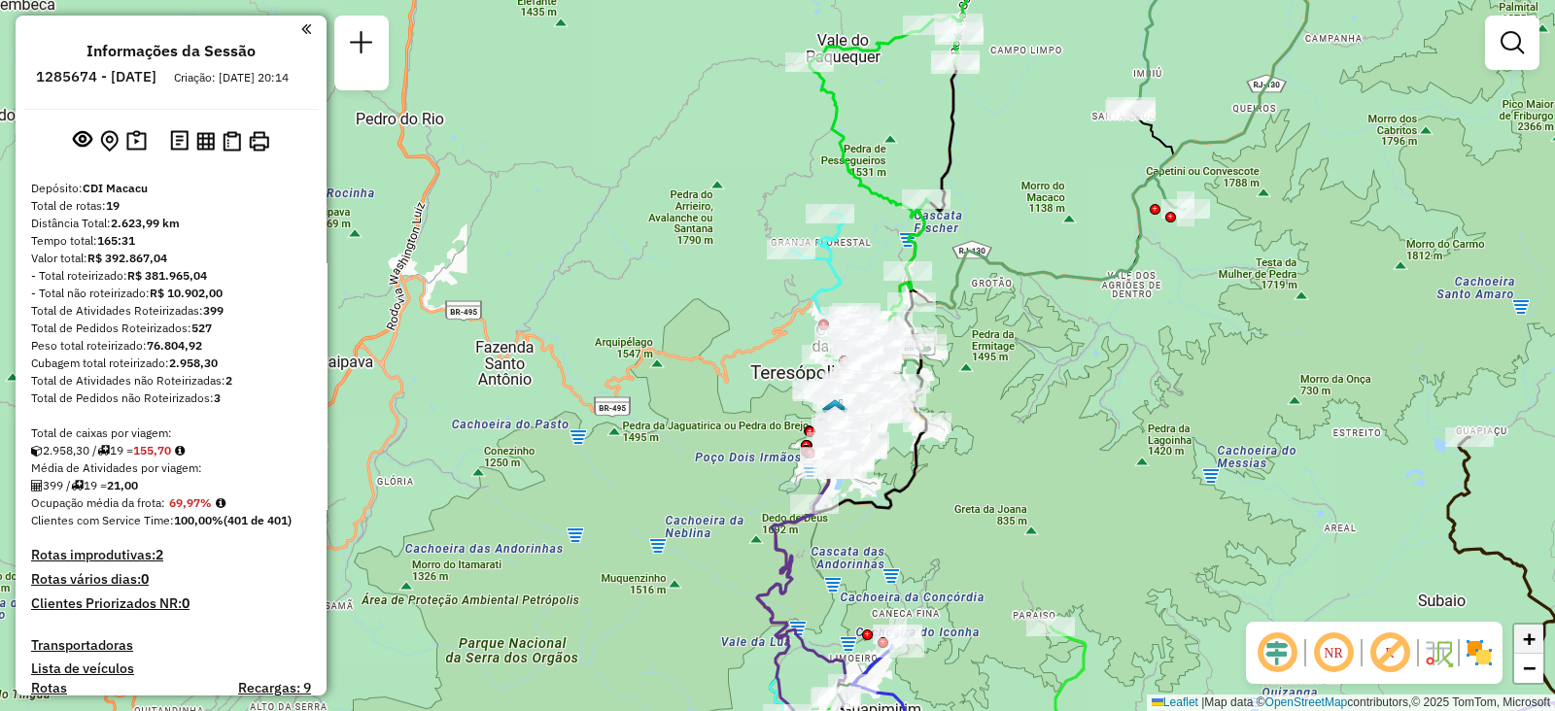
click at [1523, 640] on span "+" at bounding box center [1529, 639] width 13 height 24
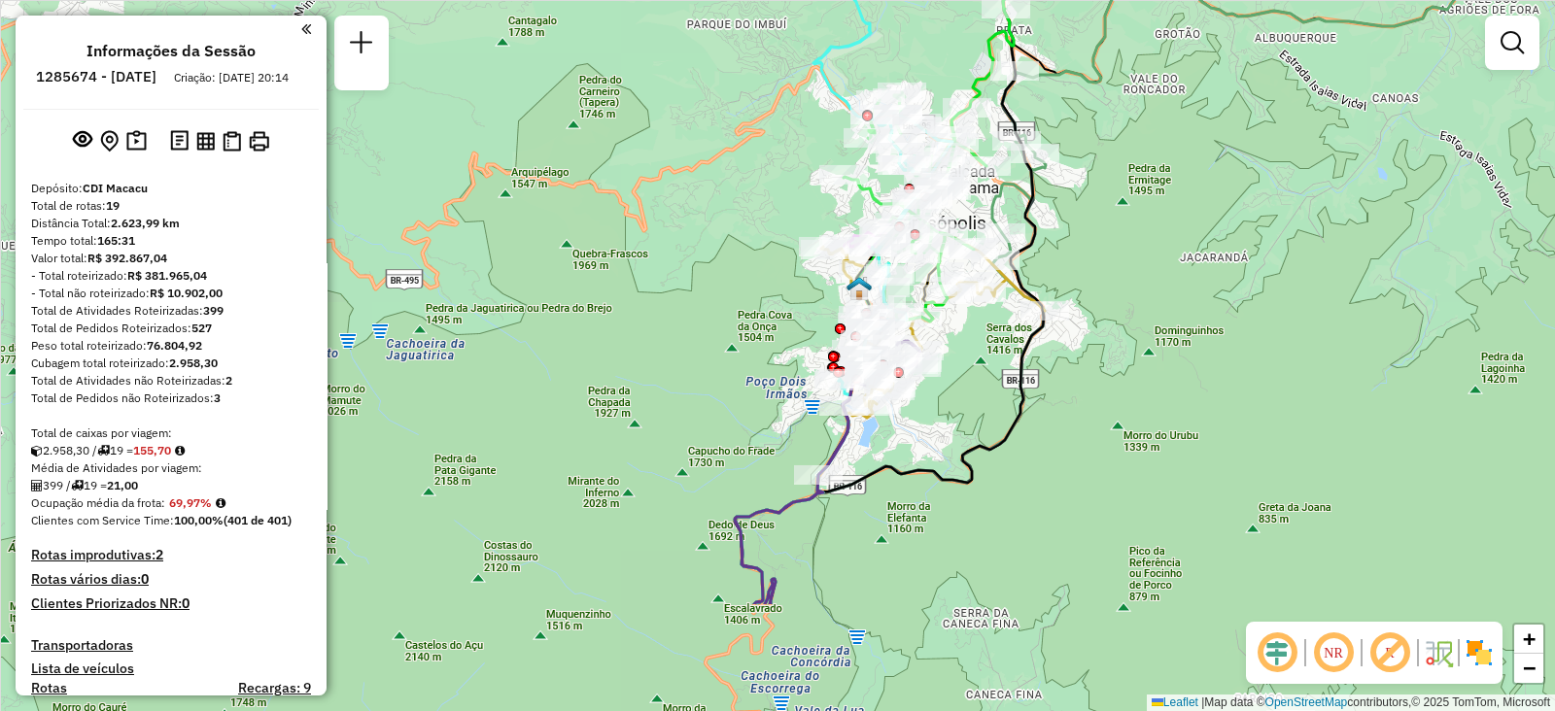
drag, startPoint x: 1208, startPoint y: 510, endPoint x: 1176, endPoint y: 323, distance: 190.3
click at [1176, 323] on div "Janela de atendimento Grade de atendimento Capacidade Transportadoras Veículos …" at bounding box center [777, 355] width 1555 height 711
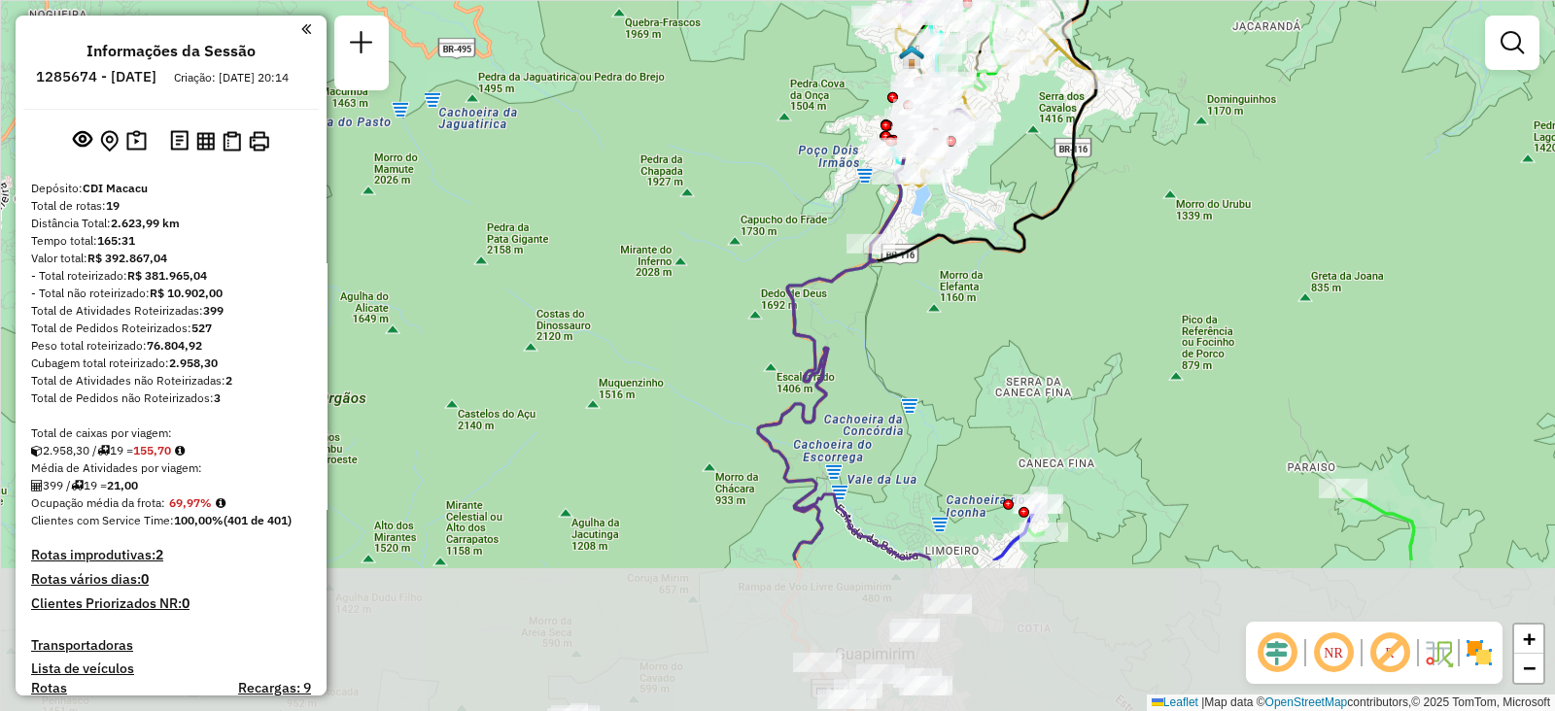
drag, startPoint x: 1072, startPoint y: 500, endPoint x: 1135, endPoint y: 250, distance: 258.6
click at [1135, 250] on div "Janela de atendimento Grade de atendimento Capacidade Transportadoras Veículos …" at bounding box center [777, 355] width 1555 height 711
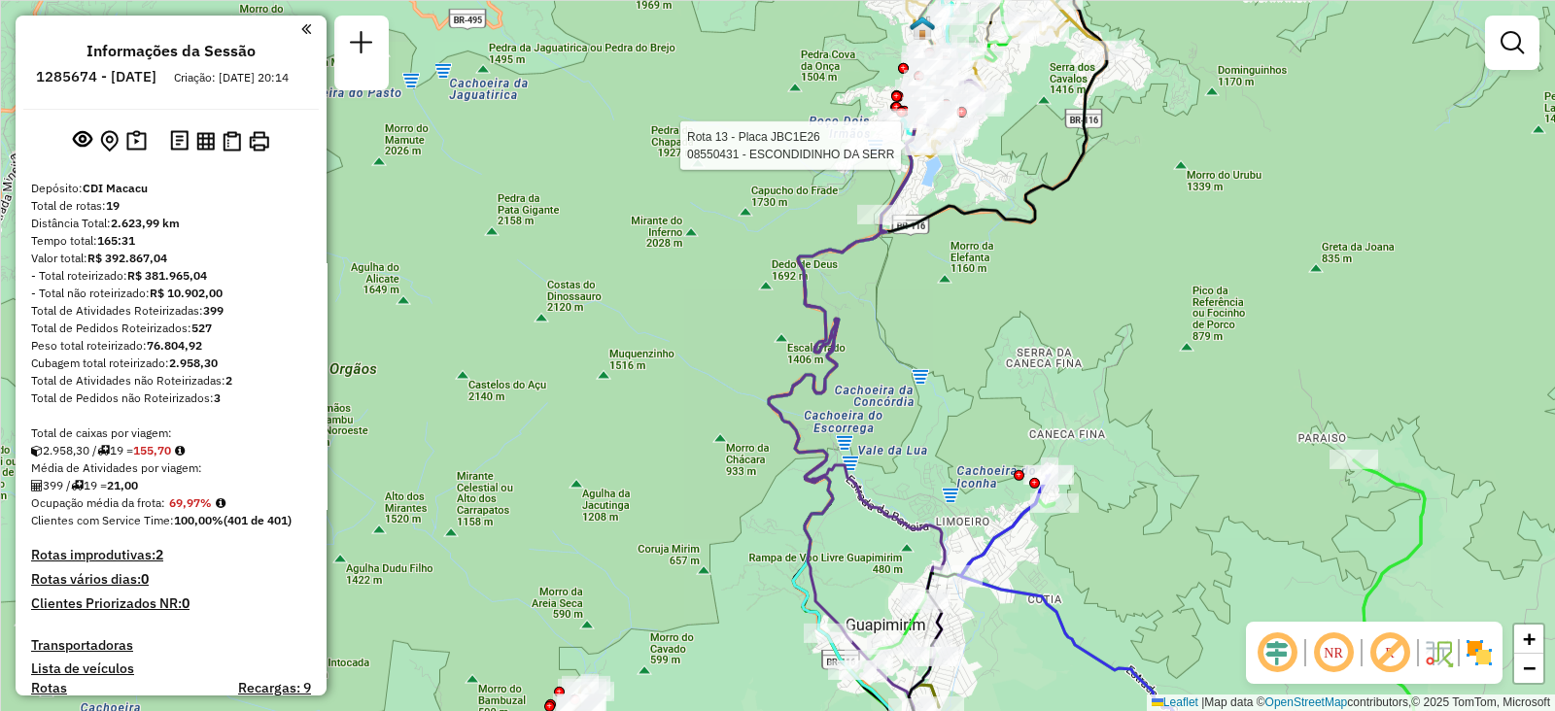
select select "**********"
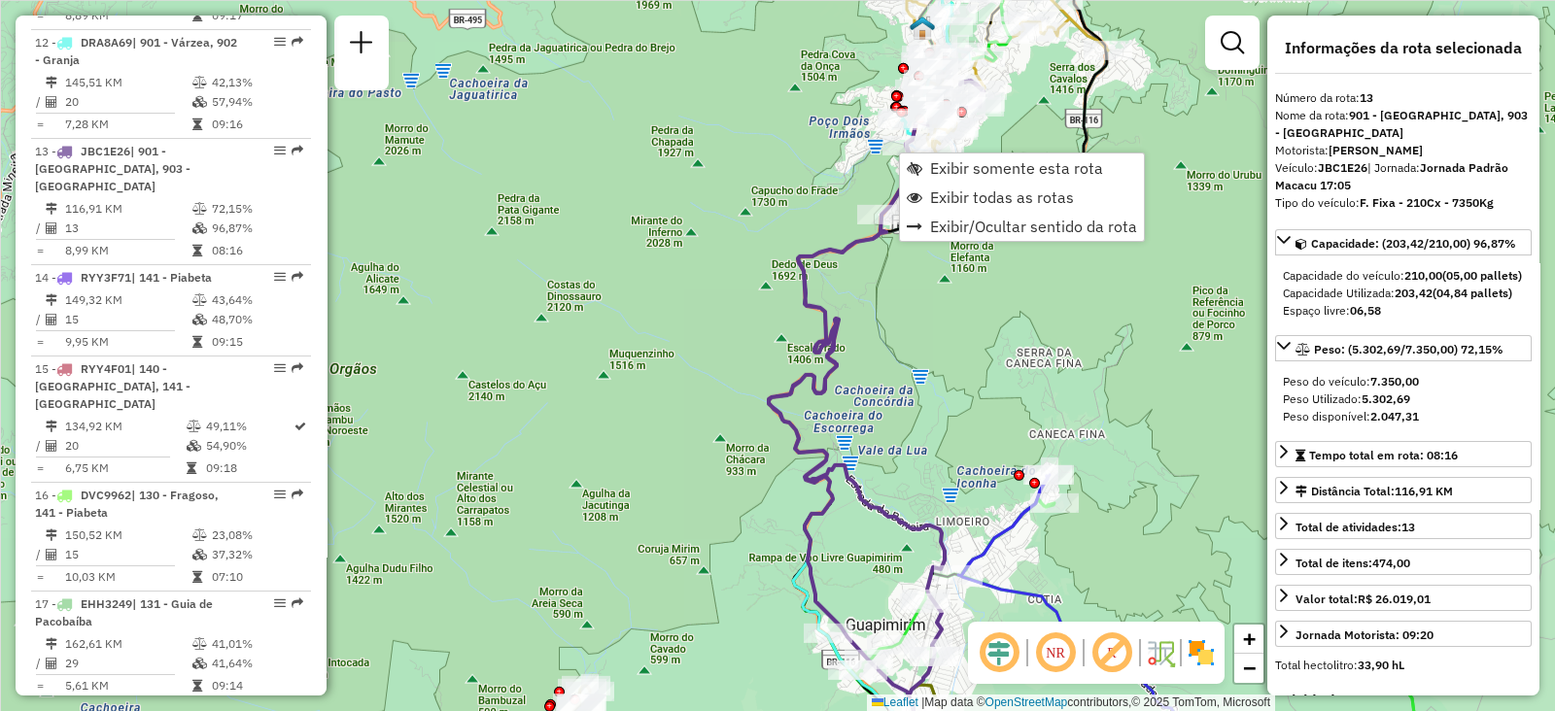
scroll to position [2029, 0]
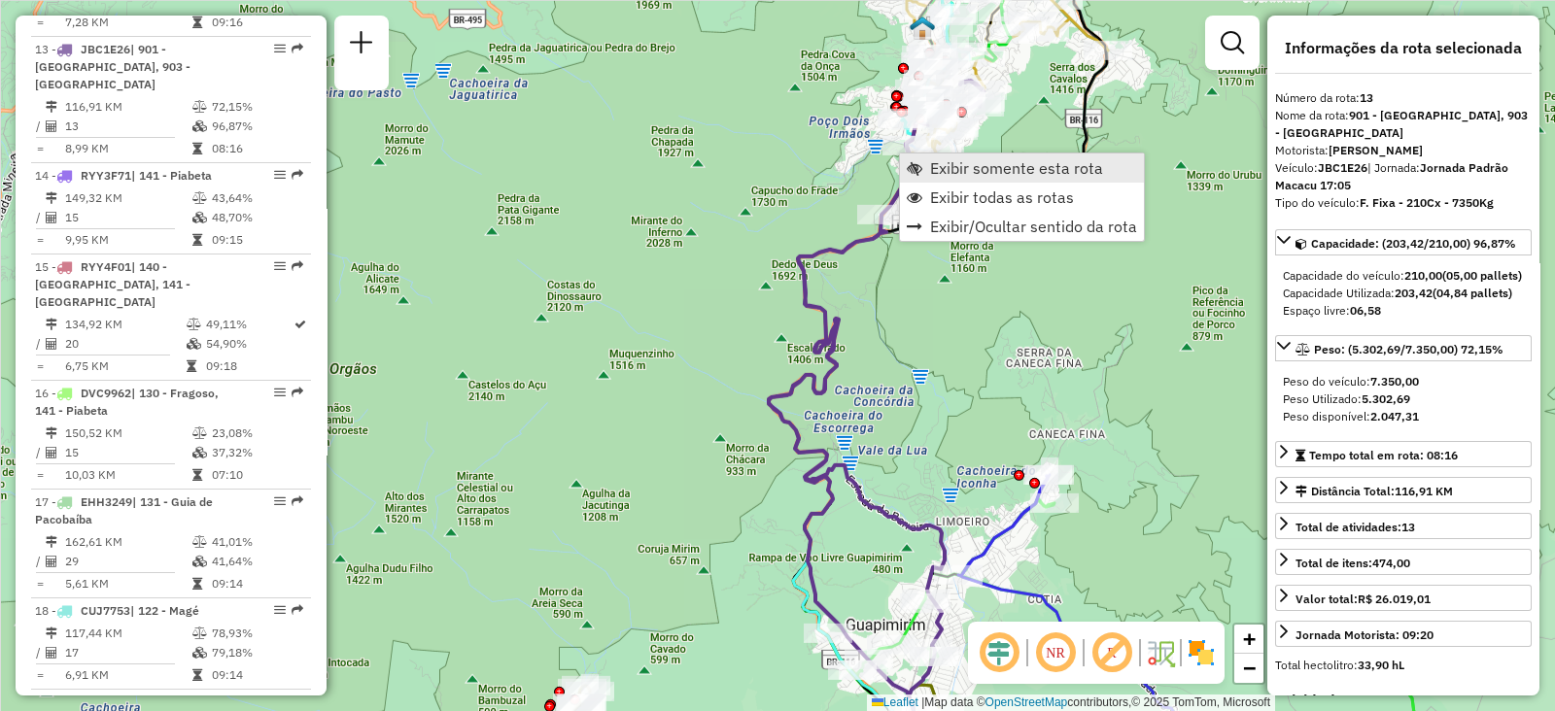
click at [924, 174] on link "Exibir somente esta rota" at bounding box center [1022, 168] width 244 height 29
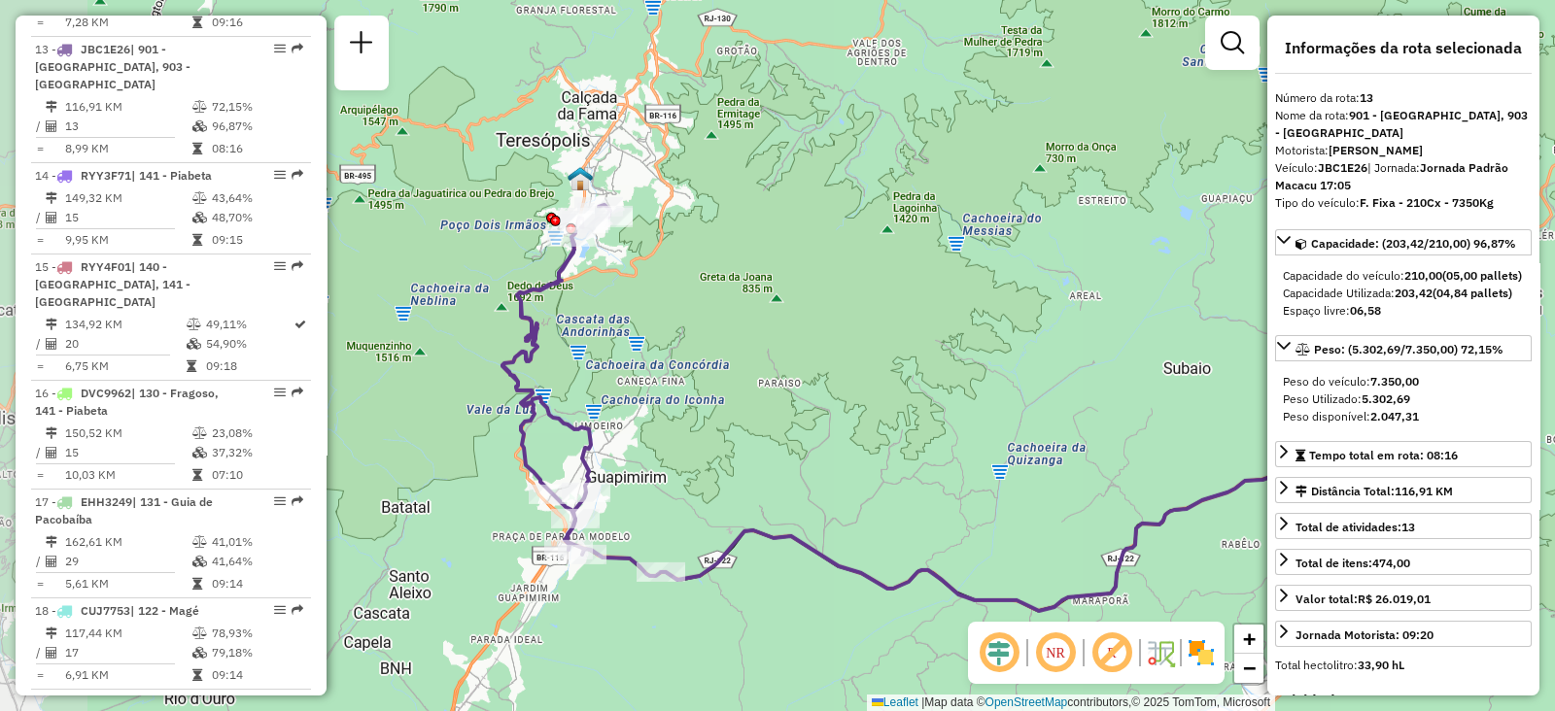
drag, startPoint x: 602, startPoint y: 269, endPoint x: 779, endPoint y: 323, distance: 185.7
click at [779, 323] on div "Janela de atendimento Grade de atendimento Capacidade Transportadoras Veículos …" at bounding box center [777, 355] width 1555 height 711
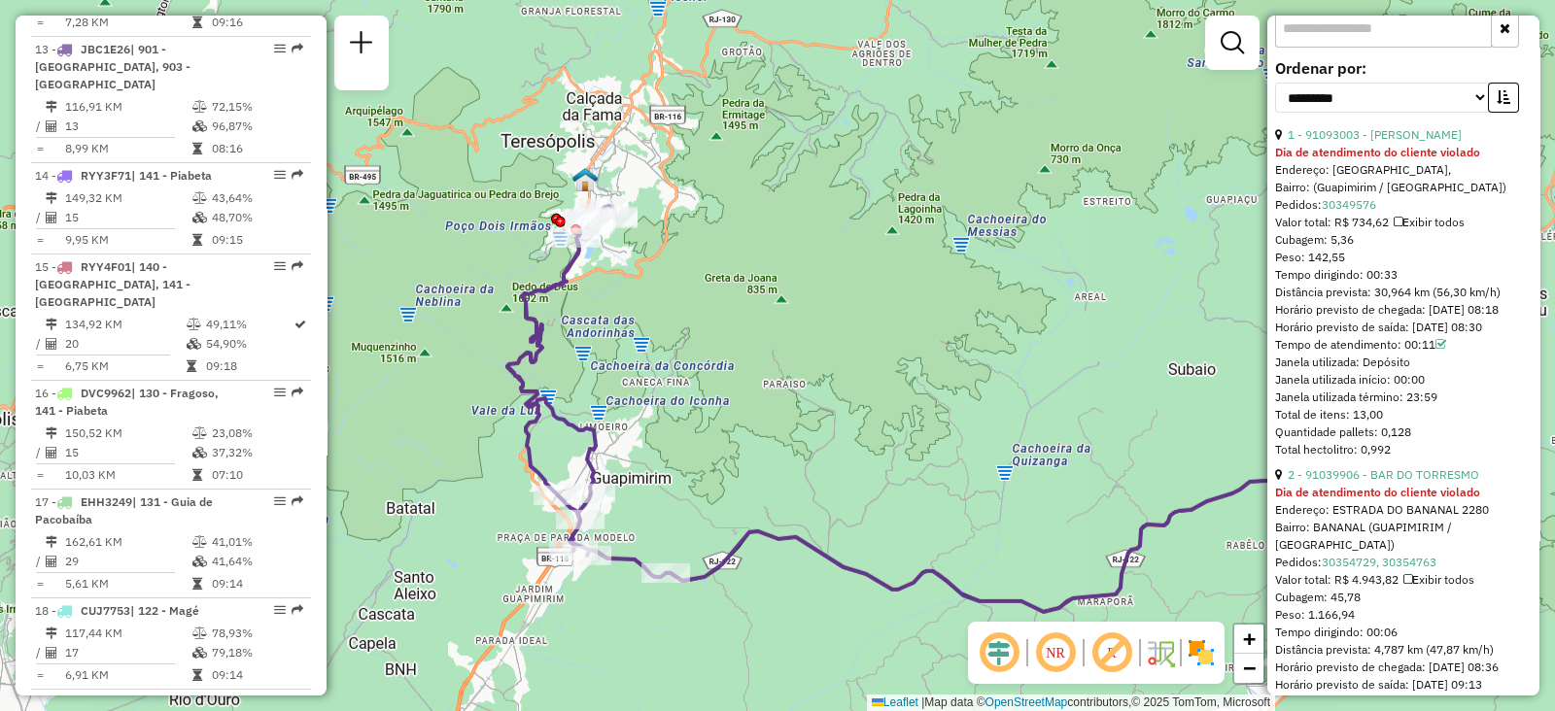
scroll to position [704, 0]
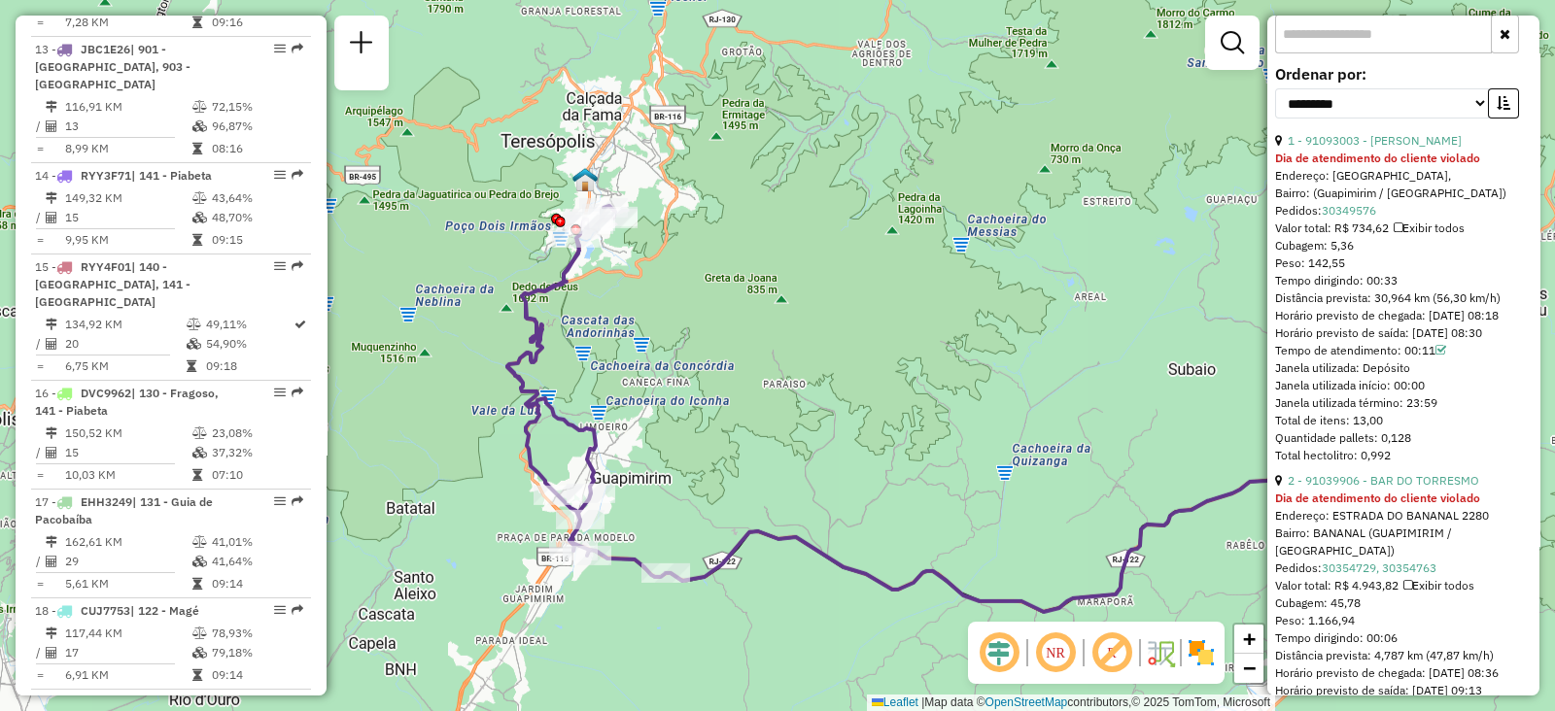
click at [1532, 156] on div "**********" at bounding box center [1403, 356] width 272 height 680
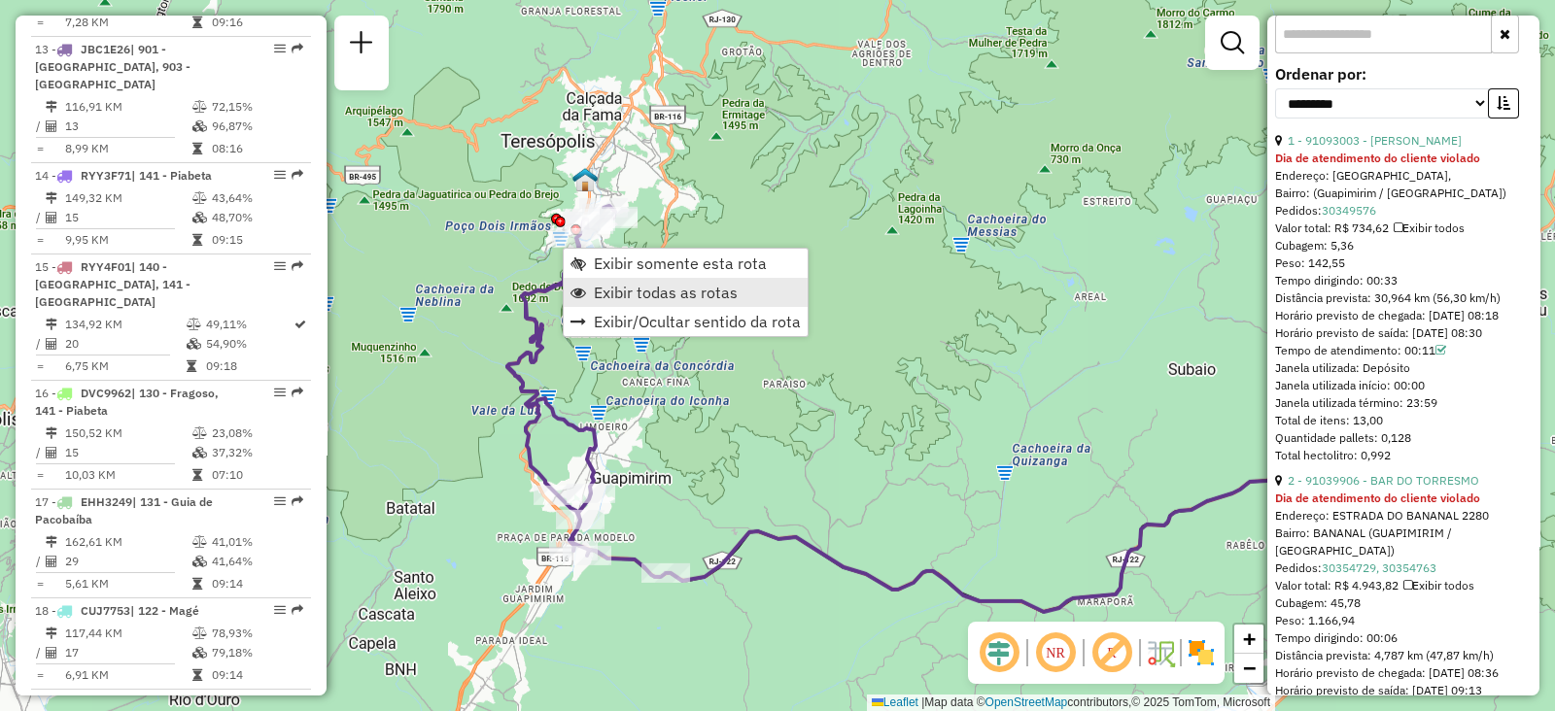
click at [600, 293] on span "Exibir todas as rotas" at bounding box center [666, 293] width 144 height 16
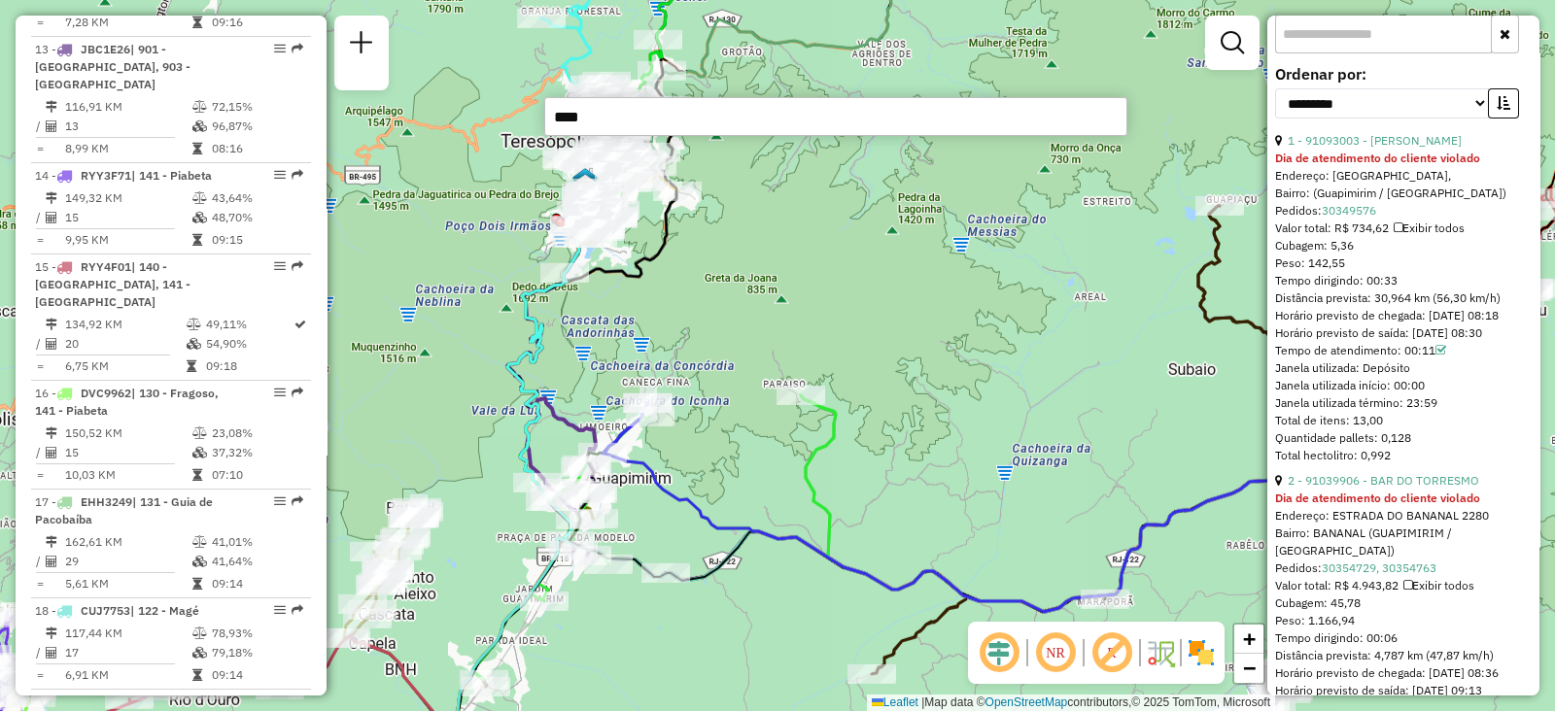
type input "*****"
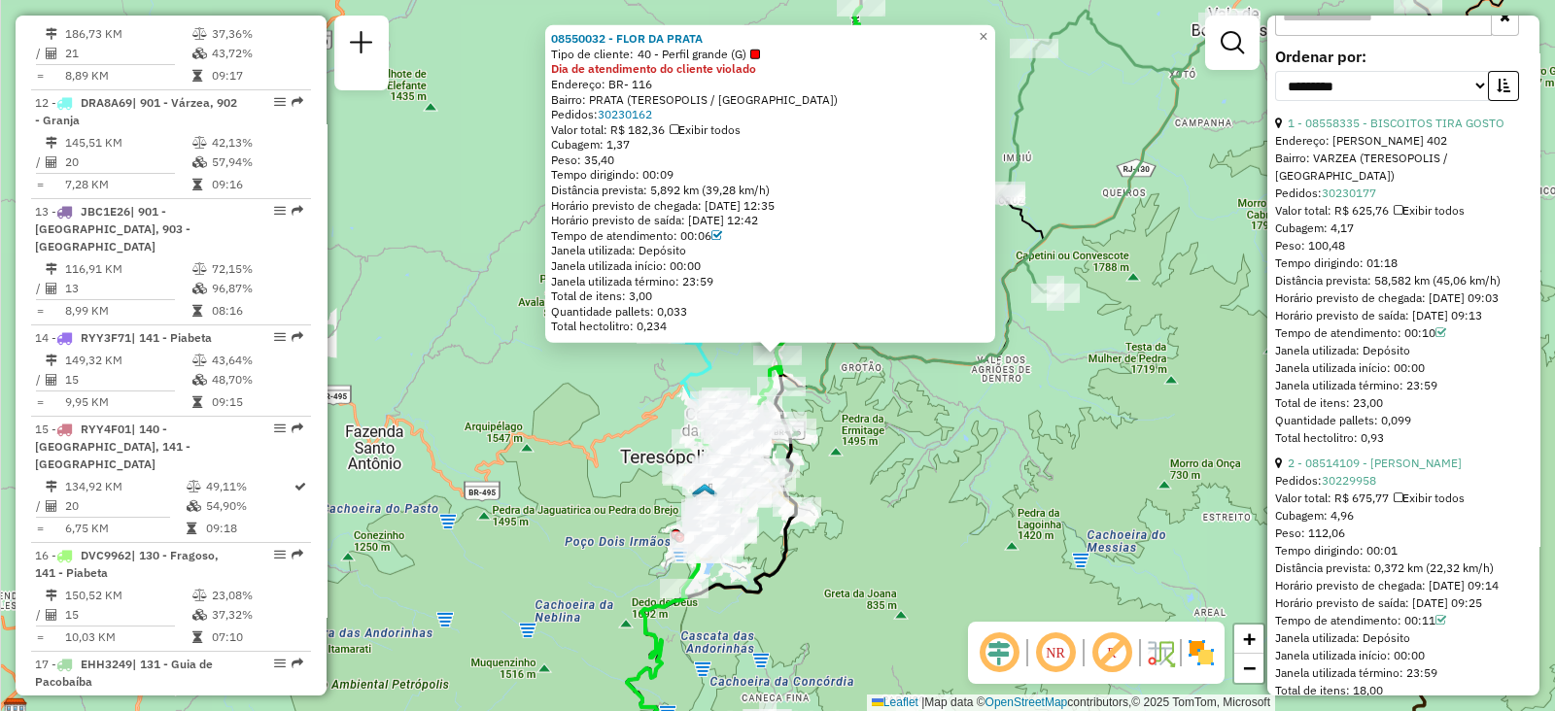
scroll to position [1811, 0]
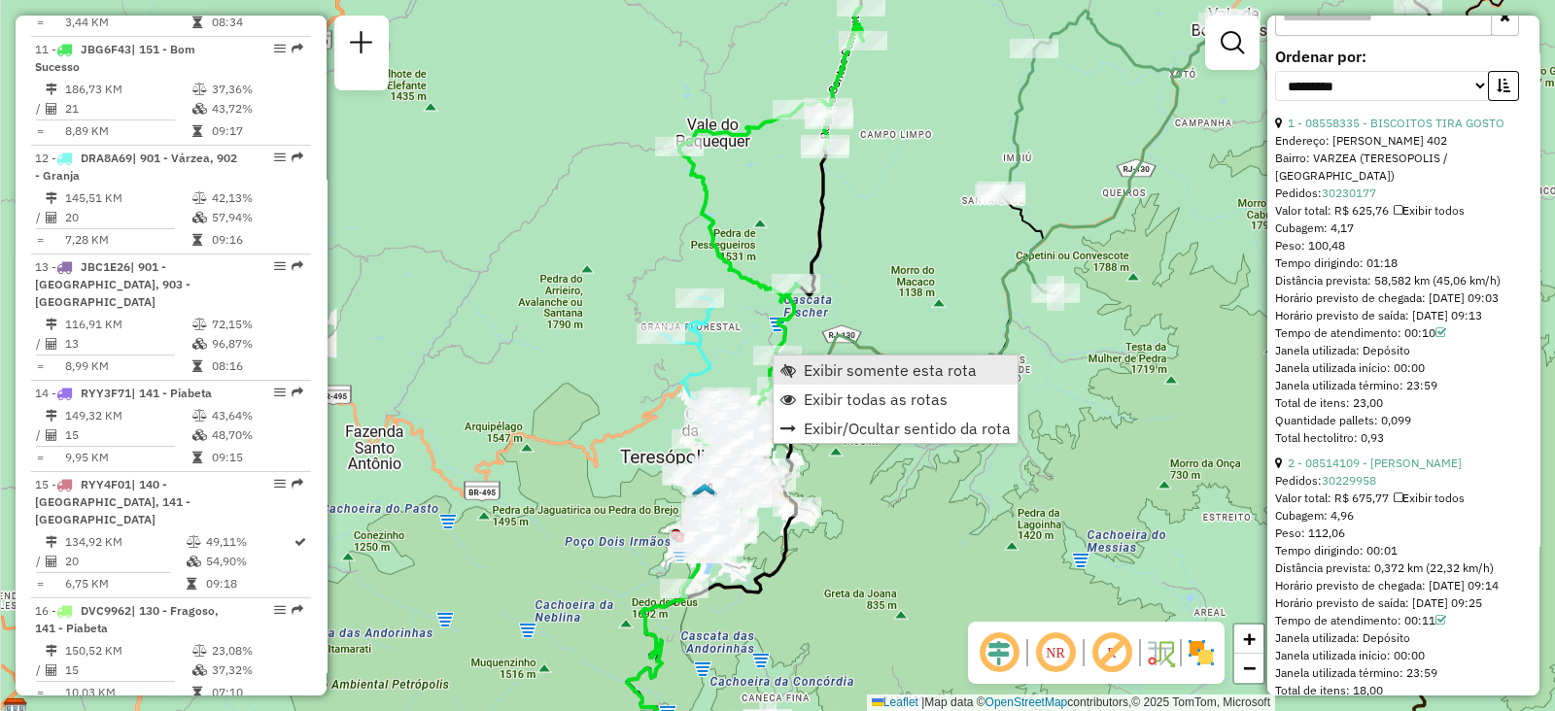
click at [802, 366] on link "Exibir somente esta rota" at bounding box center [896, 370] width 244 height 29
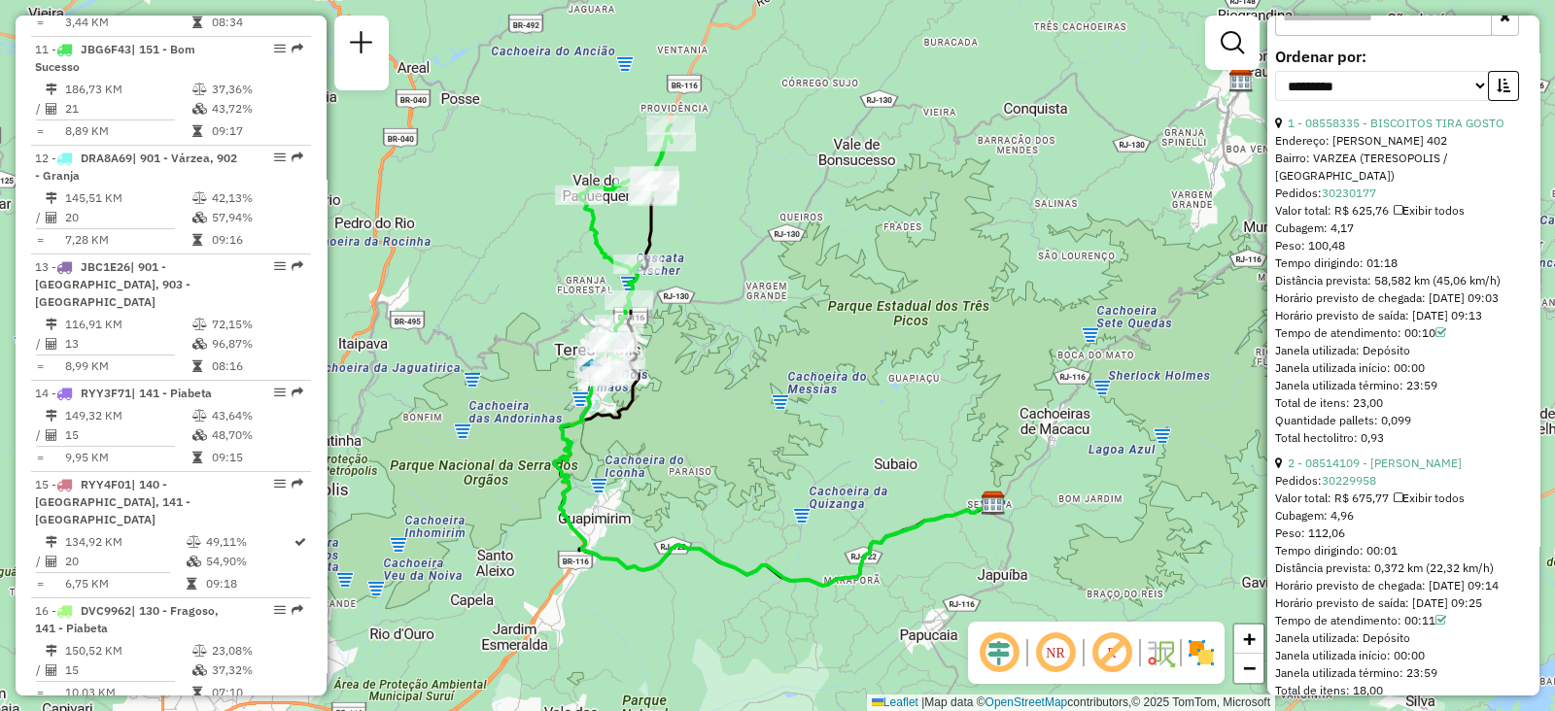
click at [725, 347] on div "Janela de atendimento Grade de atendimento Capacidade Transportadoras Veículos …" at bounding box center [777, 355] width 1555 height 711
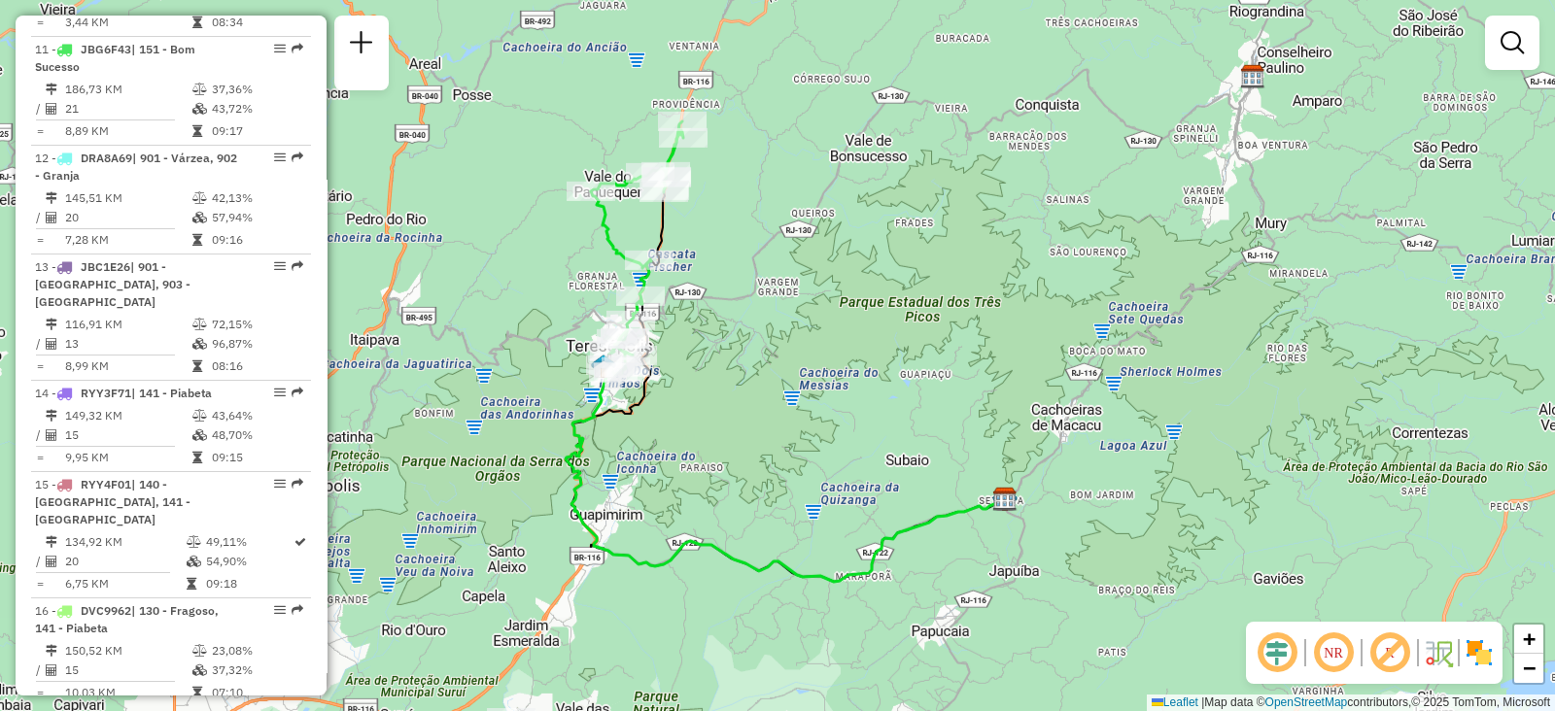
drag, startPoint x: 800, startPoint y: 359, endPoint x: 833, endPoint y: 352, distance: 33.7
click at [833, 352] on div "Janela de atendimento Grade de atendimento Capacidade Transportadoras Veículos …" at bounding box center [777, 355] width 1555 height 711
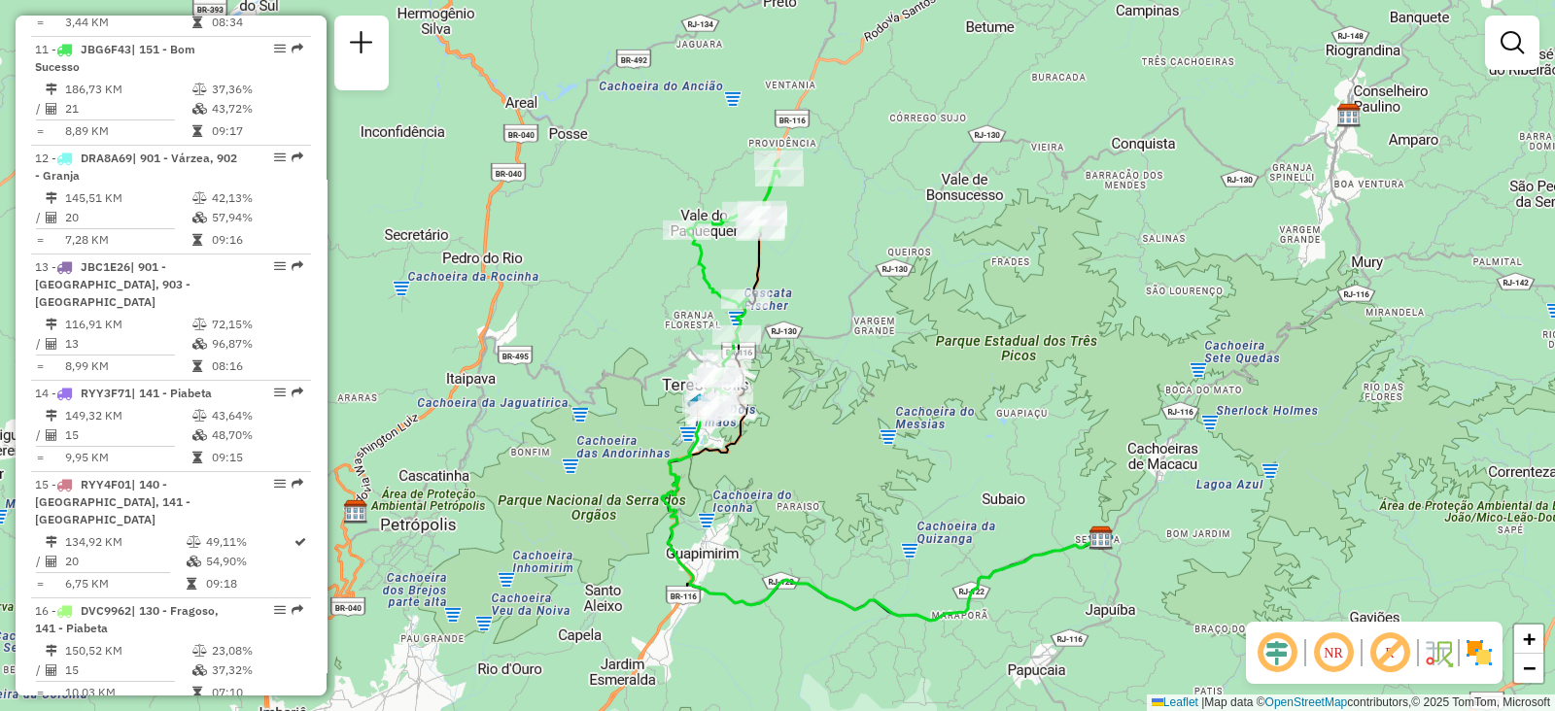
drag, startPoint x: 814, startPoint y: 269, endPoint x: 913, endPoint y: 331, distance: 117.0
click at [913, 331] on div "Janela de atendimento Grade de atendimento Capacidade Transportadoras Veículos …" at bounding box center [777, 355] width 1555 height 711
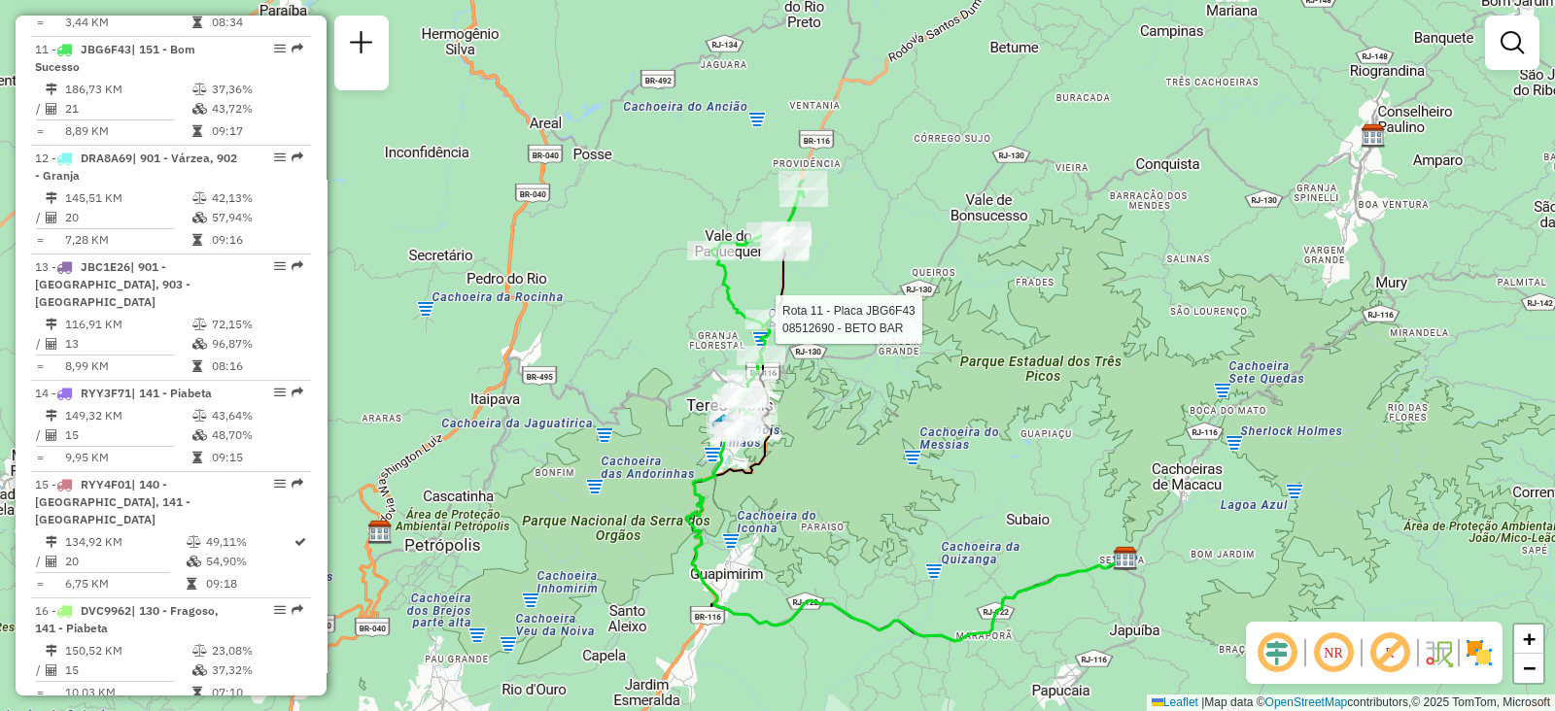
select select "**********"
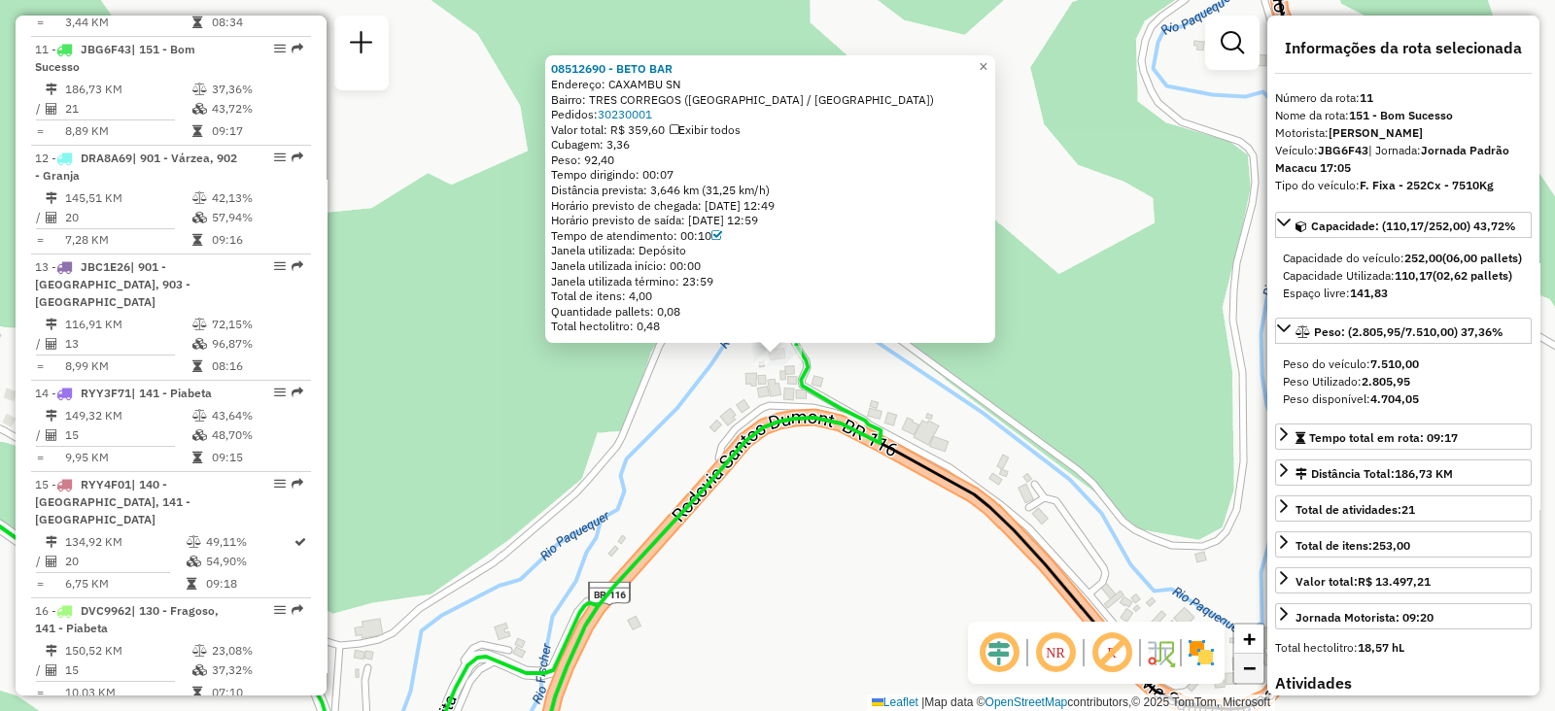
click at [1245, 677] on span "−" at bounding box center [1249, 668] width 13 height 24
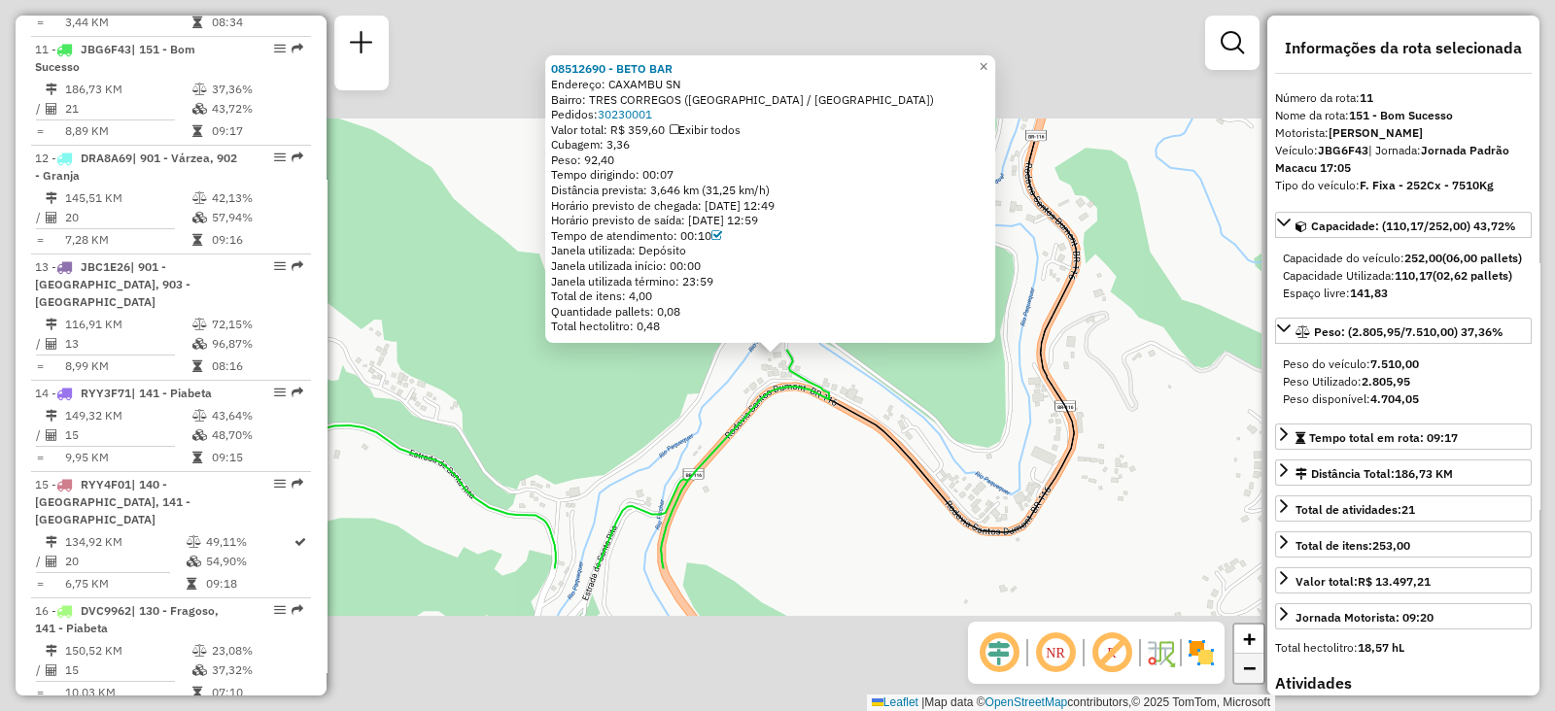
click at [1245, 677] on span "−" at bounding box center [1249, 668] width 13 height 24
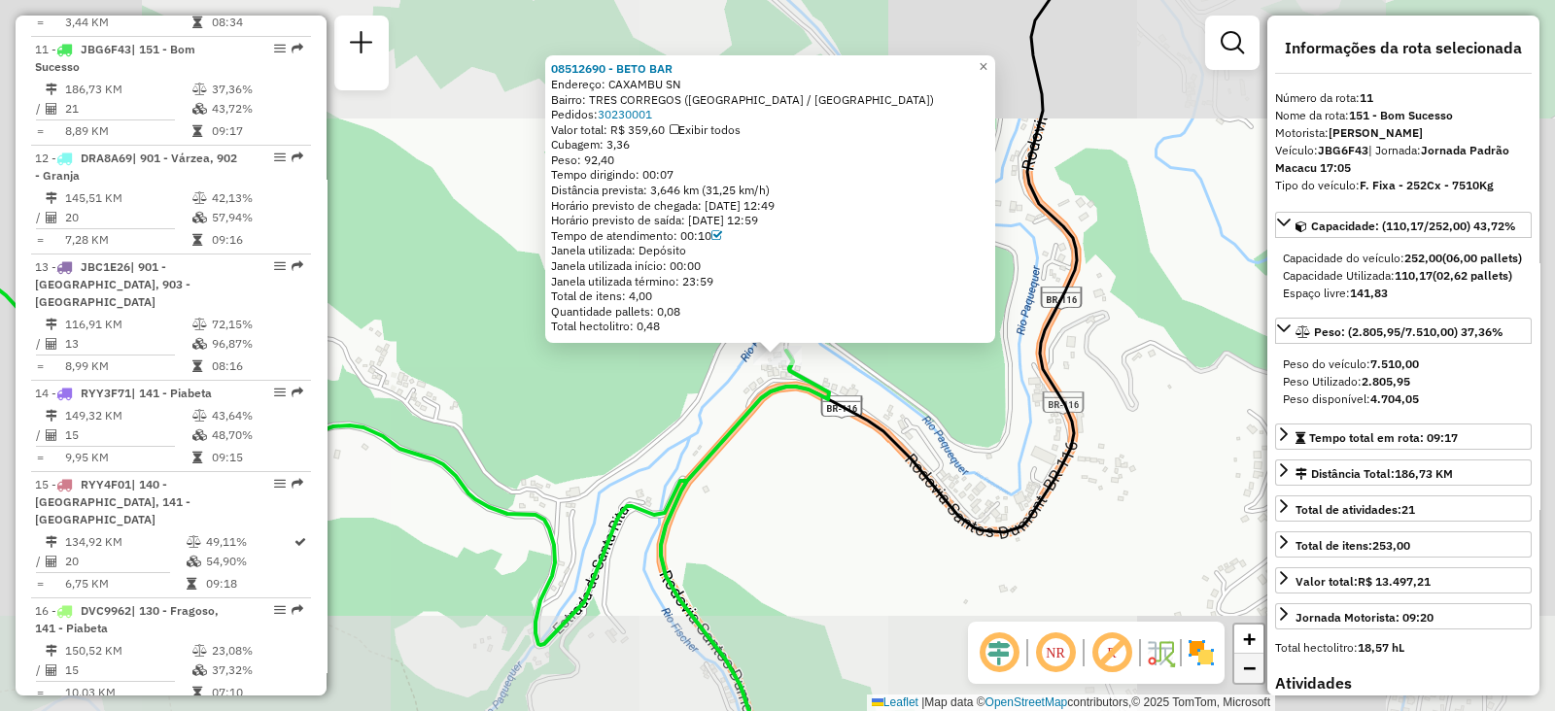
click at [1245, 677] on span "−" at bounding box center [1249, 668] width 13 height 24
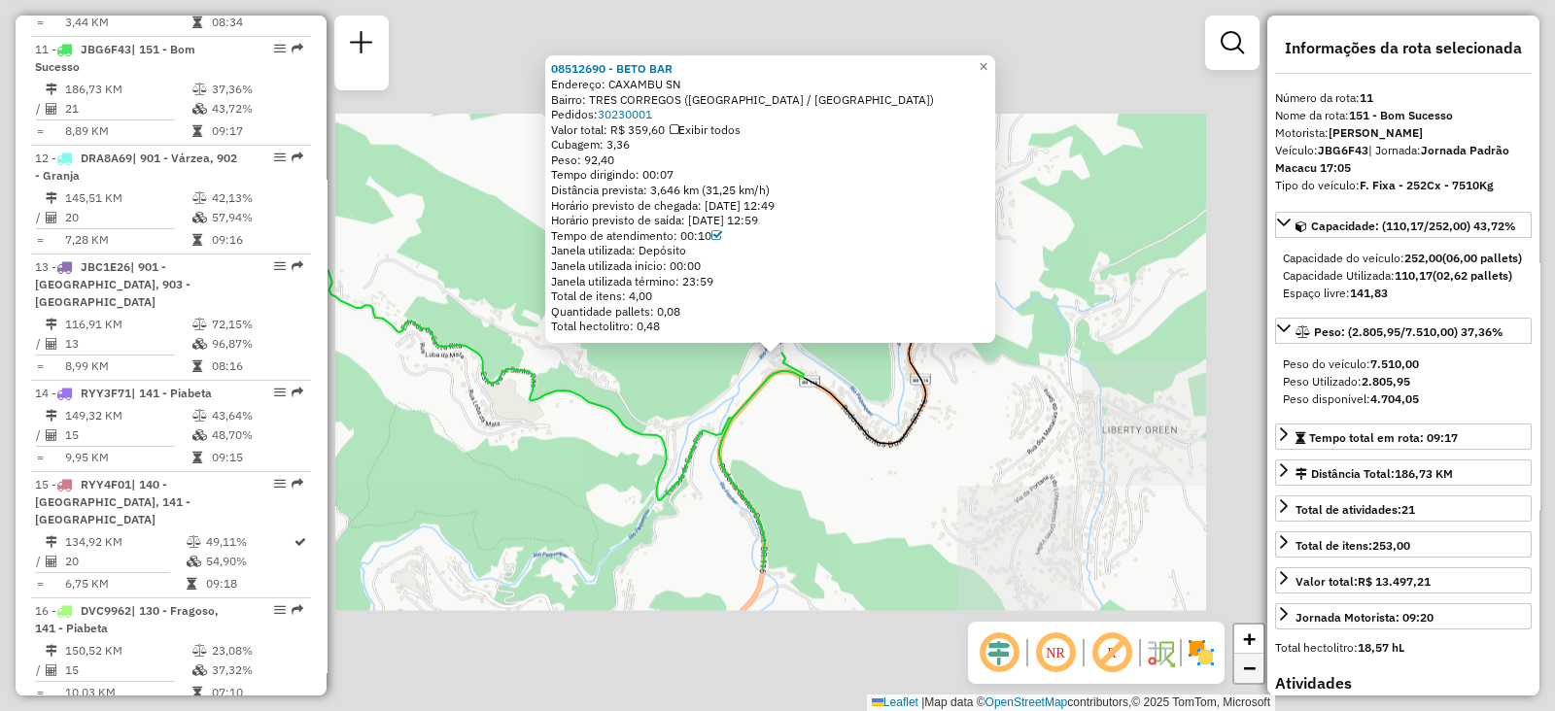
click at [1245, 677] on span "−" at bounding box center [1249, 668] width 13 height 24
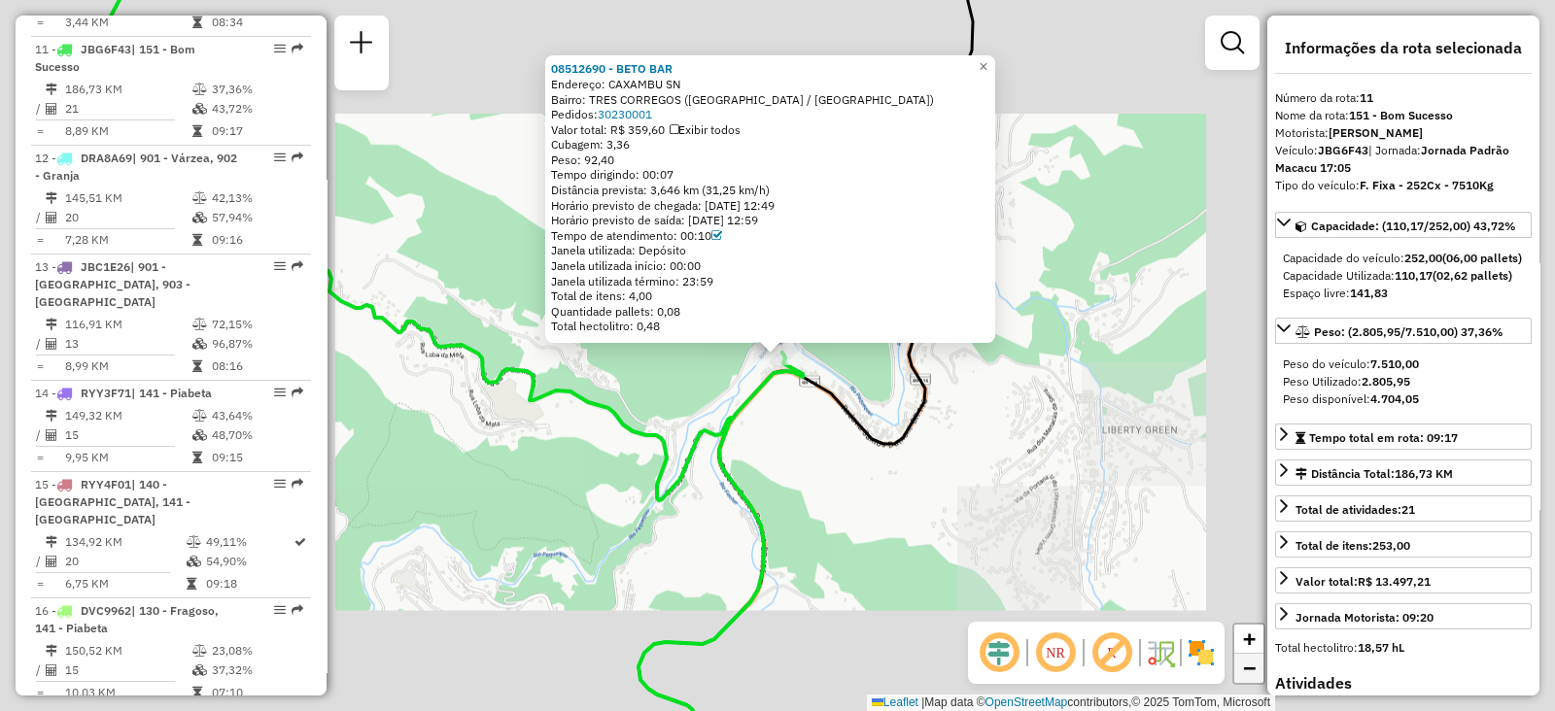
click at [1245, 677] on span "−" at bounding box center [1249, 668] width 13 height 24
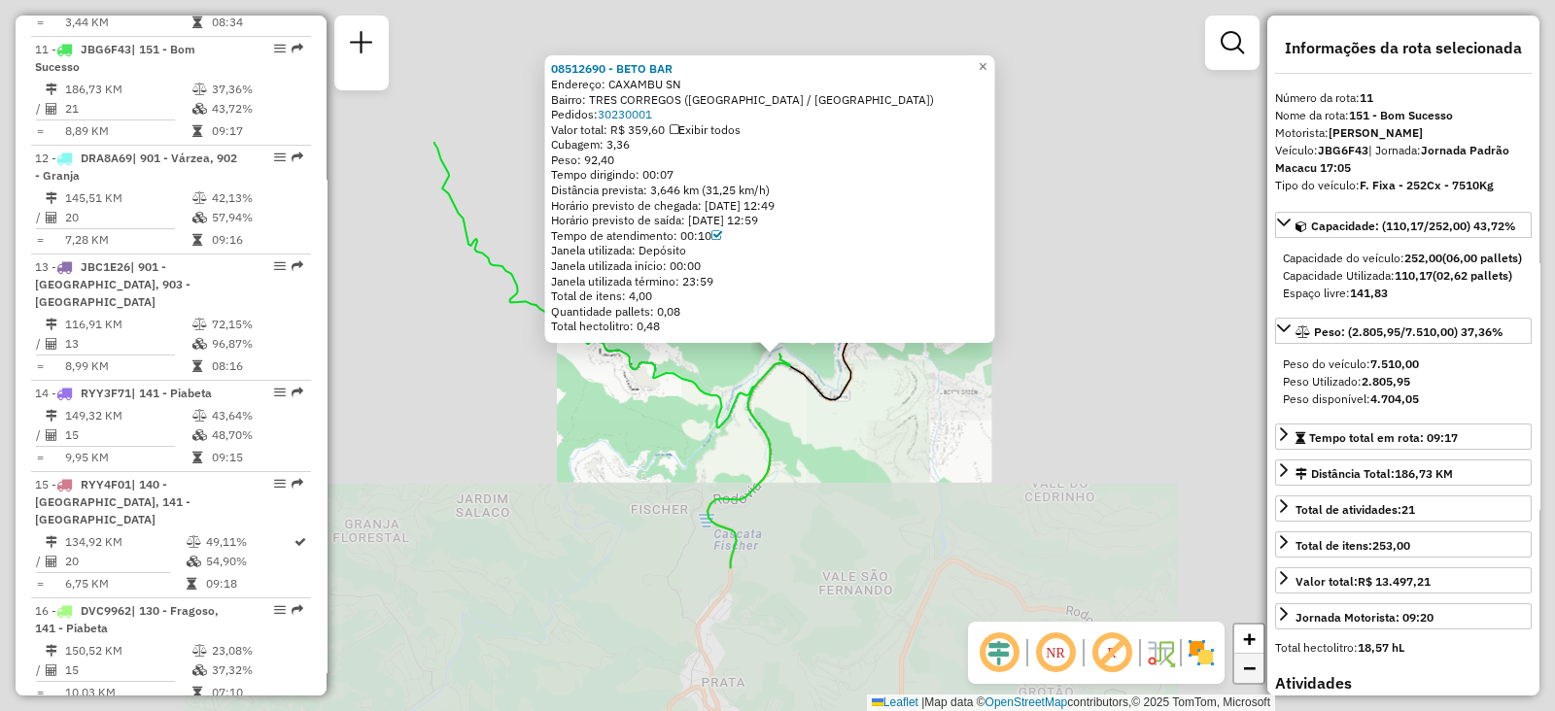
click at [1245, 677] on span "−" at bounding box center [1249, 668] width 13 height 24
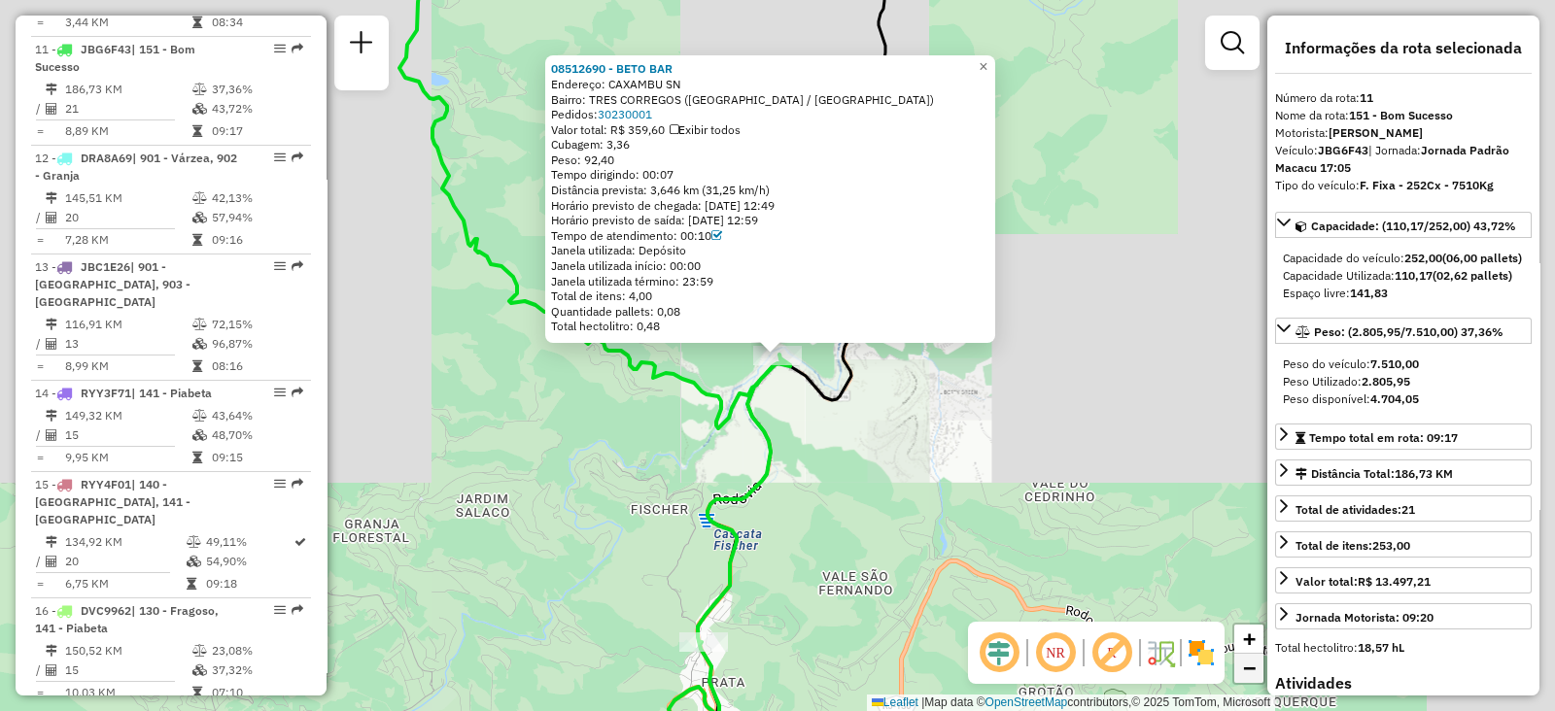
click at [1245, 677] on span "−" at bounding box center [1249, 668] width 13 height 24
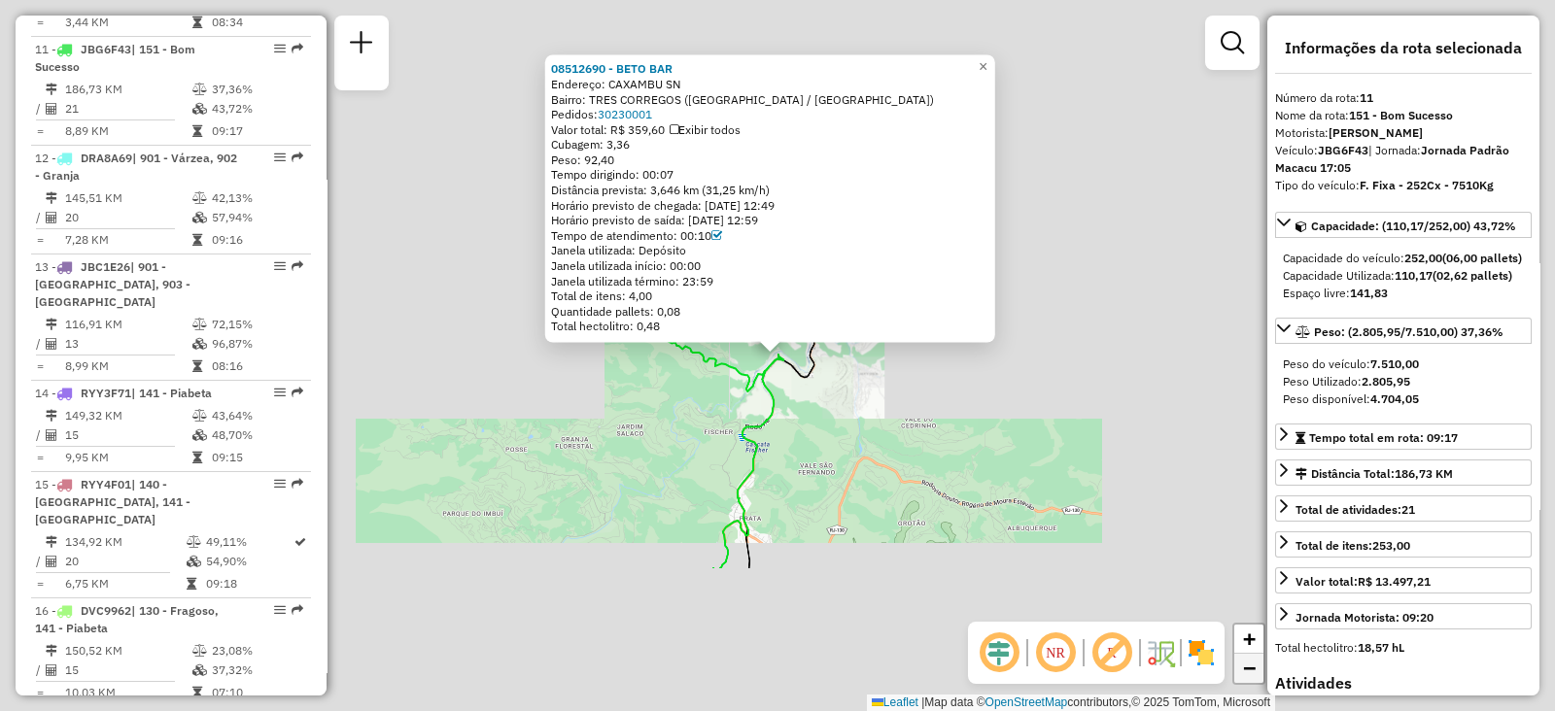
click at [1245, 677] on span "−" at bounding box center [1249, 668] width 13 height 24
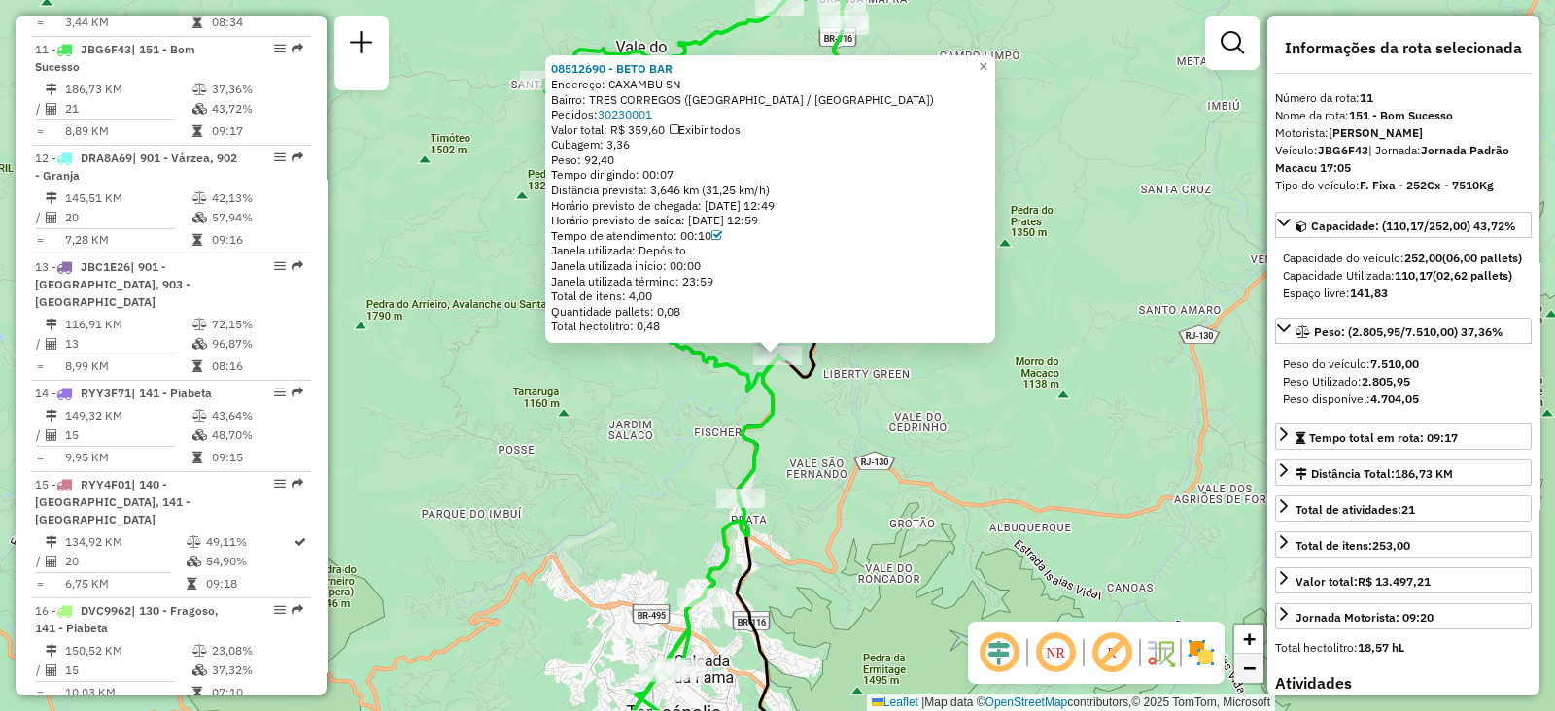
click at [1245, 677] on span "−" at bounding box center [1249, 668] width 13 height 24
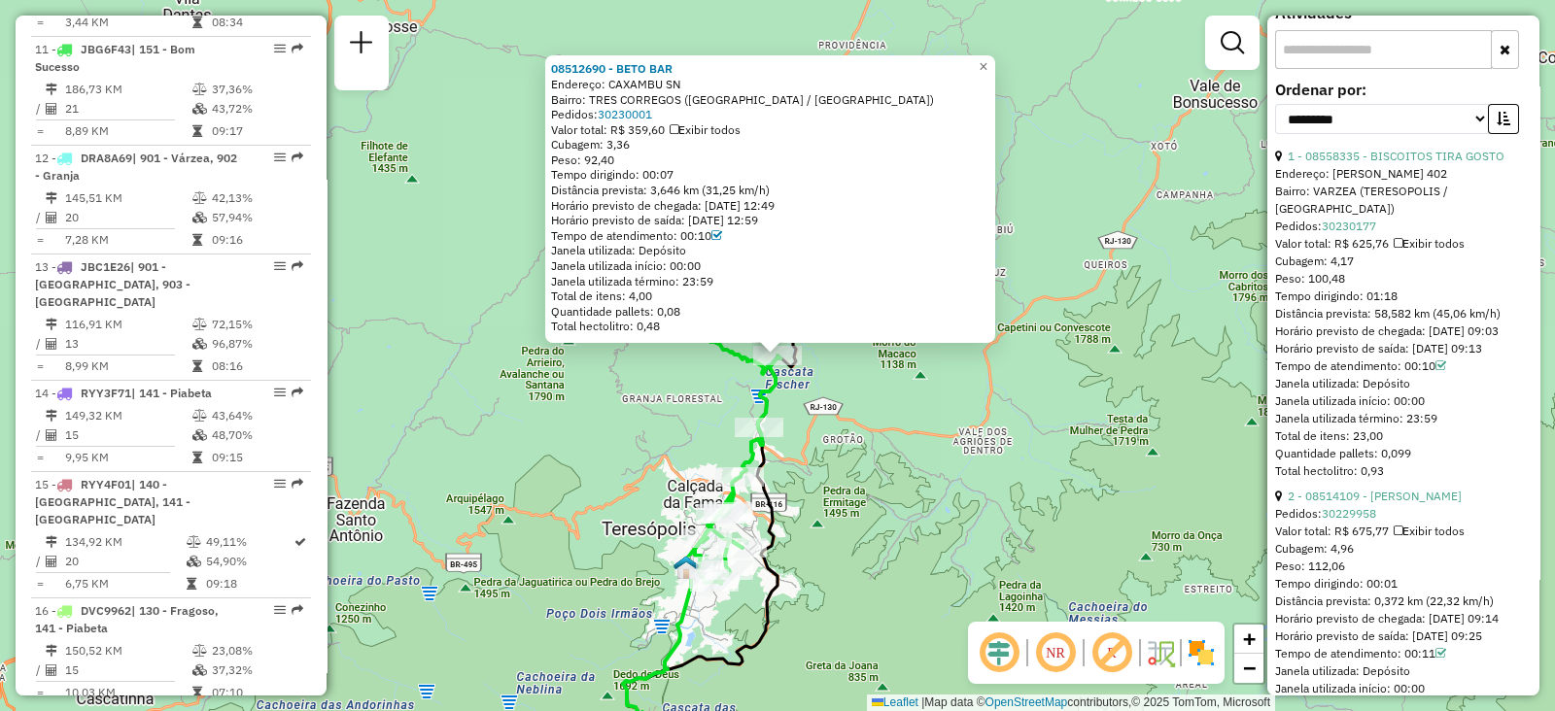
scroll to position [565, 0]
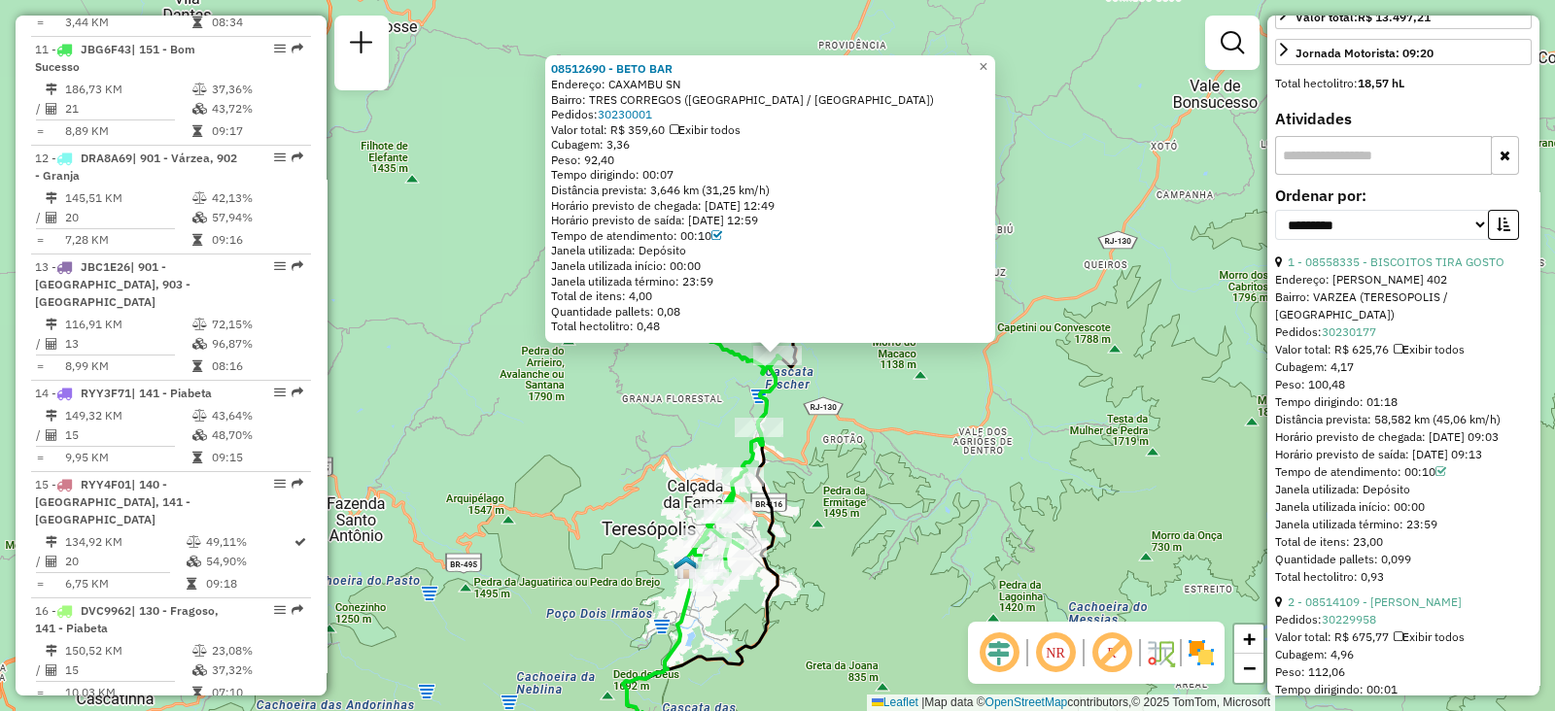
click at [1531, 101] on div "**********" at bounding box center [1403, 356] width 272 height 680
click at [1355, 269] on link "1 - 08558335 - BISCOITOS TIRA GOSTO" at bounding box center [1396, 262] width 217 height 15
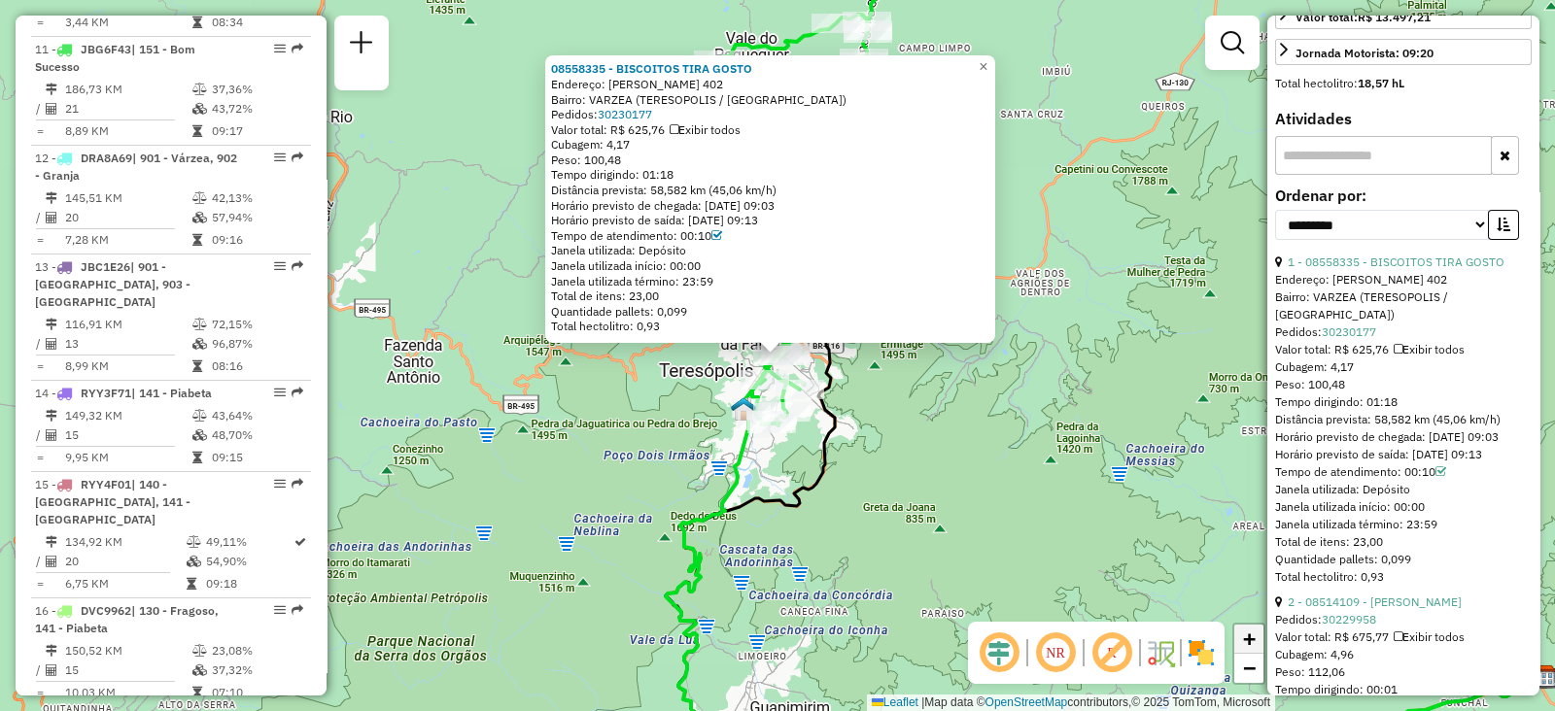
click at [1248, 633] on span "+" at bounding box center [1249, 639] width 13 height 24
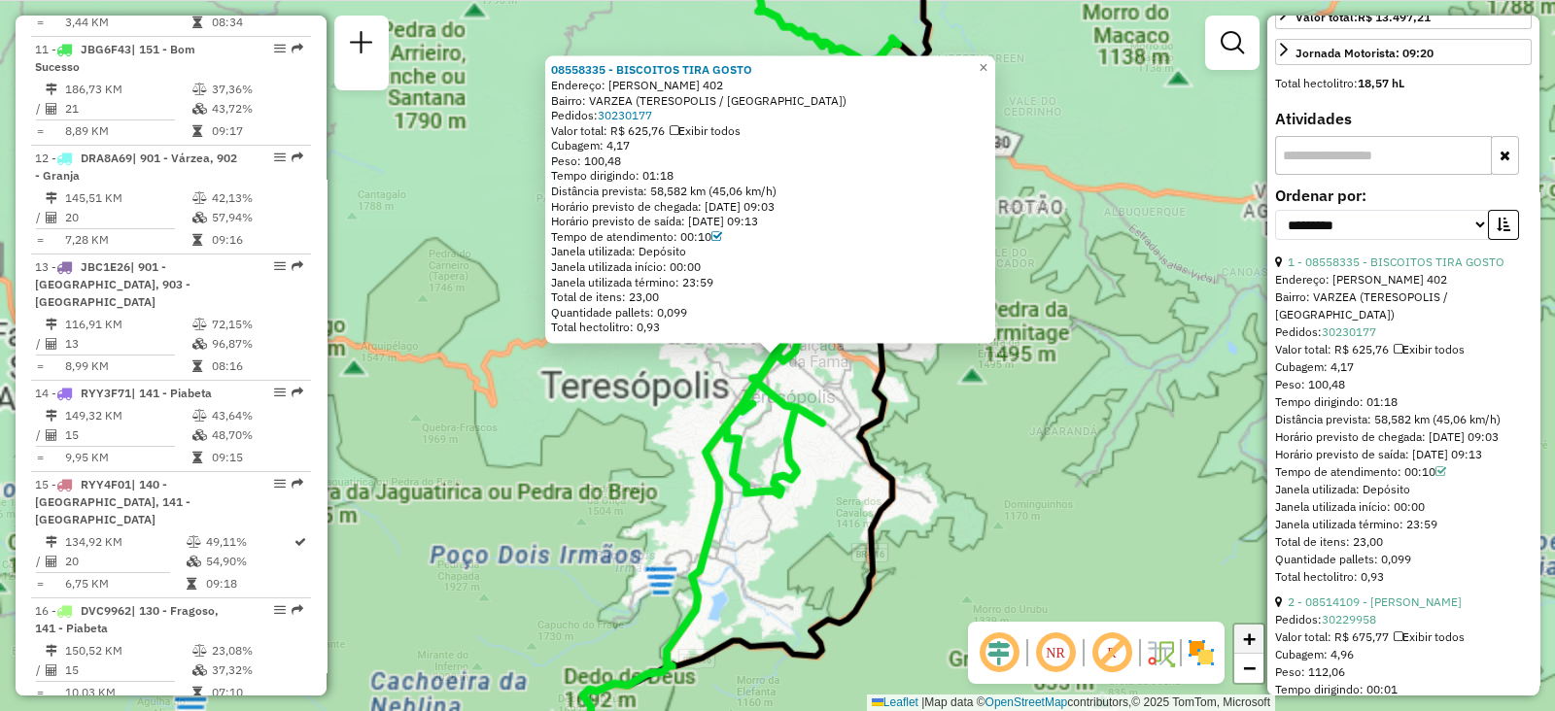
click at [1248, 633] on span "+" at bounding box center [1249, 639] width 13 height 24
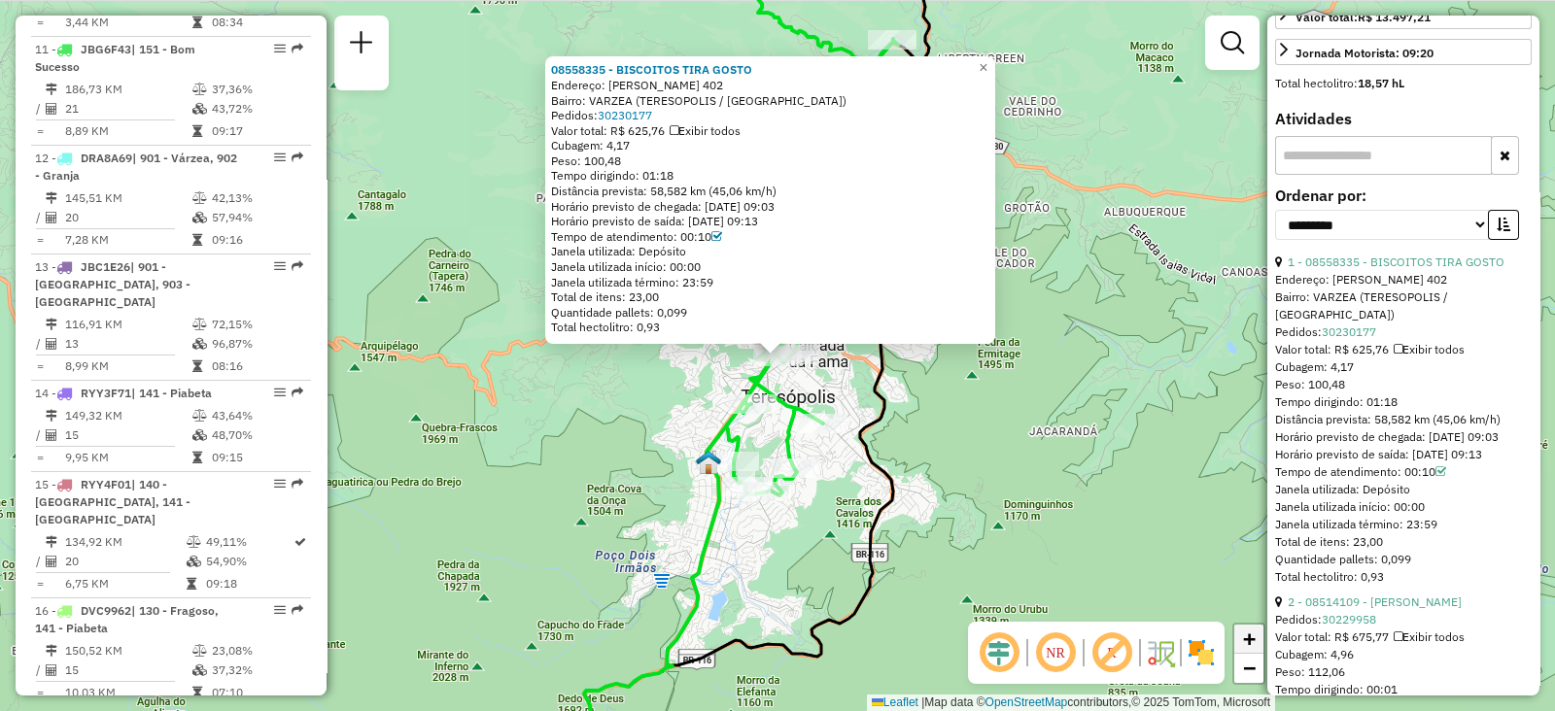
click at [1248, 633] on span "+" at bounding box center [1249, 639] width 13 height 24
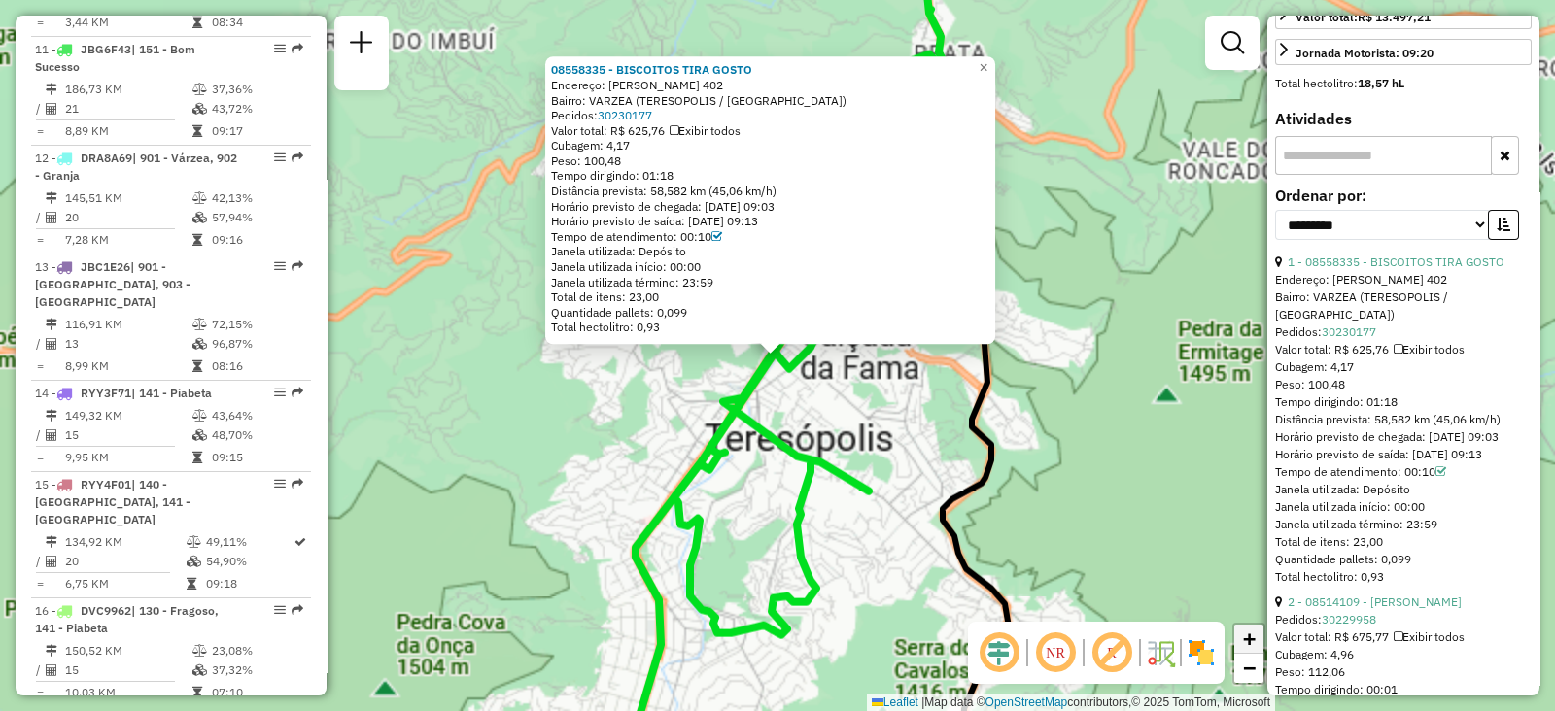
click at [1248, 633] on span "+" at bounding box center [1249, 639] width 13 height 24
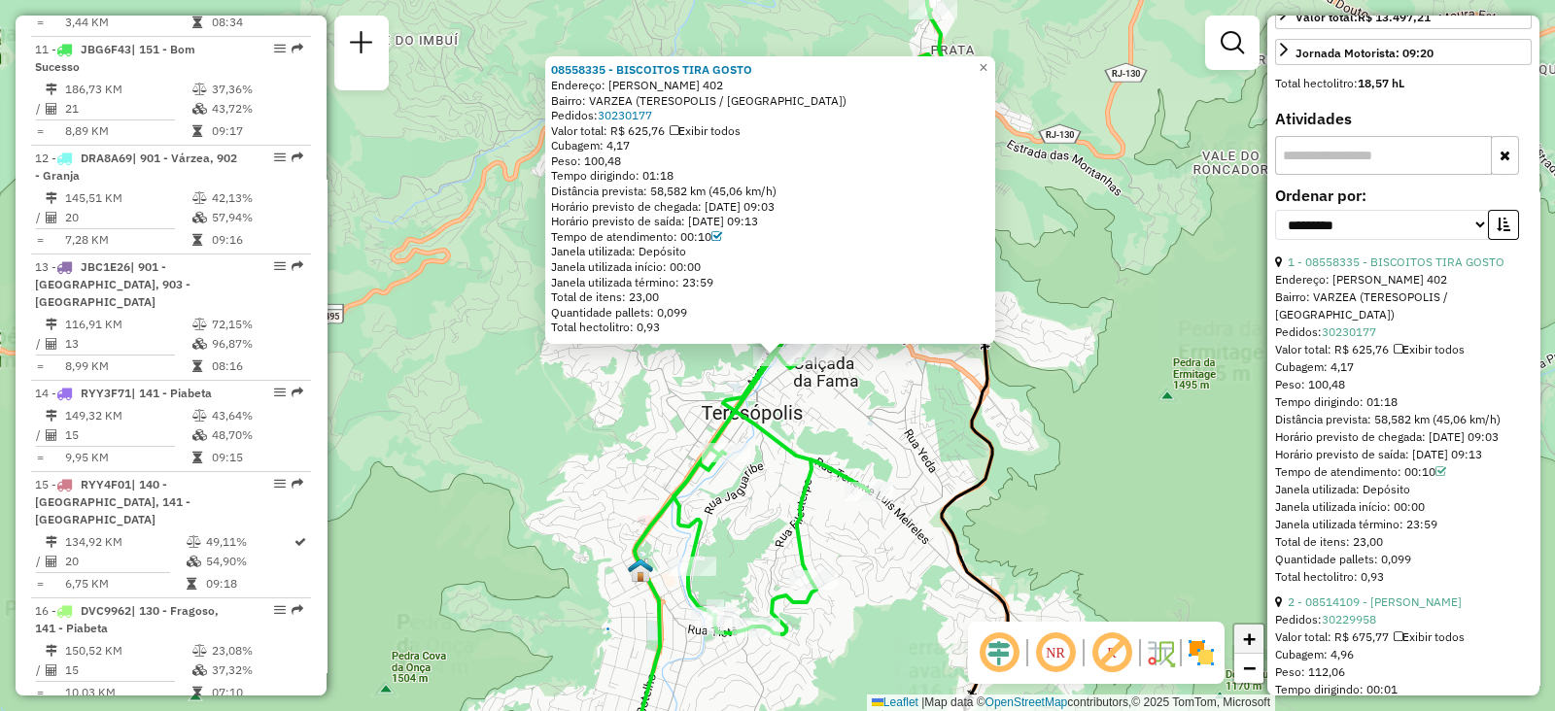
click at [1248, 633] on span "+" at bounding box center [1249, 639] width 13 height 24
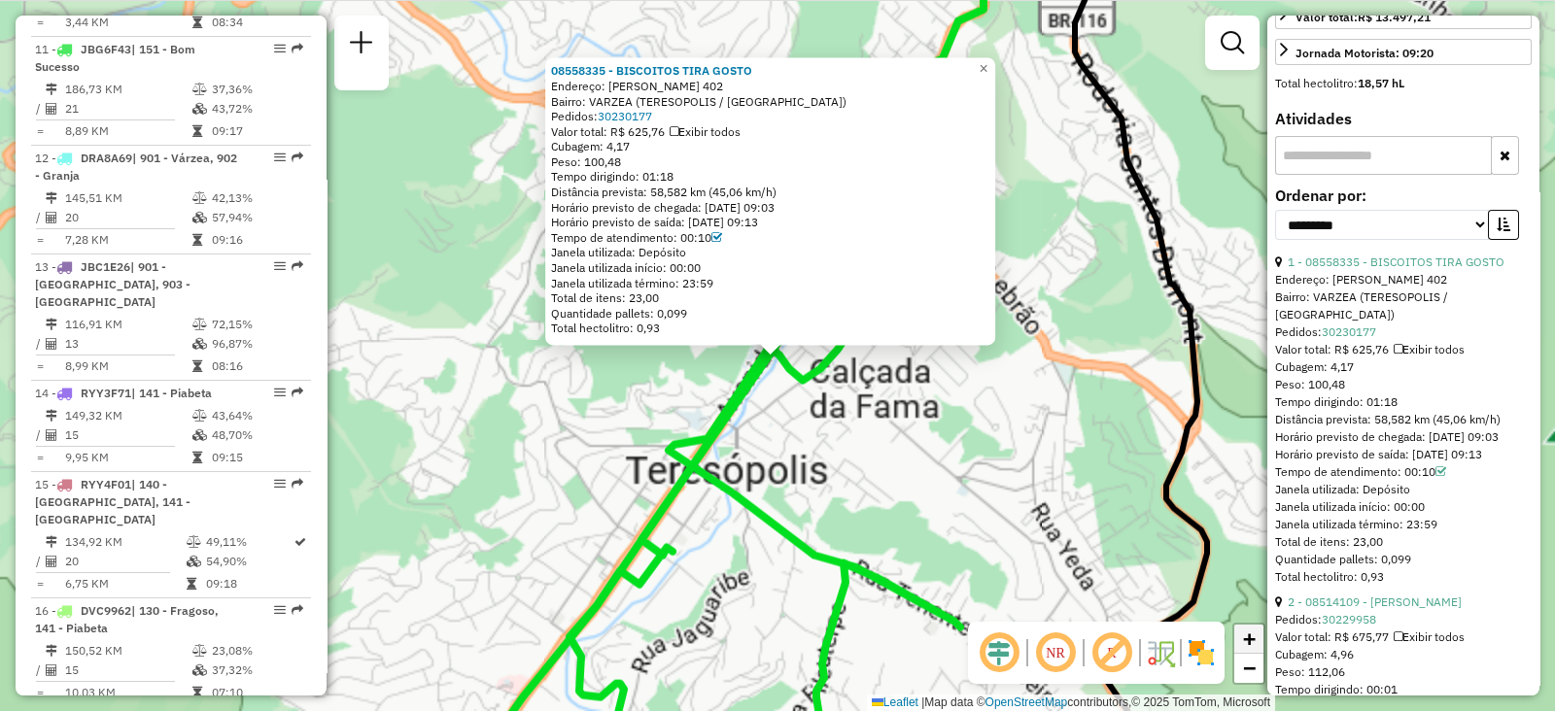
click at [1248, 633] on span "+" at bounding box center [1249, 639] width 13 height 24
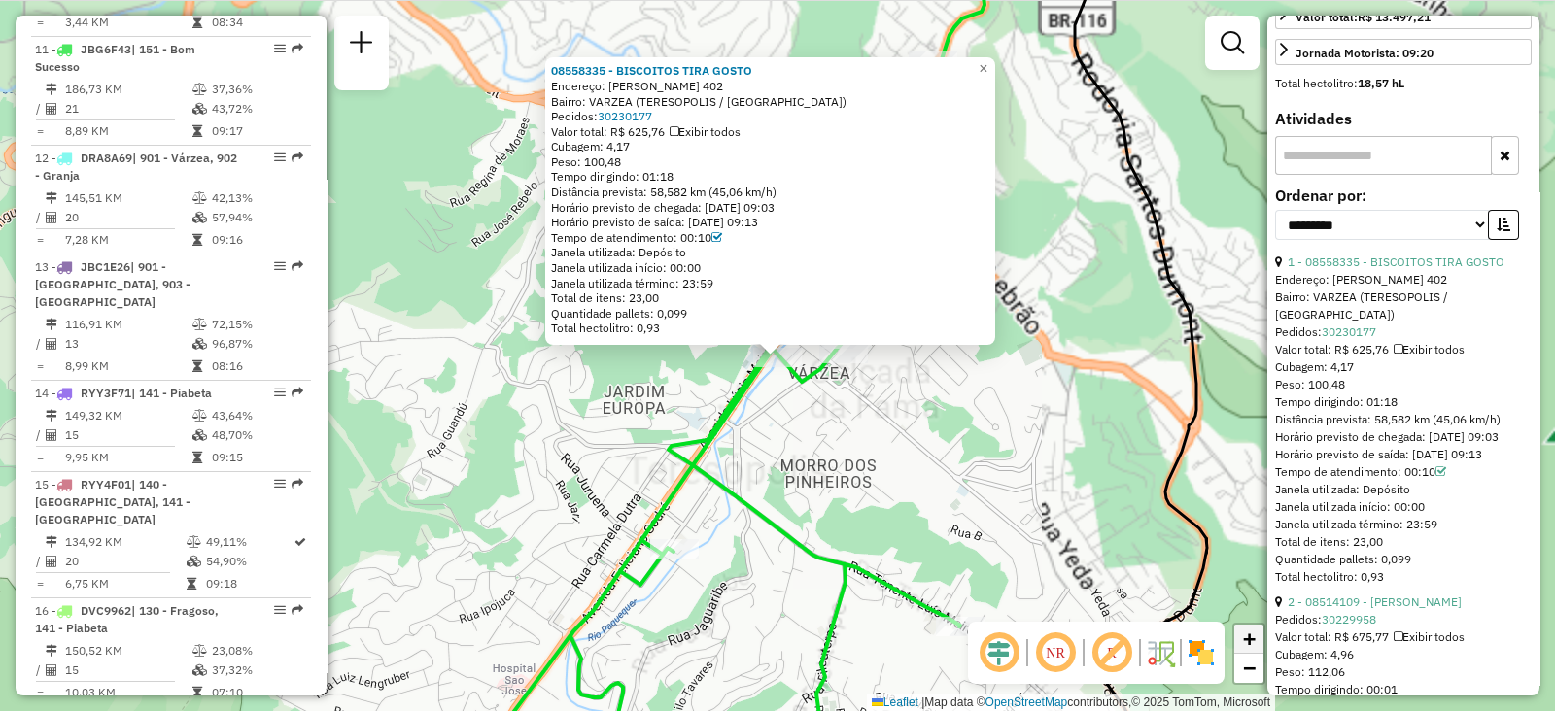
click at [1248, 633] on span "+" at bounding box center [1249, 639] width 13 height 24
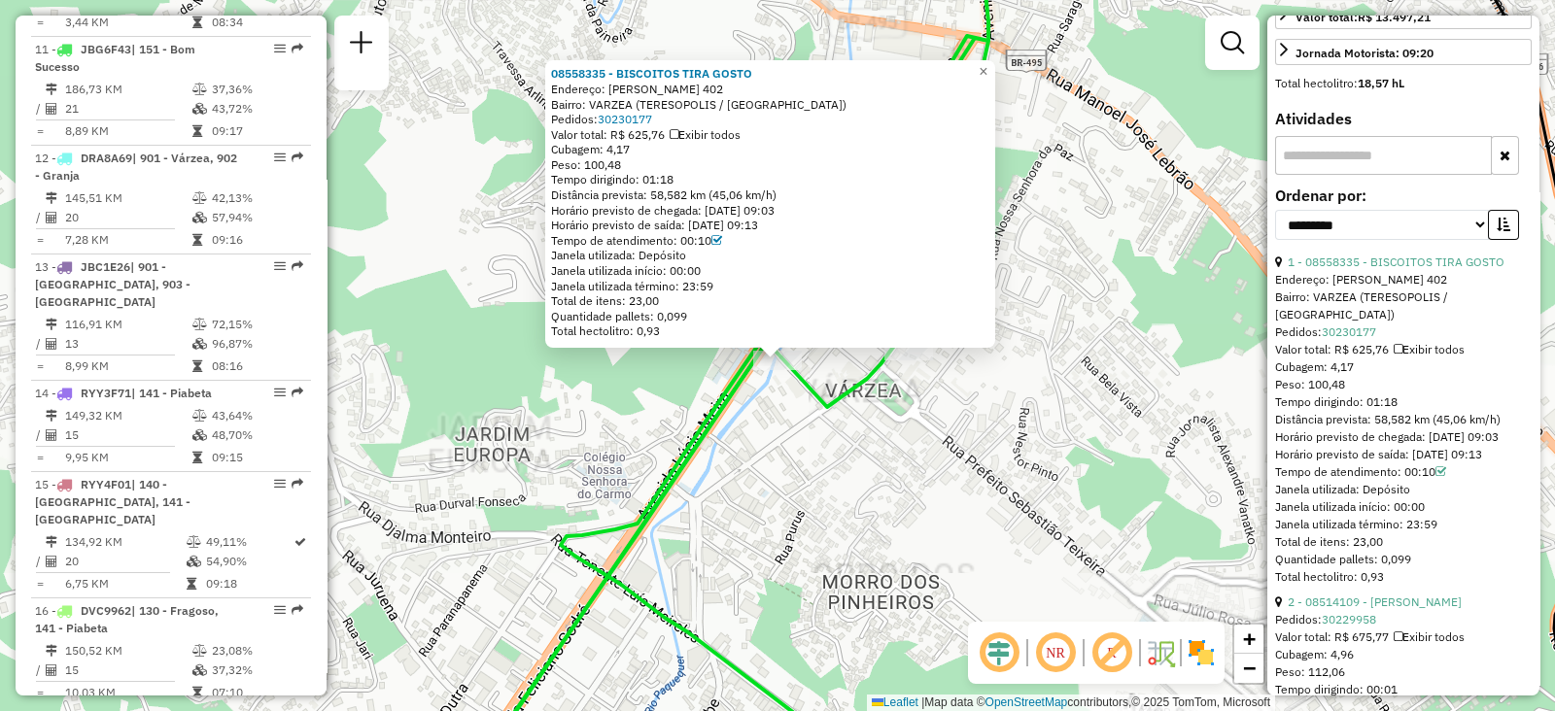
click at [1028, 478] on div "08558335 - BISCOITOS TIRA GOSTO Endereço: [PERSON_NAME] 402 Bairro: [GEOGRAPHIC…" at bounding box center [777, 355] width 1555 height 711
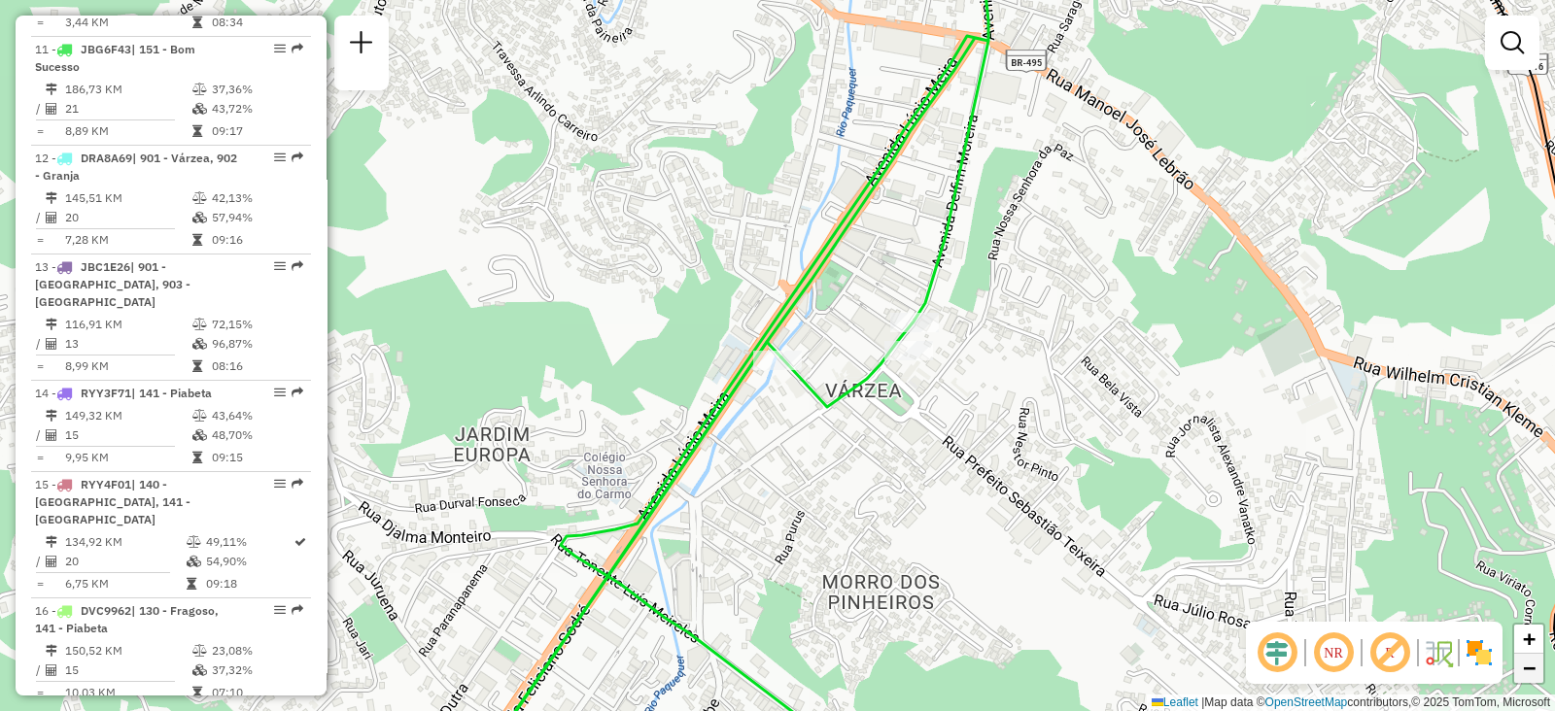
click at [1532, 672] on span "−" at bounding box center [1529, 668] width 13 height 24
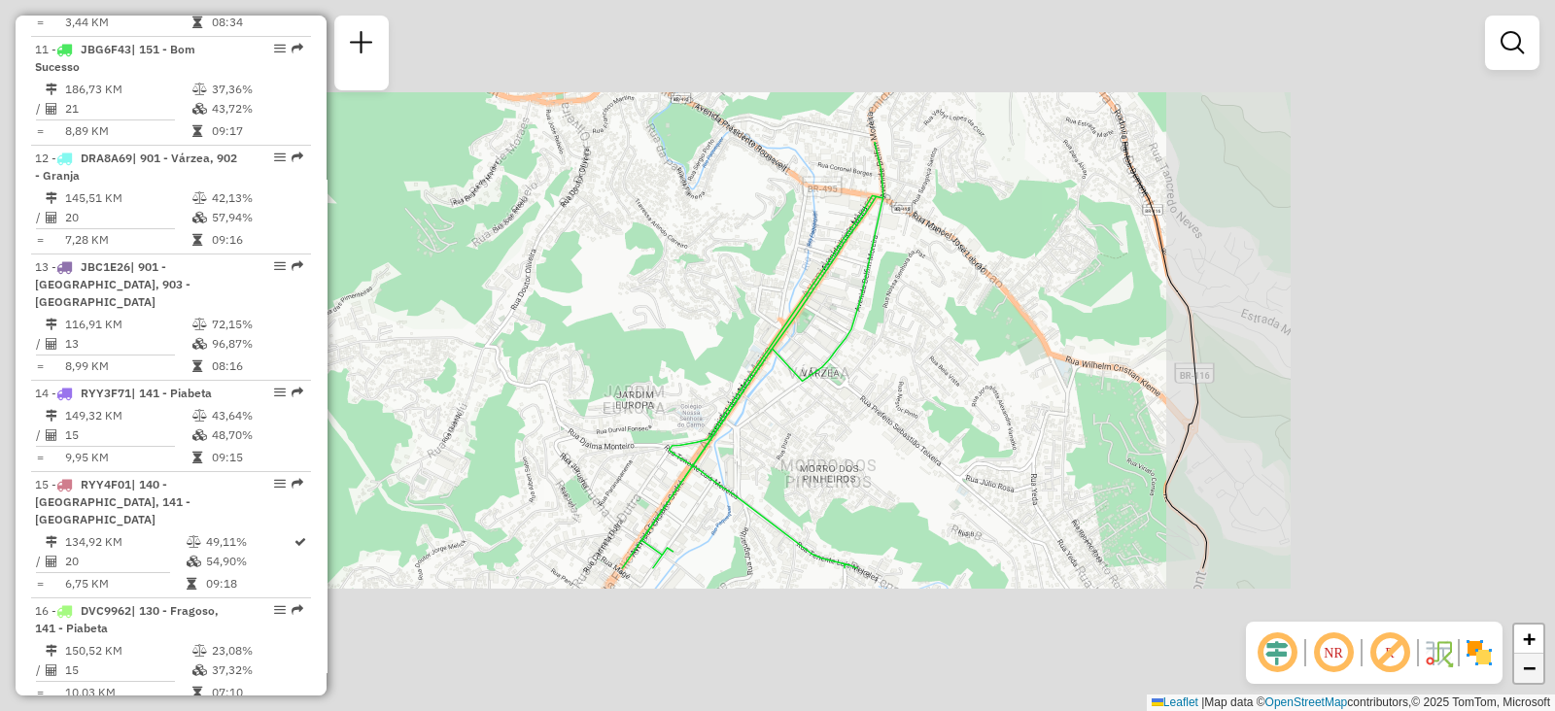
click at [1532, 672] on span "−" at bounding box center [1529, 668] width 13 height 24
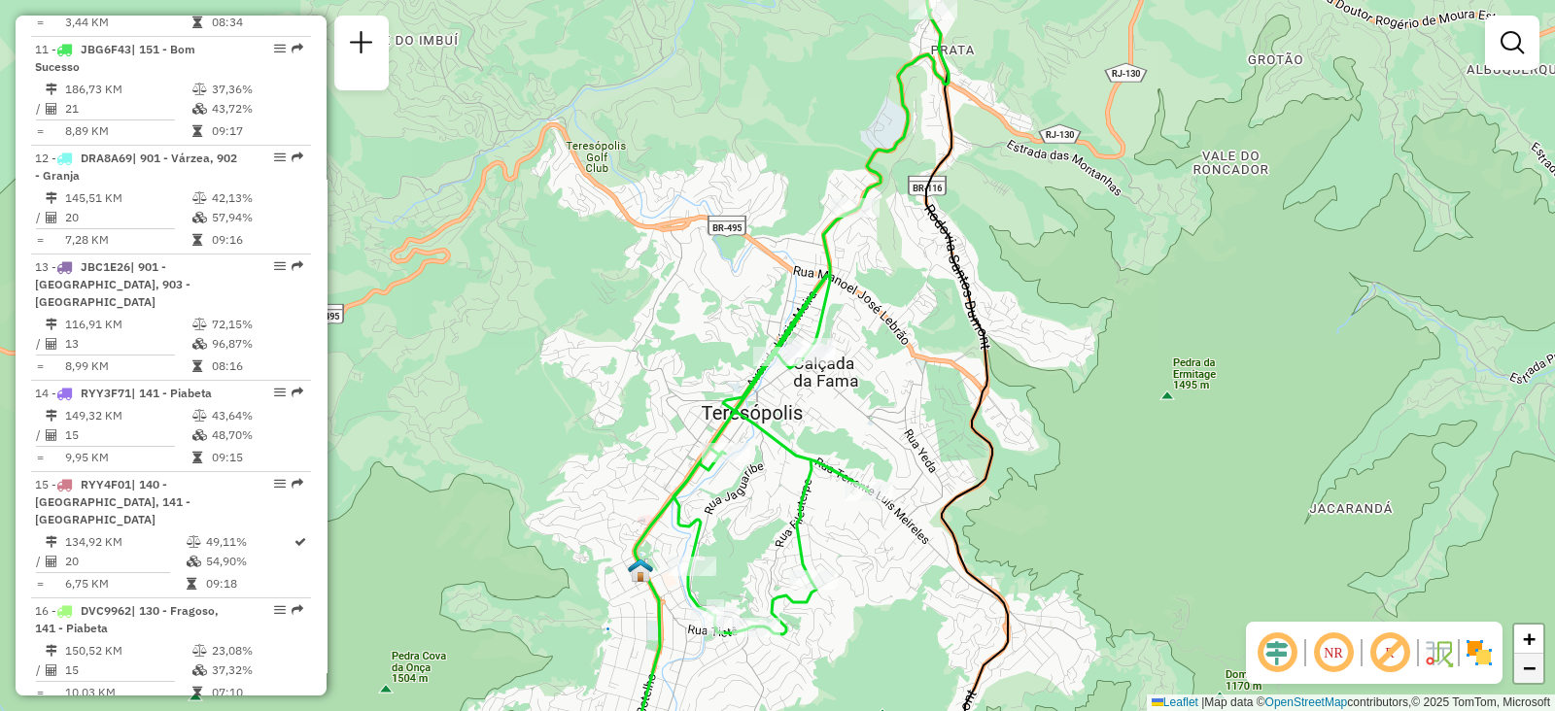
click at [1532, 672] on span "−" at bounding box center [1529, 668] width 13 height 24
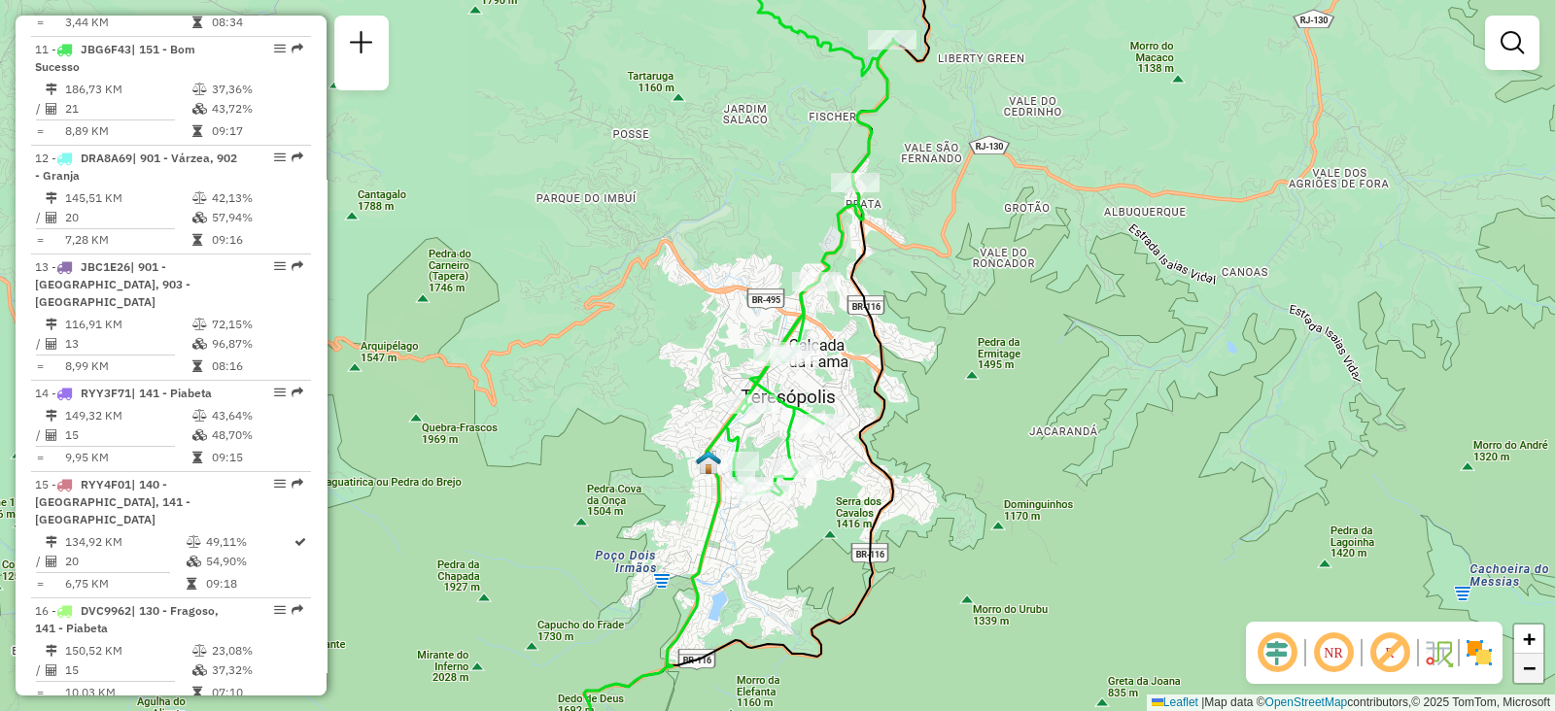
click at [1532, 672] on span "−" at bounding box center [1529, 668] width 13 height 24
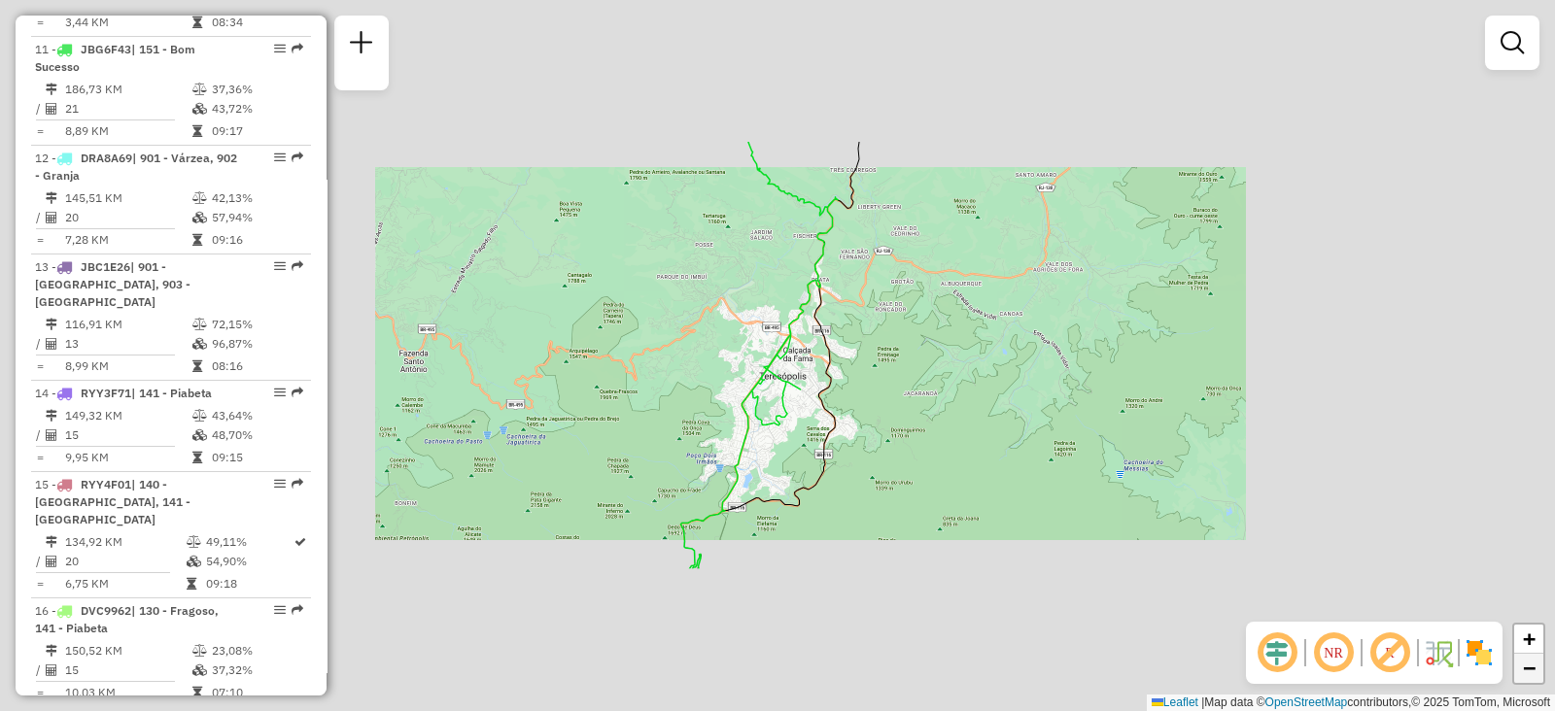
click at [1532, 672] on span "−" at bounding box center [1529, 668] width 13 height 24
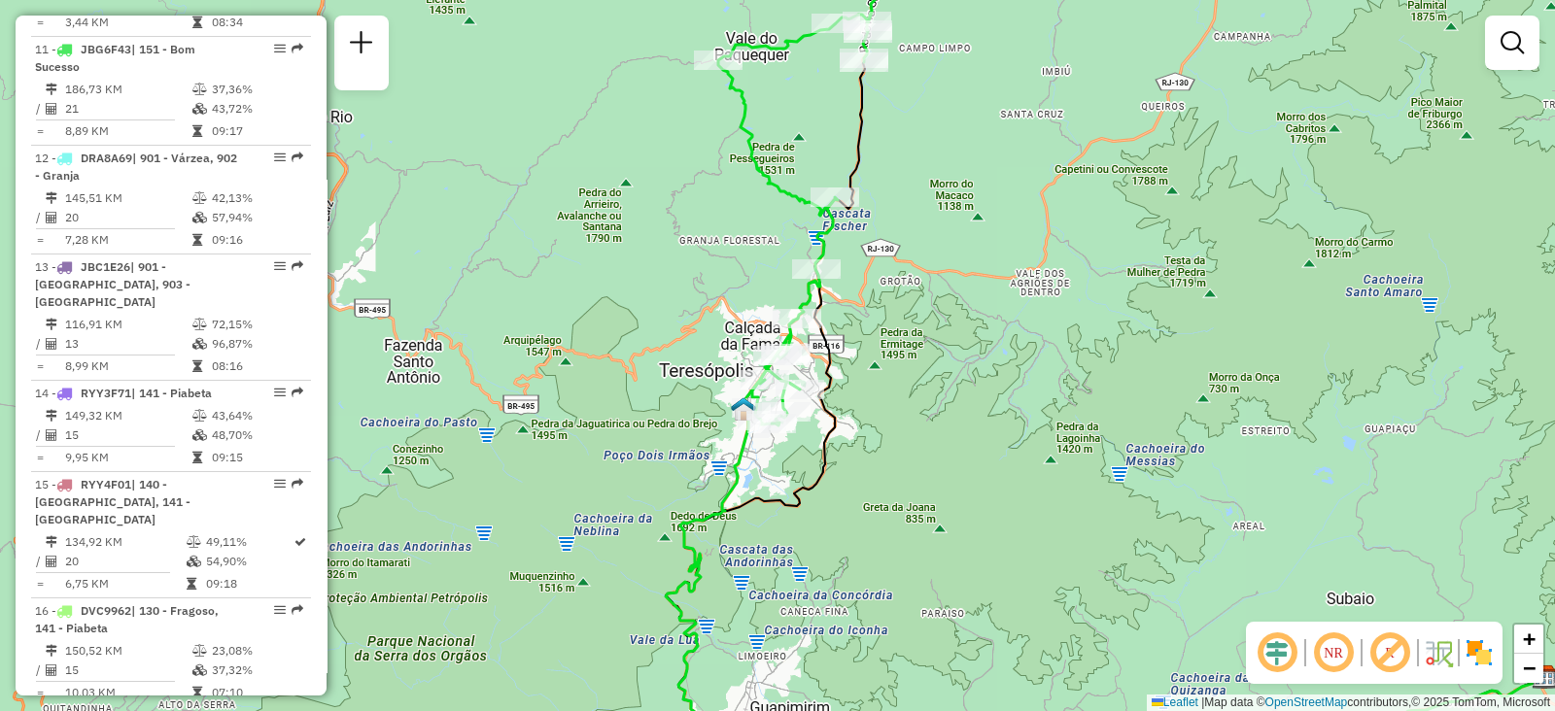
click at [920, 285] on div "Janela de atendimento Grade de atendimento Capacidade Transportadoras Veículos …" at bounding box center [777, 355] width 1555 height 711
click at [934, 329] on div "Janela de atendimento Grade de atendimento Capacidade Transportadoras Veículos …" at bounding box center [777, 355] width 1555 height 711
click at [1540, 644] on link "+" at bounding box center [1528, 639] width 29 height 29
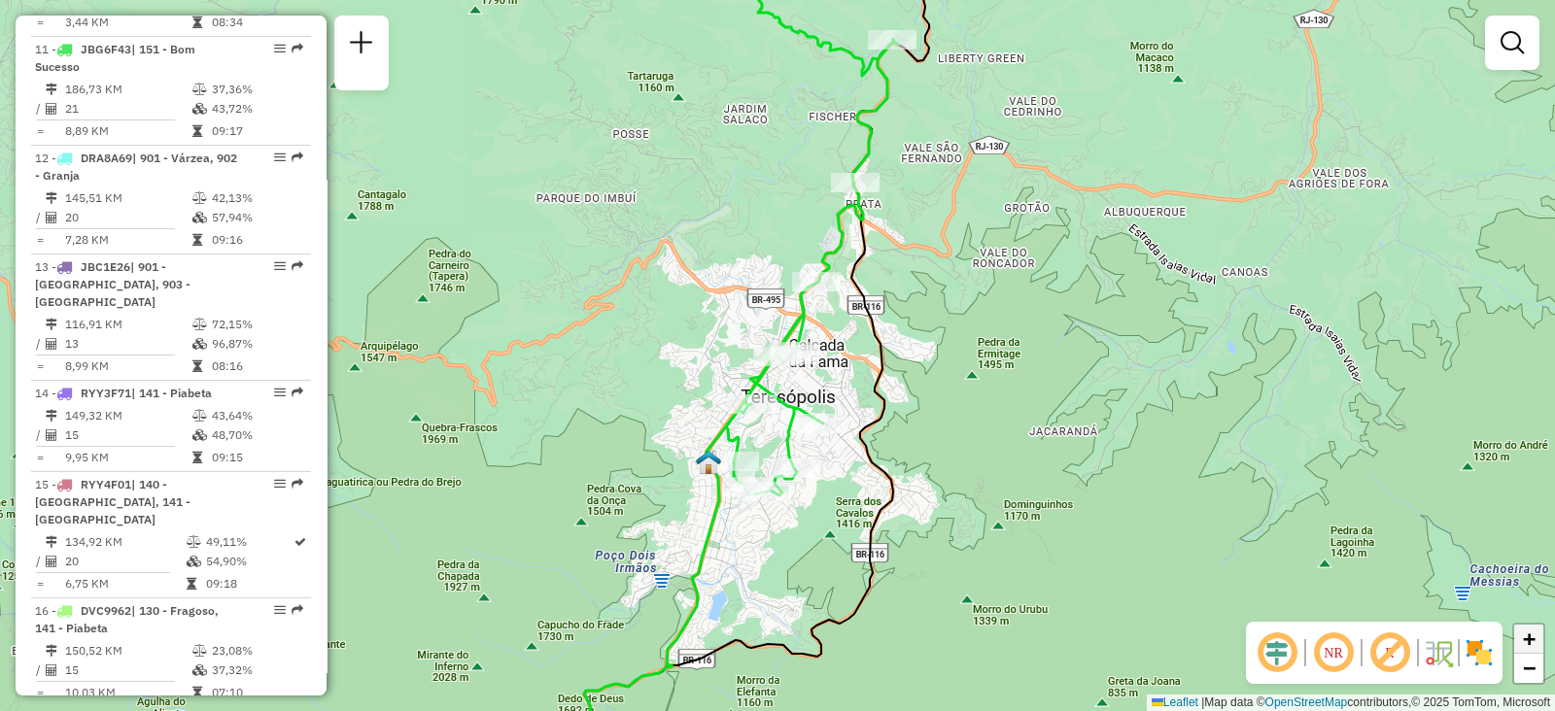
click at [1540, 644] on link "+" at bounding box center [1528, 639] width 29 height 29
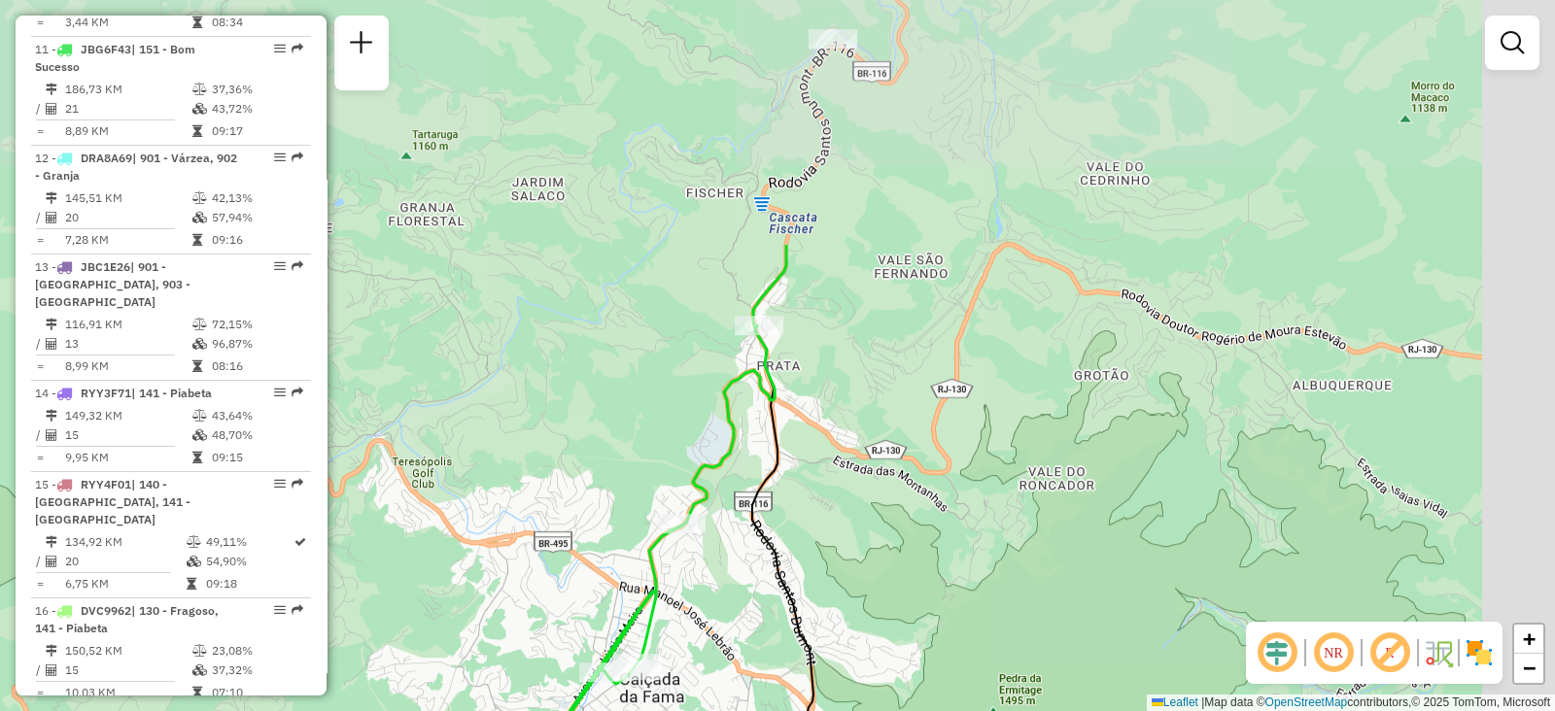
drag, startPoint x: 1365, startPoint y: 221, endPoint x: 1187, endPoint y: 539, distance: 365.5
click at [1187, 539] on div "Janela de atendimento Grade de atendimento Capacidade Transportadoras Veículos …" at bounding box center [777, 355] width 1555 height 711
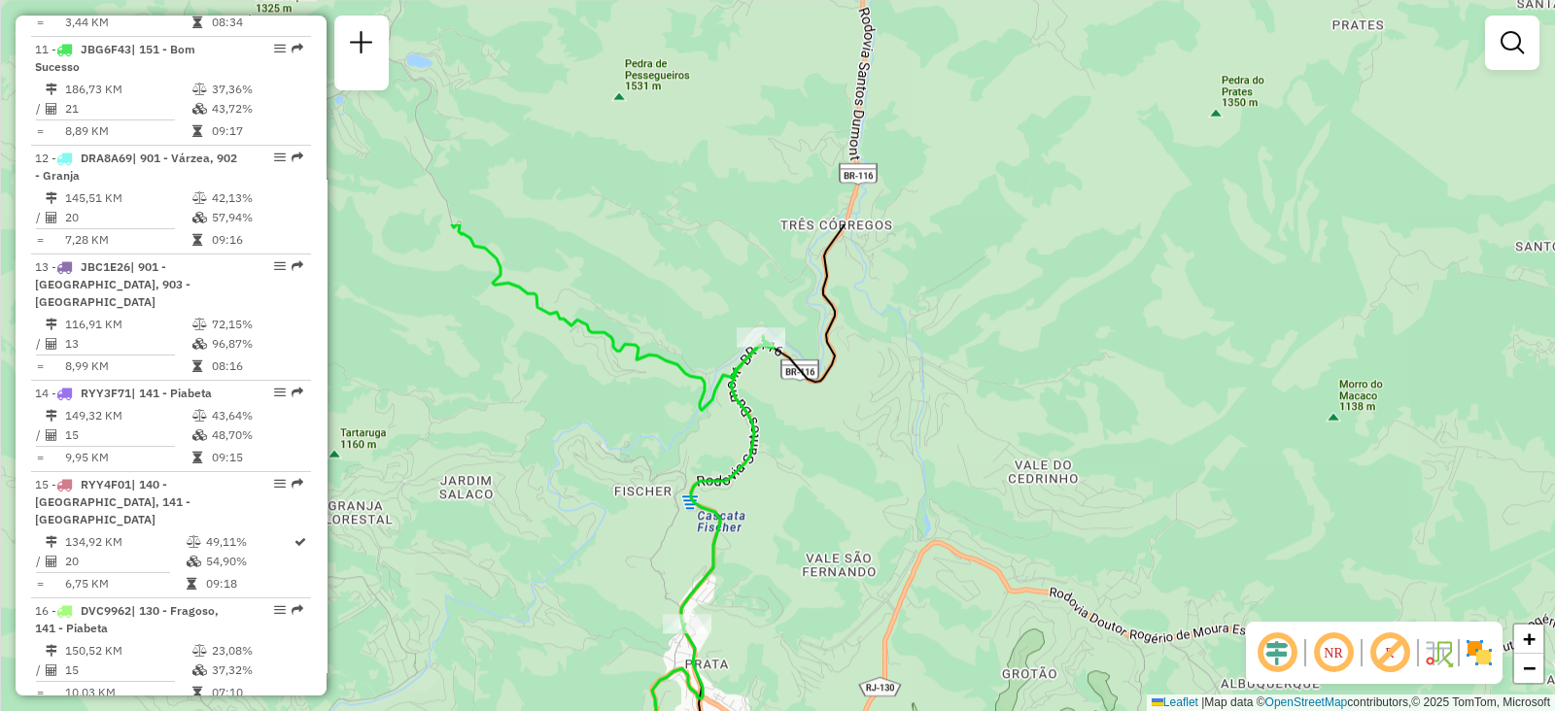
drag, startPoint x: 868, startPoint y: 313, endPoint x: 798, endPoint y: 616, distance: 311.2
click at [798, 616] on div "Janela de atendimento Grade de atendimento Capacidade Transportadoras Veículos …" at bounding box center [777, 355] width 1555 height 711
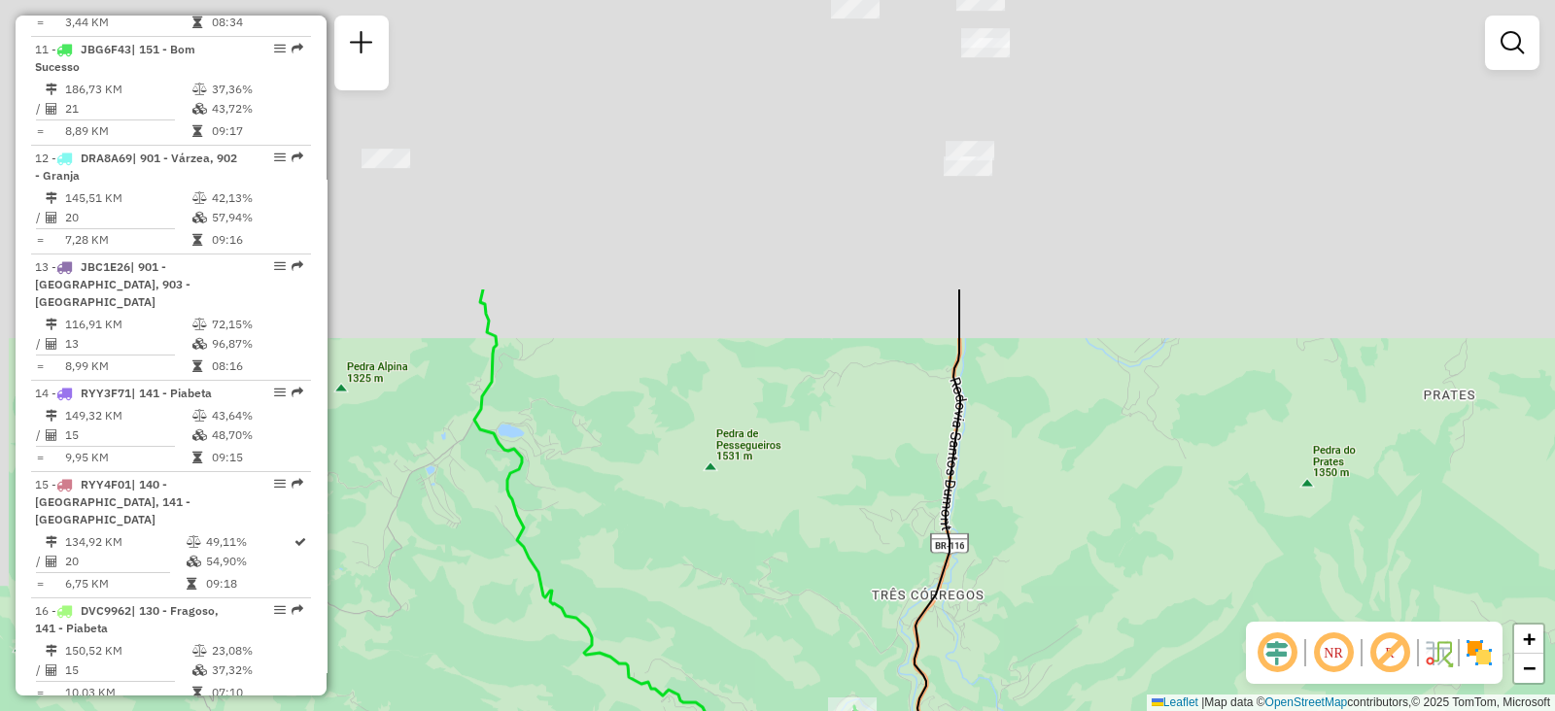
drag, startPoint x: 896, startPoint y: 214, endPoint x: 998, endPoint y: 589, distance: 388.7
click at [998, 589] on div "Janela de atendimento Grade de atendimento Capacidade Transportadoras Veículos …" at bounding box center [777, 355] width 1555 height 711
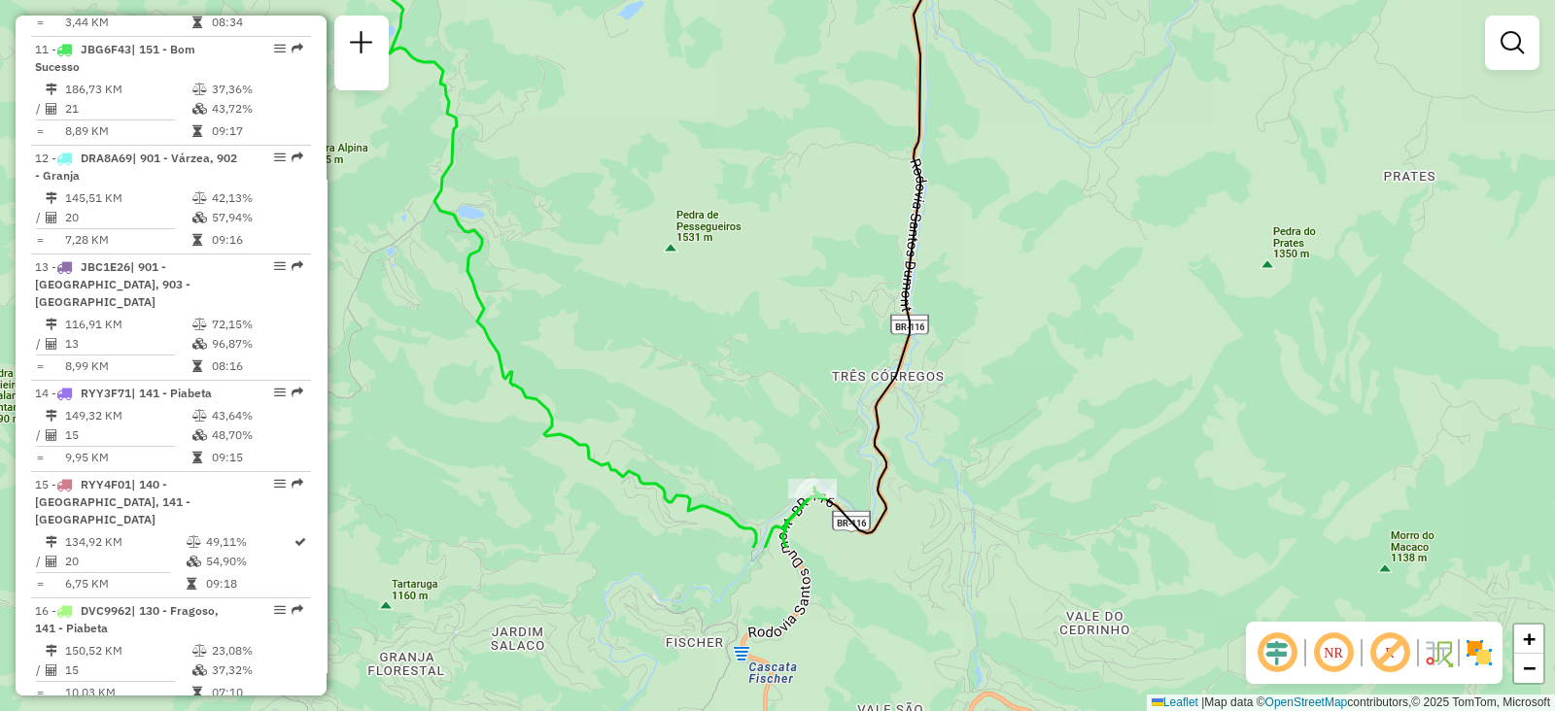
drag, startPoint x: 1015, startPoint y: 321, endPoint x: 1058, endPoint y: -93, distance: 416.3
click at [1058, 0] on html "Aguarde... Pop-up bloqueado! Seu navegador bloqueou automáticamente a abertura …" at bounding box center [777, 355] width 1555 height 711
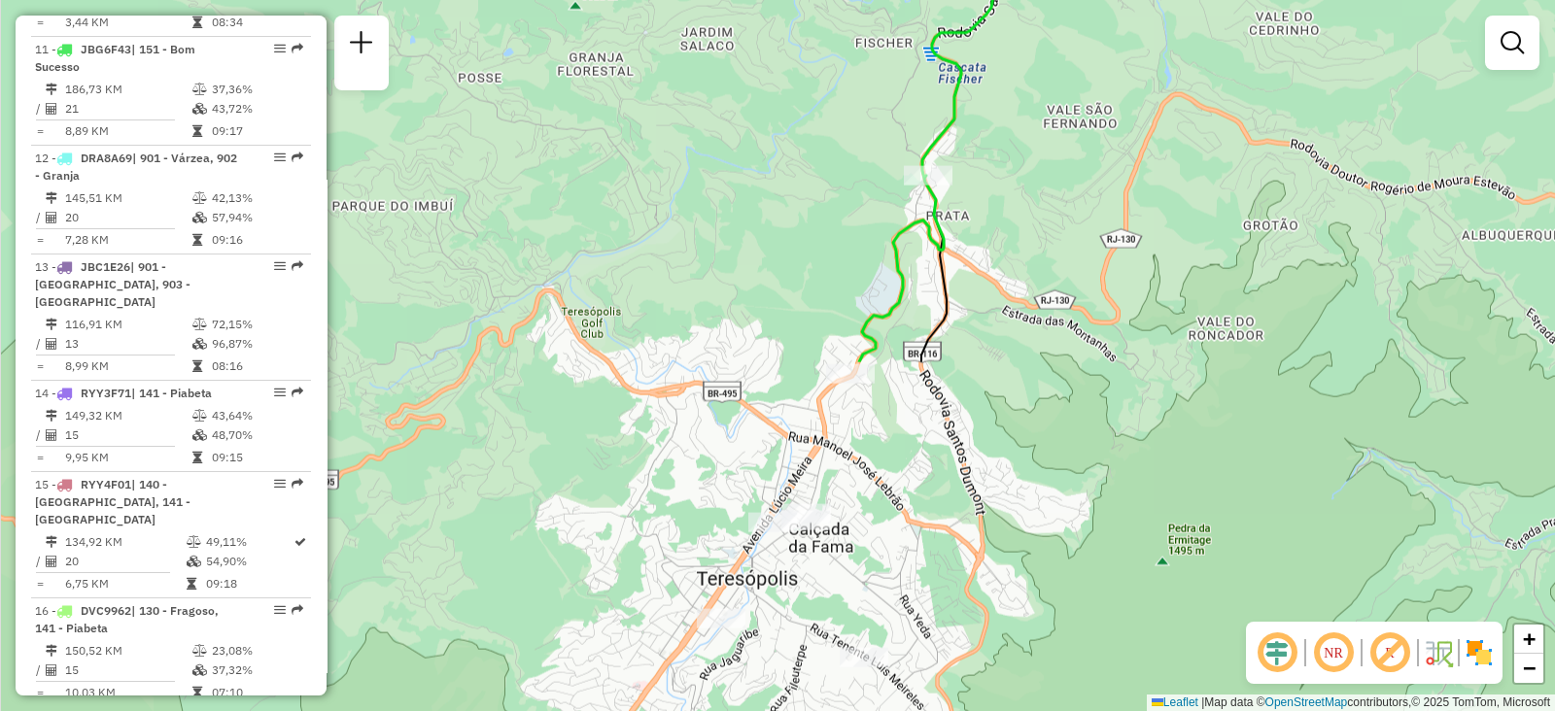
drag, startPoint x: 987, startPoint y: 431, endPoint x: 1086, endPoint y: 12, distance: 431.3
click at [1086, 12] on div "Janela de atendimento Grade de atendimento Capacidade Transportadoras Veículos …" at bounding box center [777, 355] width 1555 height 711
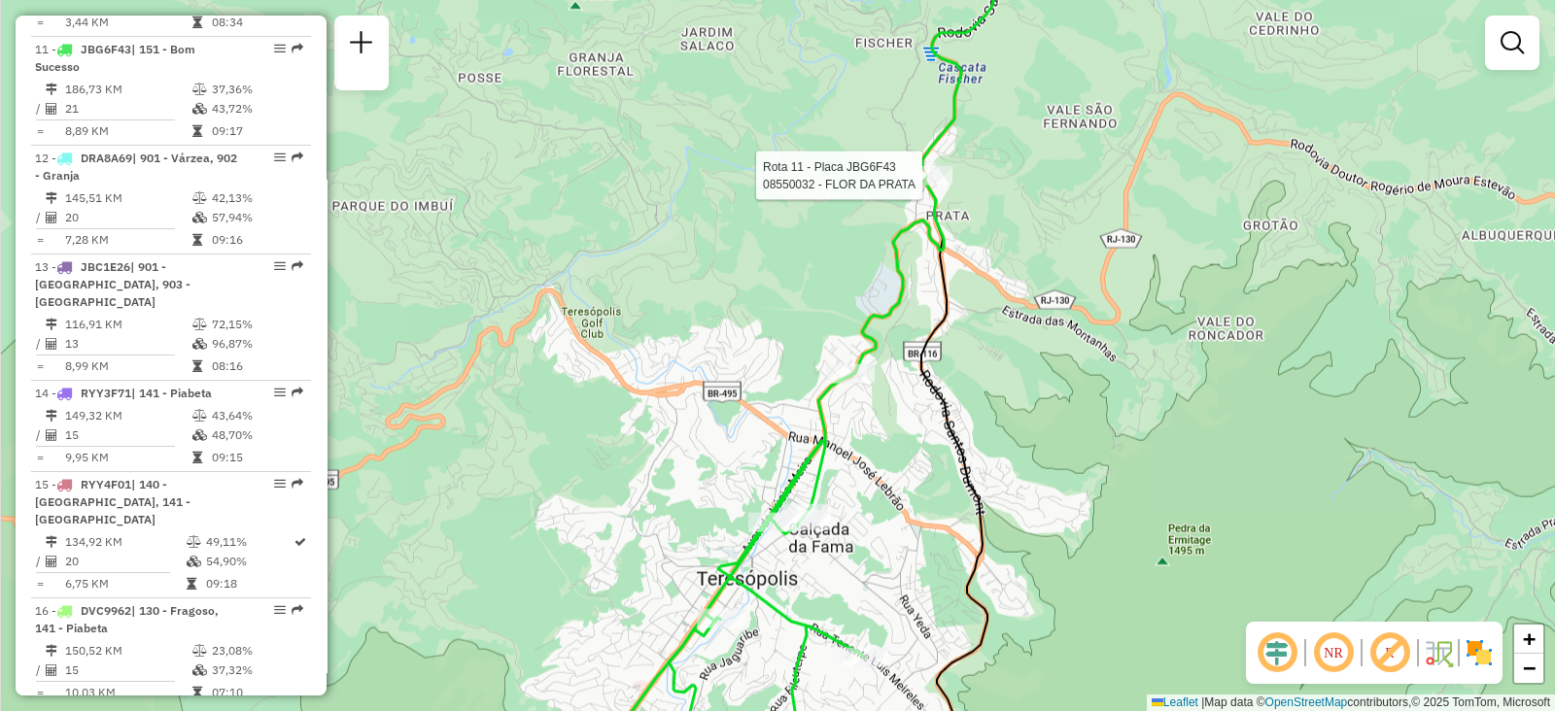
select select "**********"
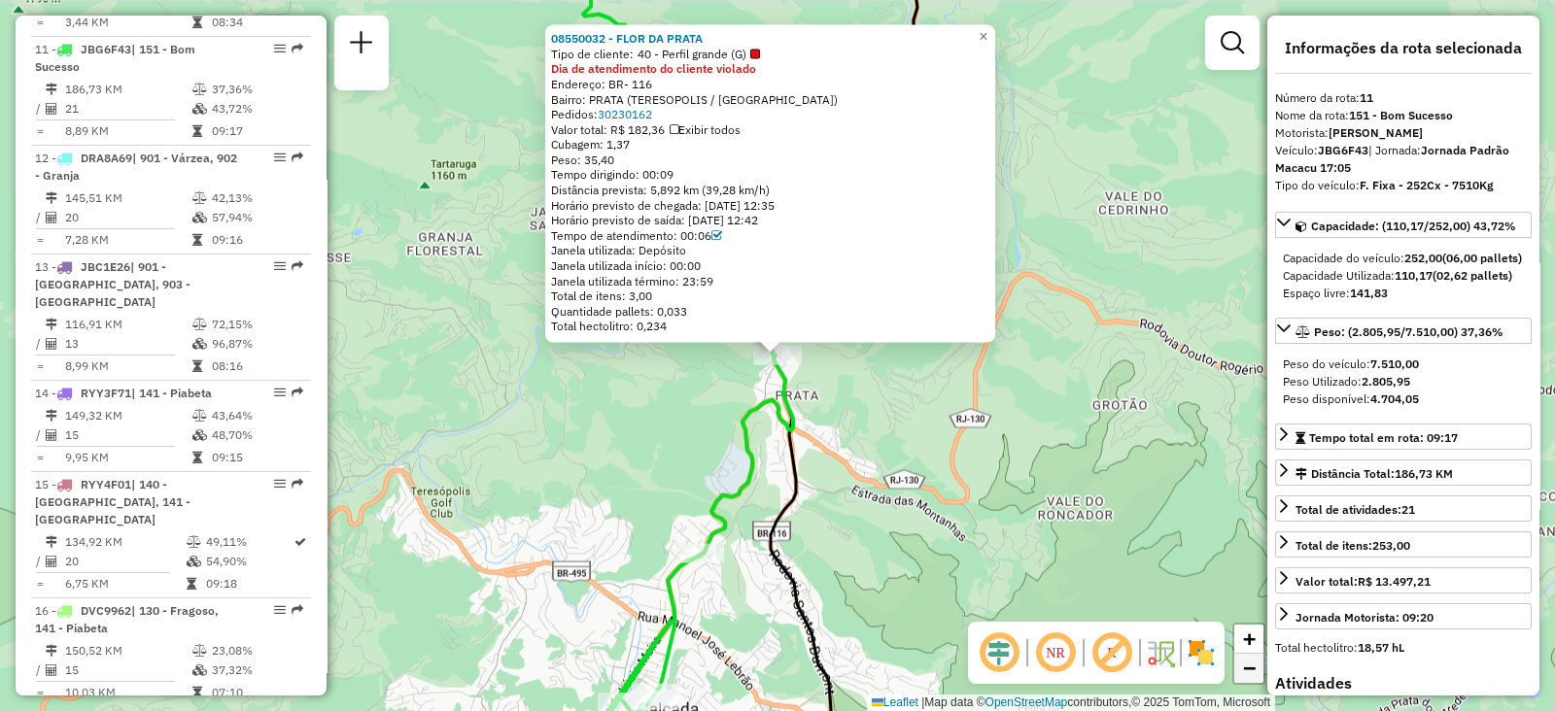
click at [1244, 665] on span "−" at bounding box center [1249, 668] width 13 height 24
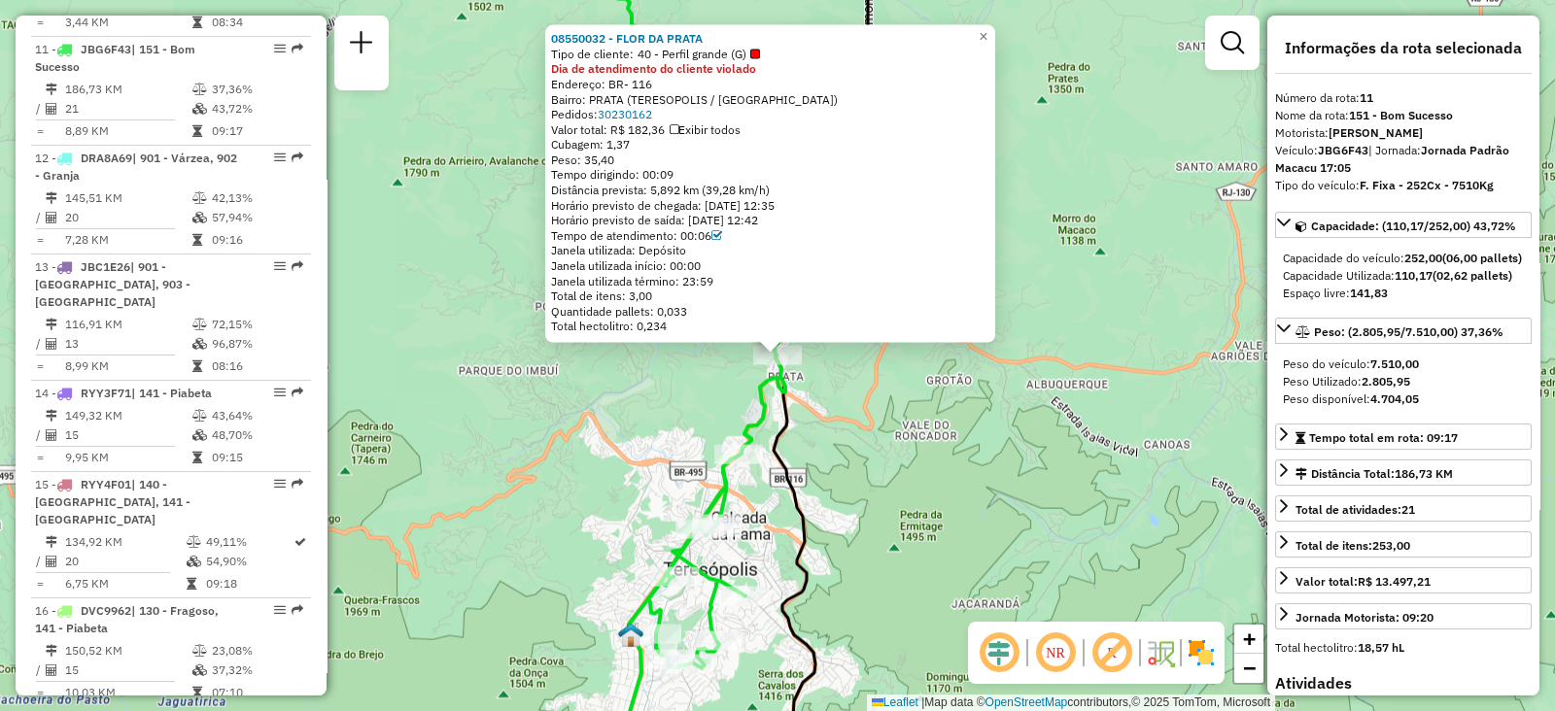
click at [1018, 478] on div "08550032 - FLOR DA PRATA Tipo de cliente: 40 - Perfil grande (G) Dia de atendim…" at bounding box center [777, 355] width 1555 height 711
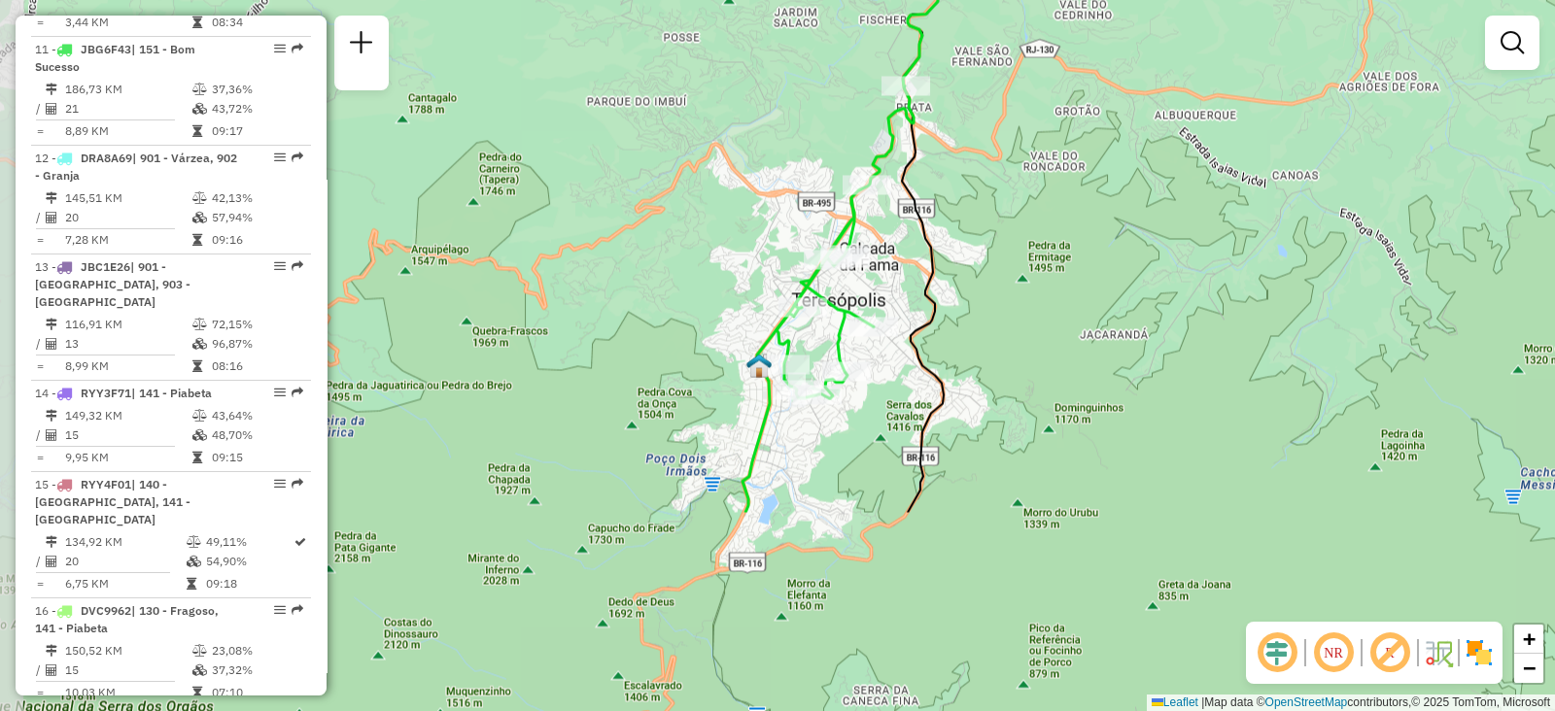
drag, startPoint x: 1155, startPoint y: 448, endPoint x: 1288, endPoint y: 176, distance: 302.5
click at [1288, 176] on div "Janela de atendimento Grade de atendimento Capacidade Transportadoras Veículos …" at bounding box center [777, 355] width 1555 height 711
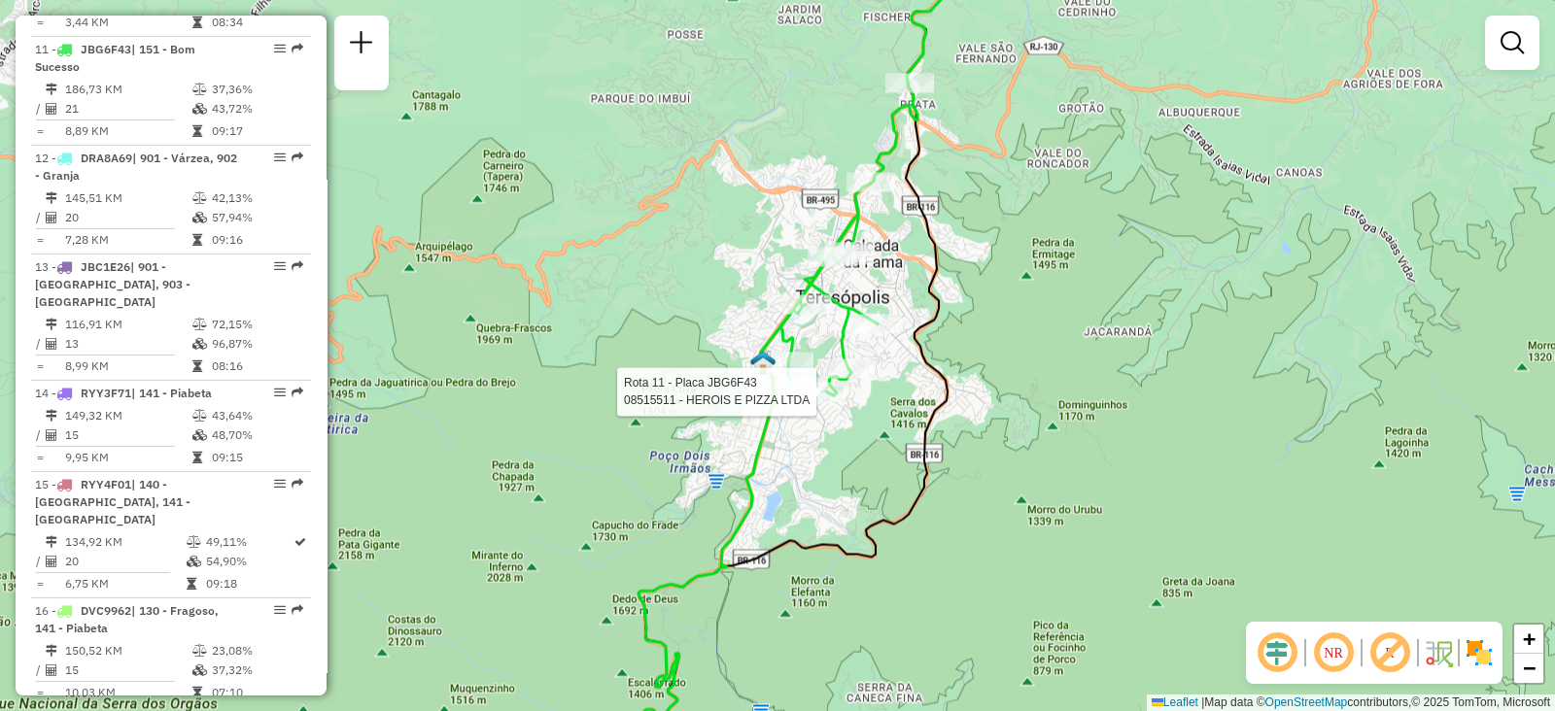
select select "**********"
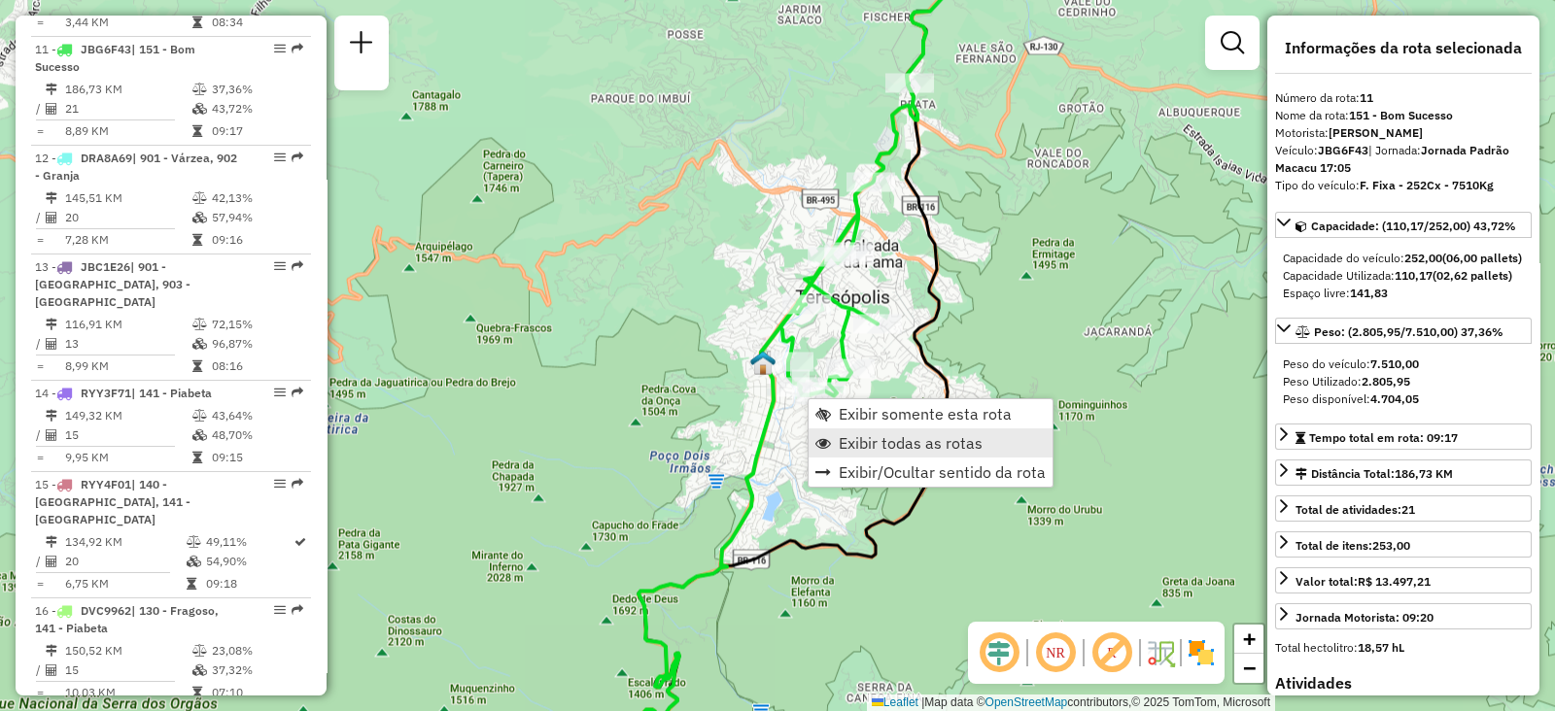
click at [883, 445] on span "Exibir todas as rotas" at bounding box center [911, 443] width 144 height 16
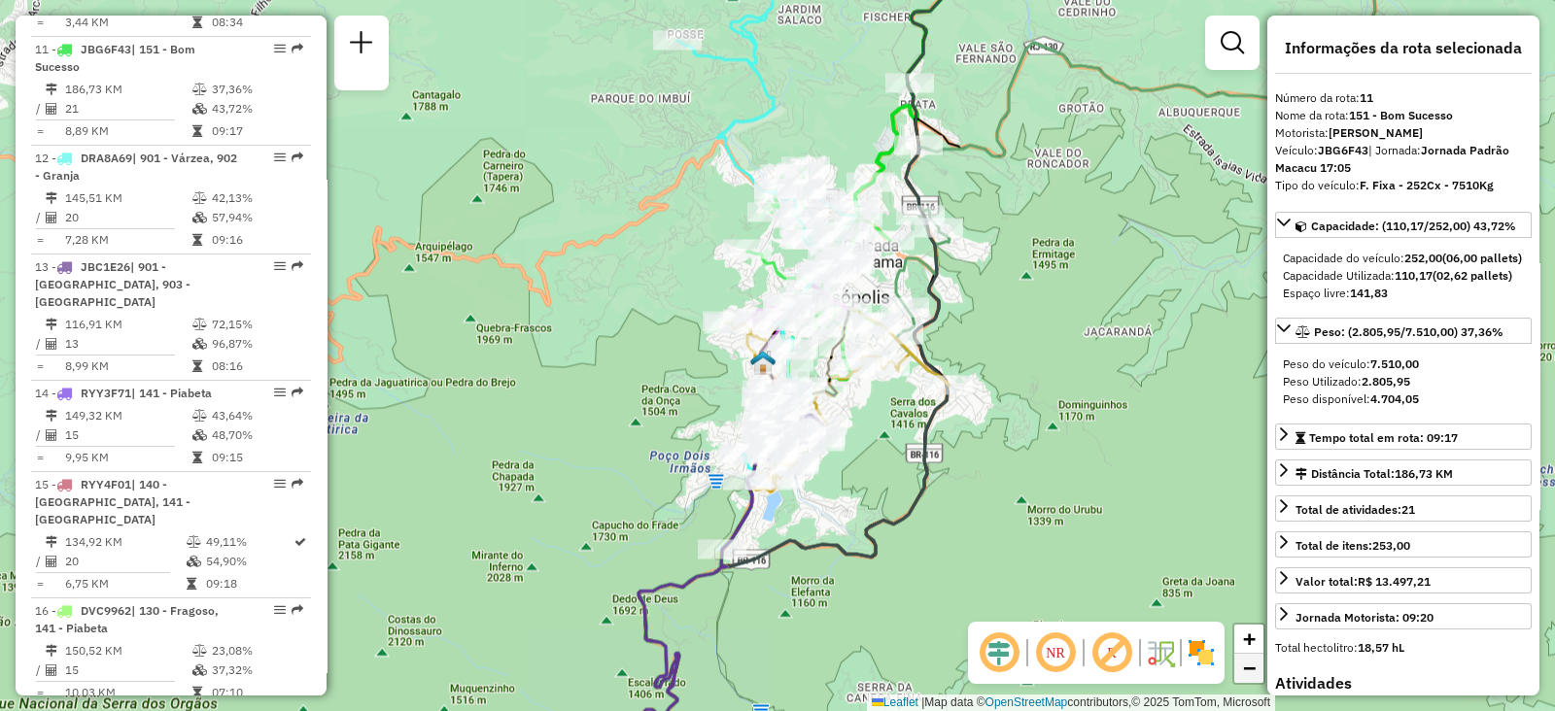
click at [1241, 661] on link "−" at bounding box center [1248, 668] width 29 height 29
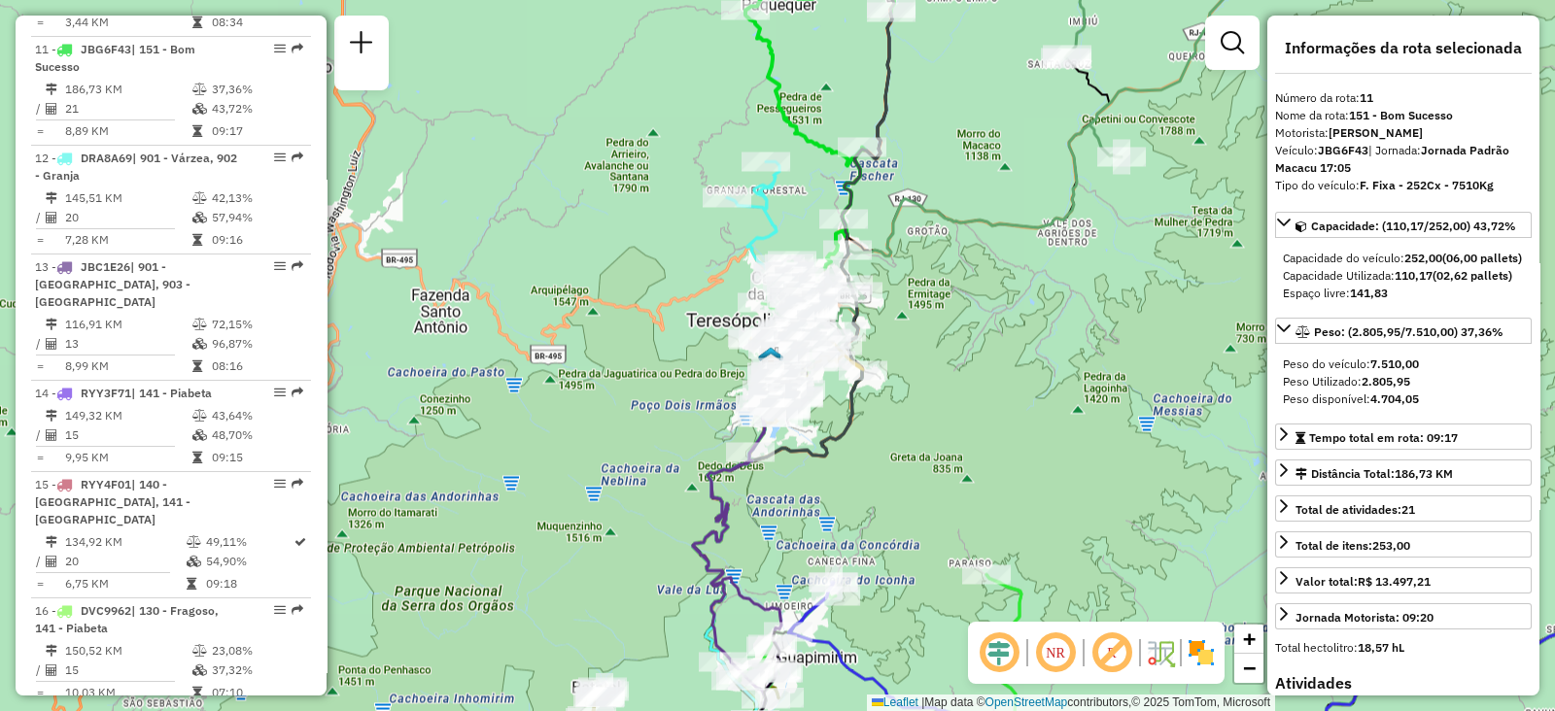
click at [1030, 317] on div "Janela de atendimento Grade de atendimento Capacidade Transportadoras Veículos …" at bounding box center [777, 355] width 1555 height 711
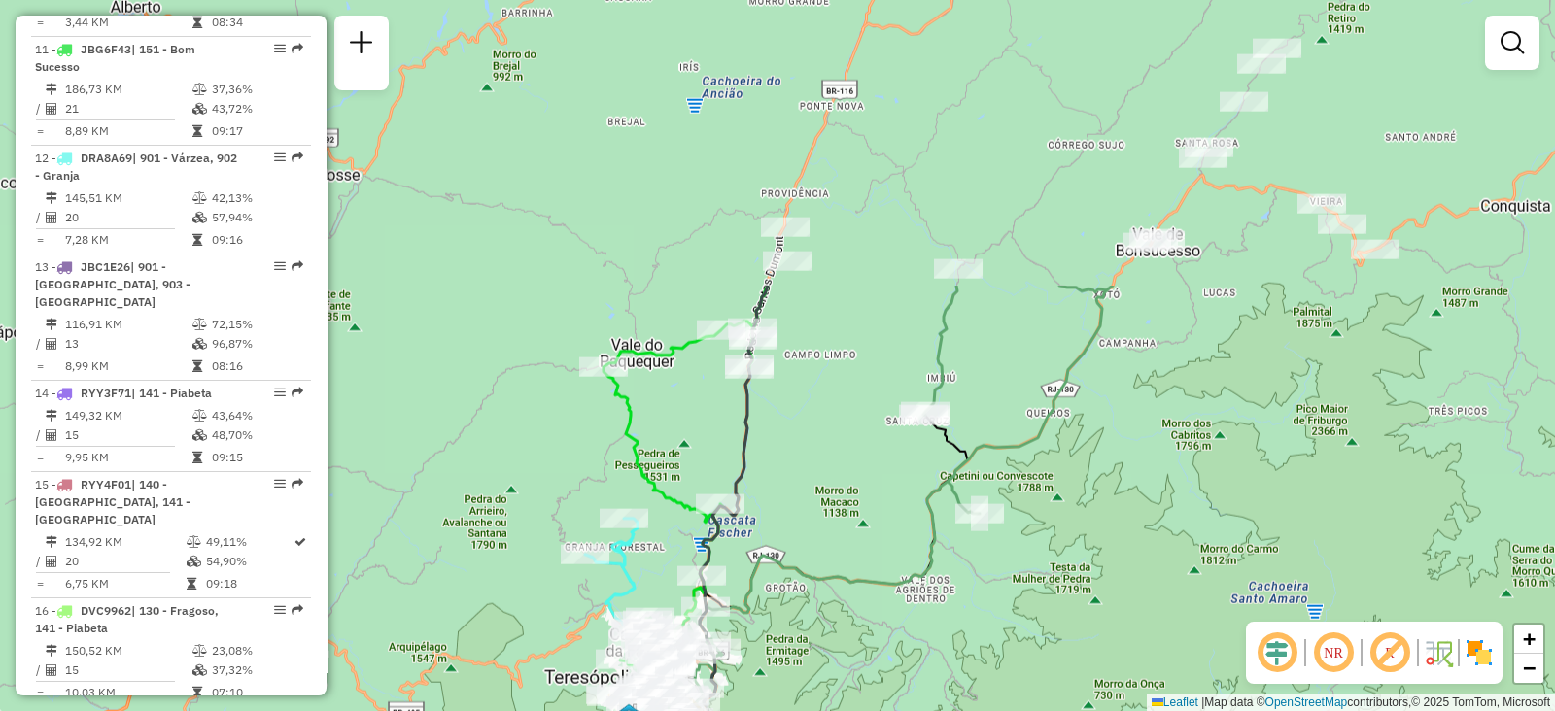
drag, startPoint x: 1030, startPoint y: 344, endPoint x: 878, endPoint y: 715, distance: 401.3
click at [878, 710] on html "Aguarde... Pop-up bloqueado! Seu navegador bloqueou automáticamente a abertura …" at bounding box center [777, 355] width 1555 height 711
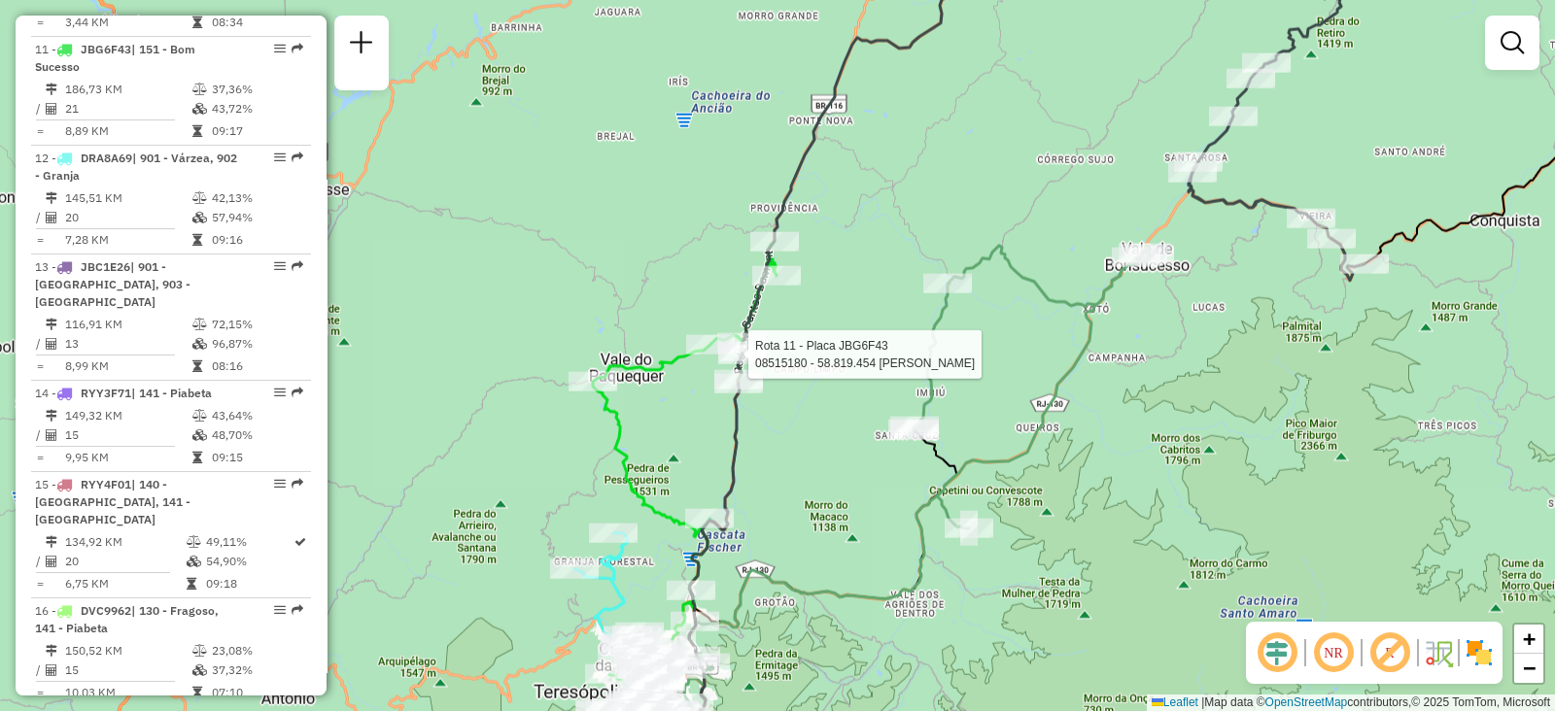
select select "**********"
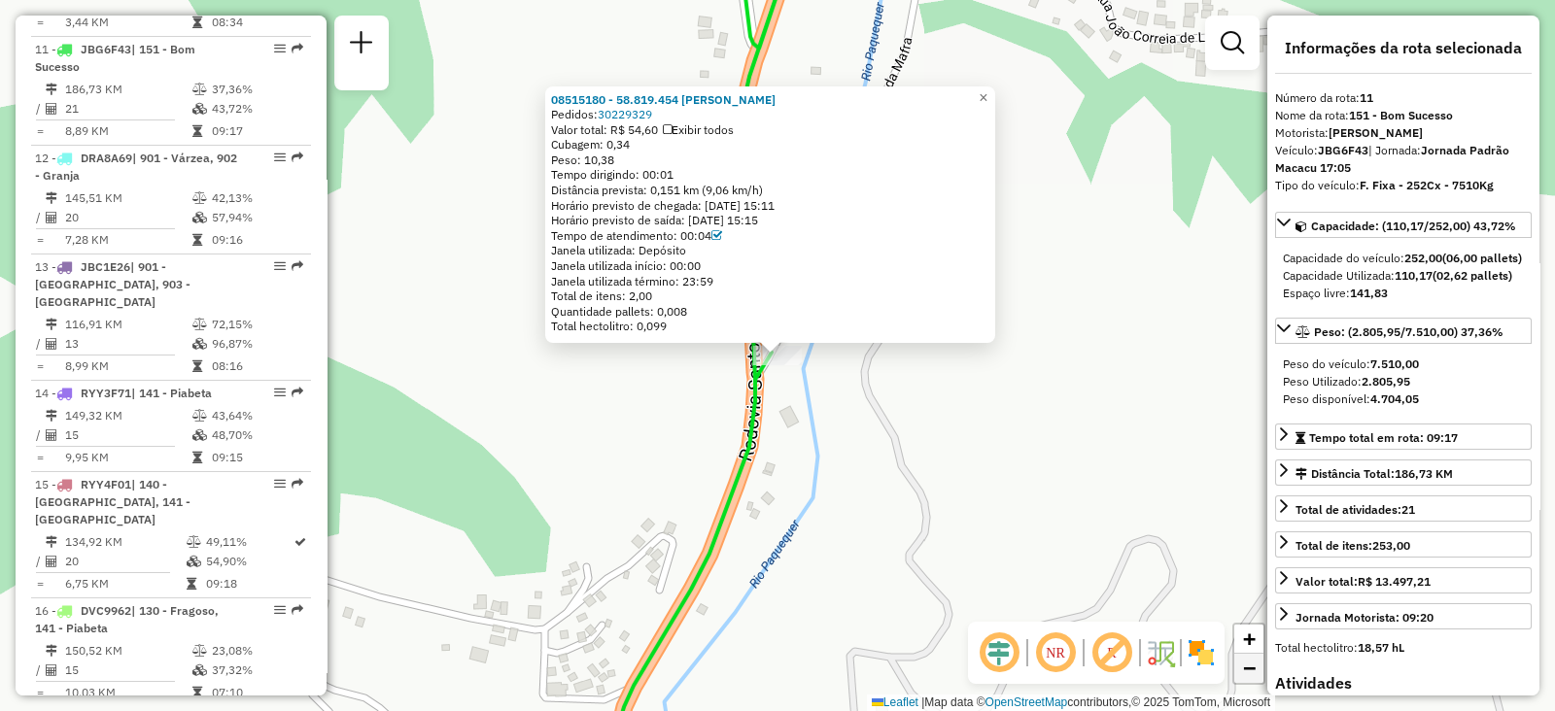
click at [1243, 677] on span "−" at bounding box center [1249, 668] width 13 height 24
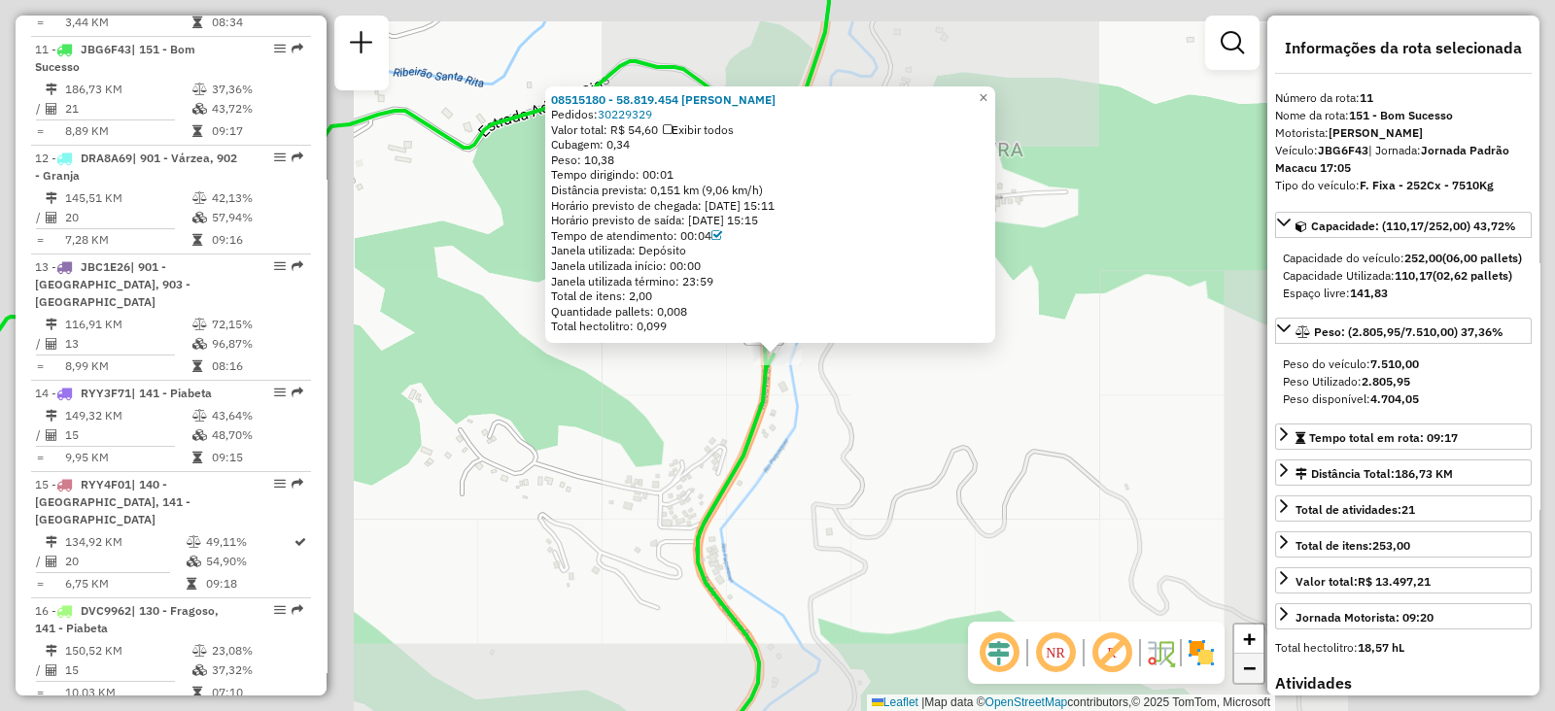
click at [1243, 677] on span "−" at bounding box center [1249, 668] width 13 height 24
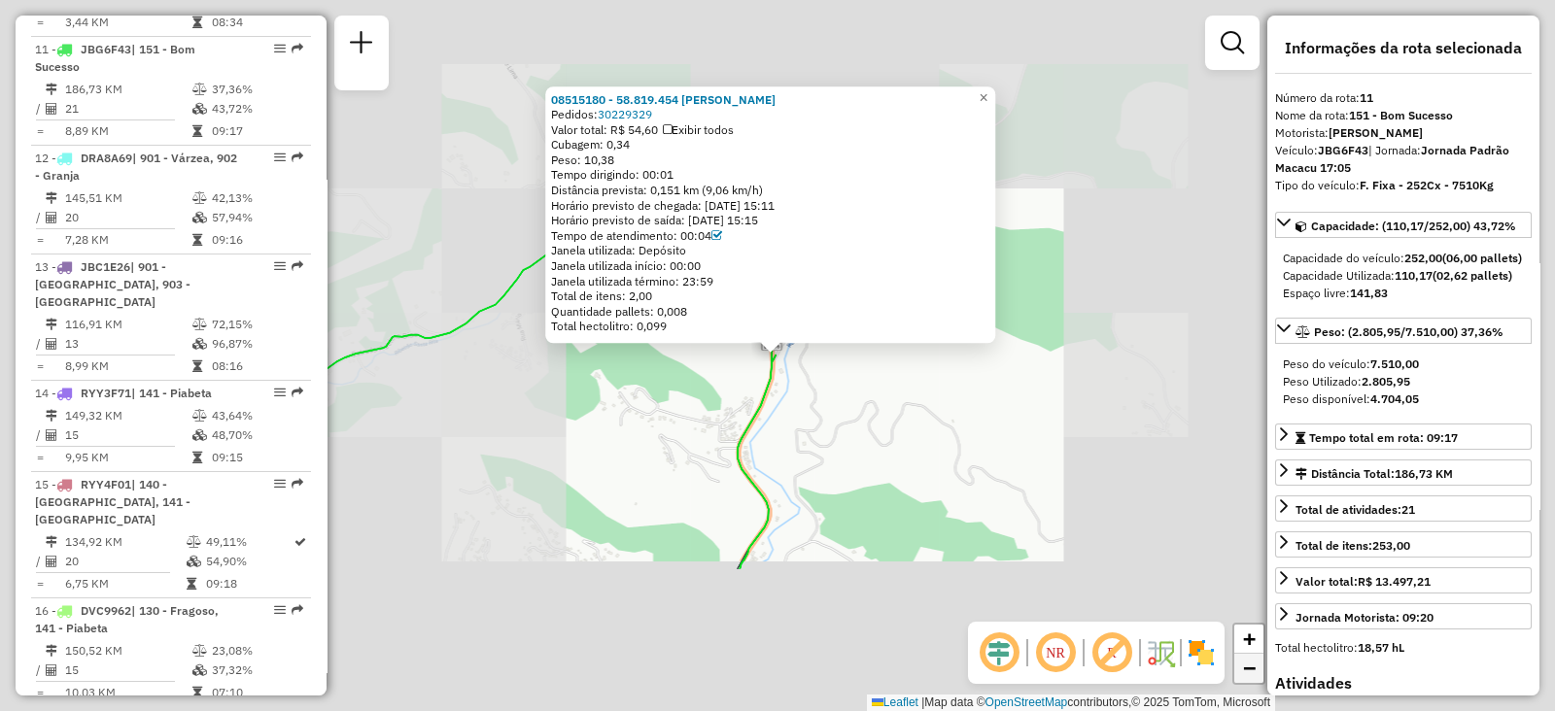
click at [1243, 677] on span "−" at bounding box center [1249, 668] width 13 height 24
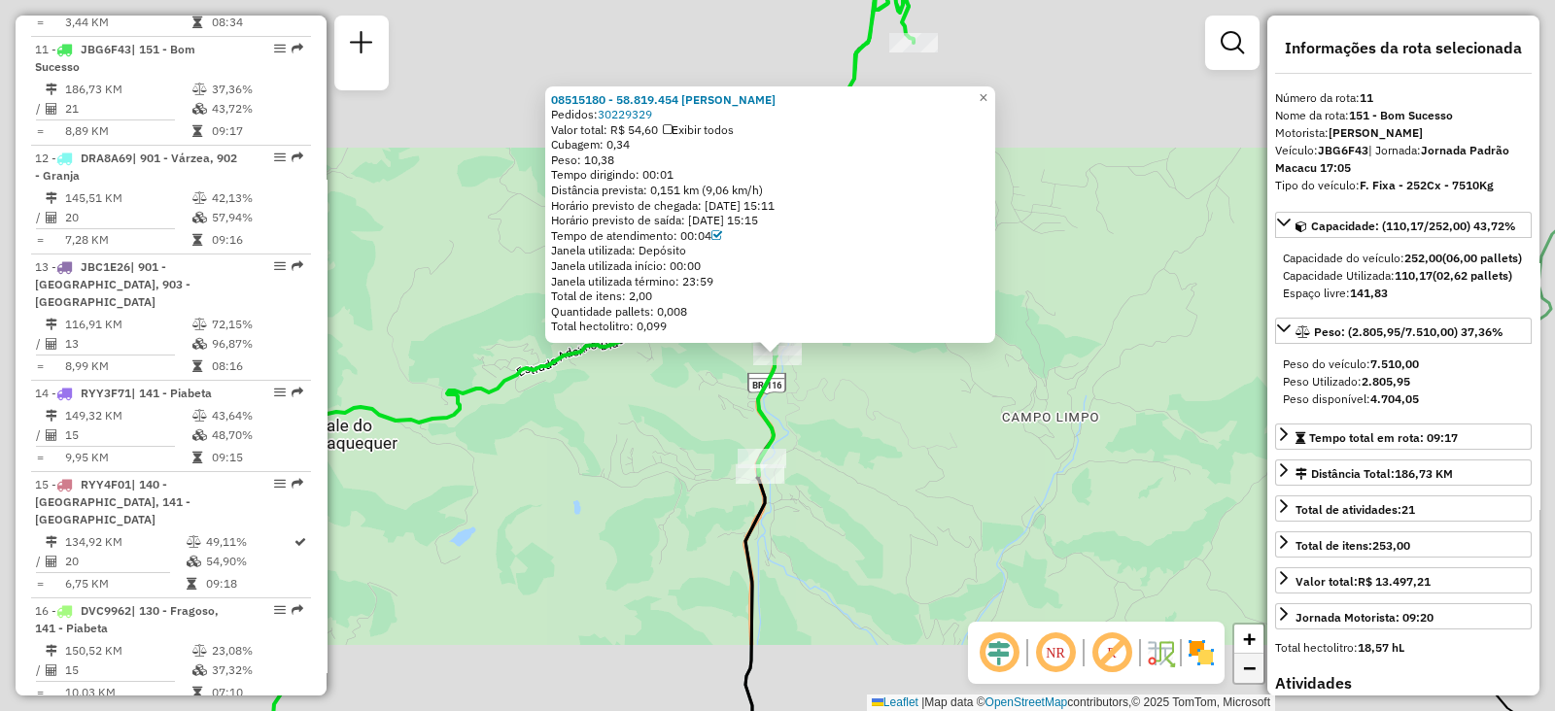
click at [1243, 677] on span "−" at bounding box center [1249, 668] width 13 height 24
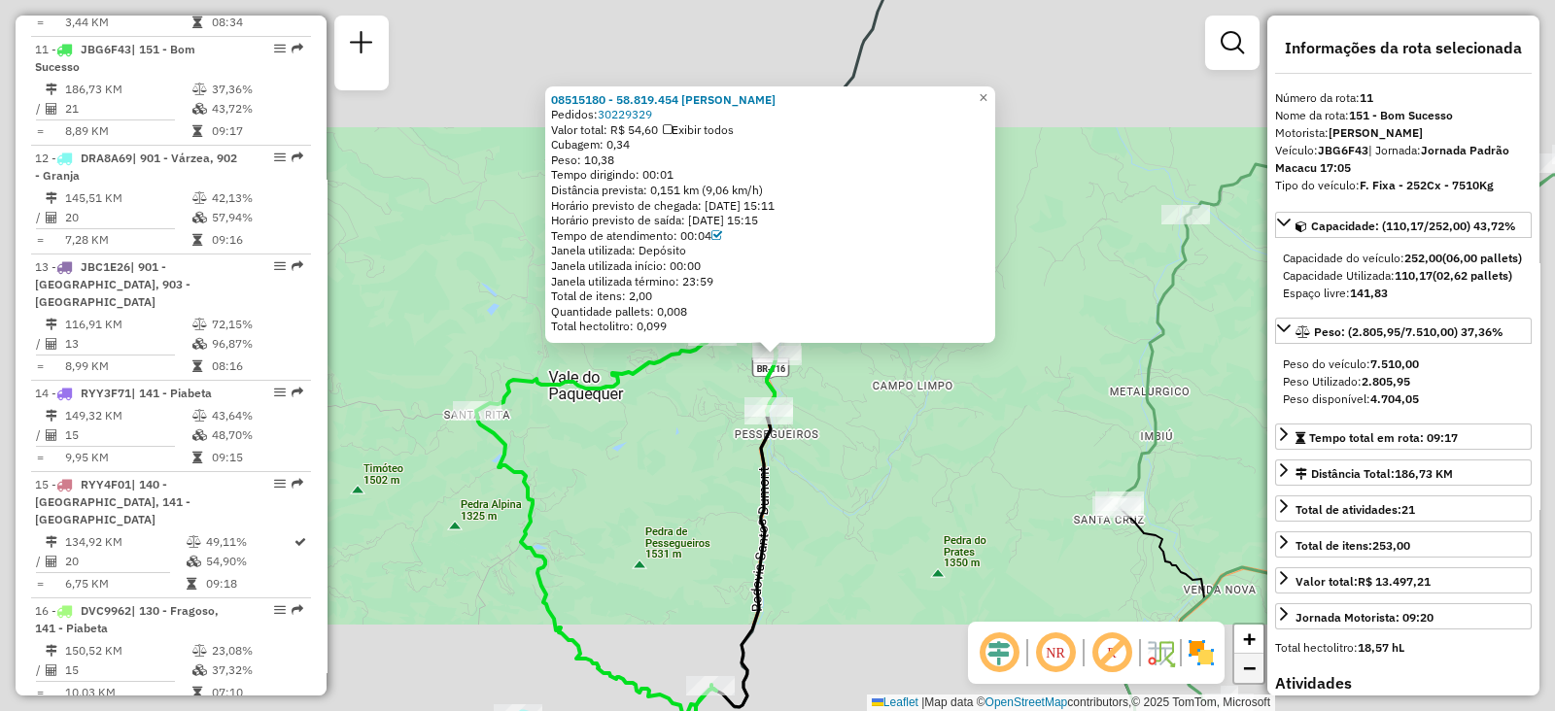
click at [1243, 677] on span "−" at bounding box center [1249, 668] width 13 height 24
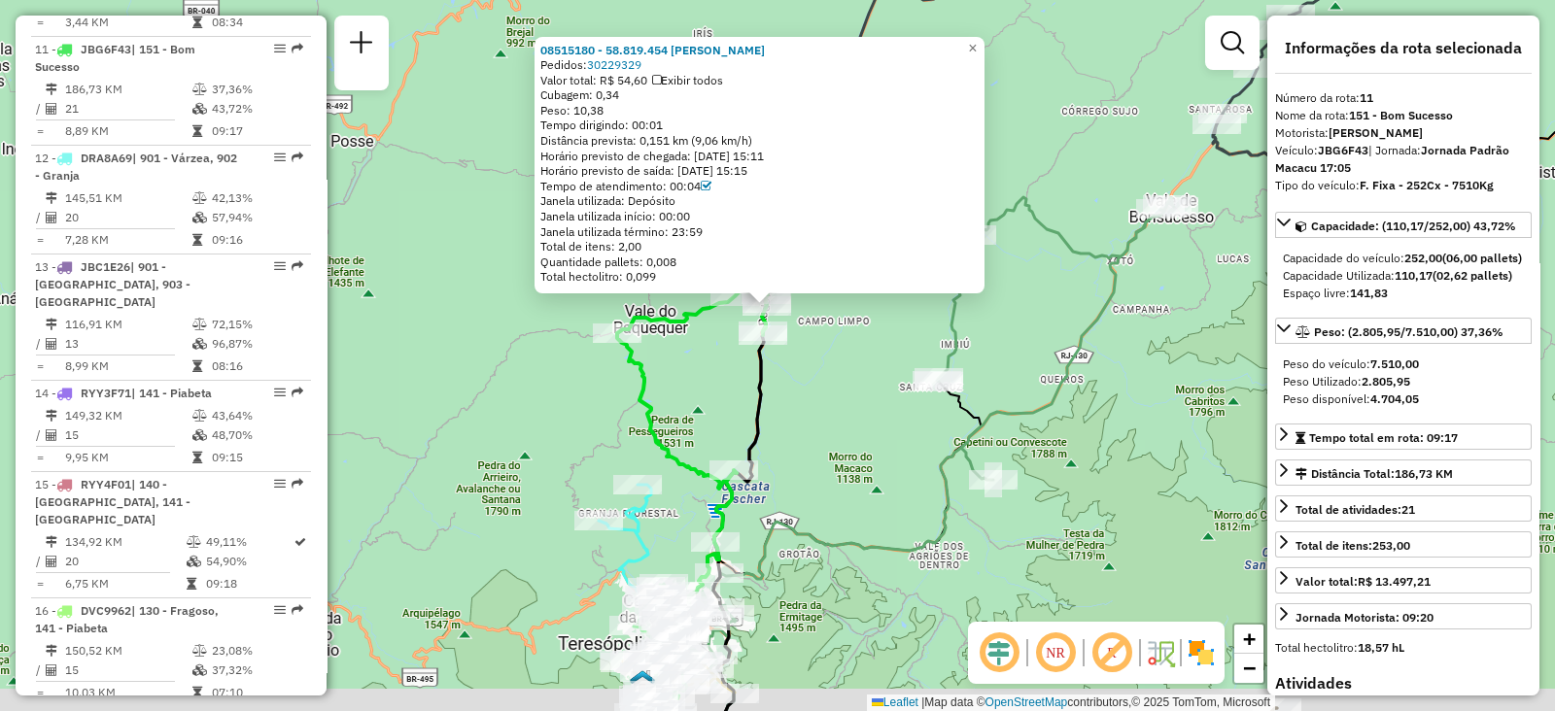
drag, startPoint x: 884, startPoint y: 567, endPoint x: 844, endPoint y: 276, distance: 293.3
click at [844, 276] on div "08515180 - 58.819.454 [PERSON_NAME] Pedidos: 30229329 Valor total: R$ 54,60 Exi…" at bounding box center [777, 355] width 1555 height 711
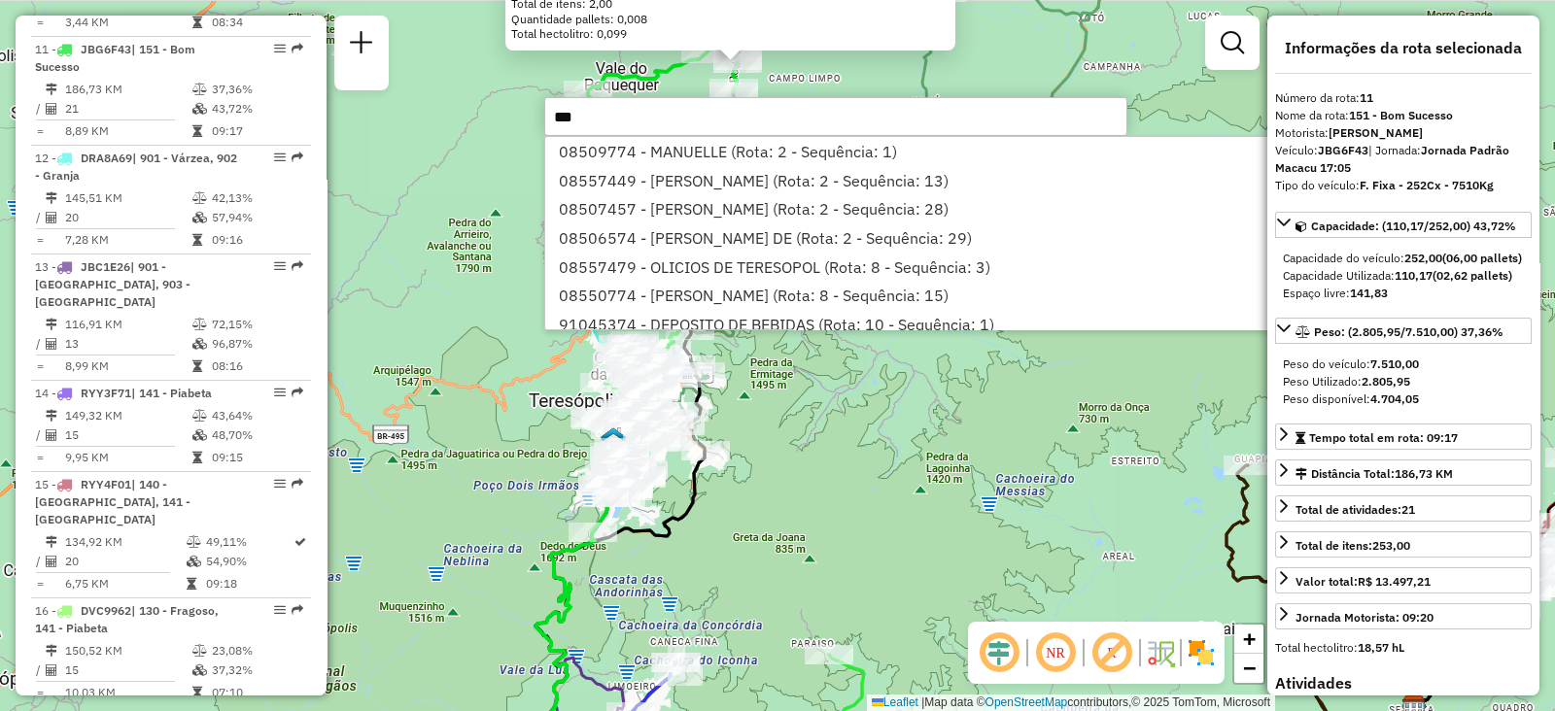
type input "****"
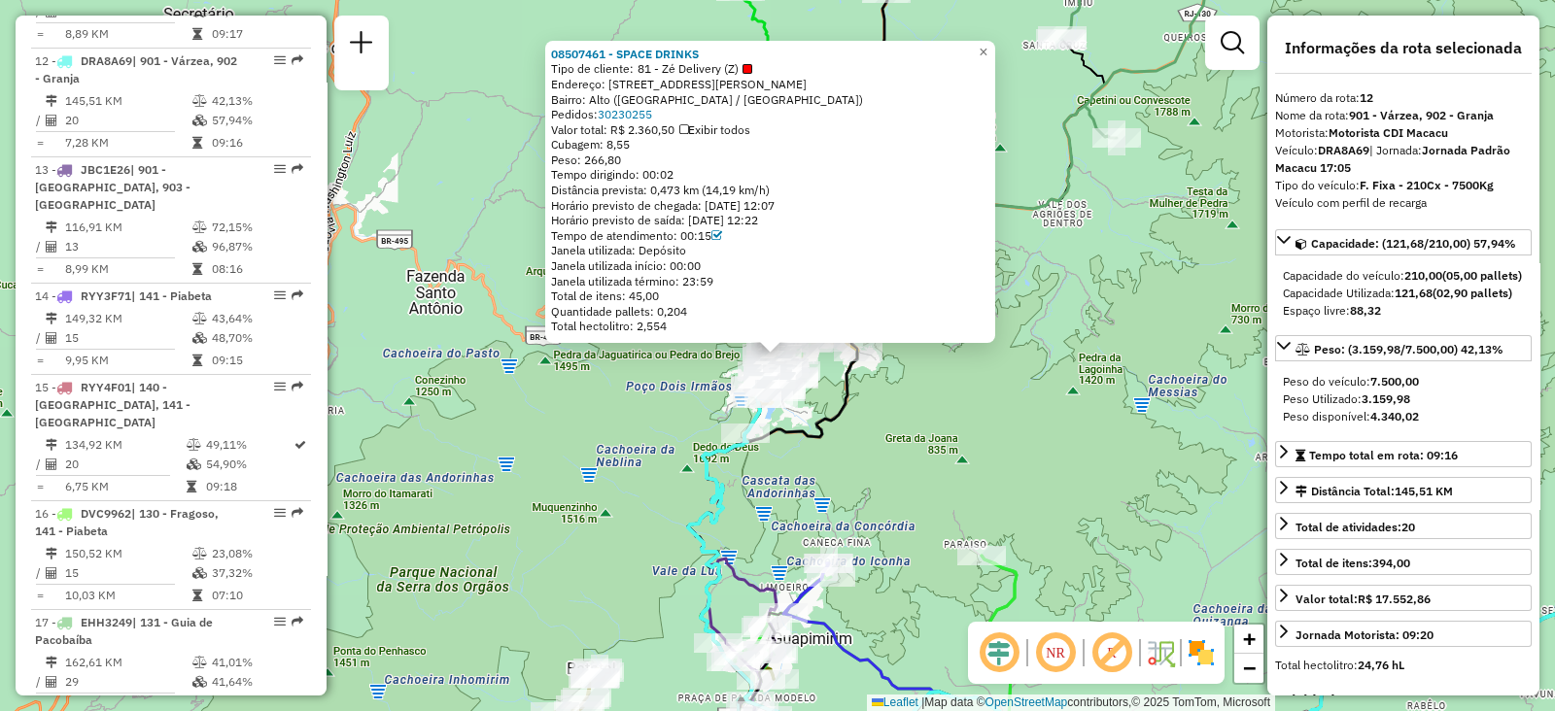
scroll to position [1919, 0]
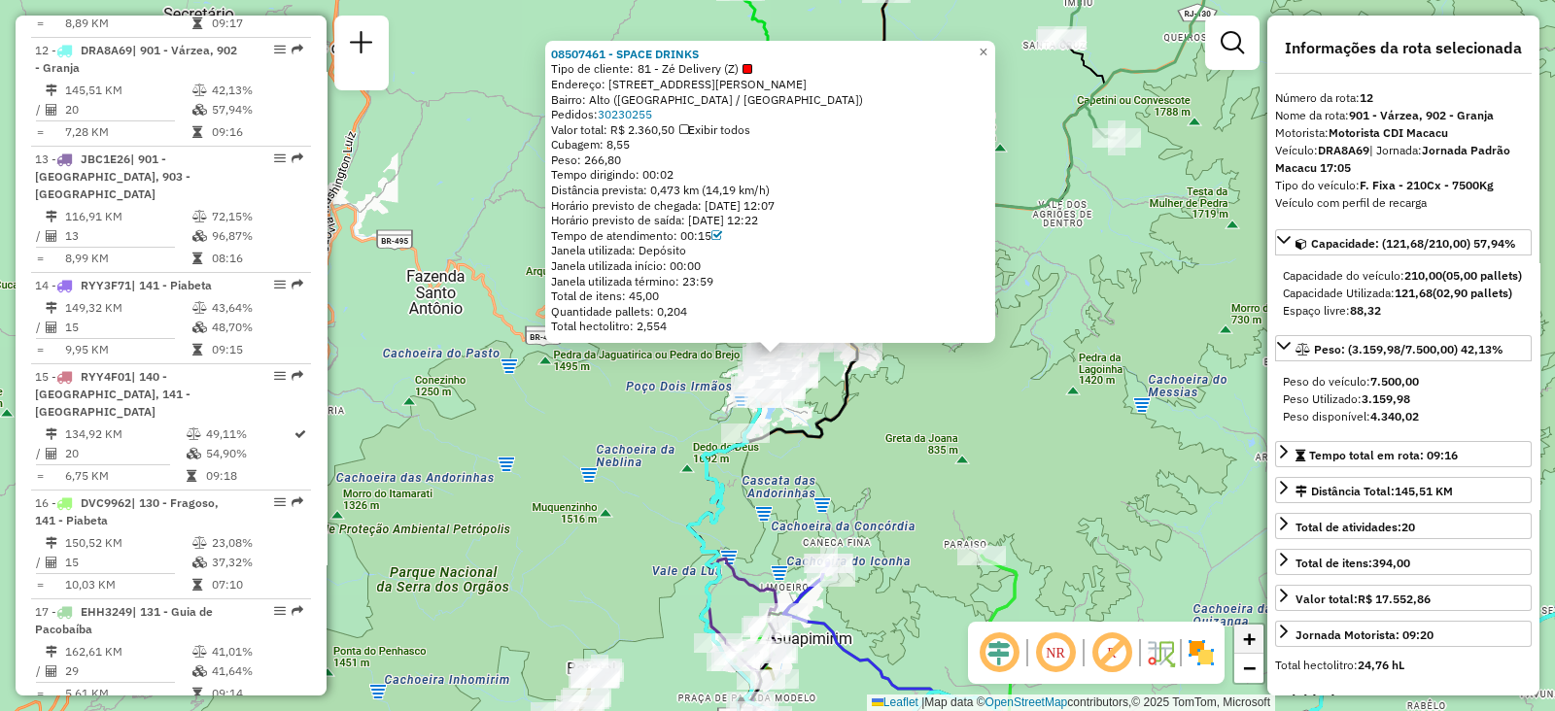
click at [1250, 639] on span "+" at bounding box center [1249, 639] width 13 height 24
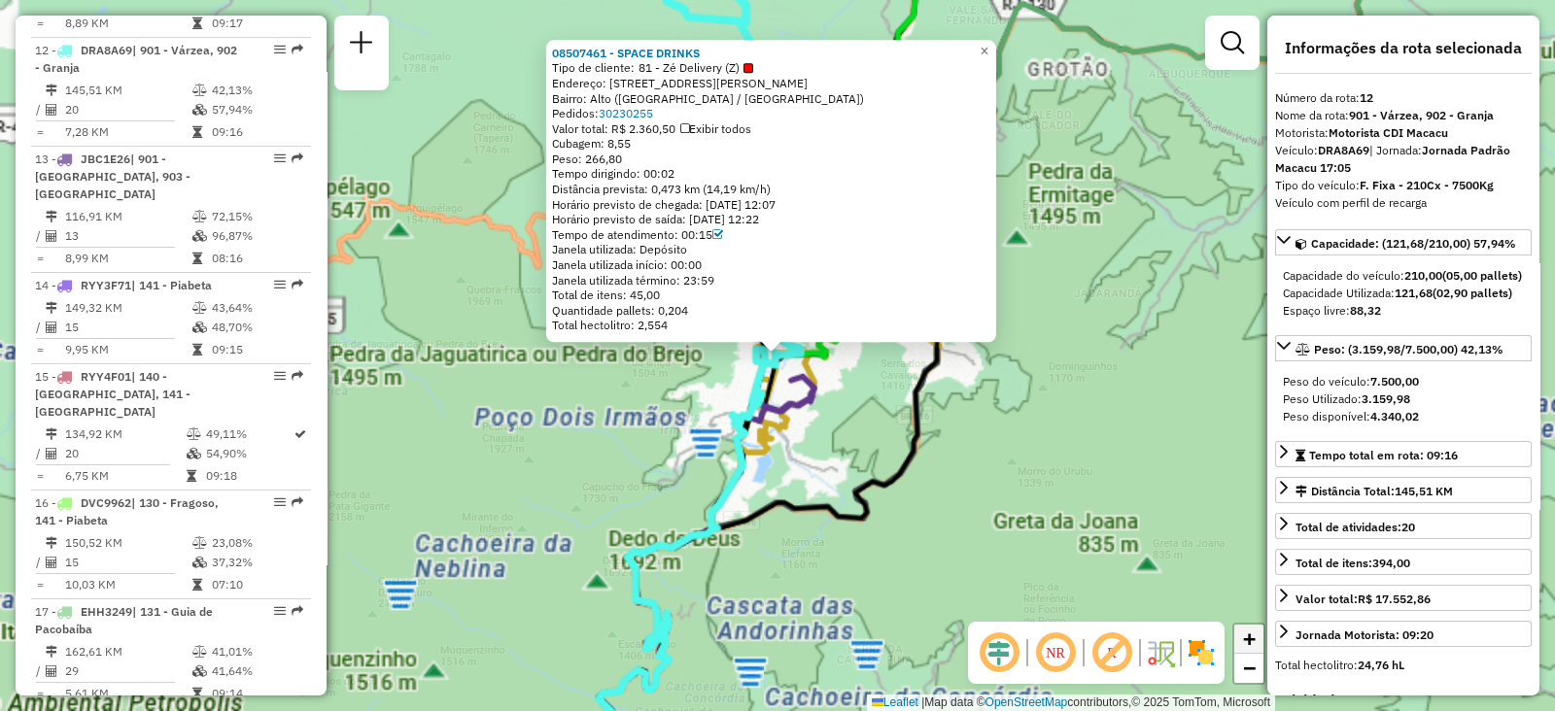
click at [1250, 639] on span "+" at bounding box center [1249, 639] width 13 height 24
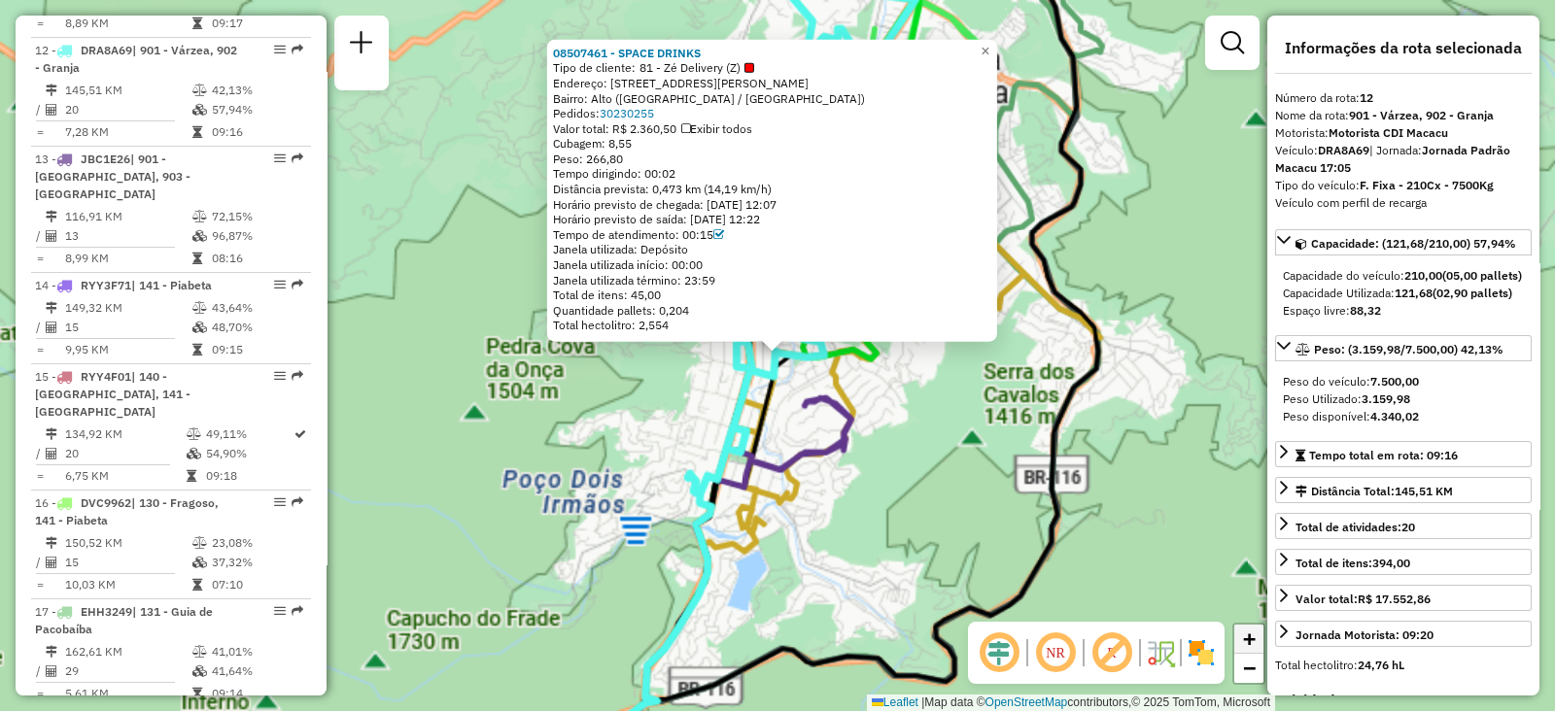
click at [1250, 639] on span "+" at bounding box center [1249, 639] width 13 height 24
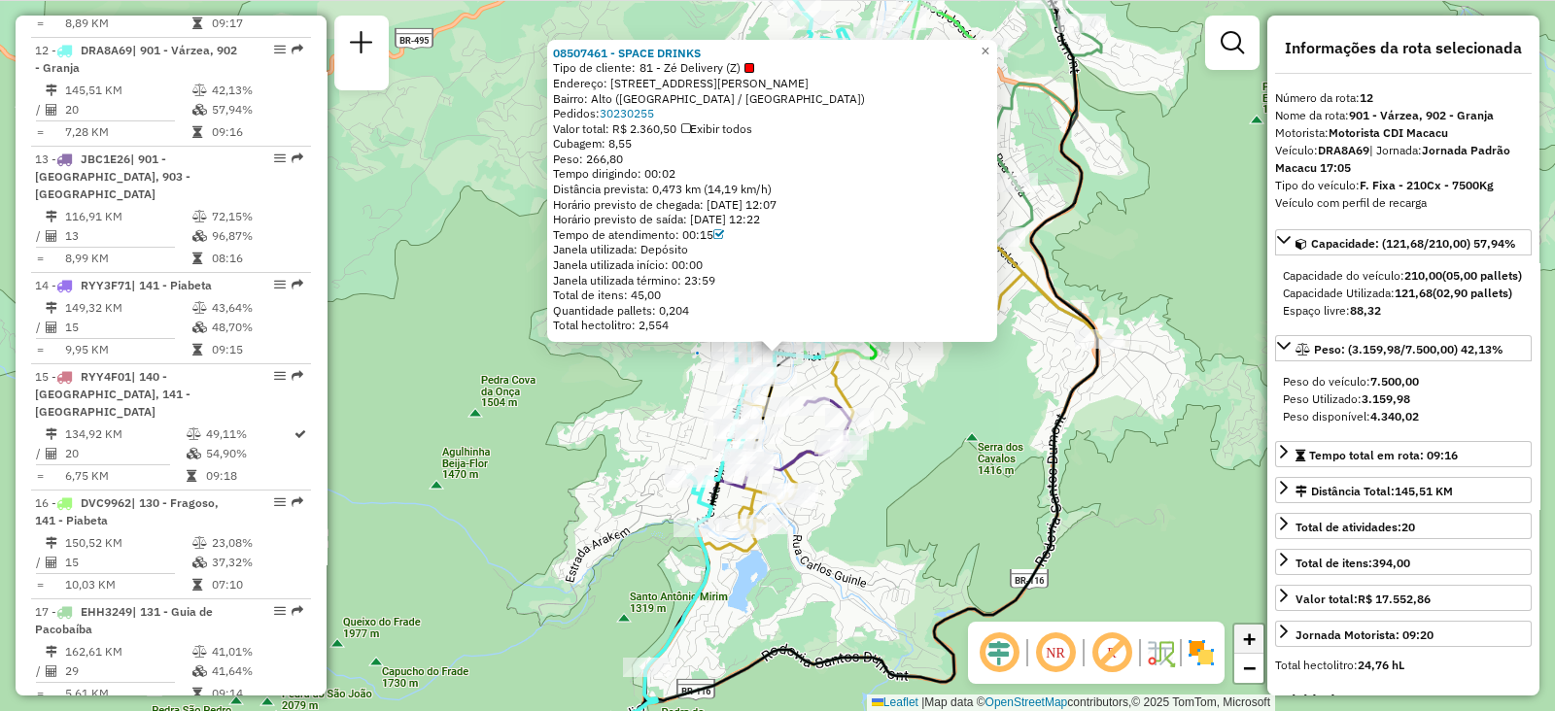
click at [1250, 639] on span "+" at bounding box center [1249, 639] width 13 height 24
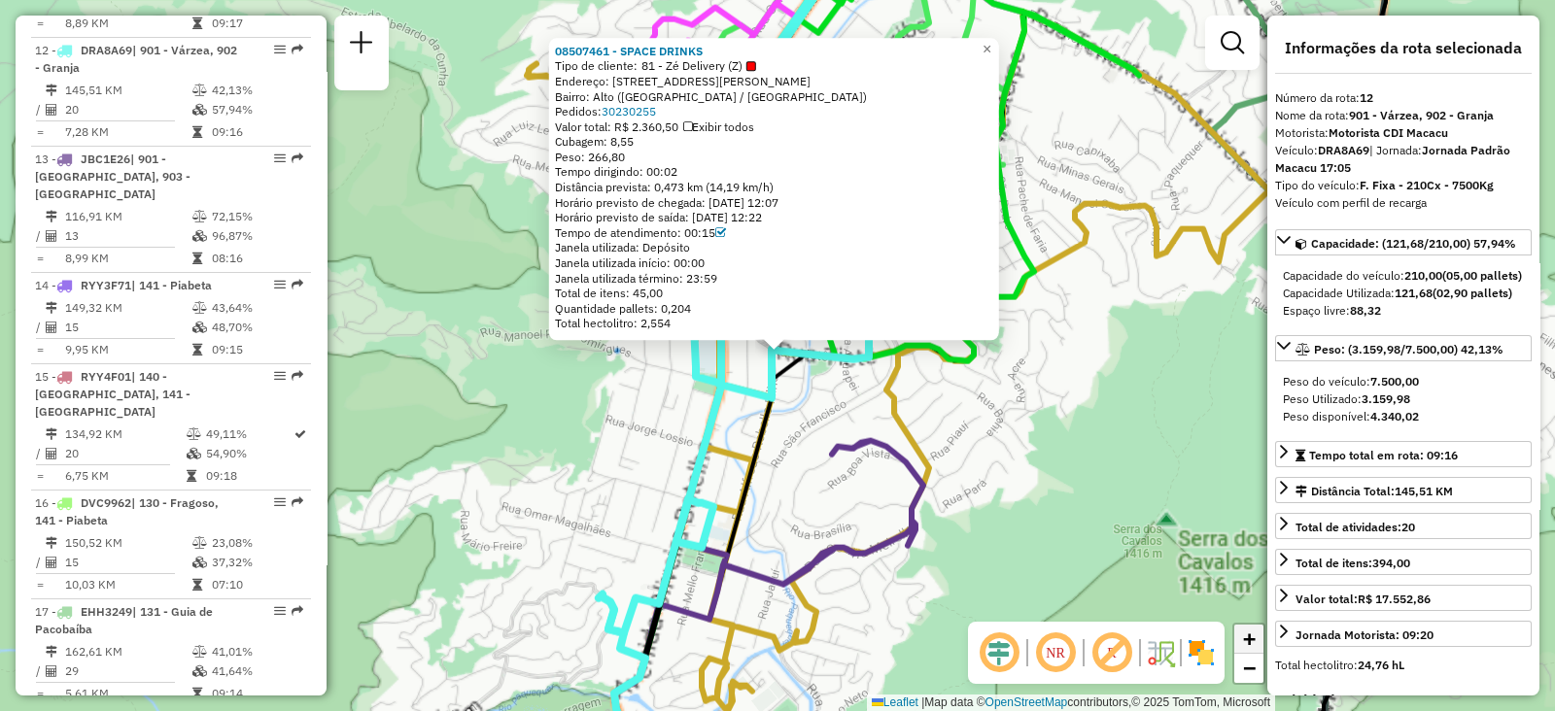
click at [1250, 639] on span "+" at bounding box center [1249, 639] width 13 height 24
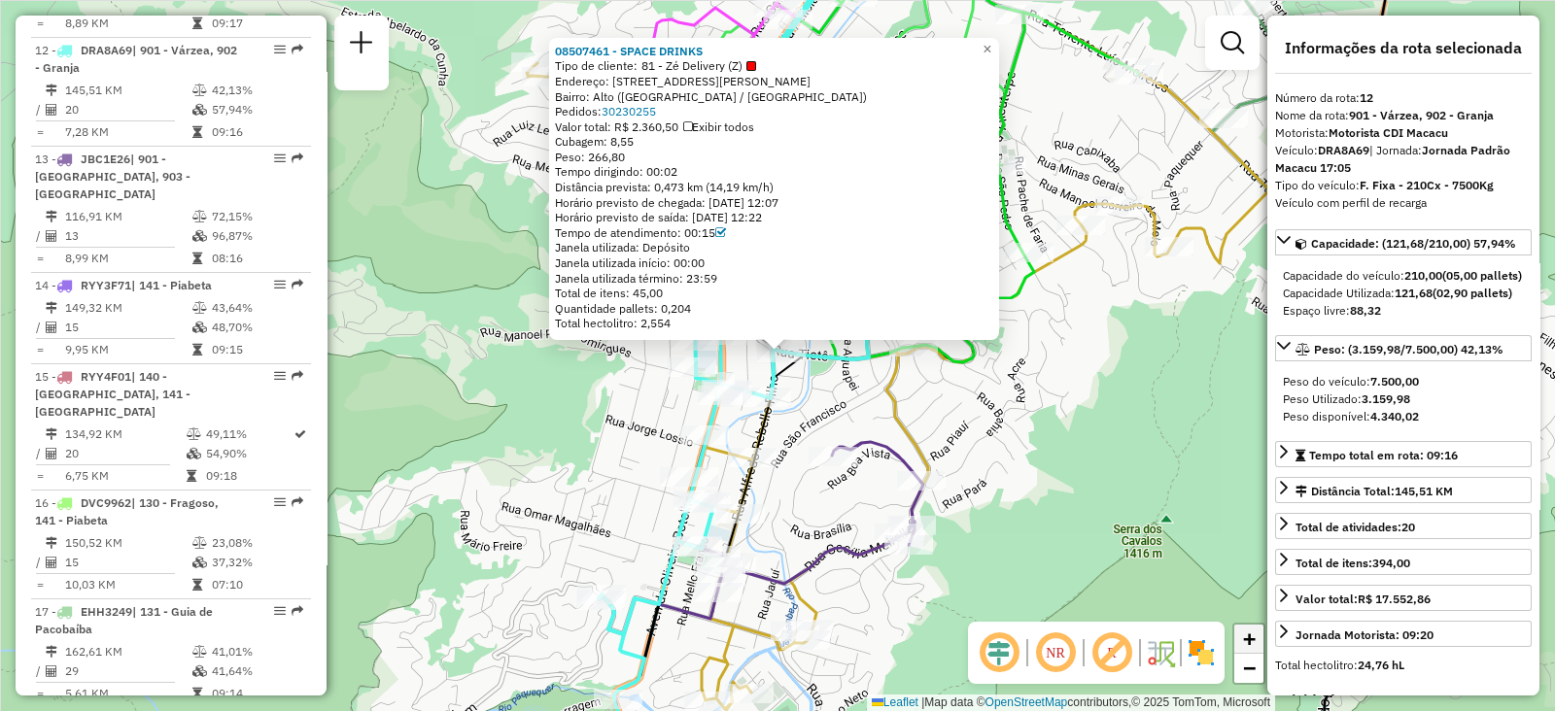
click at [1250, 639] on span "+" at bounding box center [1249, 639] width 13 height 24
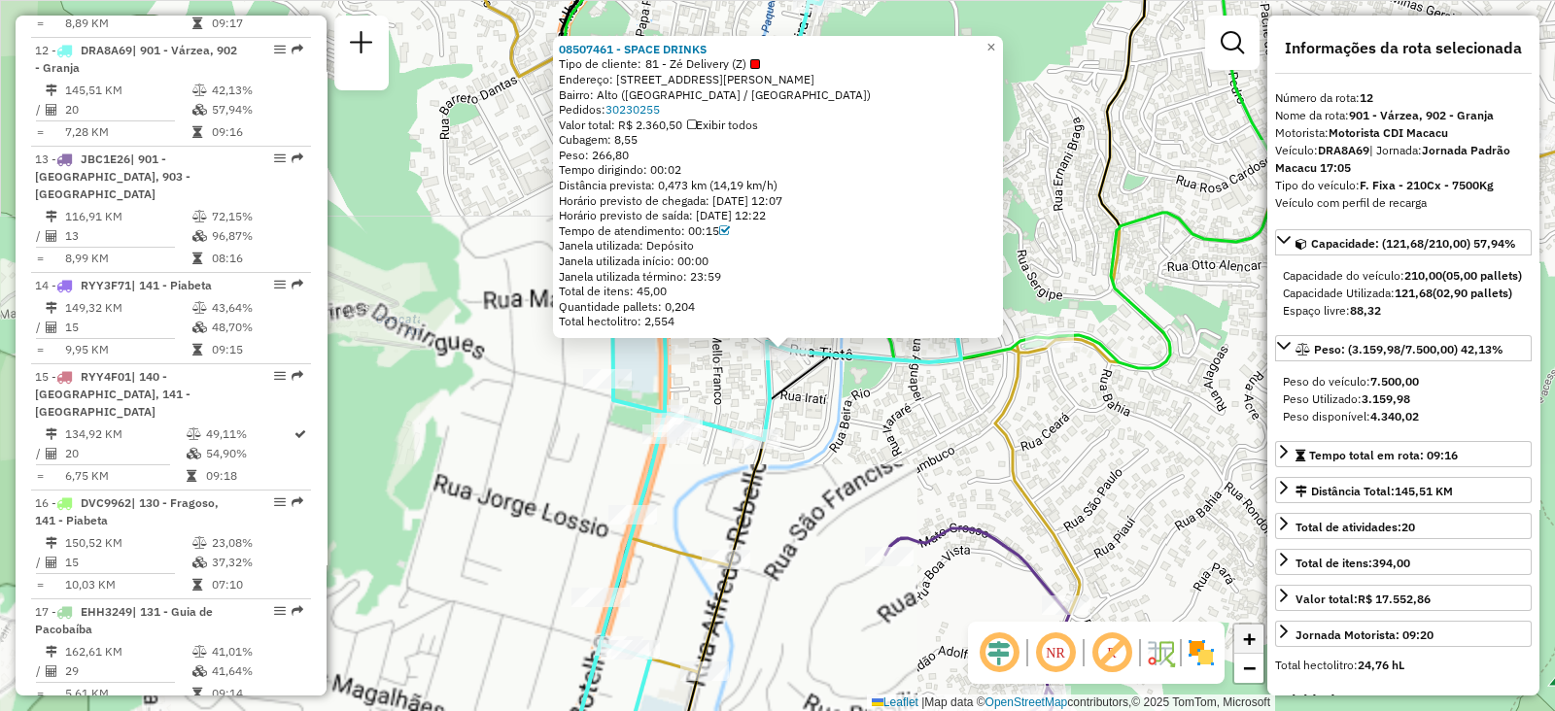
click at [1250, 639] on span "+" at bounding box center [1249, 639] width 13 height 24
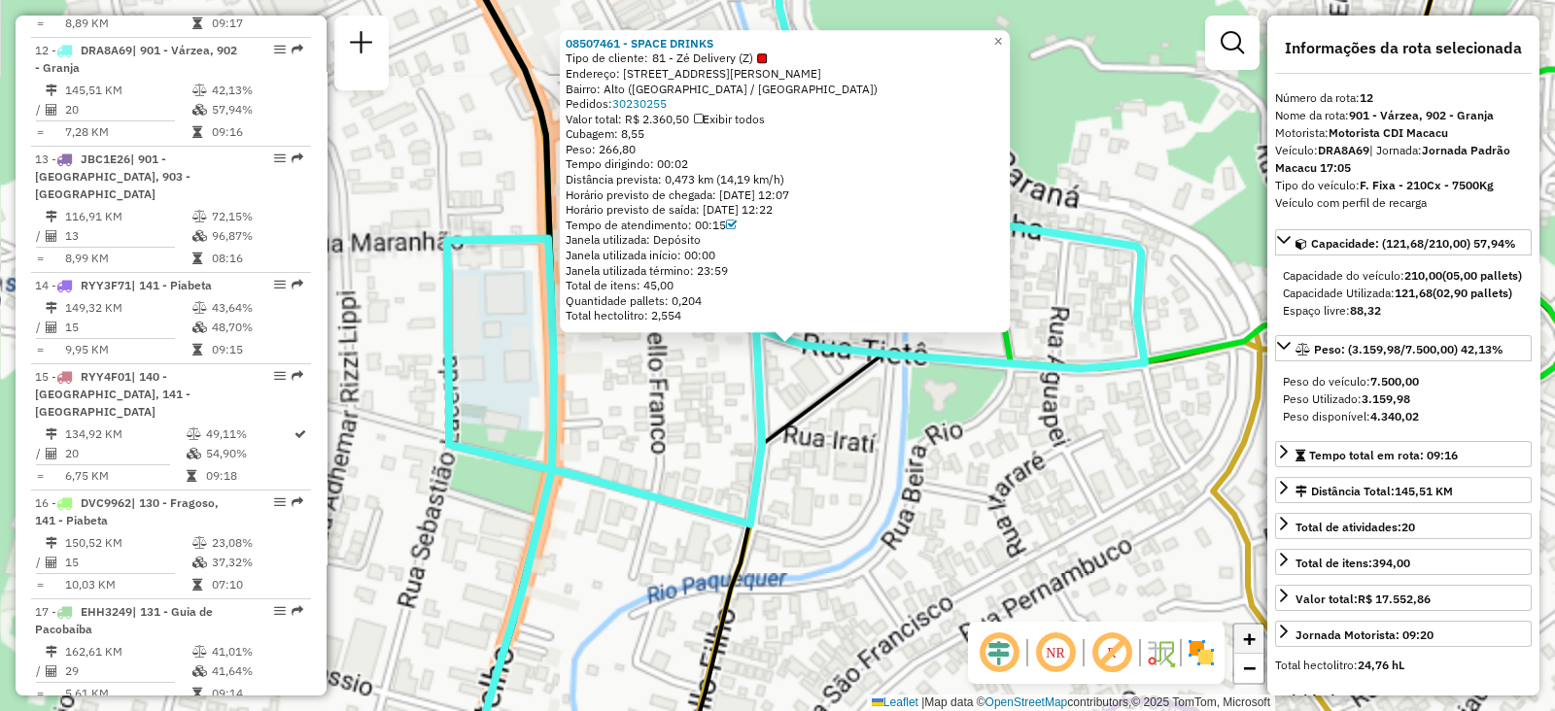
click at [1250, 639] on span "+" at bounding box center [1249, 639] width 13 height 24
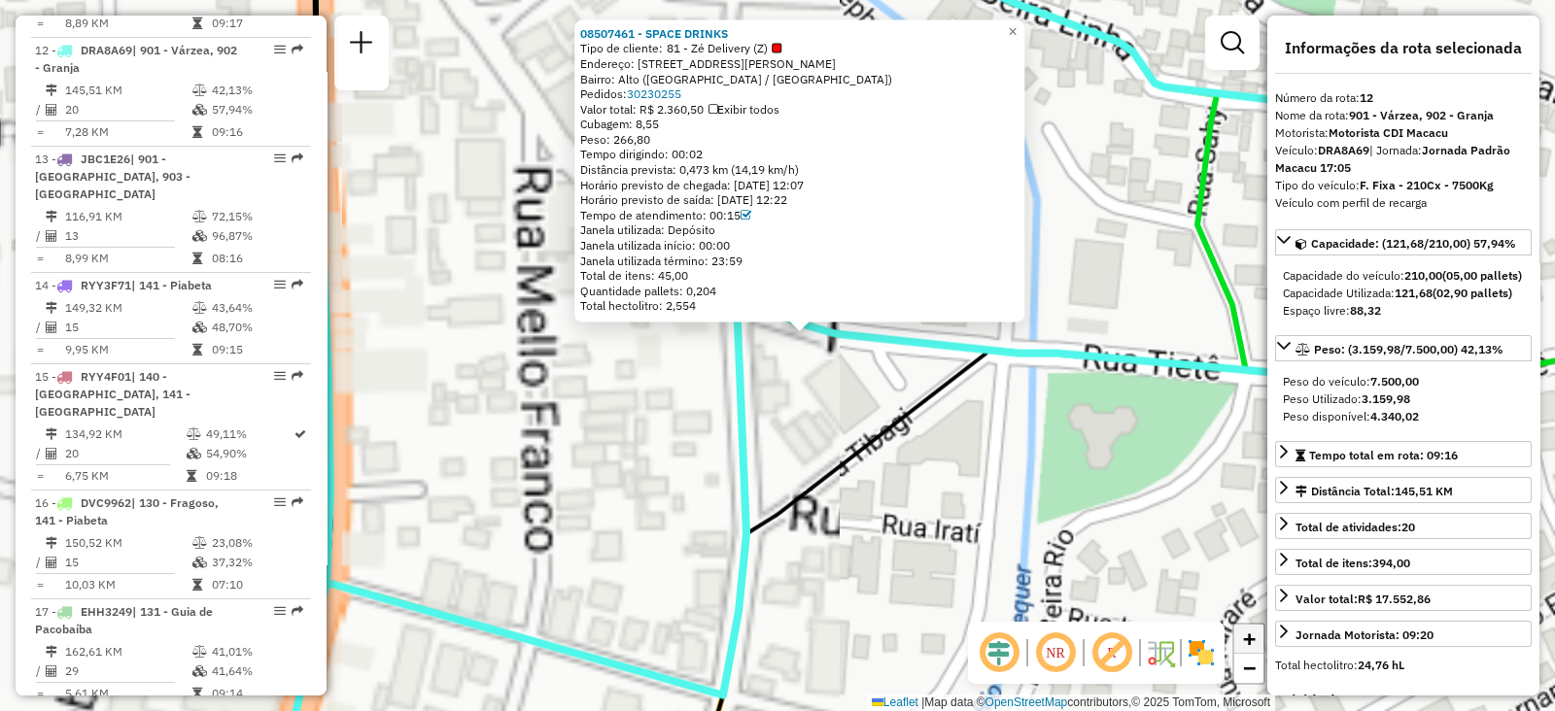
click at [1250, 639] on span "+" at bounding box center [1249, 639] width 13 height 24
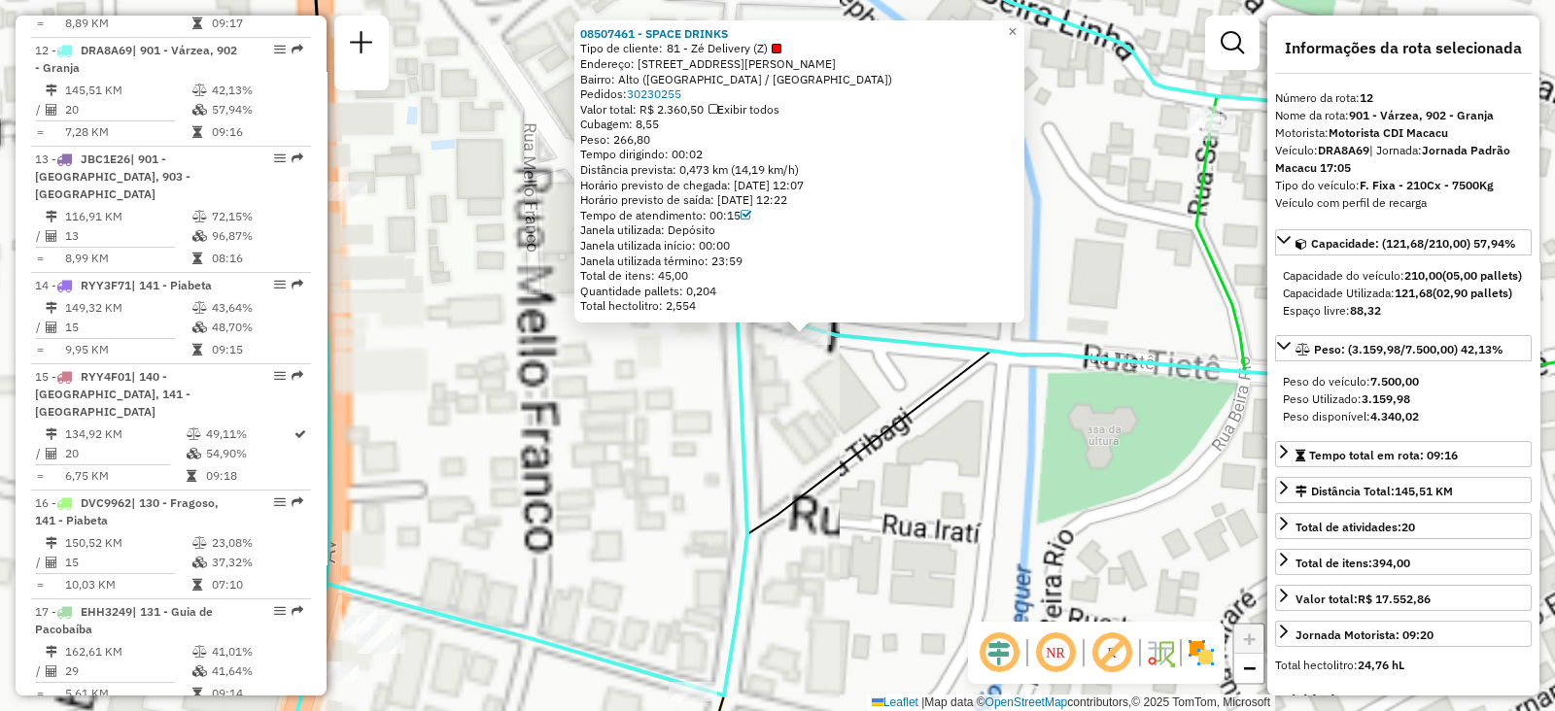
click at [1250, 639] on span "+" at bounding box center [1249, 639] width 13 height 24
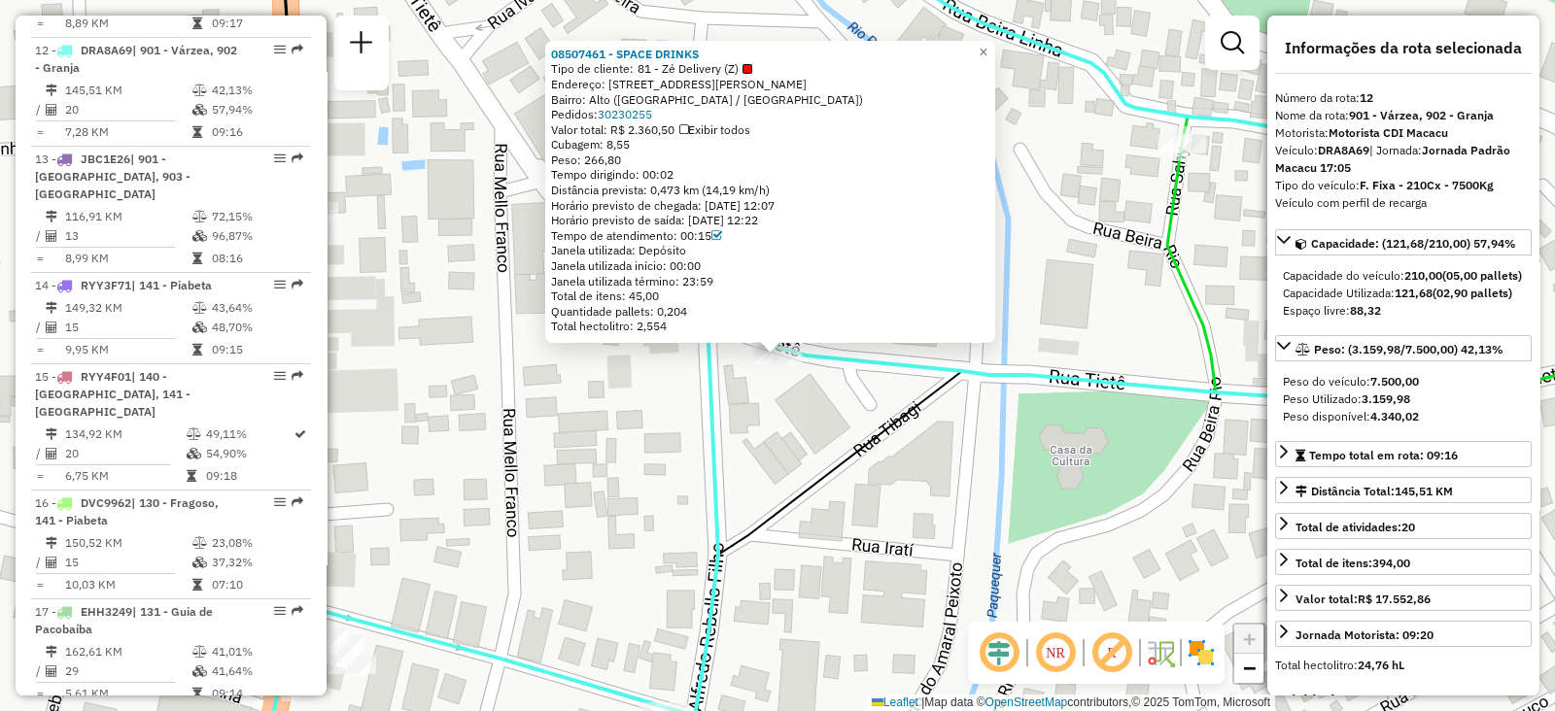
click at [880, 569] on div "08507461 - SPACE DRINKS Tipo de cliente: 81 - Zé Delivery (Z) Endereço: [STREET…" at bounding box center [777, 355] width 1555 height 711
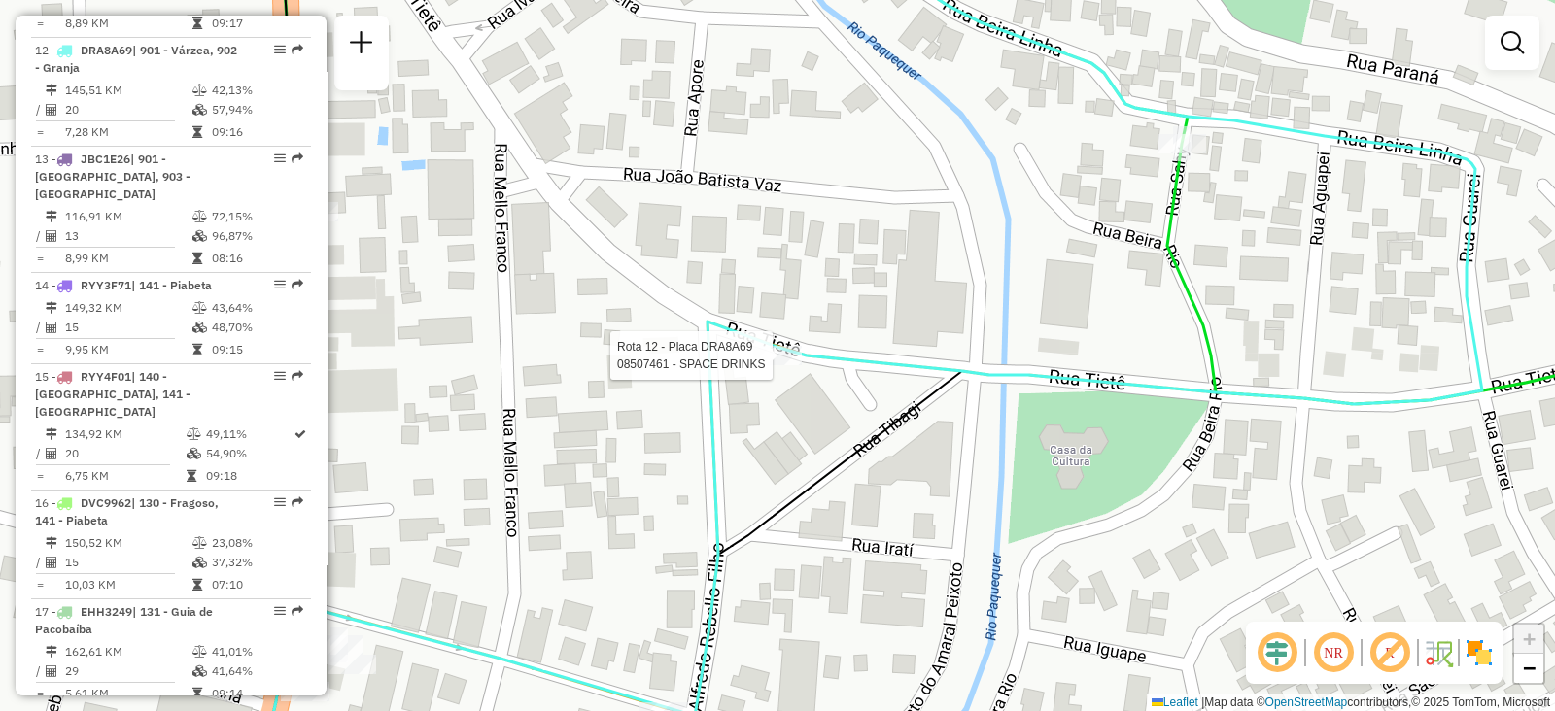
select select "**********"
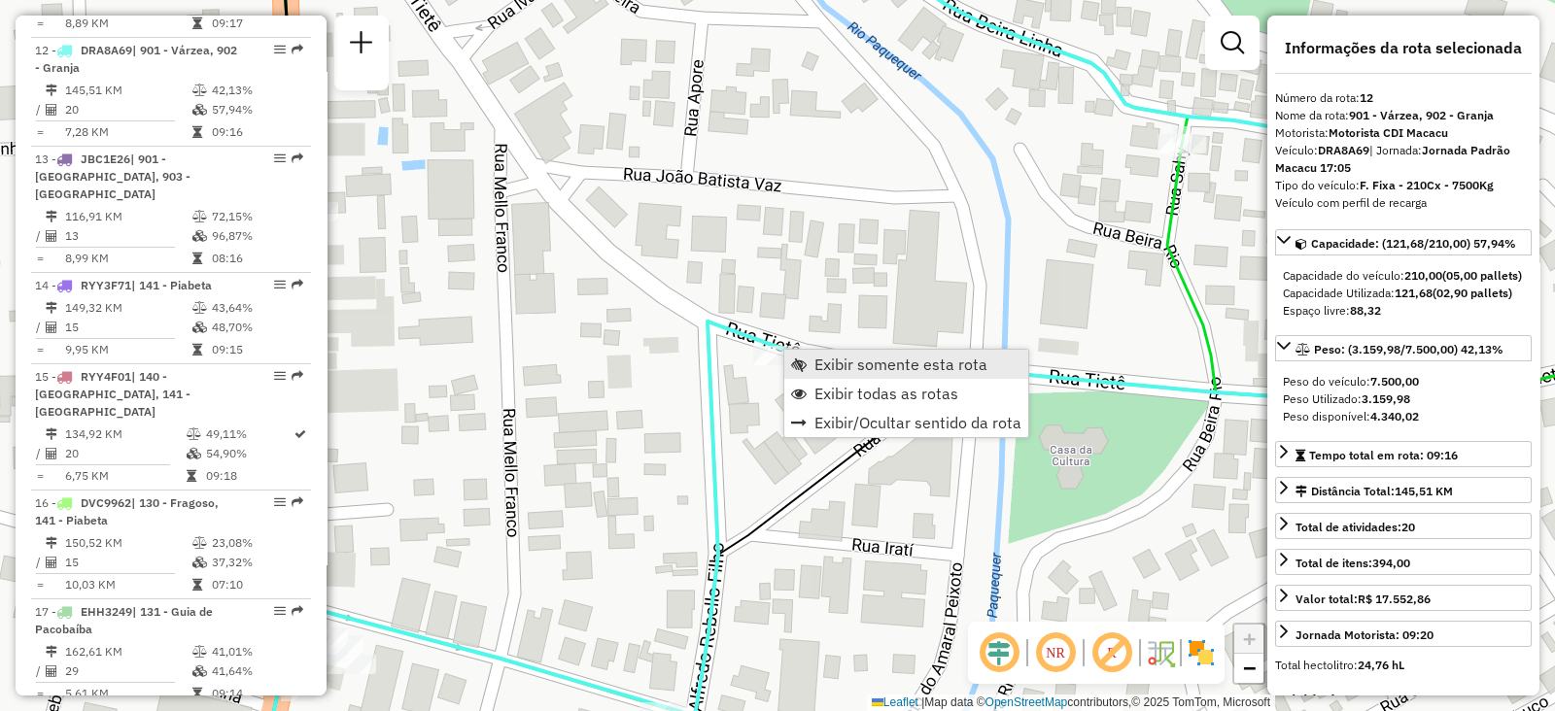
click at [807, 354] on link "Exibir somente esta rota" at bounding box center [906, 364] width 244 height 29
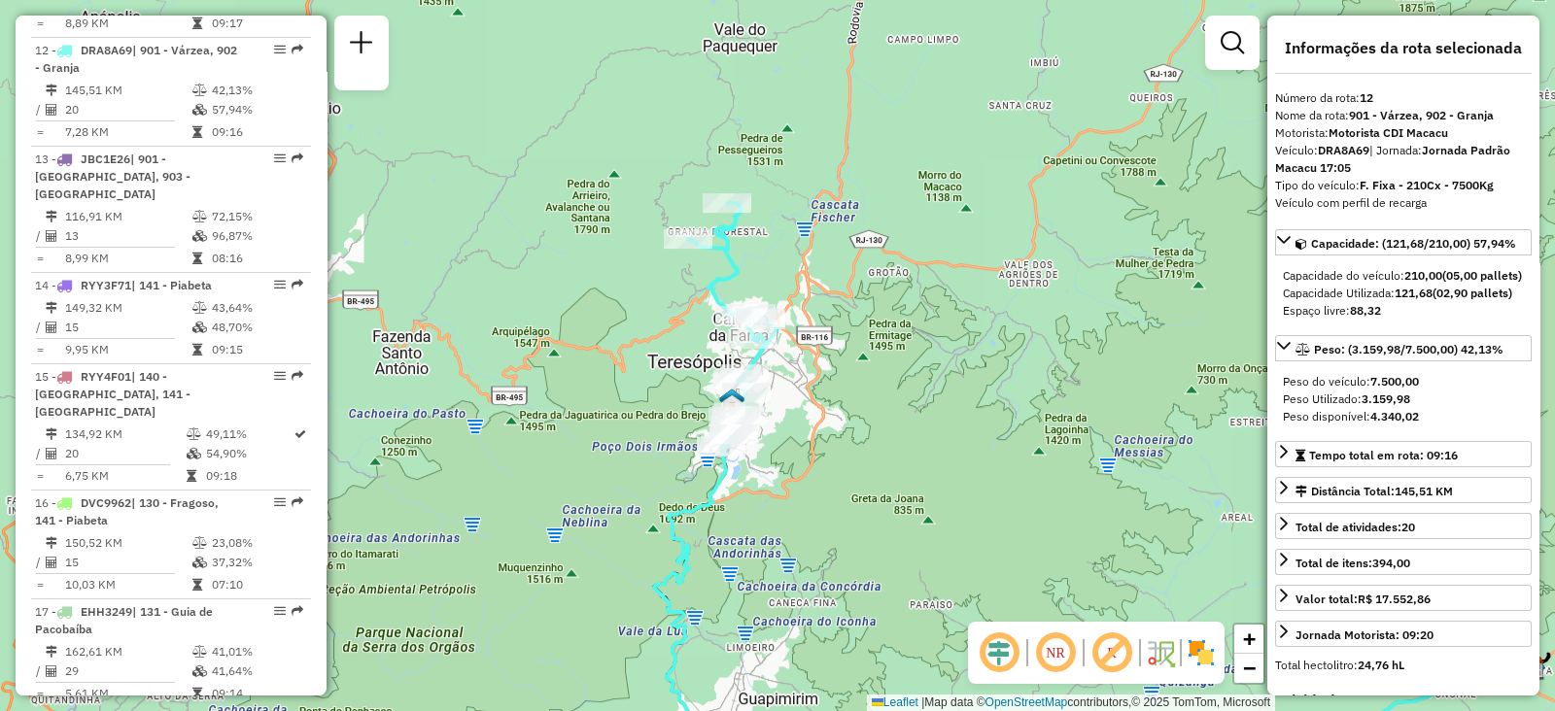
drag, startPoint x: 637, startPoint y: 373, endPoint x: 906, endPoint y: 512, distance: 302.9
click at [906, 512] on div "Janela de atendimento Grade de atendimento Capacidade Transportadoras Veículos …" at bounding box center [777, 355] width 1555 height 711
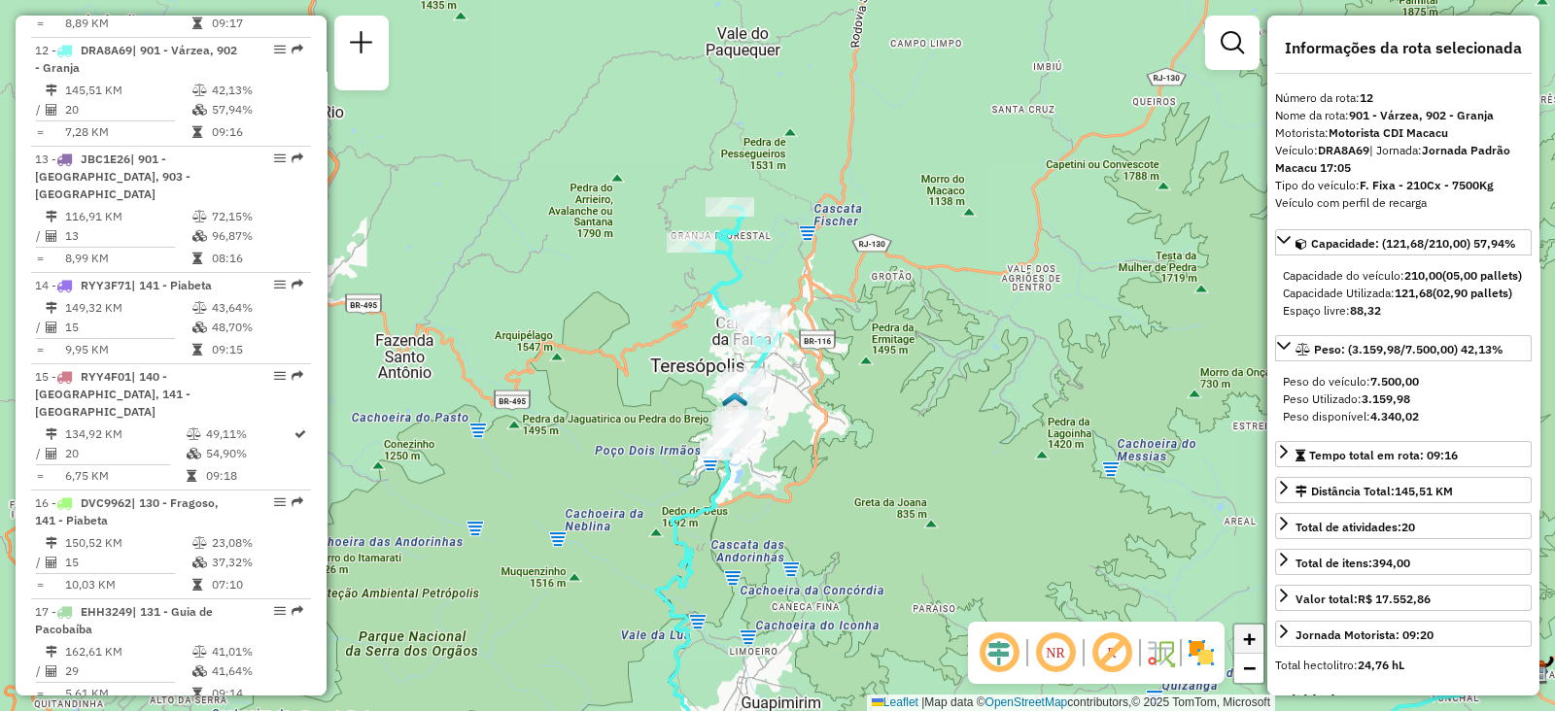
click at [1235, 637] on link "+" at bounding box center [1248, 639] width 29 height 29
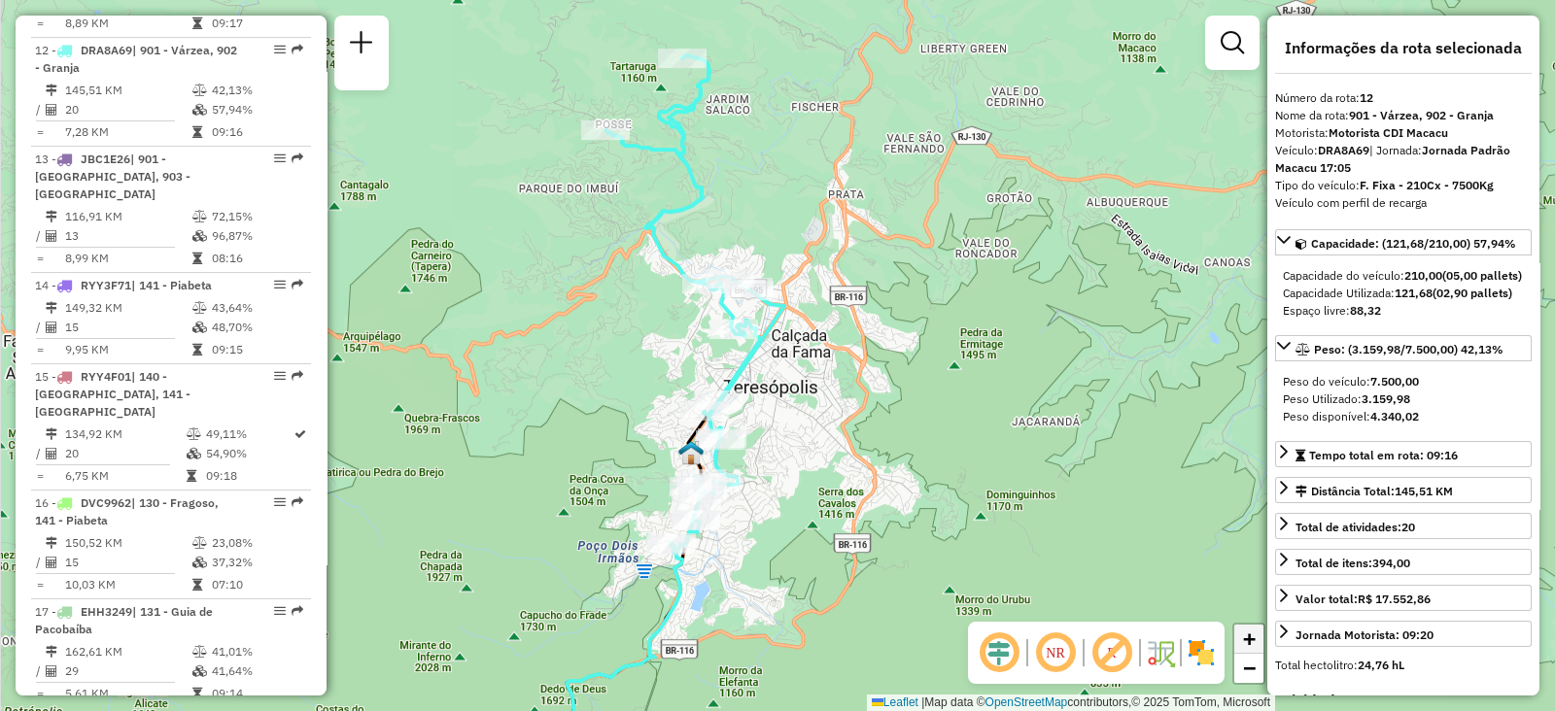
click at [1235, 637] on link "+" at bounding box center [1248, 639] width 29 height 29
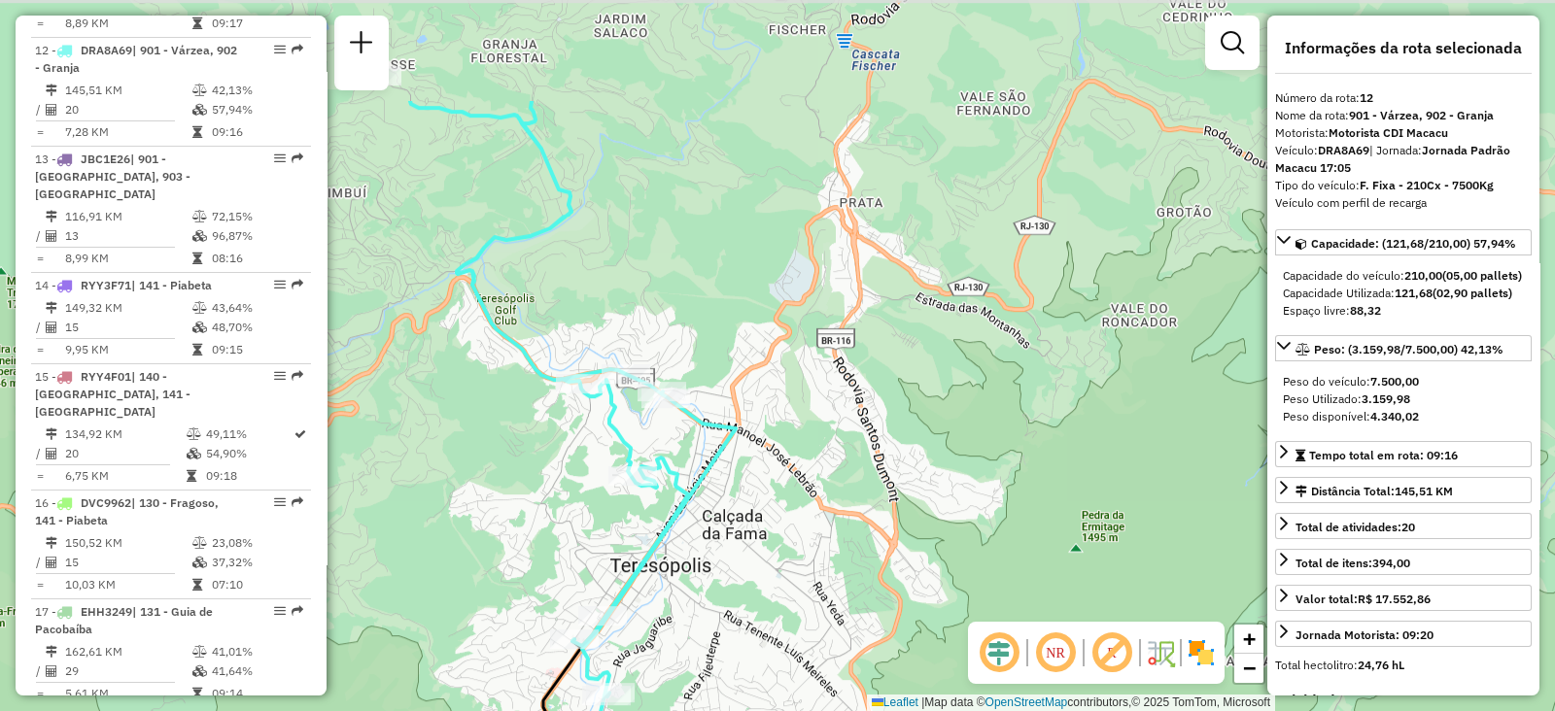
drag, startPoint x: 910, startPoint y: 471, endPoint x: 853, endPoint y: 643, distance: 181.0
click at [853, 643] on div "Janela de atendimento Grade de atendimento Capacidade Transportadoras Veículos …" at bounding box center [777, 355] width 1555 height 711
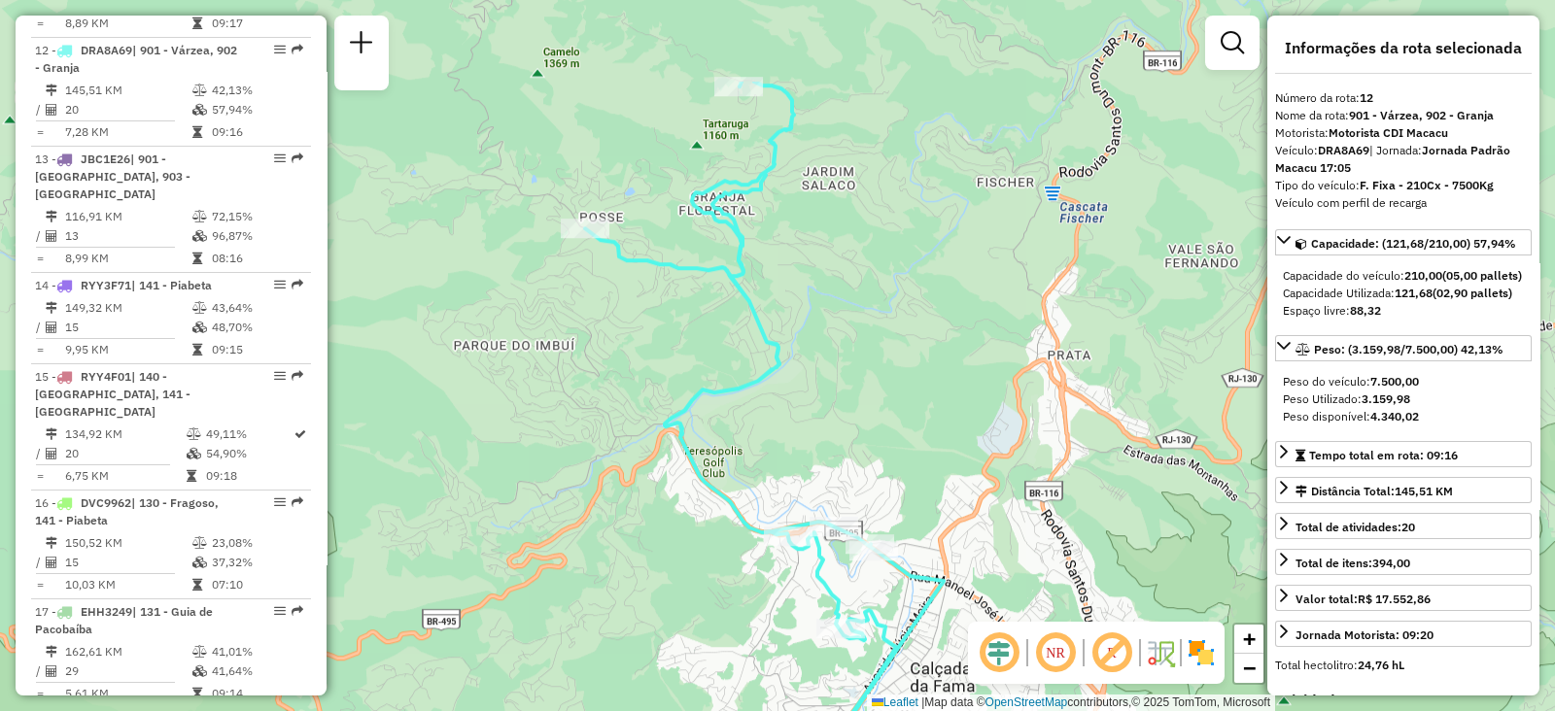
drag, startPoint x: 803, startPoint y: 326, endPoint x: 1011, endPoint y: 476, distance: 256.8
click at [1011, 476] on div "Janela de atendimento Grade de atendimento Capacidade Transportadoras Veículos …" at bounding box center [777, 355] width 1555 height 711
click at [1260, 638] on link "+" at bounding box center [1248, 639] width 29 height 29
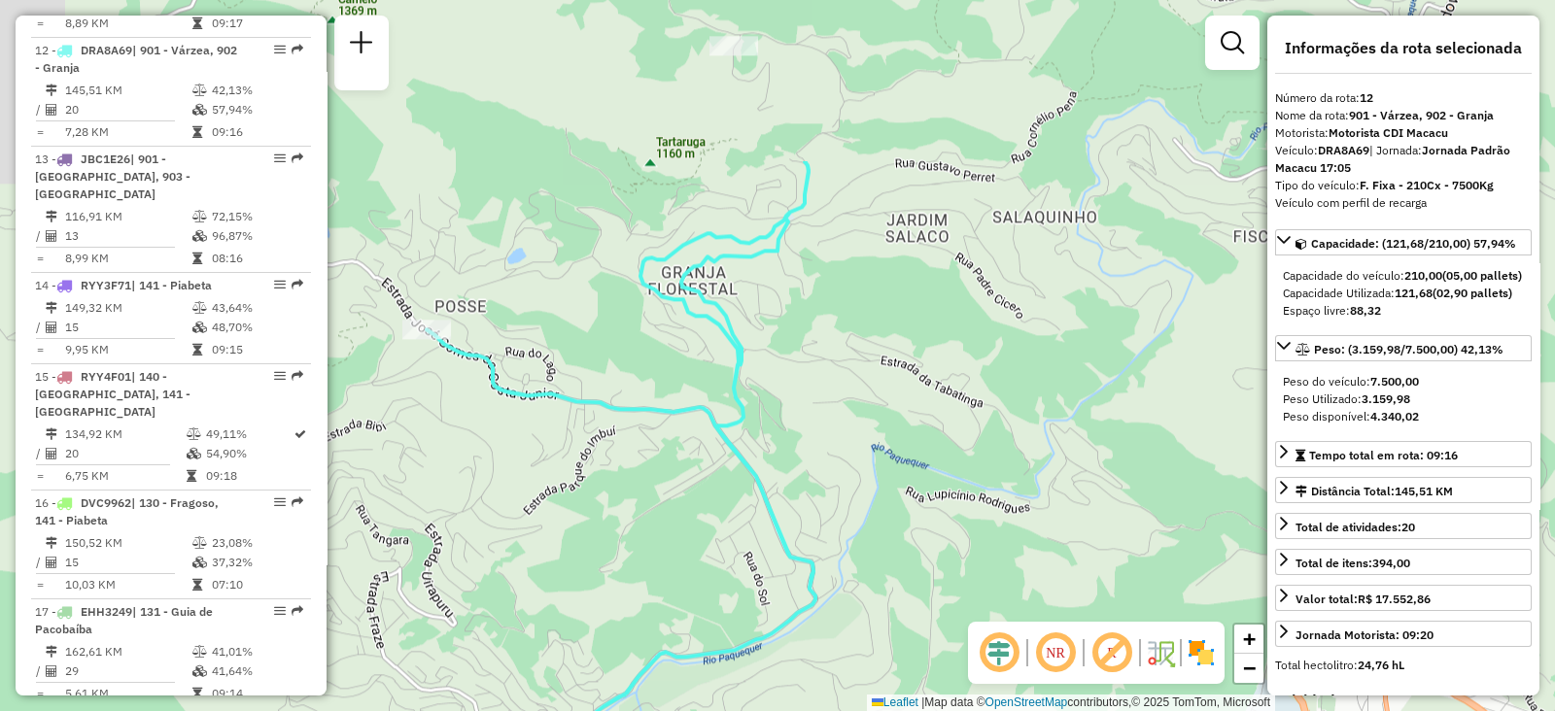
drag, startPoint x: 933, startPoint y: 393, endPoint x: 980, endPoint y: 629, distance: 240.7
click at [980, 629] on hb-router-mapa "Informações da Sessão 1285674 - [DATE] Criação: [DATE] 20:14 Depósito: CDI Maca…" at bounding box center [777, 355] width 1555 height 711
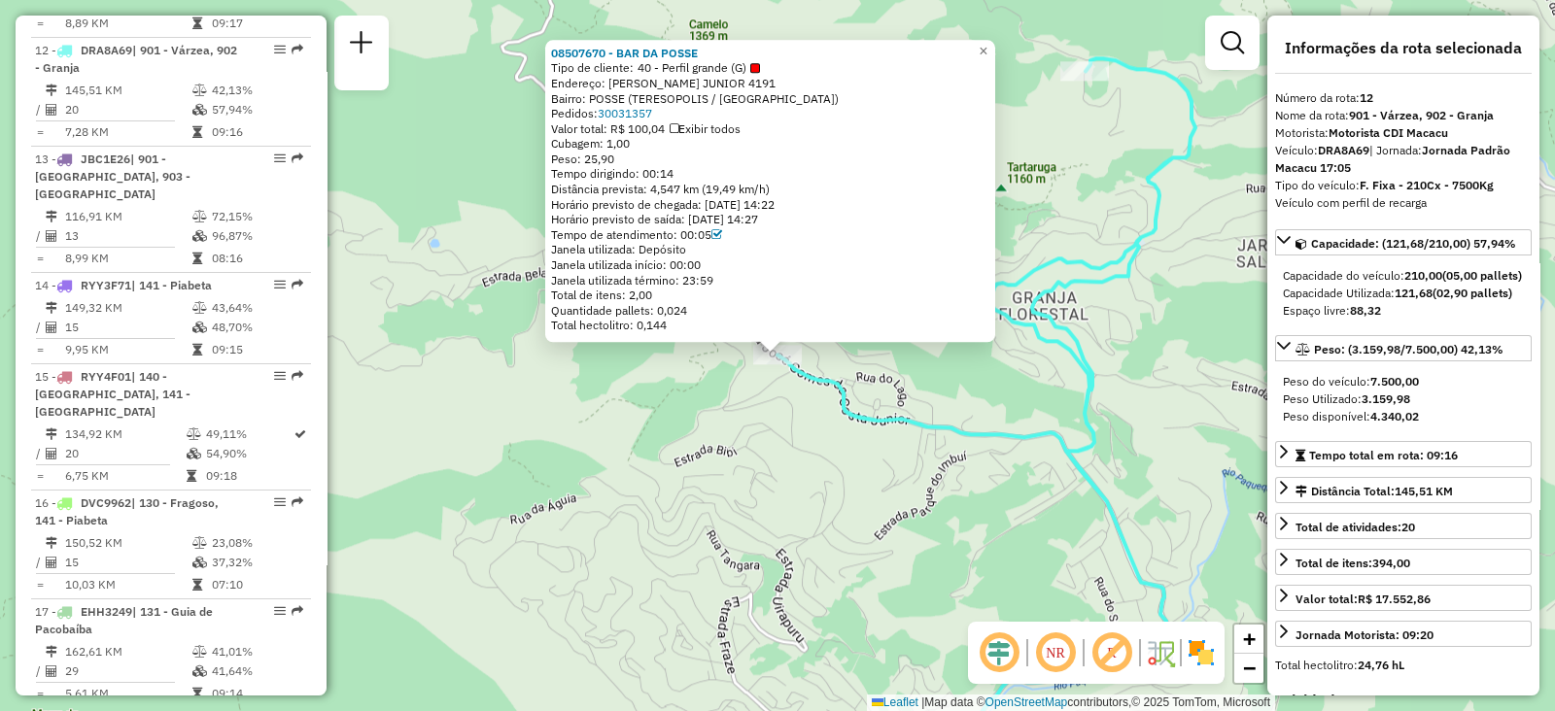
click at [675, 443] on div "08507670 - BAR DA POSSE Tipo de cliente: 40 - Perfil grande (G) Endereço: [PERS…" at bounding box center [777, 355] width 1555 height 711
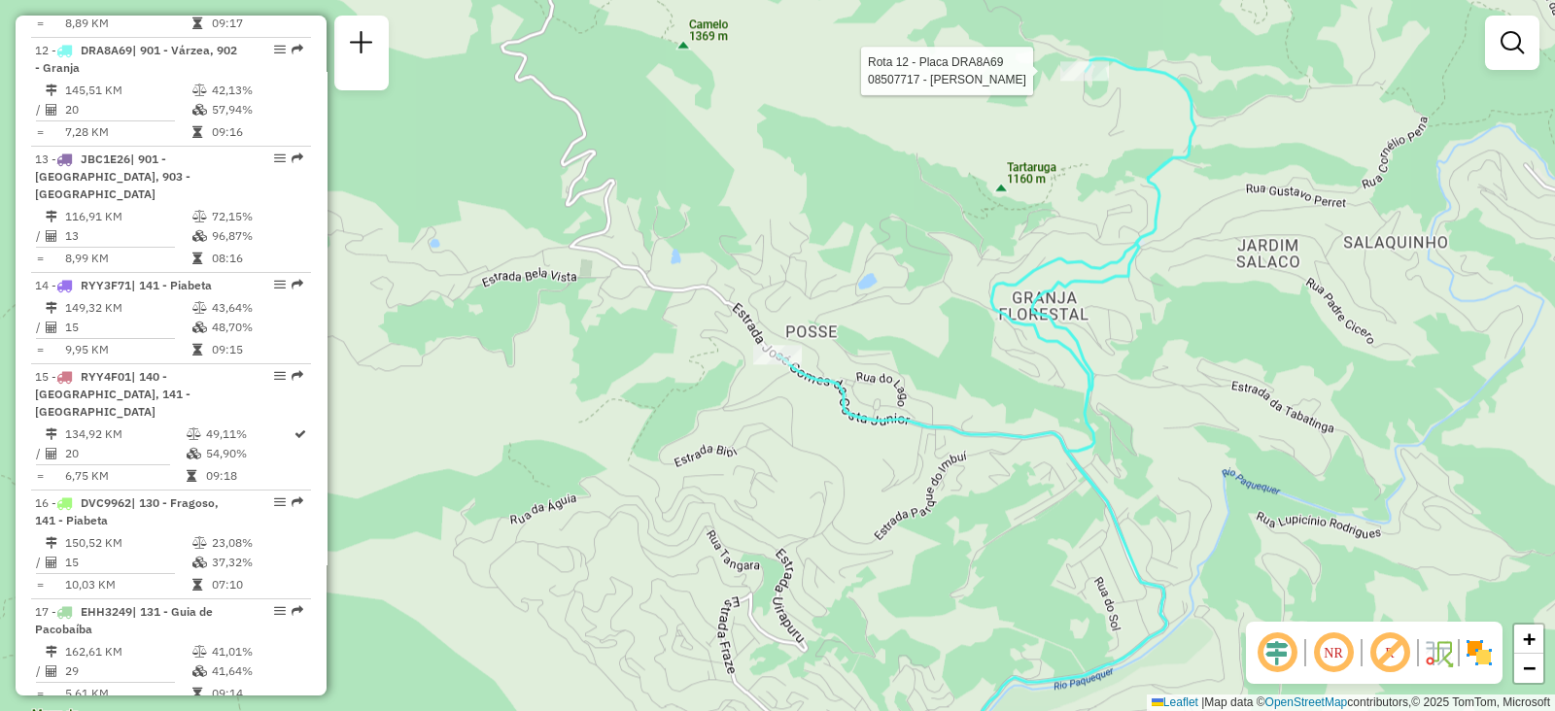
select select "**********"
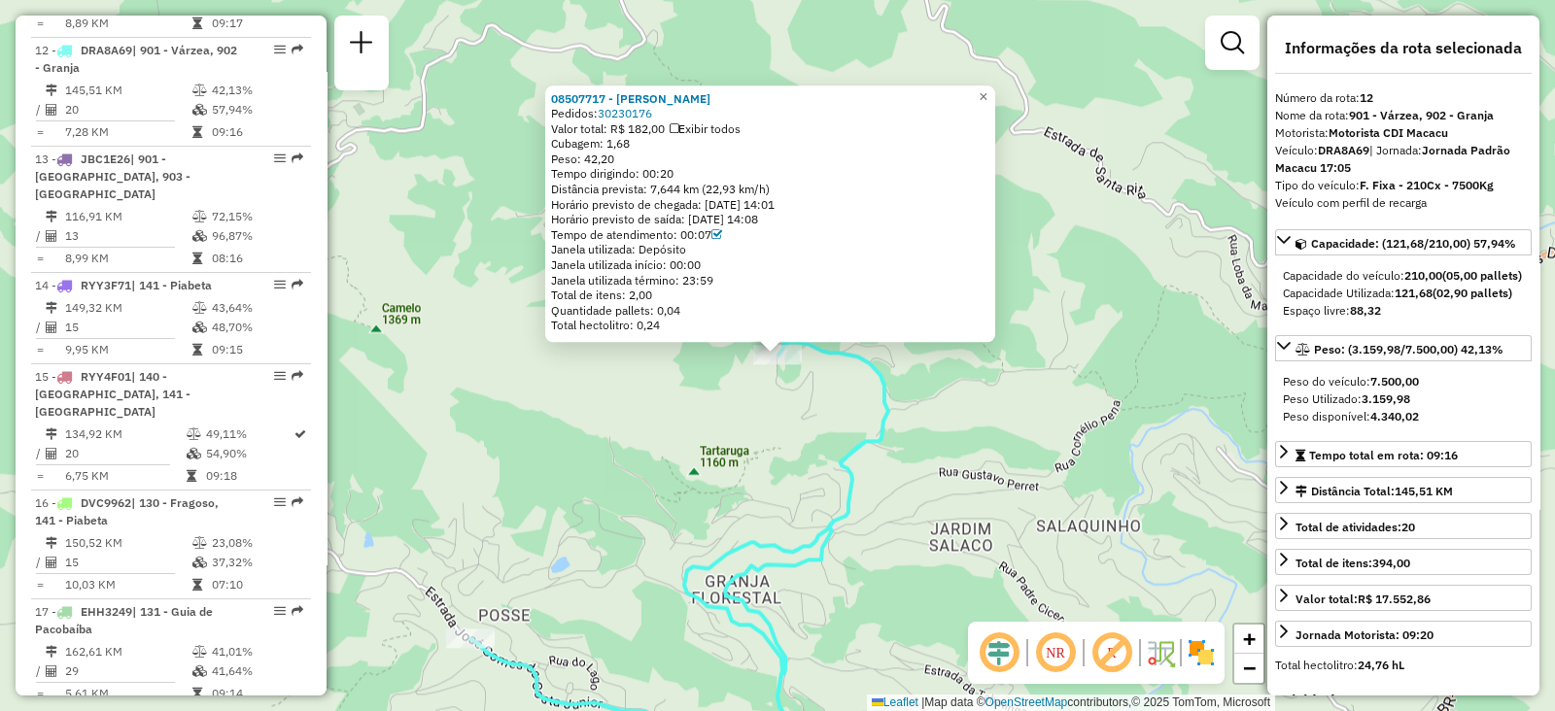
click at [863, 490] on div "08507717 - [PERSON_NAME] Pedidos: 30230176 Valor total: R$ 182,00 Exibir todos …" at bounding box center [777, 355] width 1555 height 711
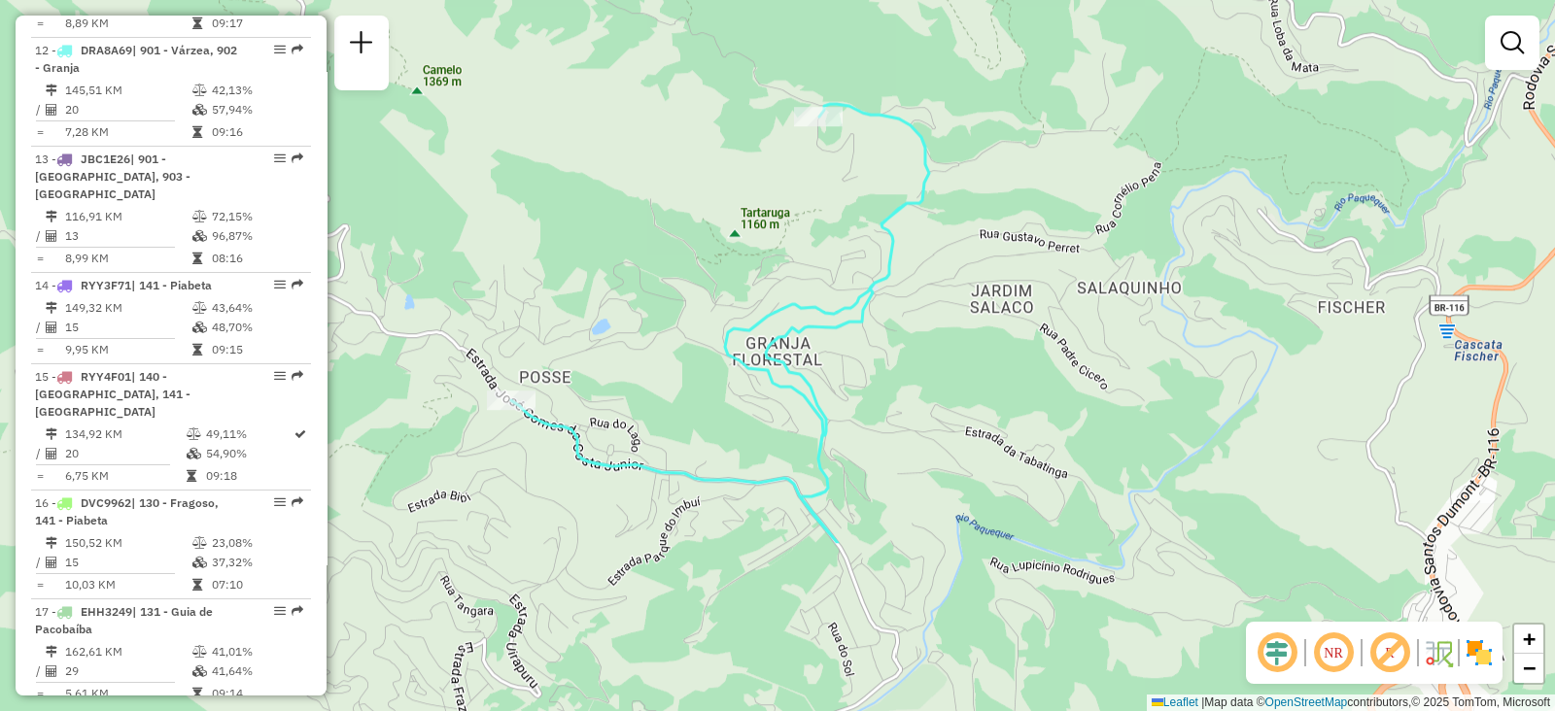
drag, startPoint x: 865, startPoint y: 546, endPoint x: 905, endPoint y: 308, distance: 241.4
click at [905, 308] on div "Janela de atendimento Grade de atendimento Capacidade Transportadoras Veículos …" at bounding box center [777, 355] width 1555 height 711
select select "**********"
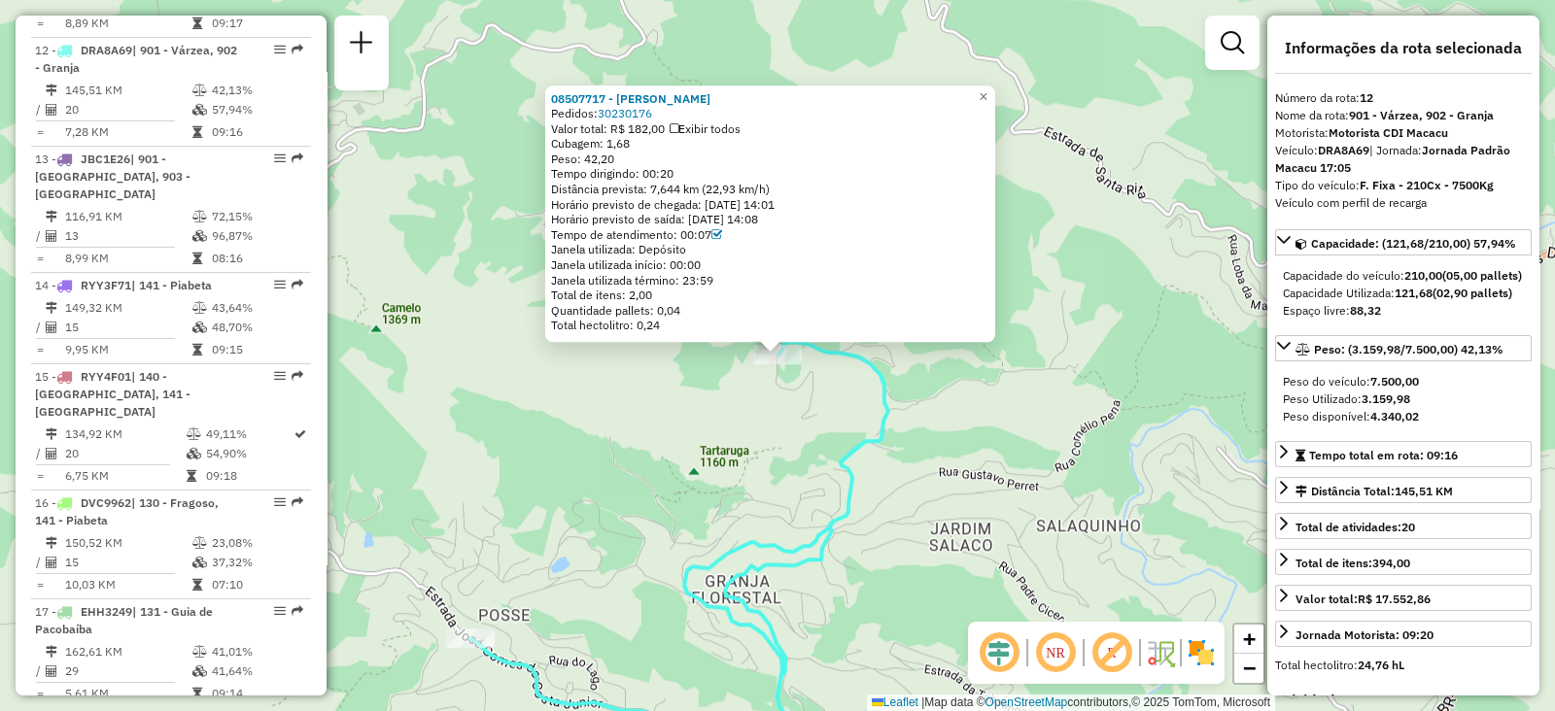
click at [573, 454] on div "08507717 - [PERSON_NAME] Pedidos: 30230176 Valor total: R$ 182,00 Exibir todos …" at bounding box center [777, 355] width 1555 height 711
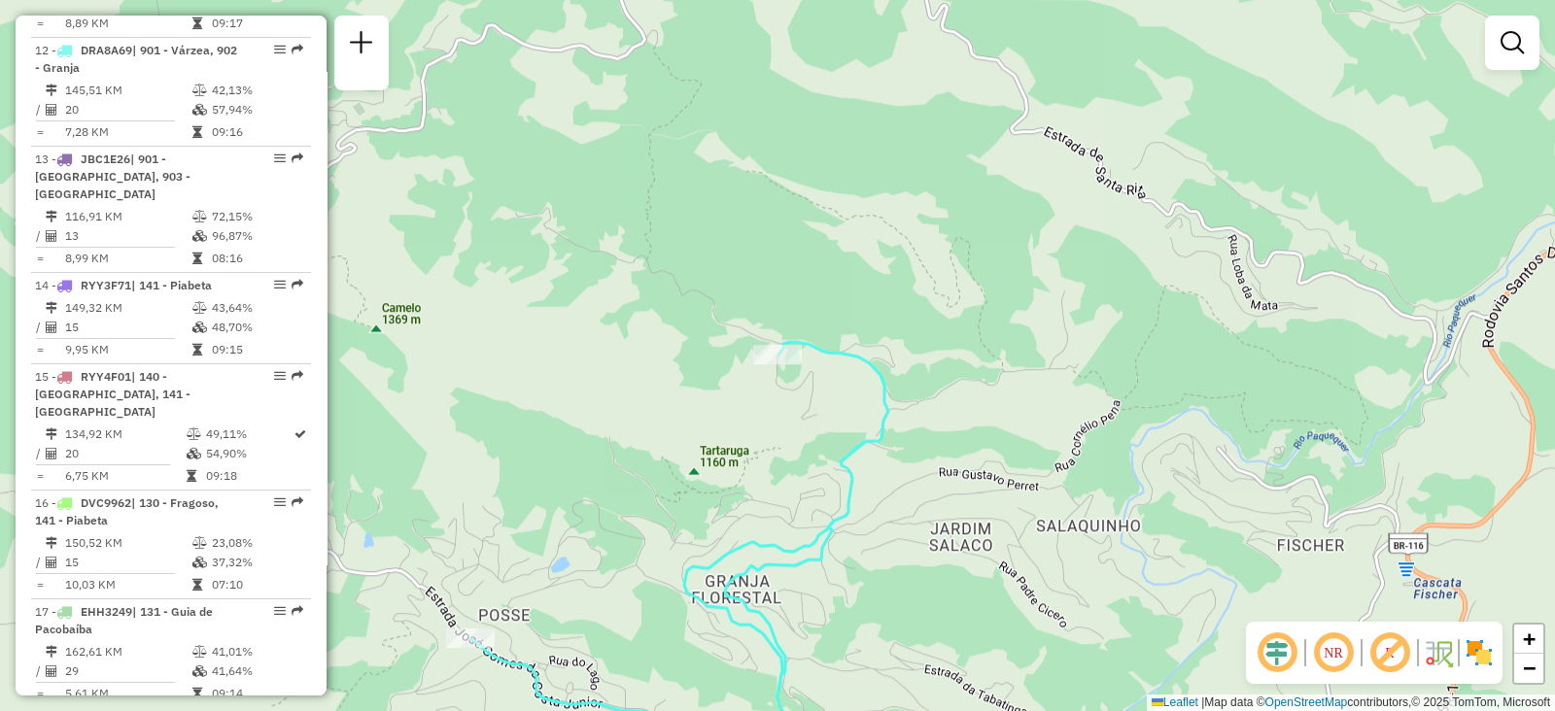
click at [675, 455] on div "Janela de atendimento Grade de atendimento Capacidade Transportadoras Veículos …" at bounding box center [777, 355] width 1555 height 711
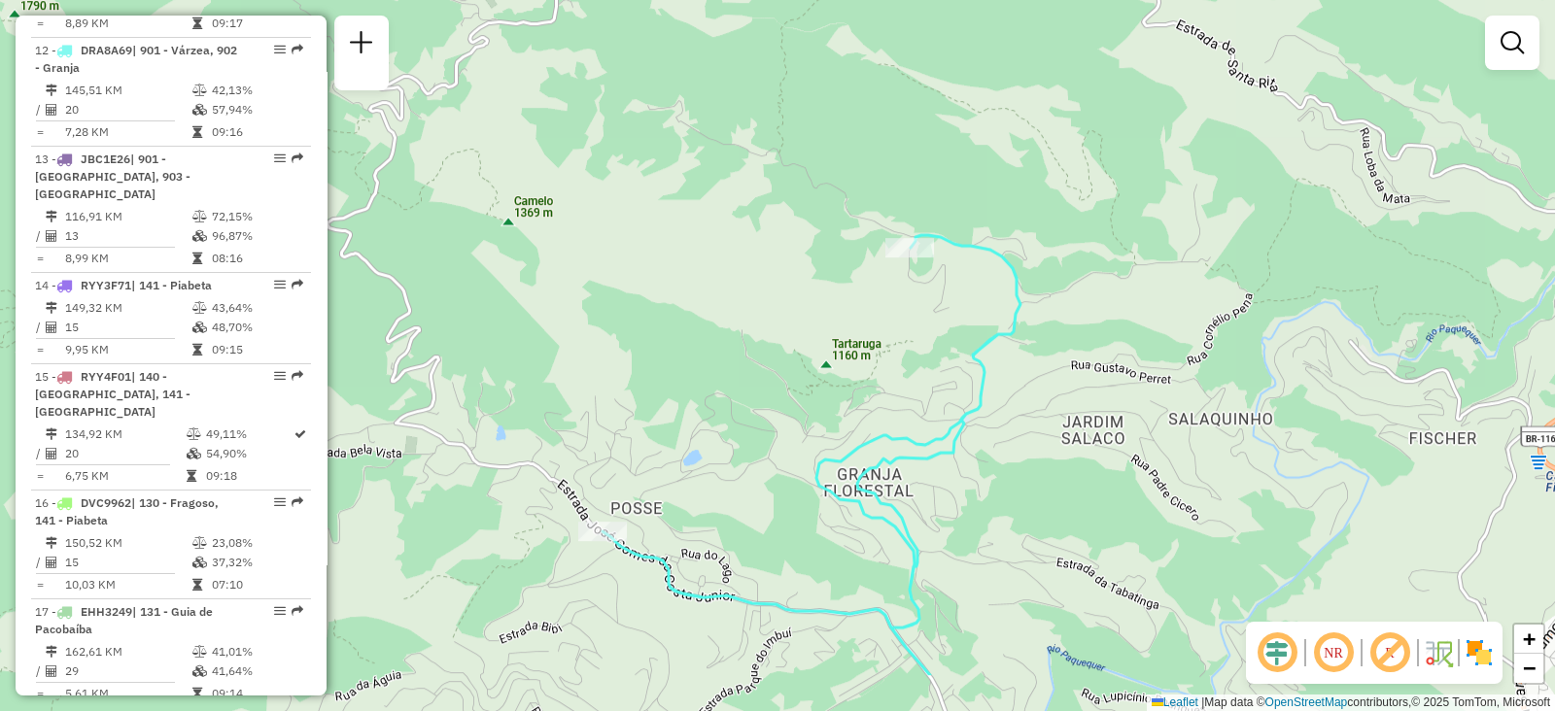
drag, startPoint x: 734, startPoint y: 388, endPoint x: 912, endPoint y: 225, distance: 241.5
click at [912, 225] on div "Janela de atendimento Grade de atendimento Capacidade Transportadoras Veículos …" at bounding box center [777, 355] width 1555 height 711
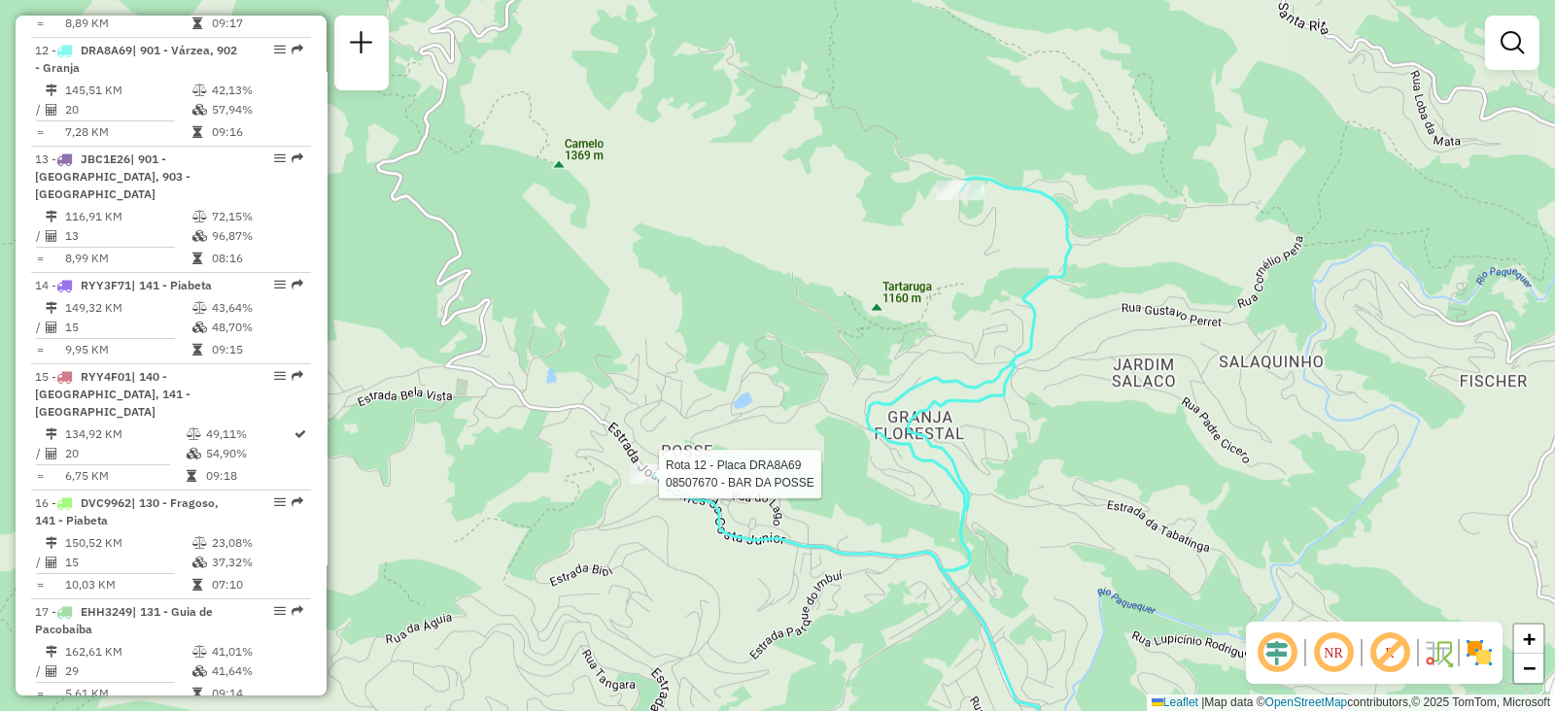
select select "**********"
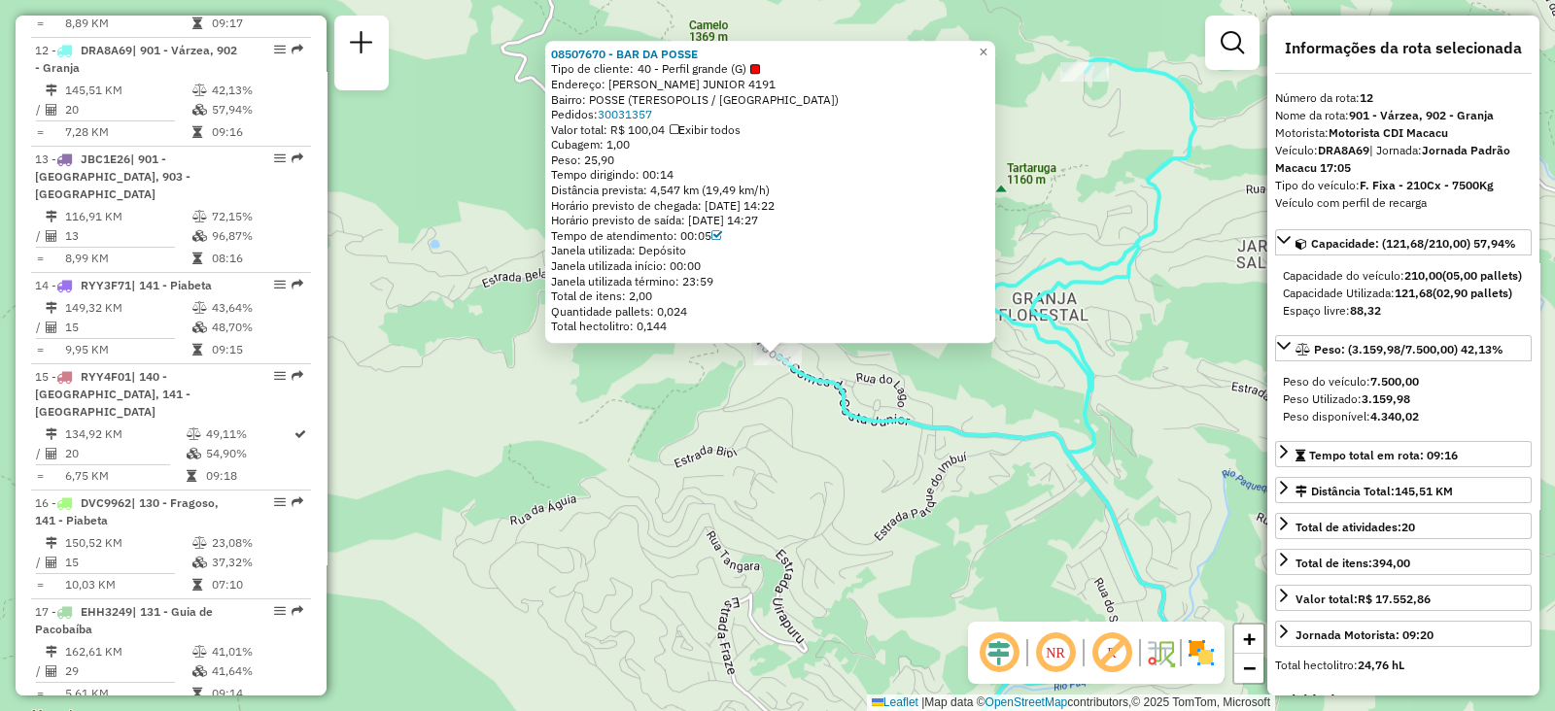
click at [751, 585] on div "08507670 - BAR DA POSSE Tipo de cliente: 40 - Perfil grande (G) Endereço: [PERS…" at bounding box center [777, 355] width 1555 height 711
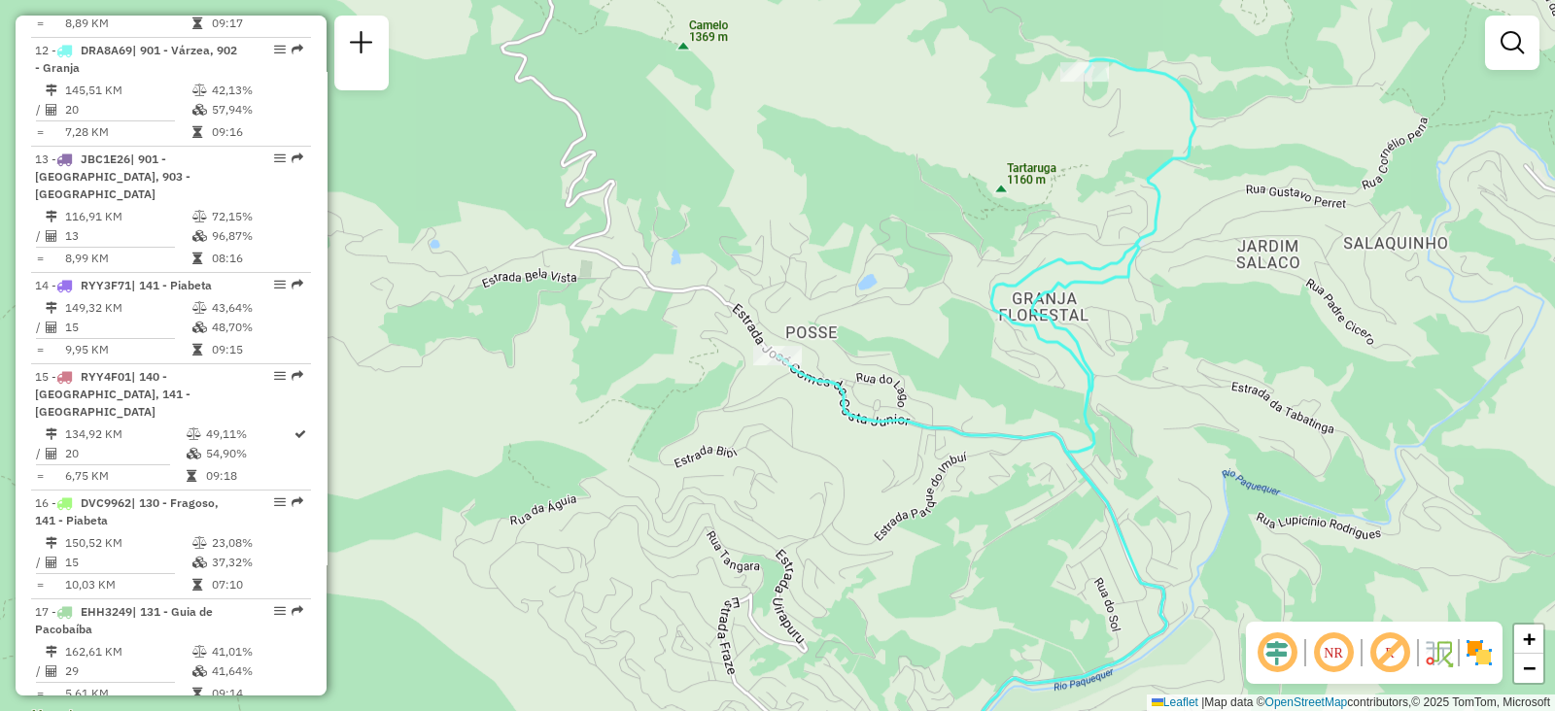
click at [975, 524] on div "Janela de atendimento Grade de atendimento Capacidade Transportadoras Veículos …" at bounding box center [777, 355] width 1555 height 711
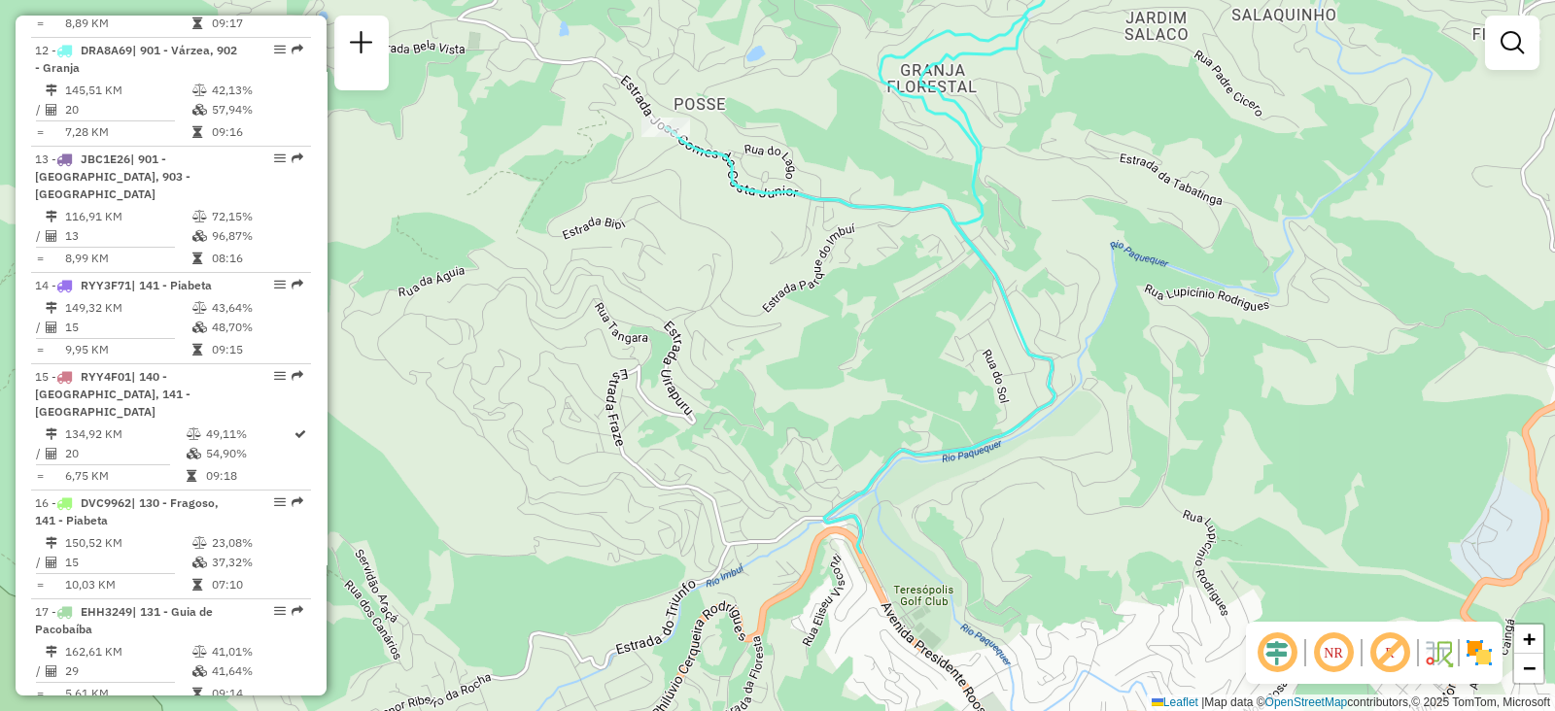
drag, startPoint x: 974, startPoint y: 524, endPoint x: 860, endPoint y: 288, distance: 262.1
click at [860, 288] on div "Janela de atendimento Grade de atendimento Capacidade Transportadoras Veículos …" at bounding box center [777, 355] width 1555 height 711
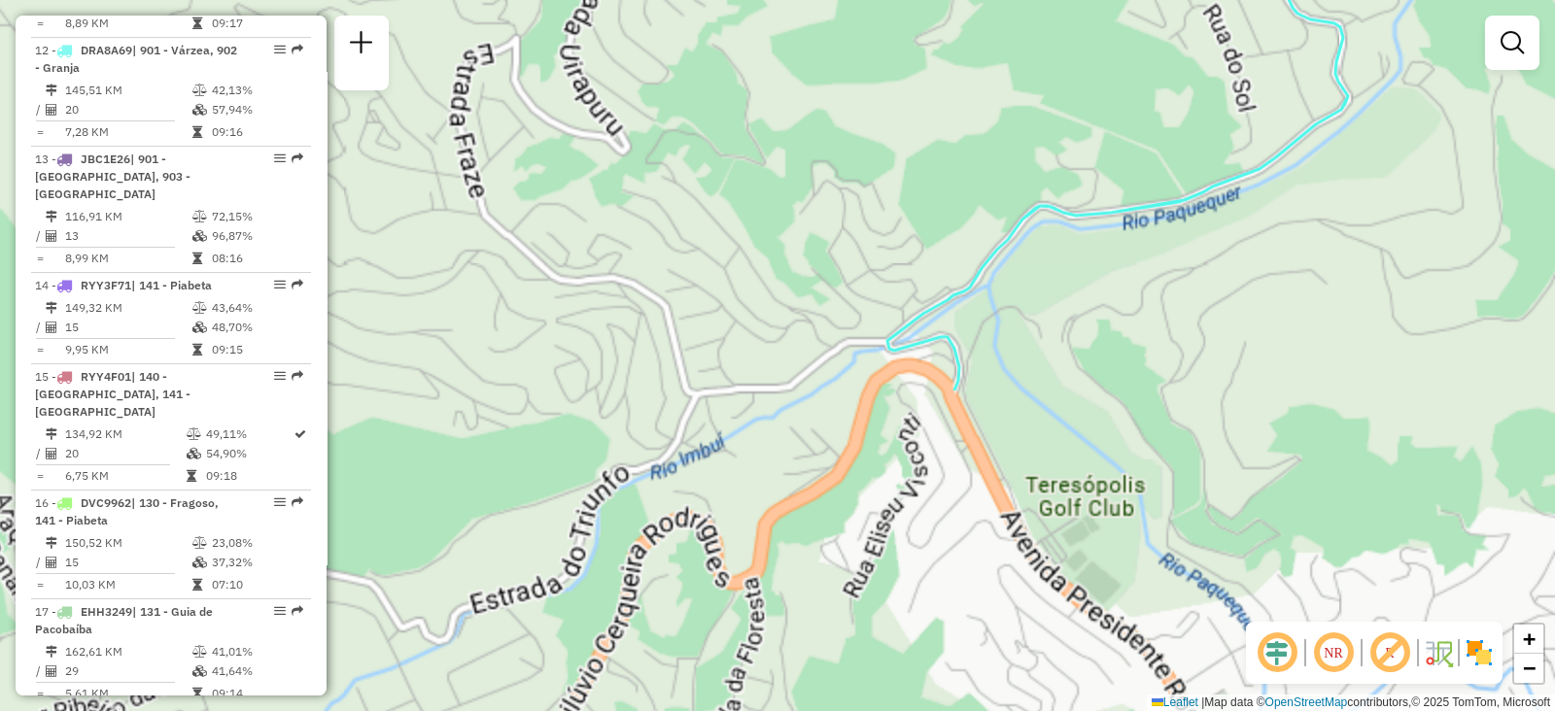
drag, startPoint x: 921, startPoint y: 508, endPoint x: 1048, endPoint y: 49, distance: 476.7
click at [1048, 49] on div "Janela de atendimento Grade de atendimento Capacidade Transportadoras Veículos …" at bounding box center [777, 355] width 1555 height 711
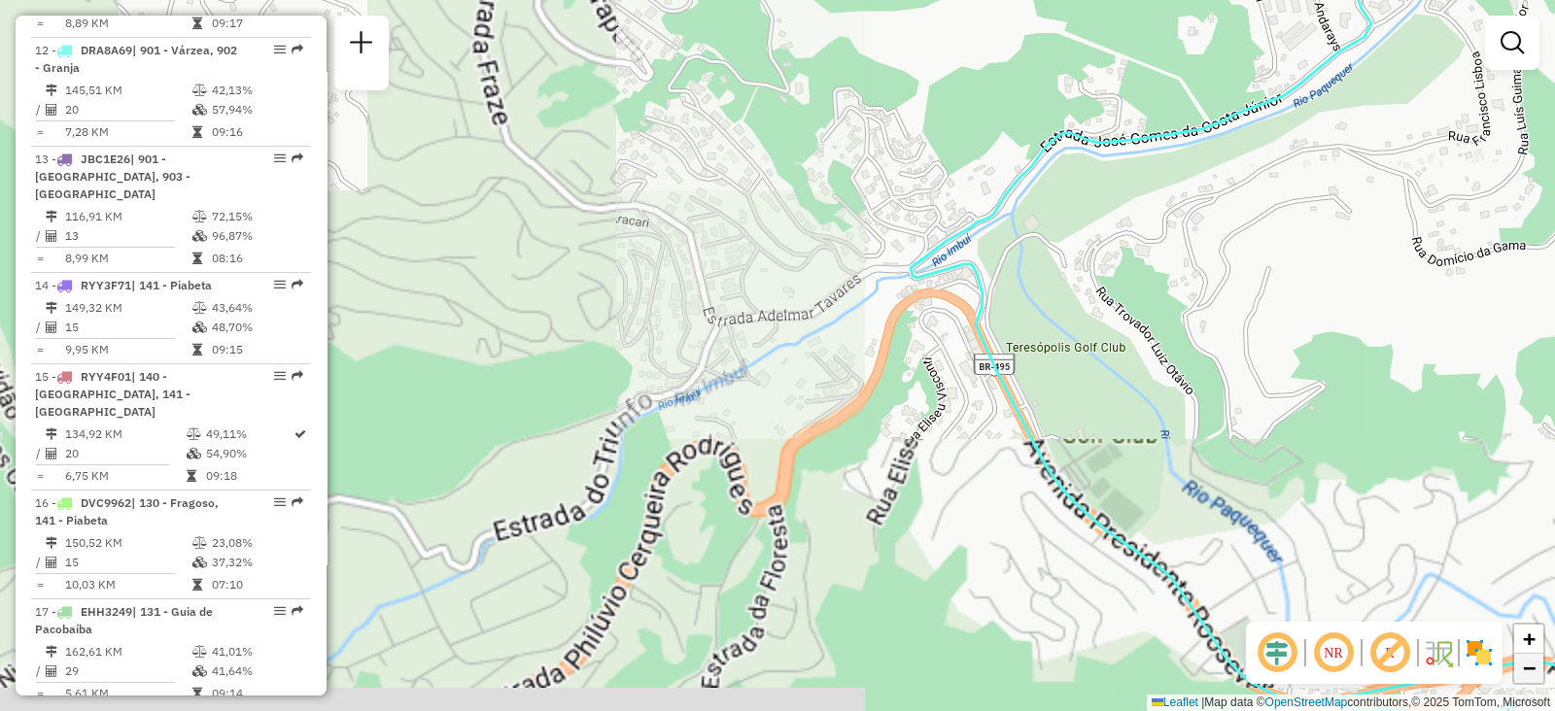
click at [1521, 663] on link "−" at bounding box center [1528, 668] width 29 height 29
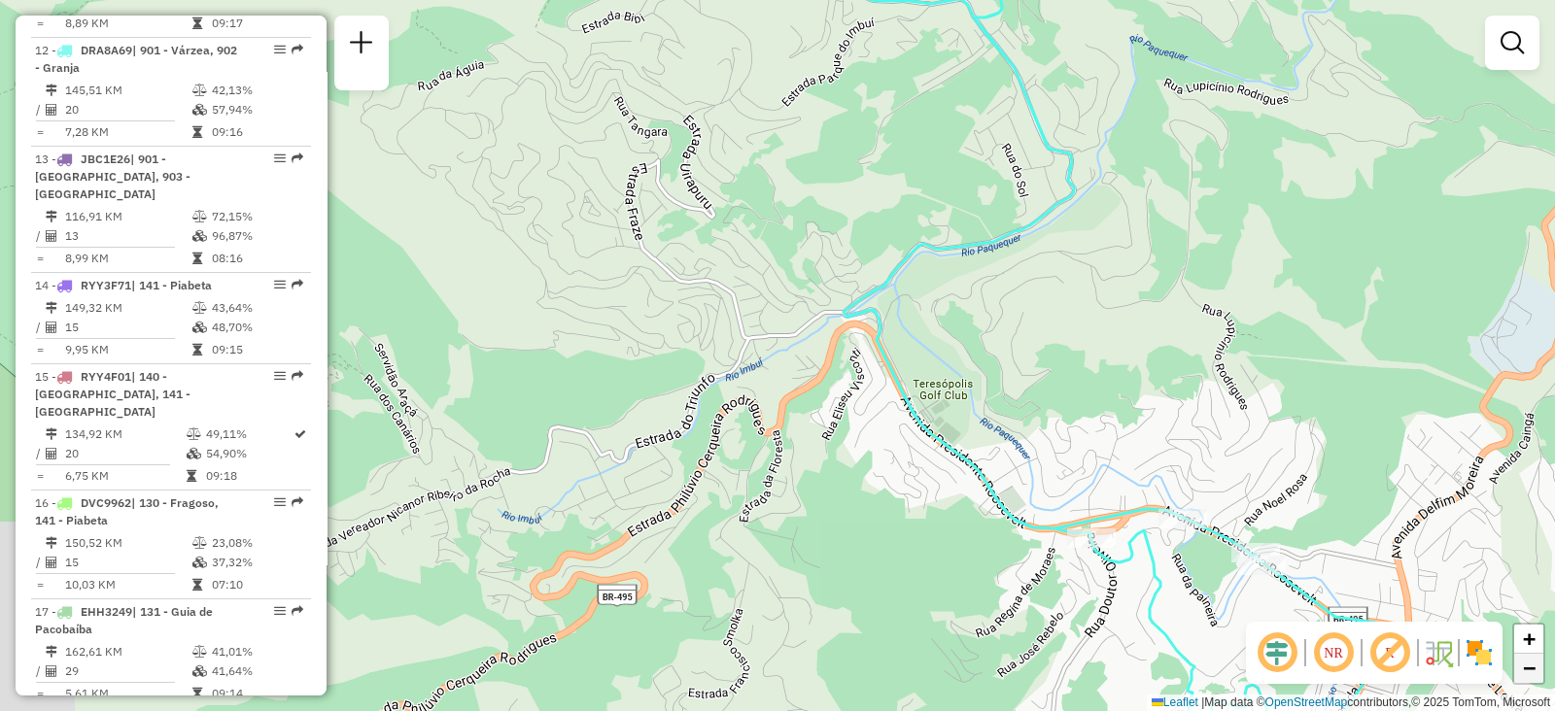
click at [1521, 663] on link "−" at bounding box center [1528, 668] width 29 height 29
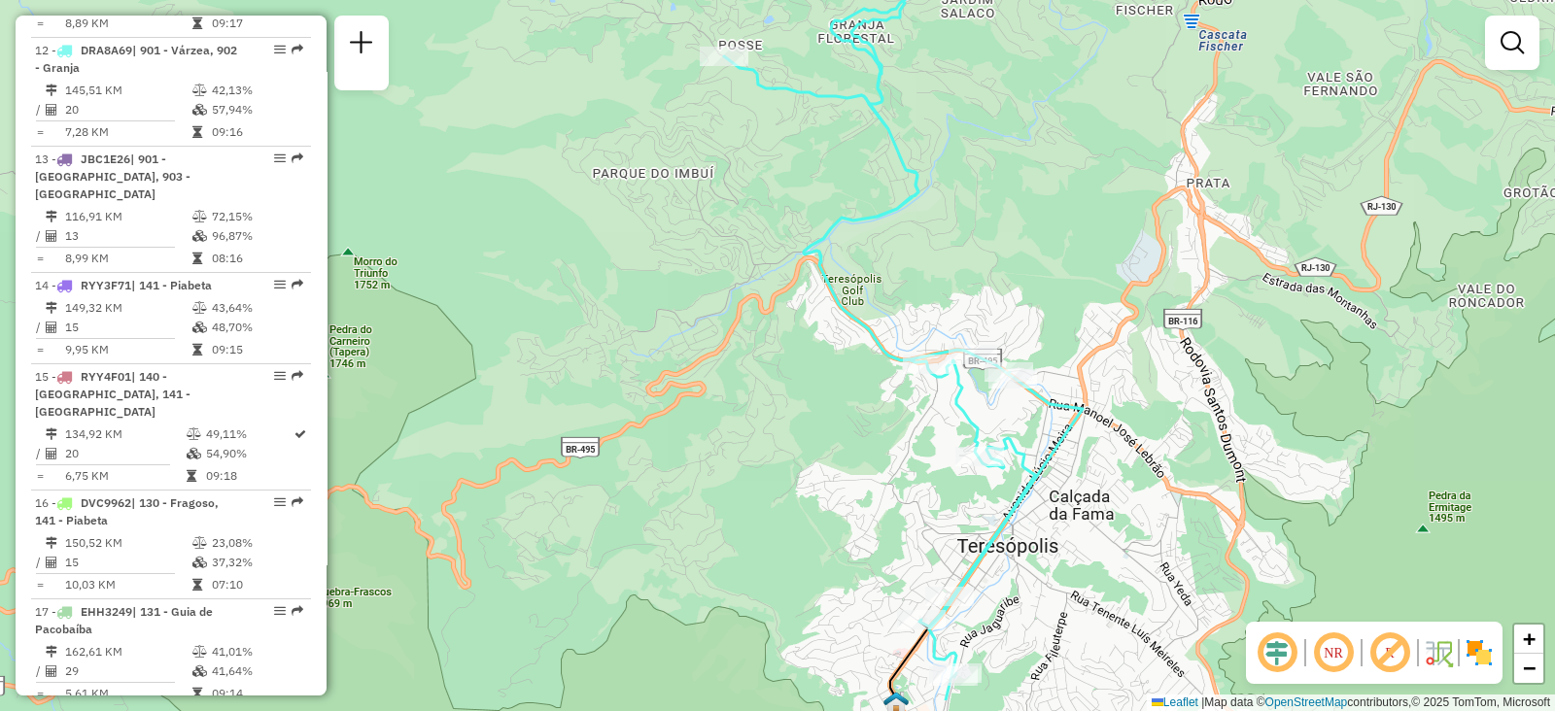
drag, startPoint x: 923, startPoint y: 274, endPoint x: 910, endPoint y: 176, distance: 99.1
click at [910, 176] on icon at bounding box center [903, 304] width 359 height 793
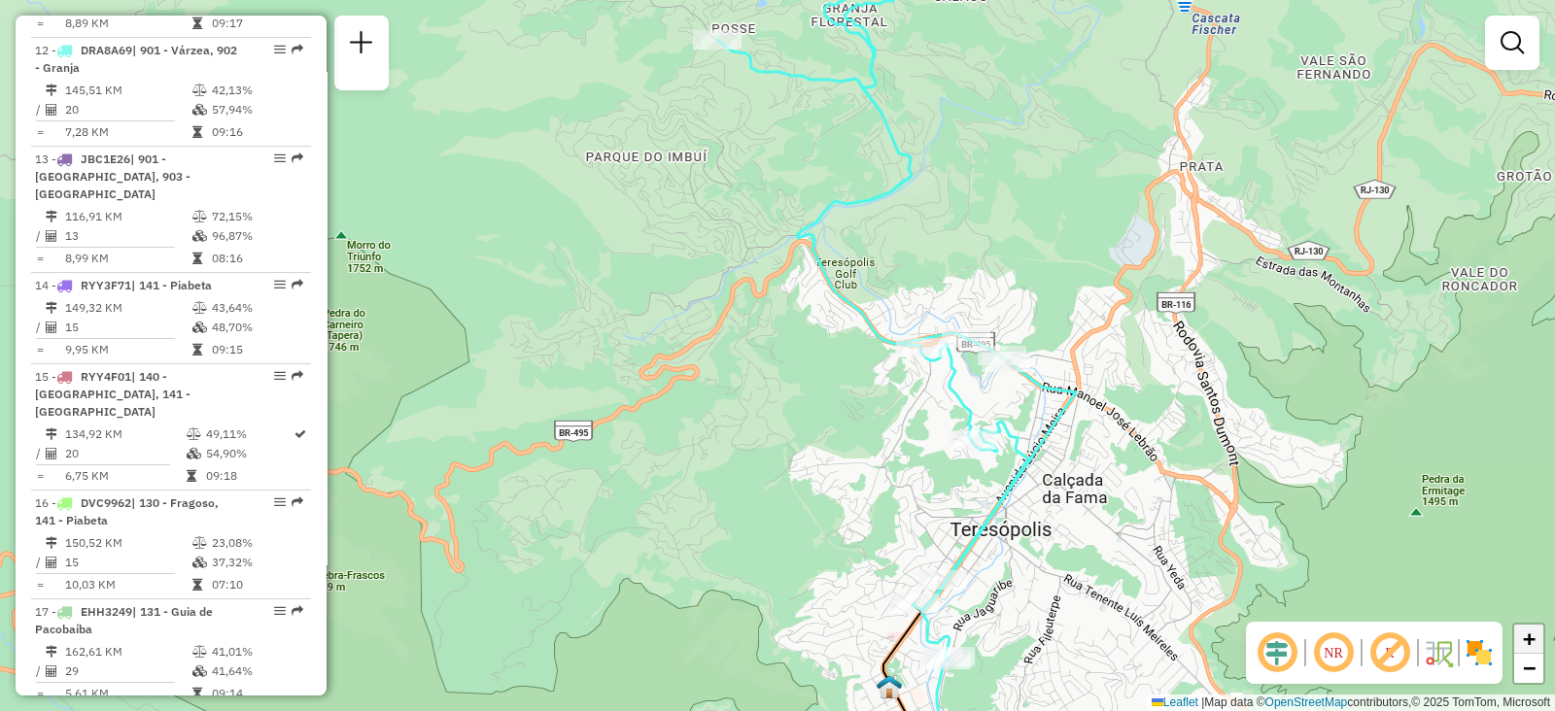
click at [1535, 641] on link "+" at bounding box center [1528, 639] width 29 height 29
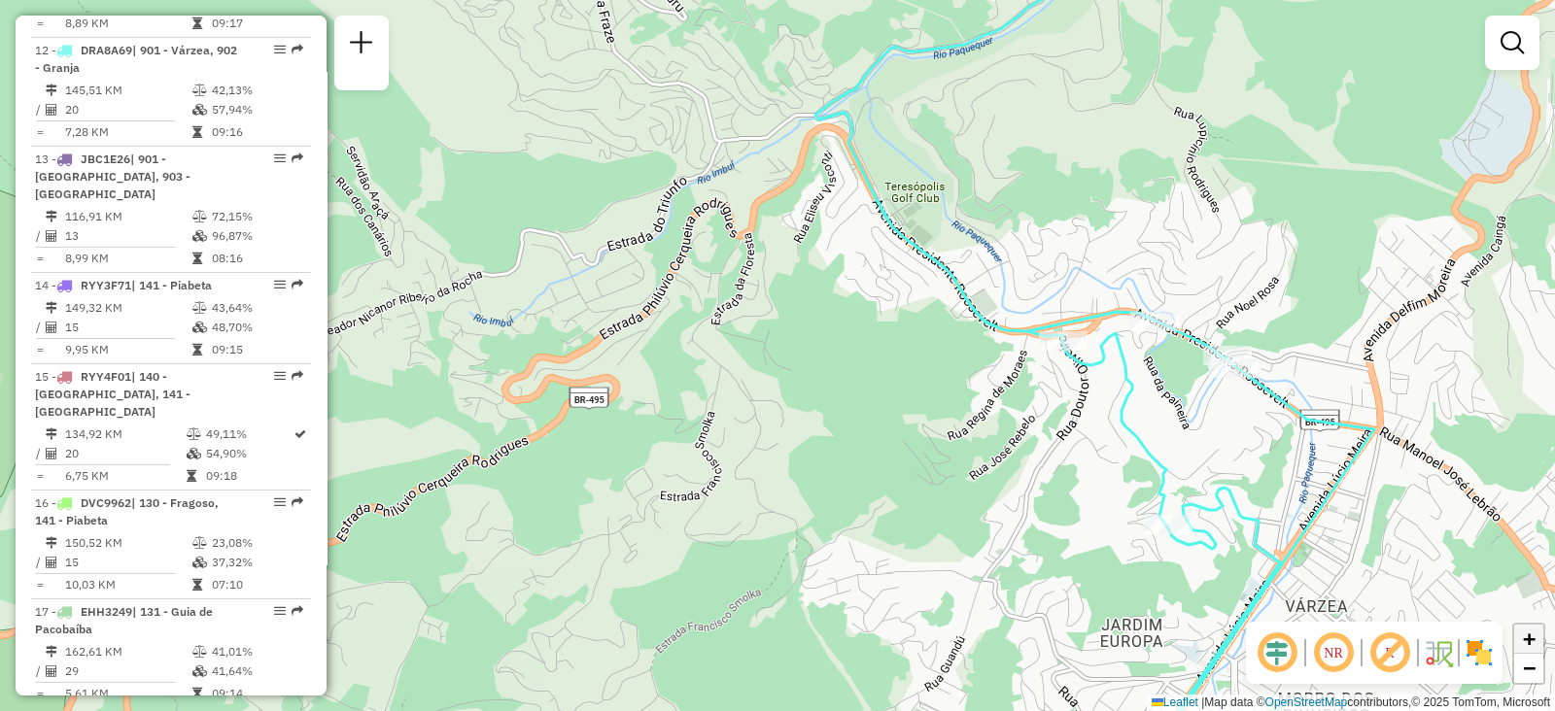
click at [1535, 641] on link "+" at bounding box center [1528, 639] width 29 height 29
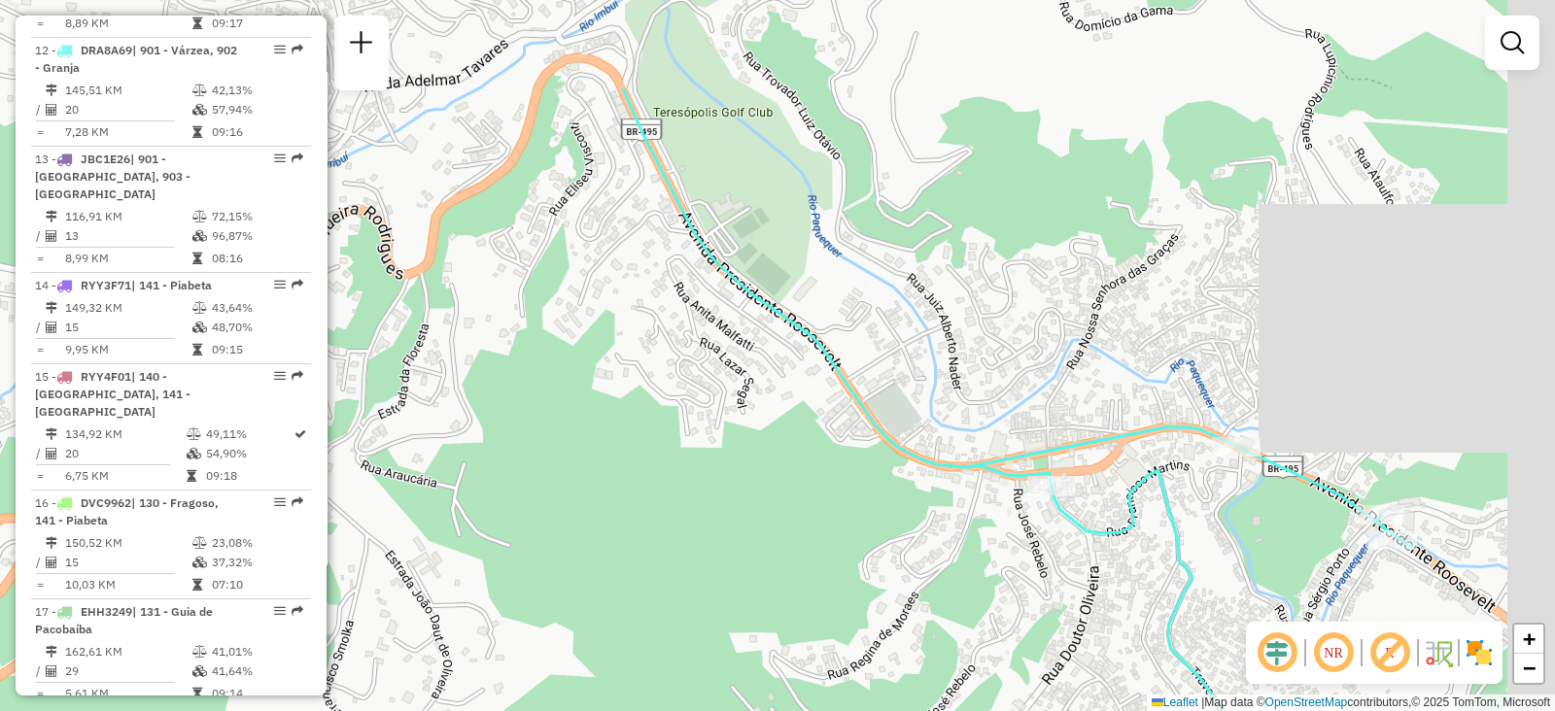
drag, startPoint x: 1258, startPoint y: 391, endPoint x: 953, endPoint y: 544, distance: 341.6
click at [953, 544] on div "Janela de atendimento Grade de atendimento Capacidade Transportadoras Veículos …" at bounding box center [777, 355] width 1555 height 711
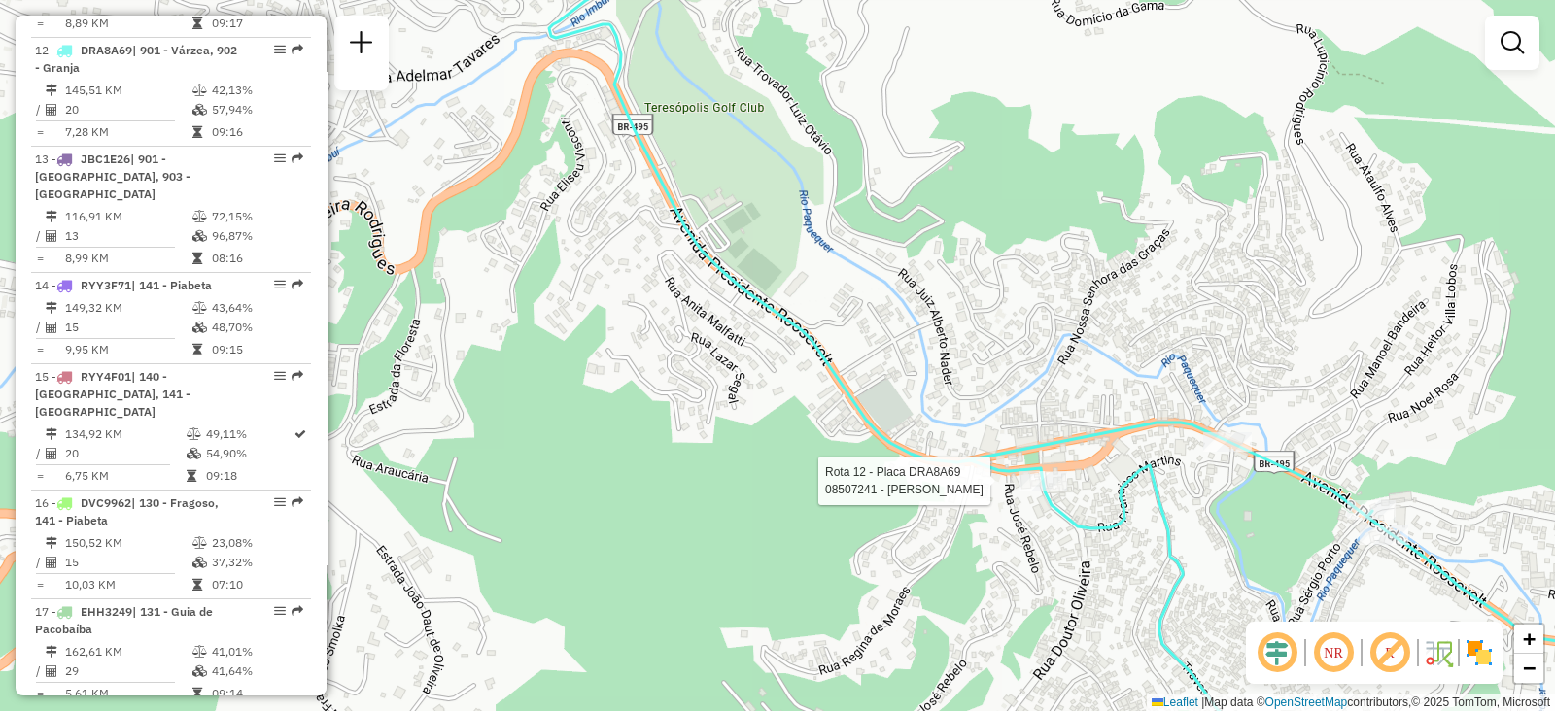
select select "**********"
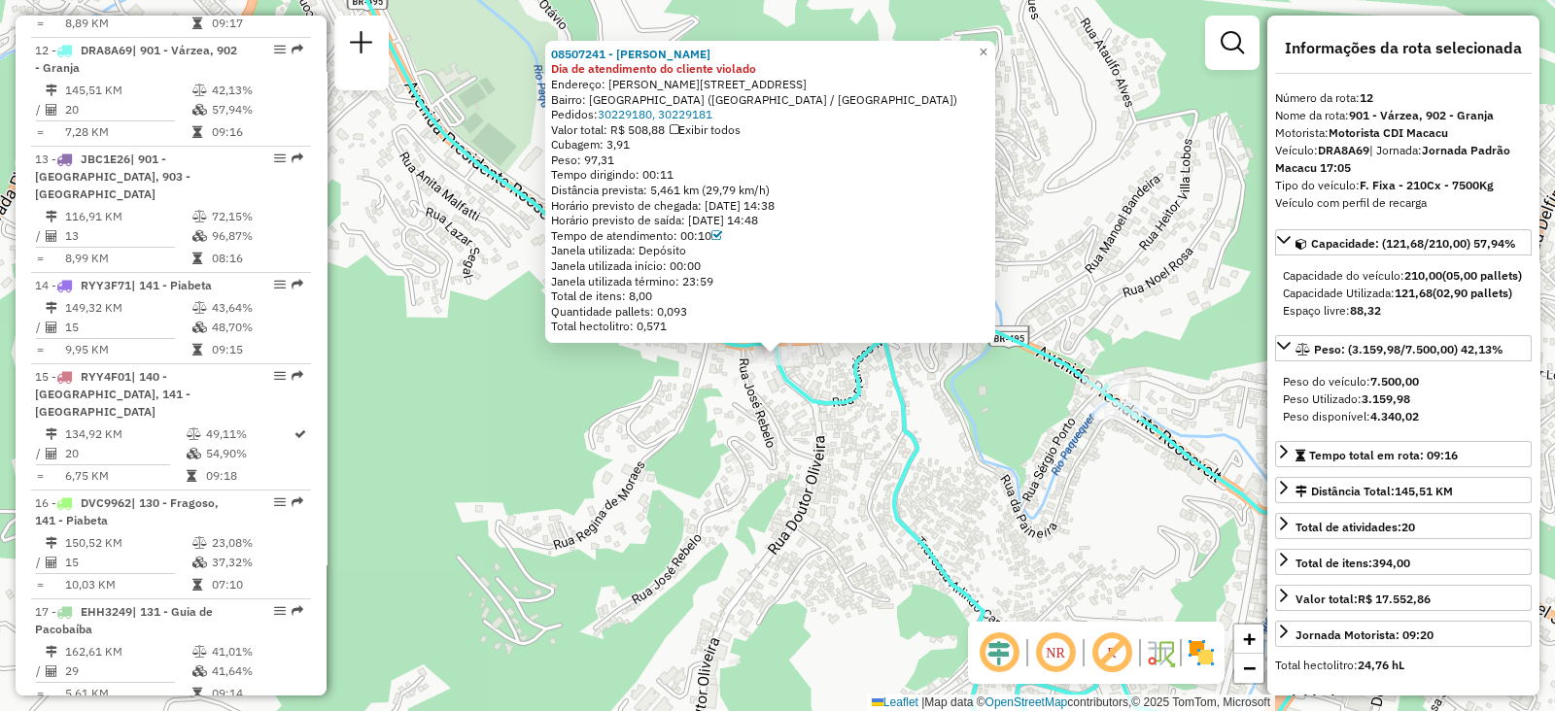
click at [1020, 541] on div "08507241 - [PERSON_NAME] Dia de atendimento do cliente violado Endereço: [STREE…" at bounding box center [777, 355] width 1555 height 711
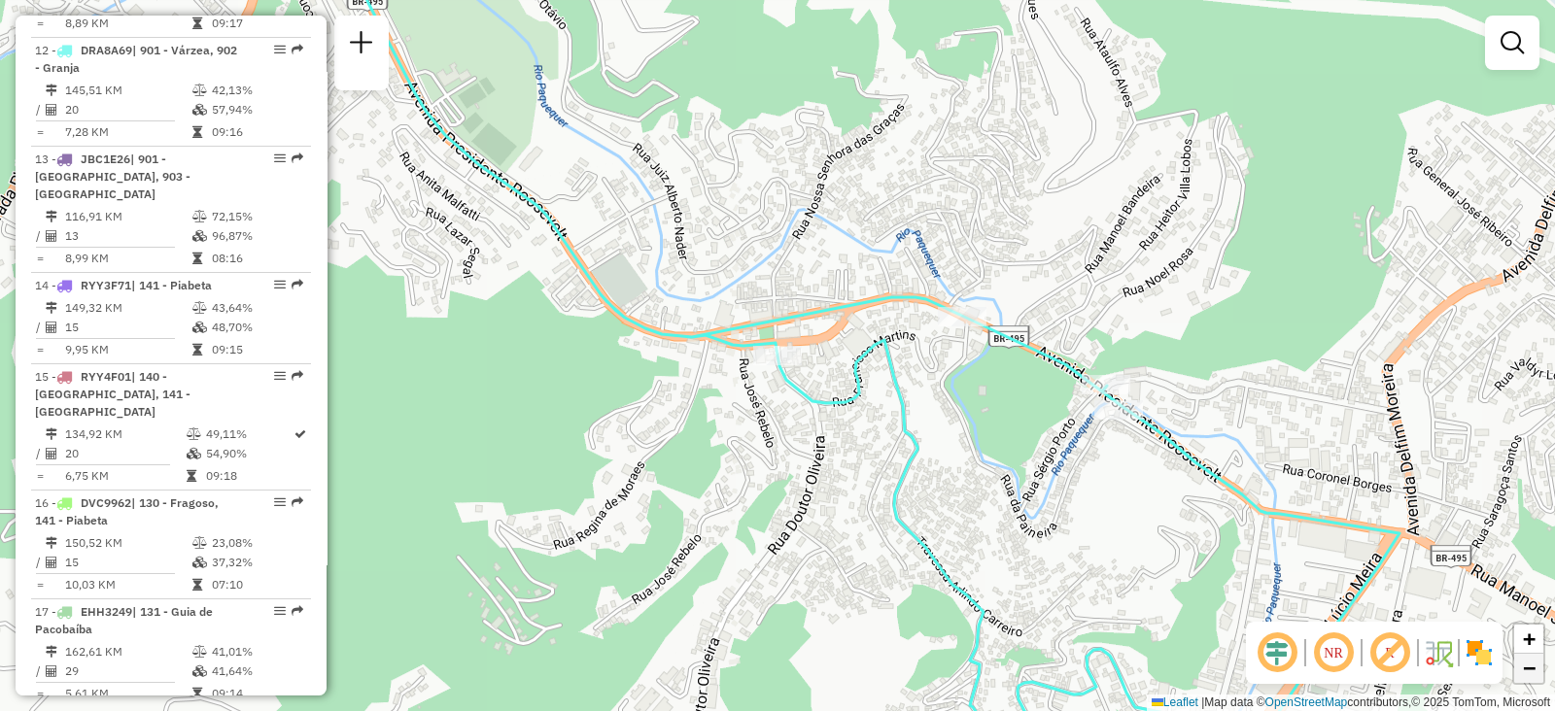
click at [1528, 678] on span "−" at bounding box center [1529, 668] width 13 height 24
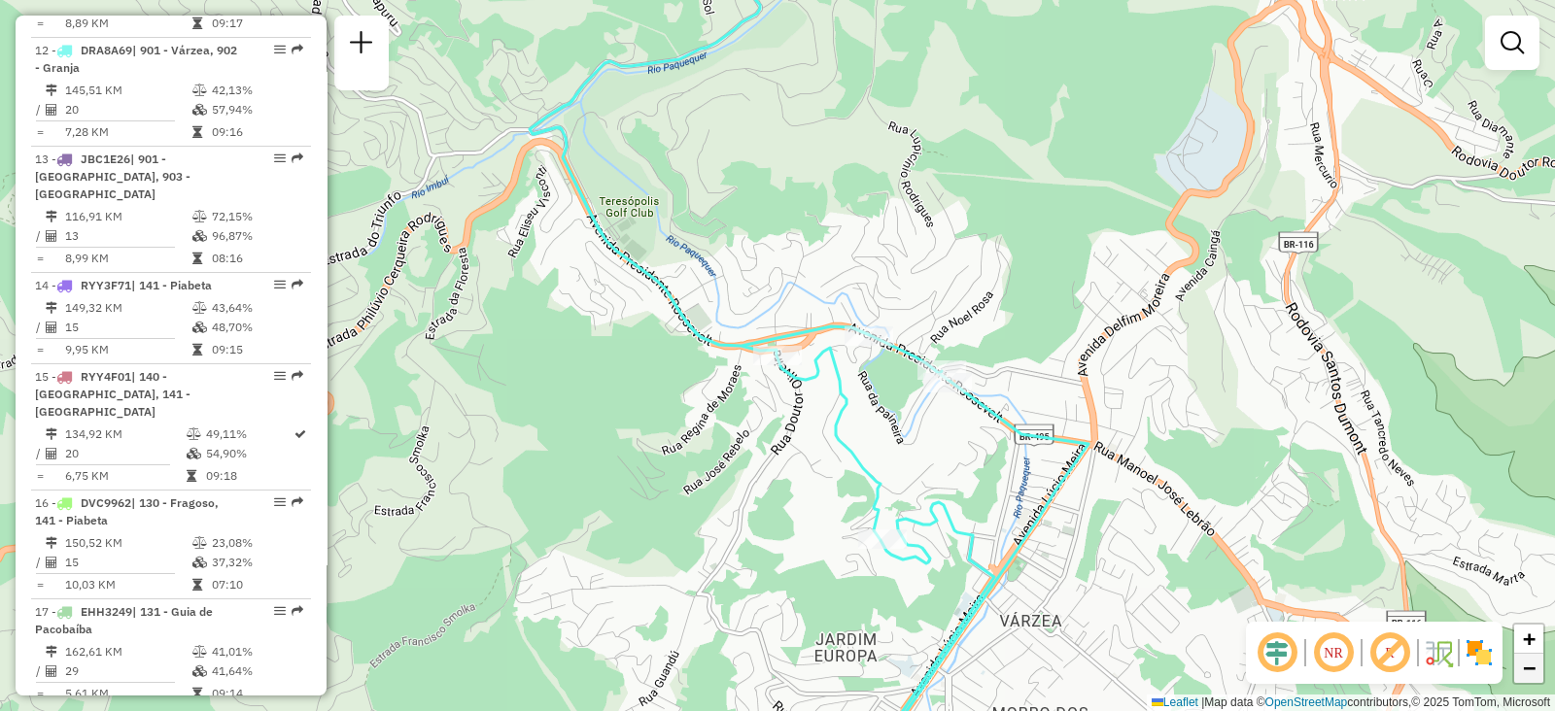
click at [1528, 678] on span "−" at bounding box center [1529, 668] width 13 height 24
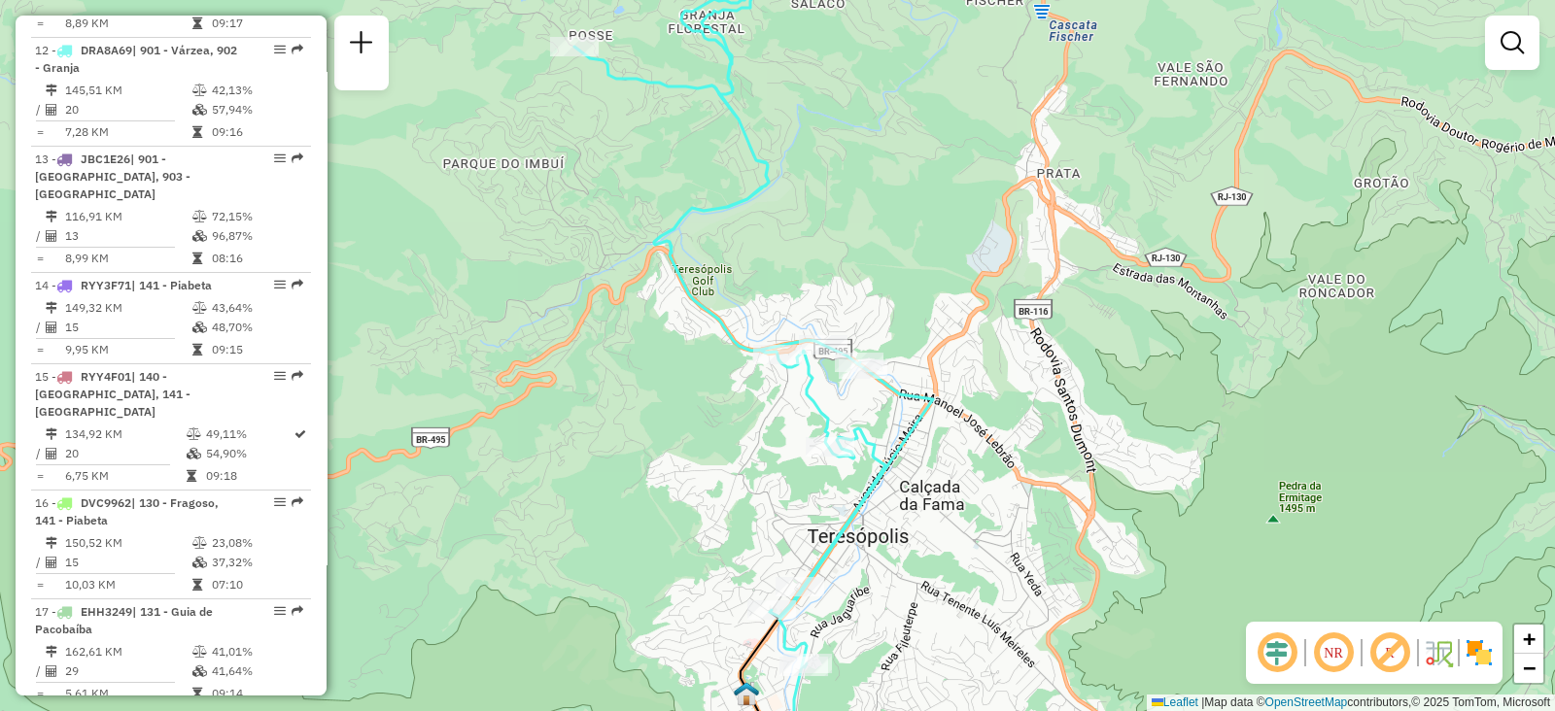
click at [1485, 653] on img at bounding box center [1478, 652] width 31 height 31
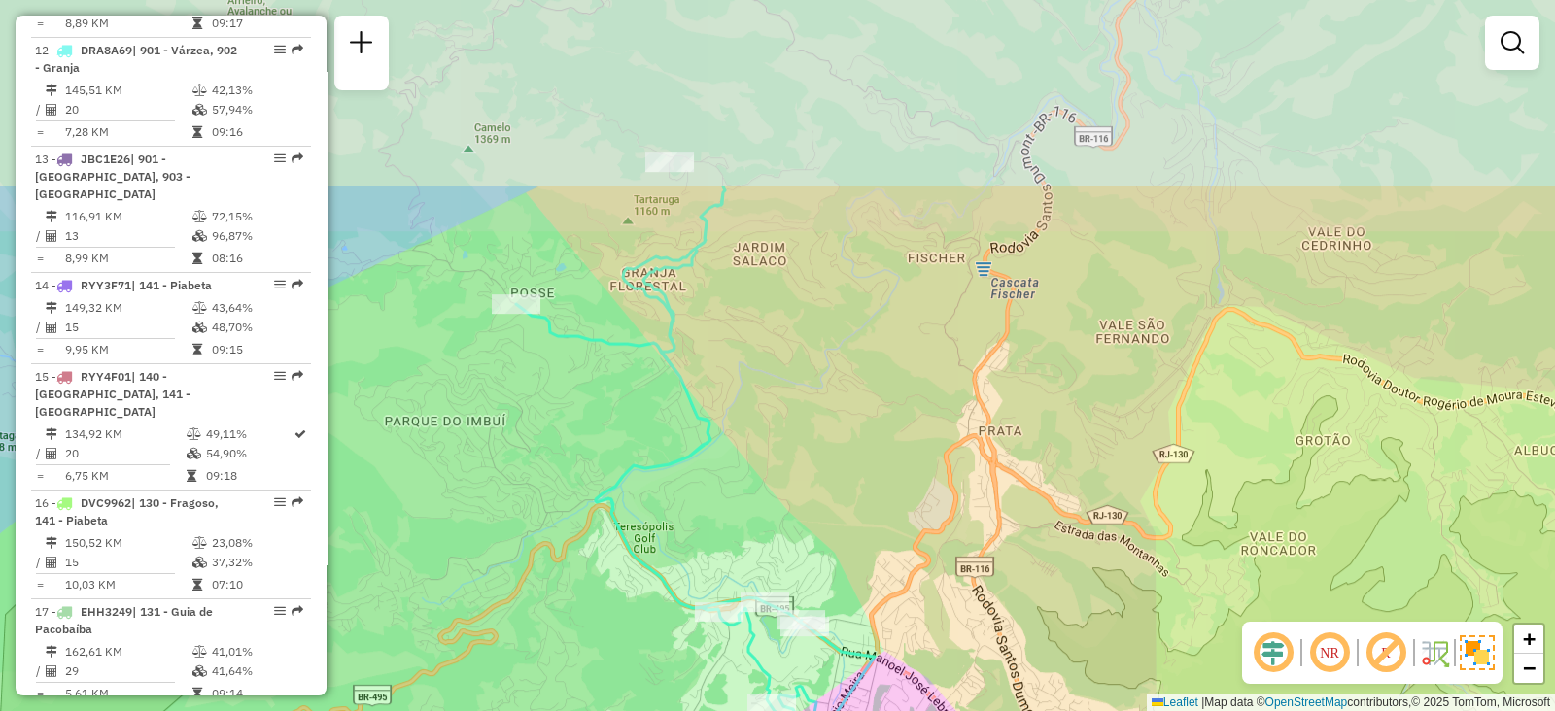
drag, startPoint x: 753, startPoint y: 177, endPoint x: 685, endPoint y: 443, distance: 274.8
click at [685, 443] on icon at bounding box center [695, 613] width 359 height 853
select select "**********"
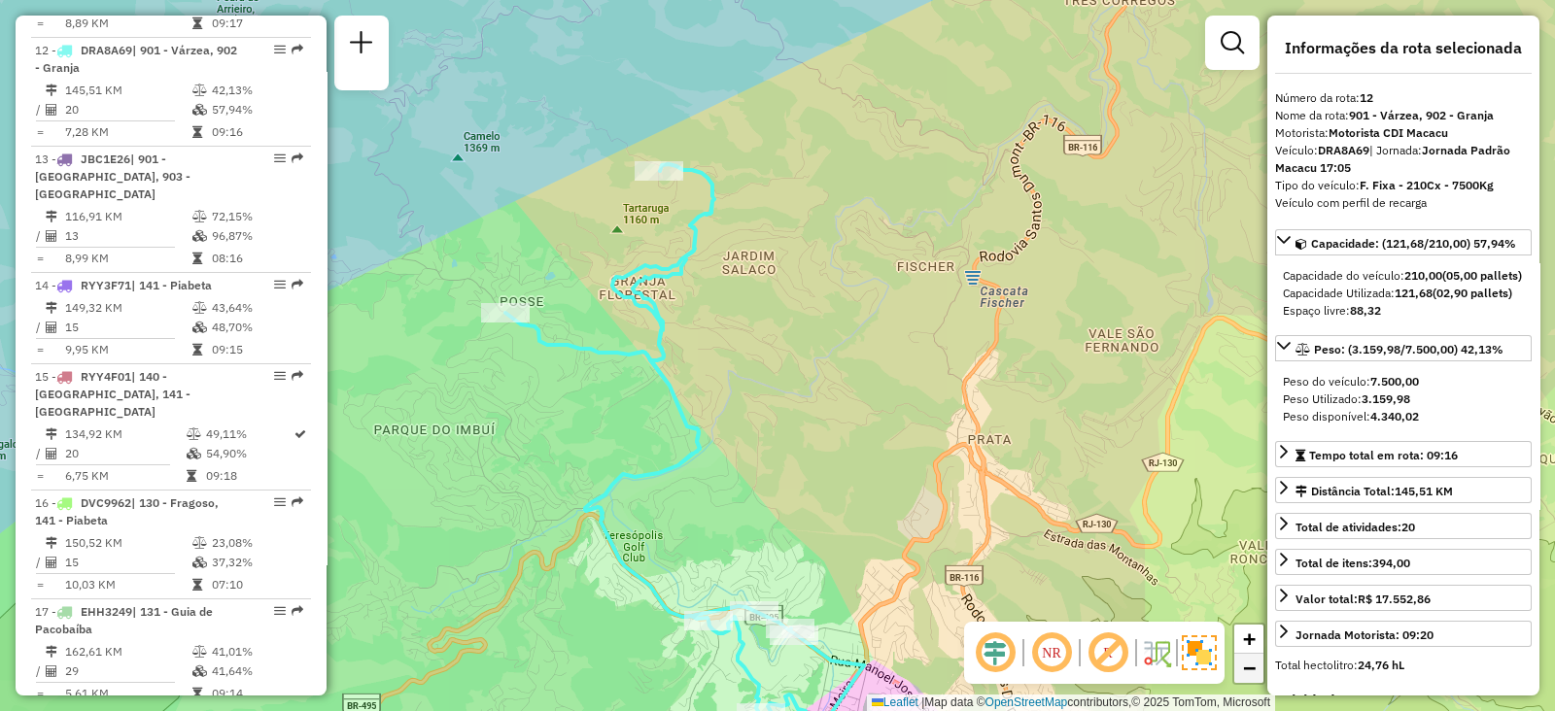
click at [1245, 671] on span "−" at bounding box center [1249, 668] width 13 height 24
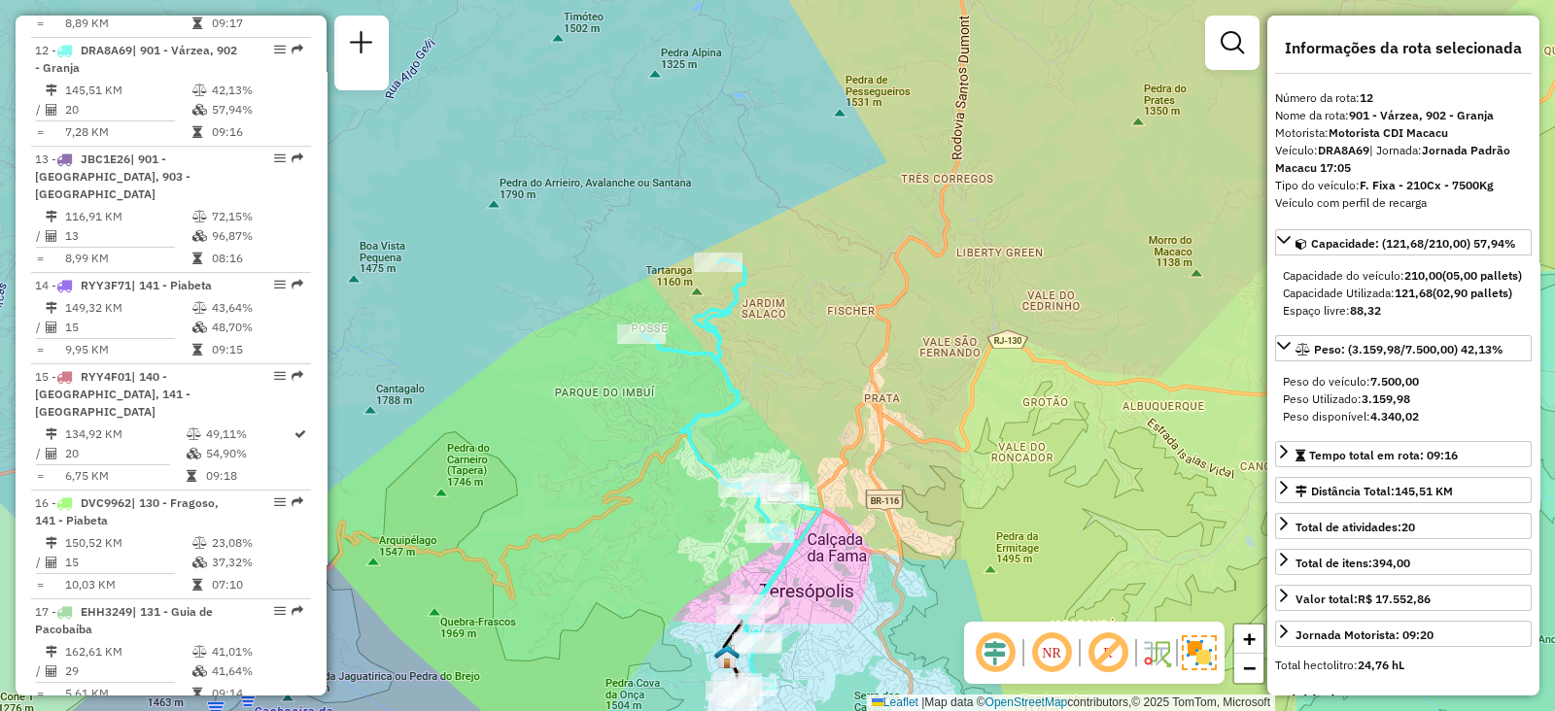
click at [938, 479] on div "Janela de atendimento Grade de atendimento Capacidade Transportadoras Veículos …" at bounding box center [777, 355] width 1555 height 711
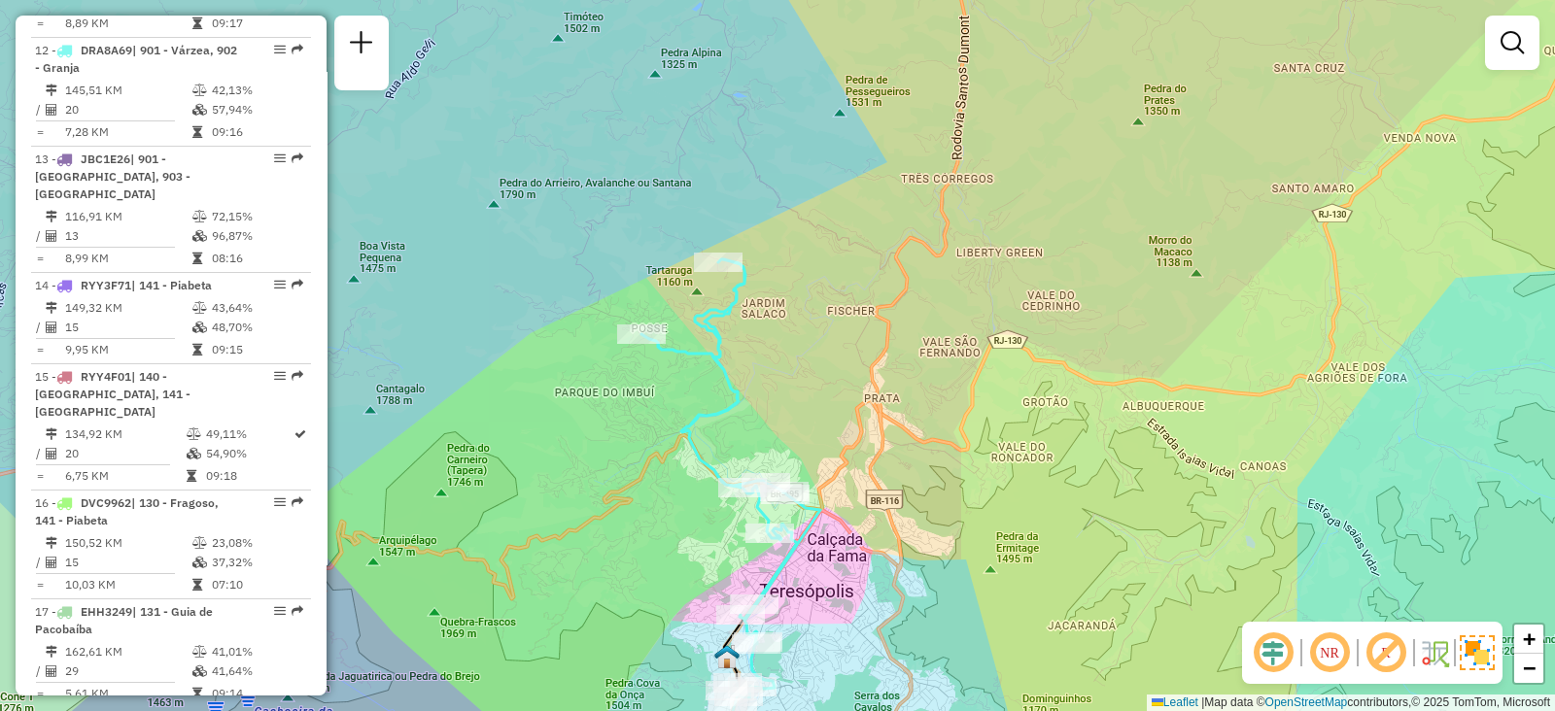
click at [989, 432] on div "Janela de atendimento Grade de atendimento Capacidade Transportadoras Veículos …" at bounding box center [777, 355] width 1555 height 711
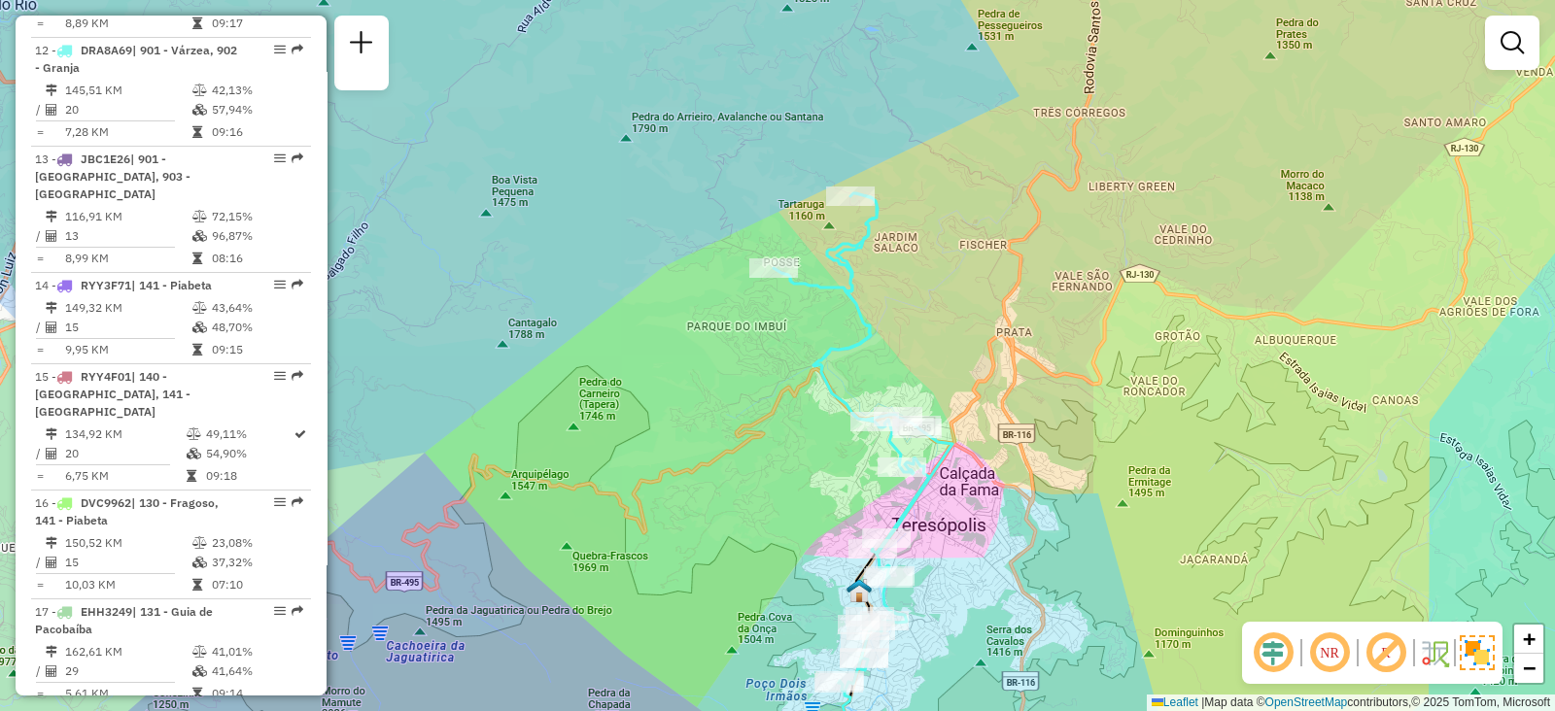
drag, startPoint x: 948, startPoint y: 415, endPoint x: 1080, endPoint y: 342, distance: 150.1
click at [1080, 342] on div "Janela de atendimento Grade de atendimento Capacidade Transportadoras Veículos …" at bounding box center [777, 355] width 1555 height 711
